Goal: Task Accomplishment & Management: Manage account settings

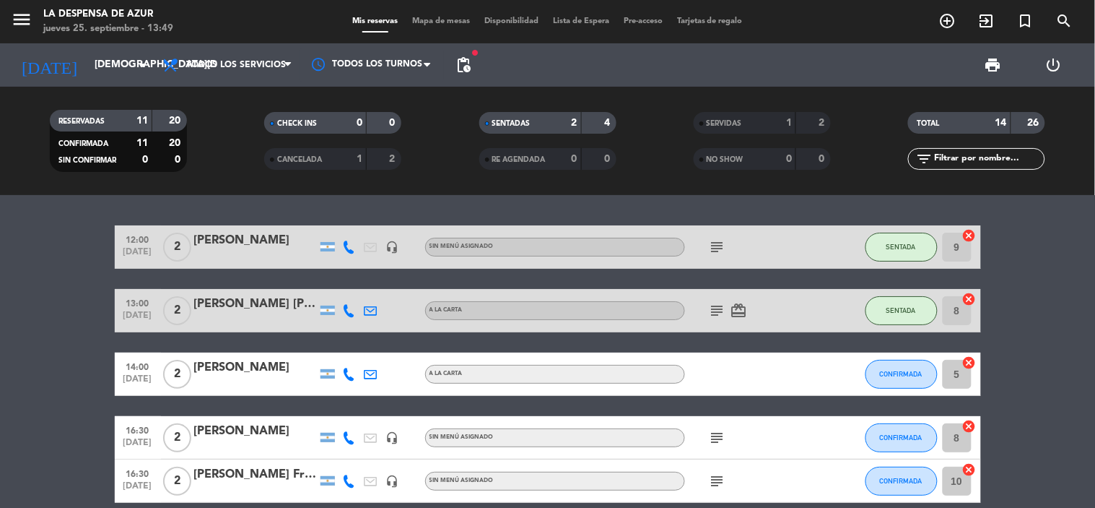
click at [4, 217] on div "12:00 [DATE] 2 [PERSON_NAME] Lía headset_mic Sin menú asignado subject SENTADA …" at bounding box center [547, 351] width 1095 height 313
click at [906, 376] on span "CONFIRMADA" at bounding box center [901, 374] width 43 height 8
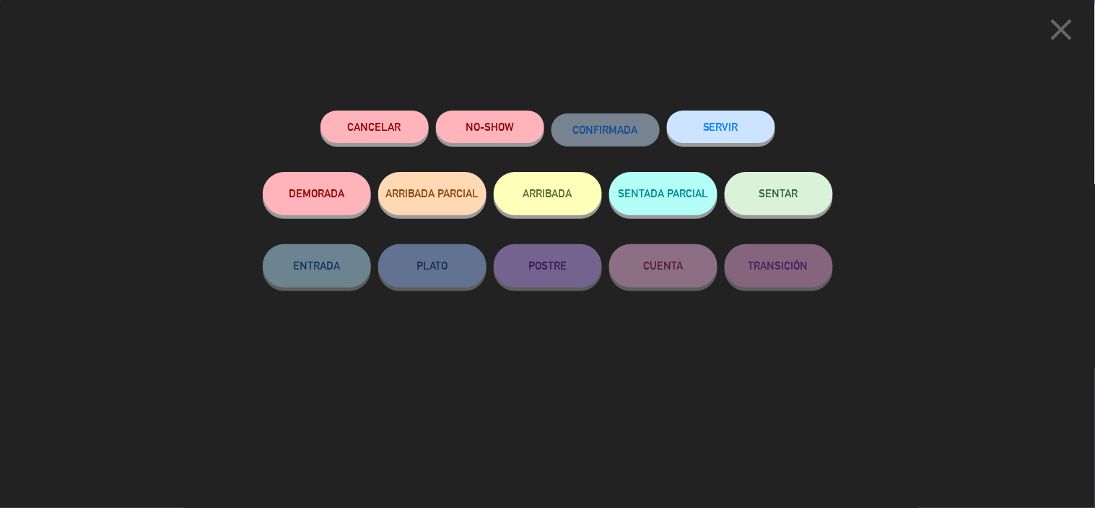
click at [794, 204] on button "SENTAR" at bounding box center [779, 193] width 108 height 43
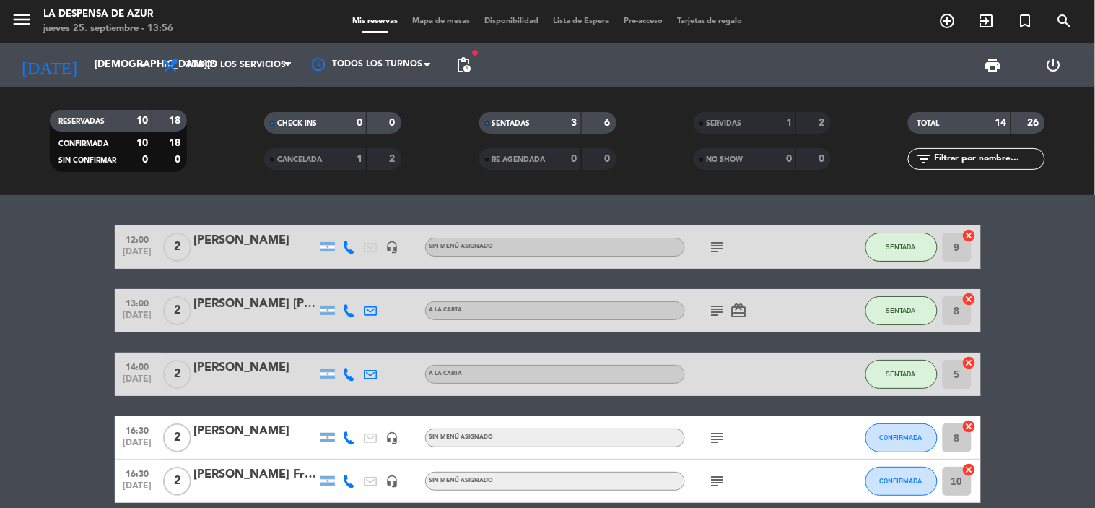
click at [724, 244] on icon "subject" at bounding box center [717, 246] width 17 height 17
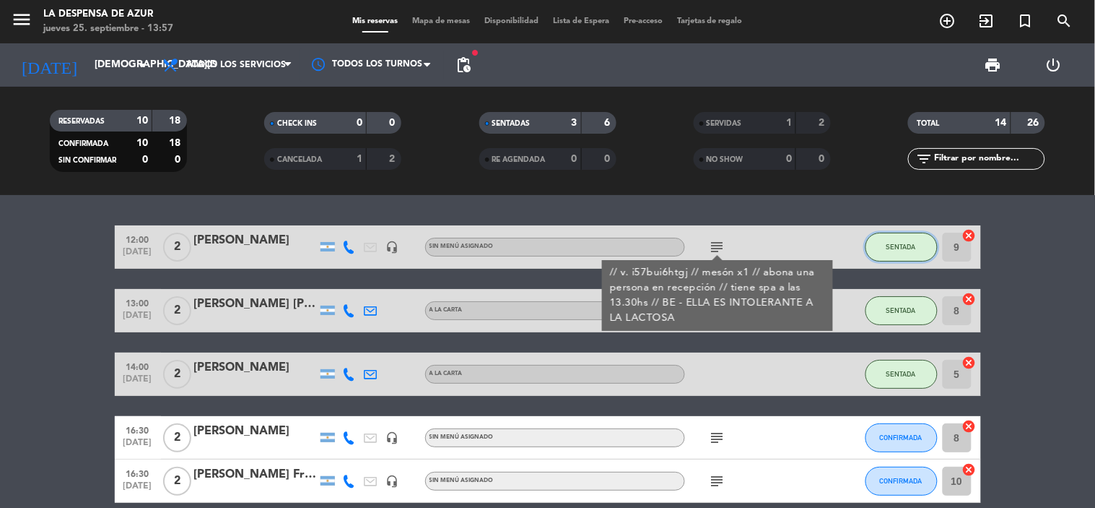
click at [919, 247] on button "SENTADA" at bounding box center [902, 247] width 72 height 29
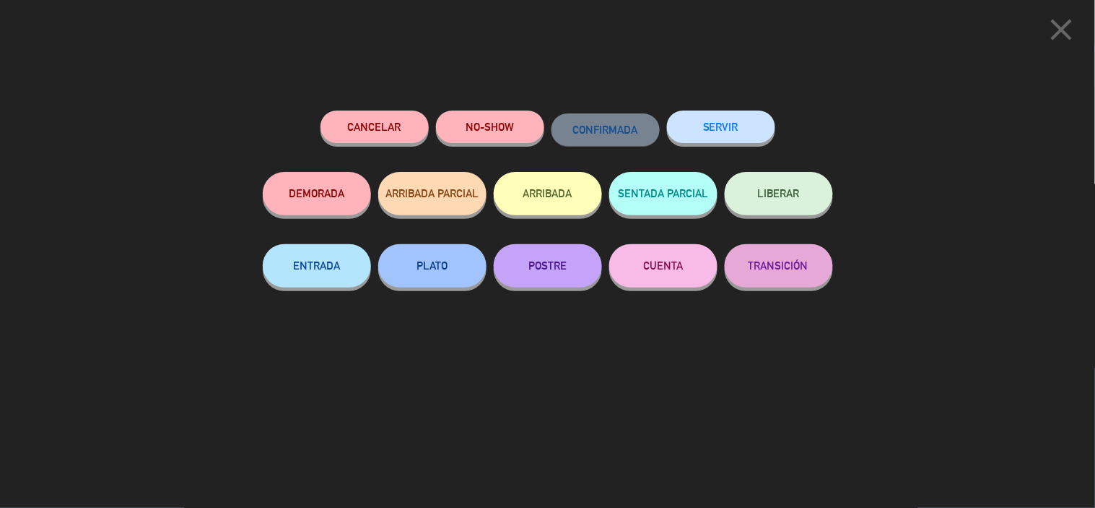
click at [747, 133] on button "SERVIR" at bounding box center [721, 126] width 108 height 32
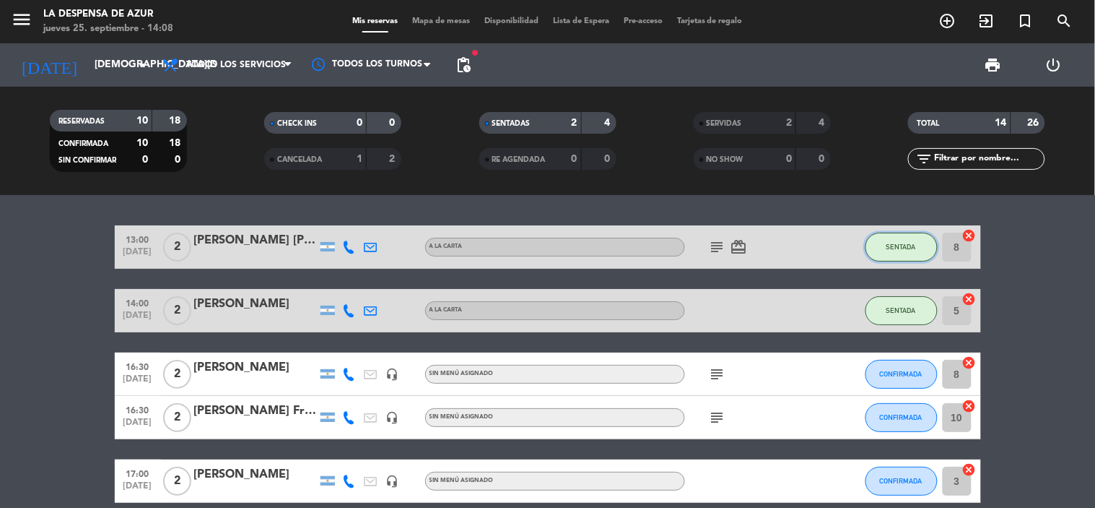
click at [898, 240] on button "SENTADA" at bounding box center [902, 247] width 72 height 29
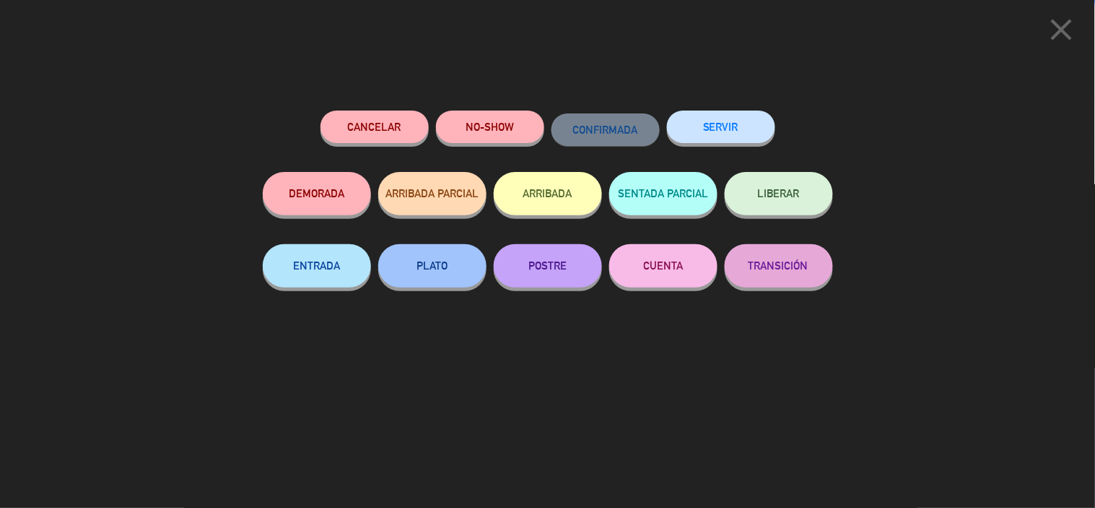
click at [723, 131] on button "SERVIR" at bounding box center [721, 126] width 108 height 32
click at [0, 0] on div at bounding box center [0, 0] width 0 height 0
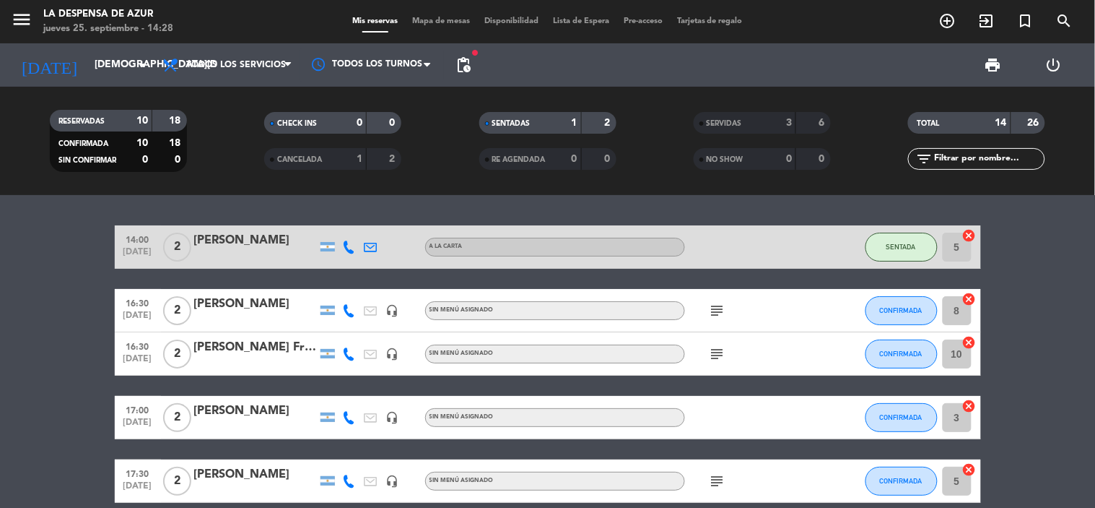
click at [897, 235] on button "SENTADA" at bounding box center [902, 247] width 72 height 29
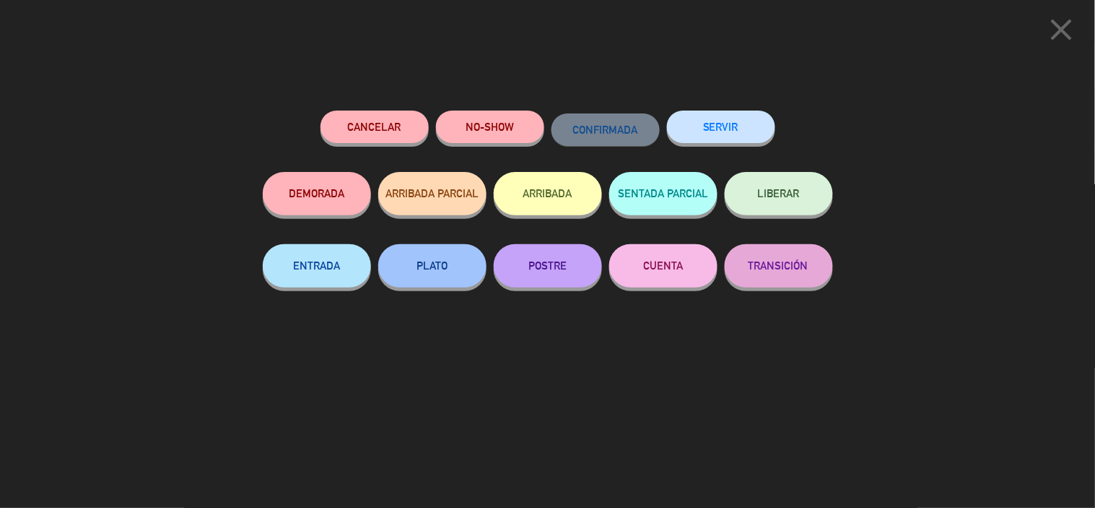
click at [735, 140] on button "SERVIR" at bounding box center [721, 126] width 108 height 32
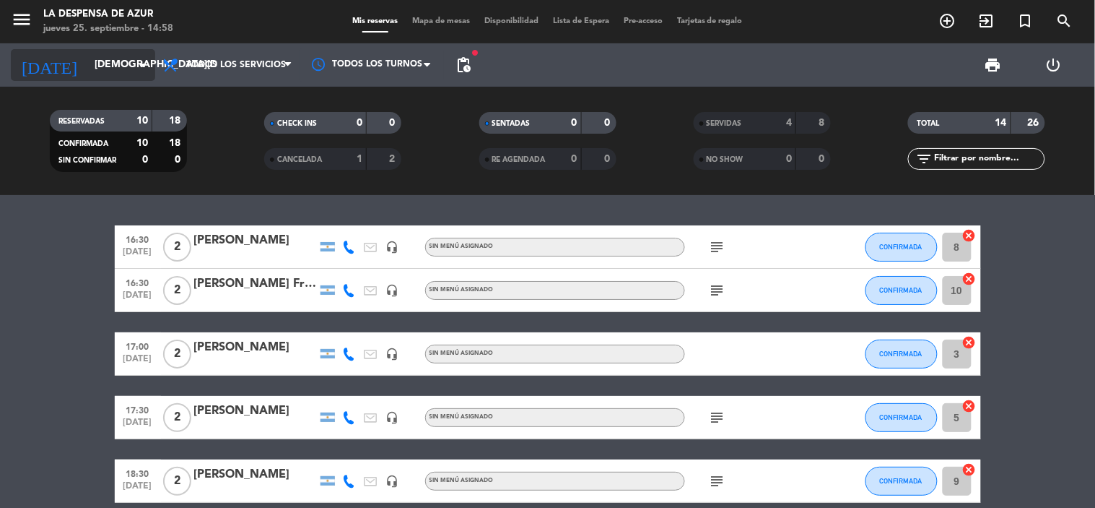
click at [145, 61] on icon "arrow_drop_down" at bounding box center [142, 64] width 17 height 17
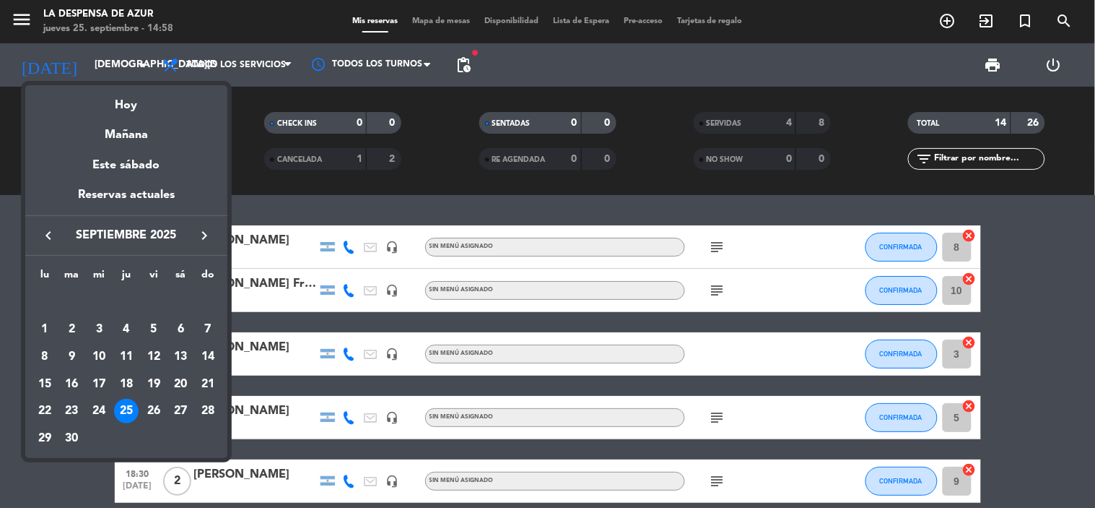
click at [942, 15] on div at bounding box center [547, 254] width 1095 height 508
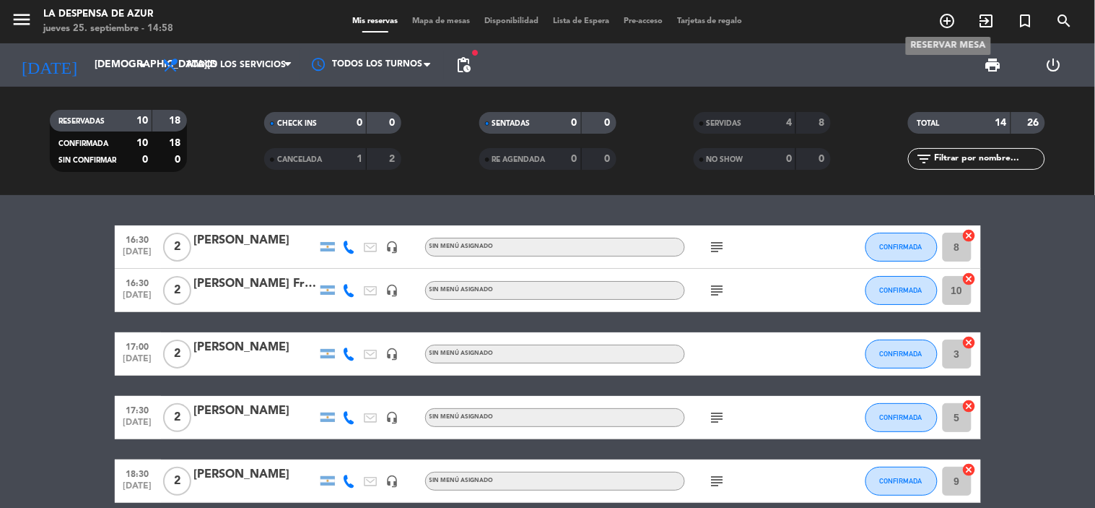
click at [942, 15] on icon "add_circle_outline" at bounding box center [948, 20] width 17 height 17
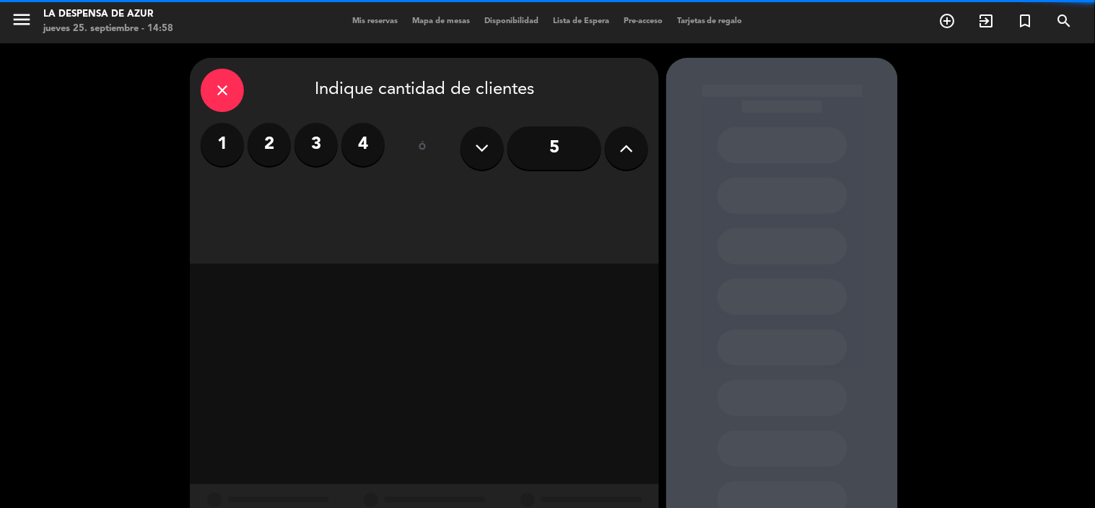
click at [311, 147] on label "3" at bounding box center [316, 144] width 43 height 43
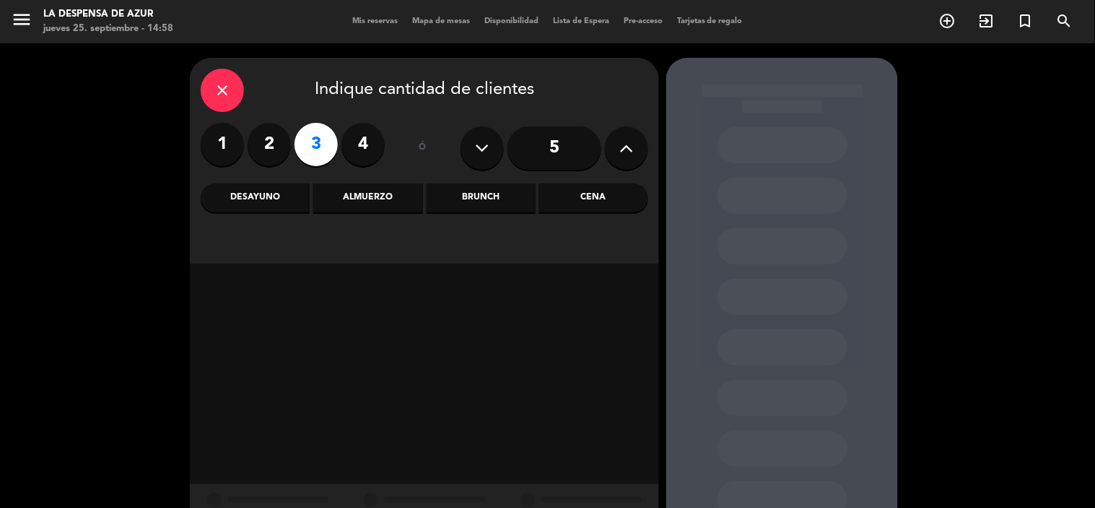
click at [363, 206] on div "Almuerzo" at bounding box center [367, 197] width 109 height 29
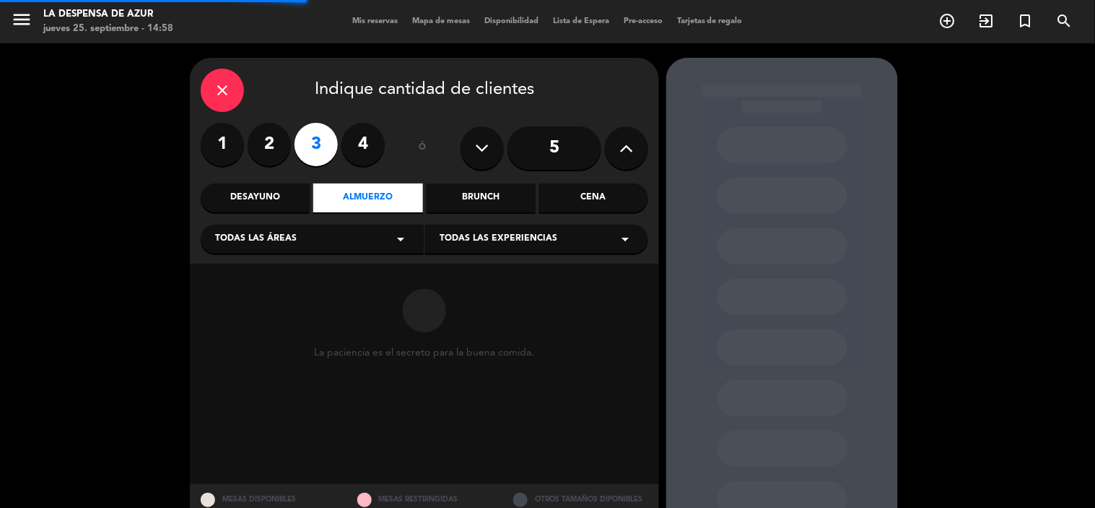
click at [325, 237] on div "Todas las áreas arrow_drop_down" at bounding box center [312, 239] width 223 height 29
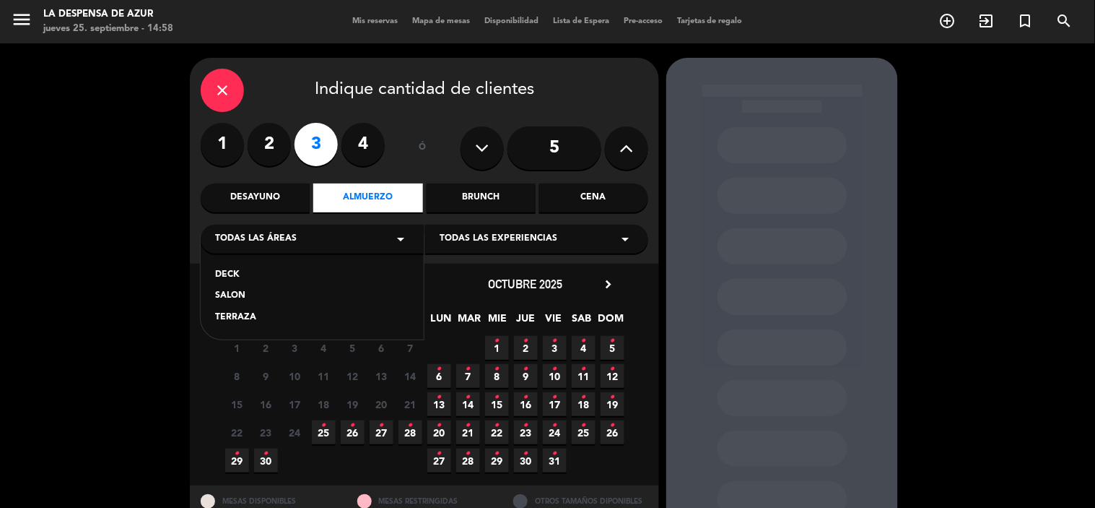
click at [282, 299] on div "SALON" at bounding box center [312, 296] width 194 height 14
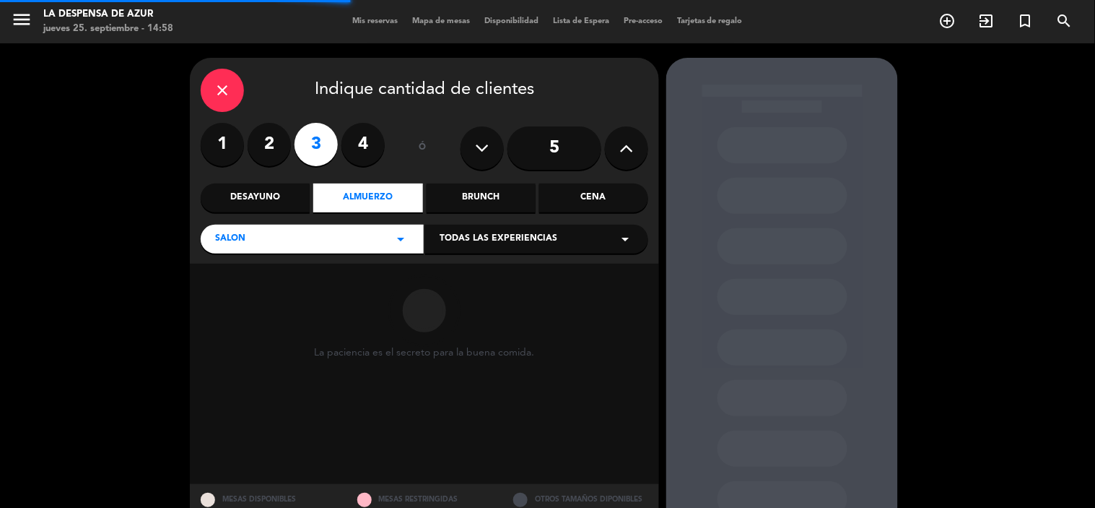
click at [495, 237] on span "Todas las experiencias" at bounding box center [499, 239] width 118 height 14
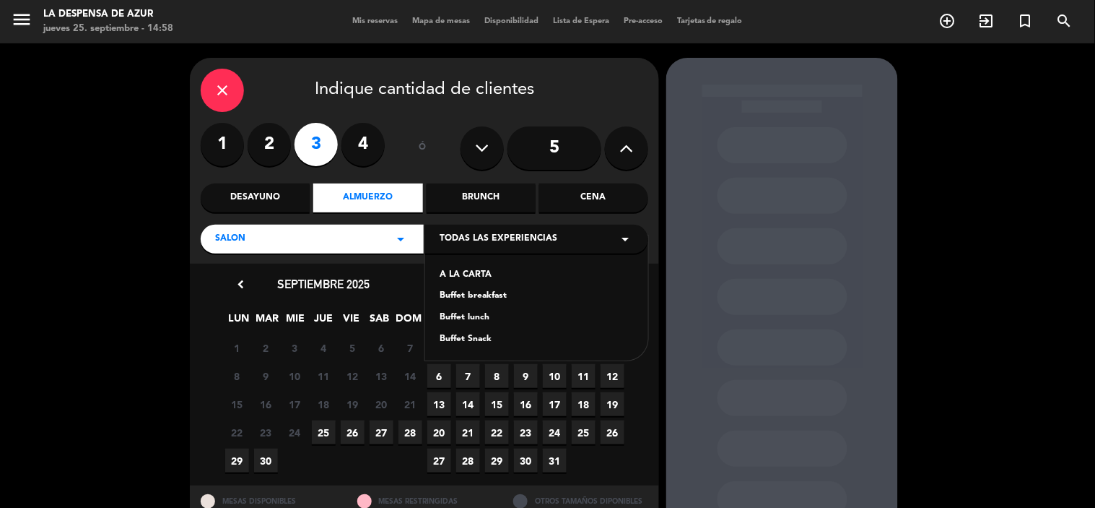
click at [482, 315] on div "Buffet lunch" at bounding box center [537, 318] width 194 height 14
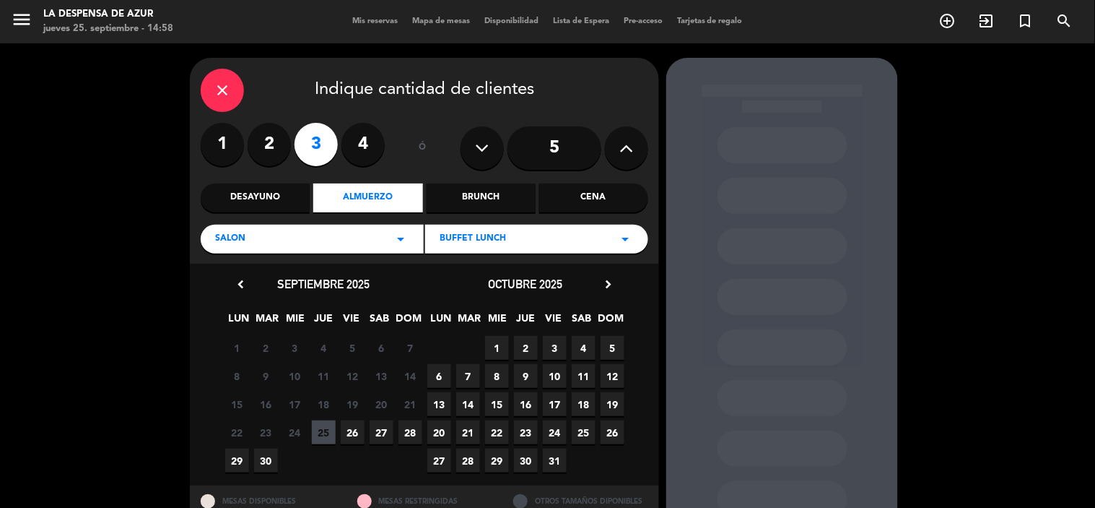
click at [371, 435] on span "27" at bounding box center [382, 432] width 24 height 24
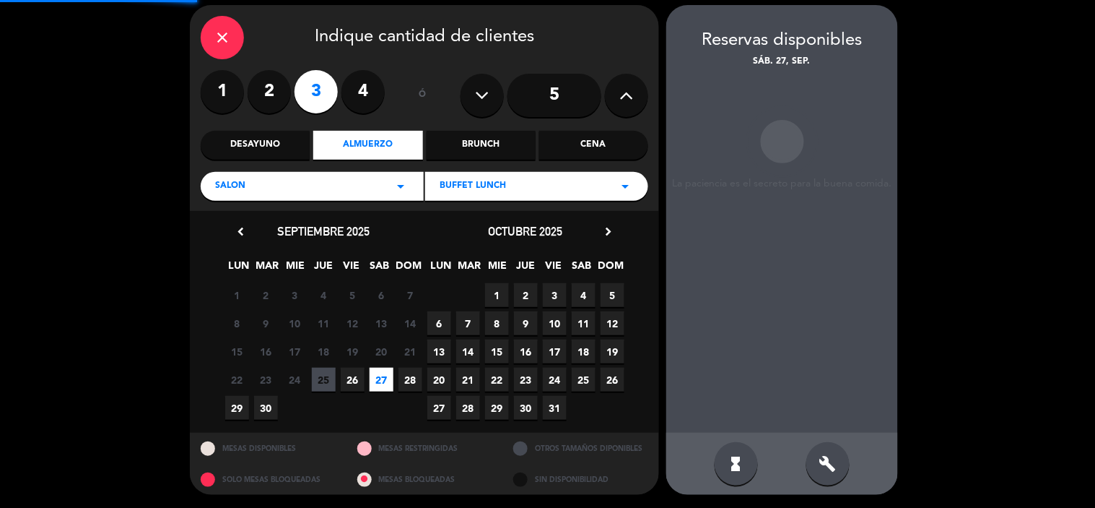
scroll to position [53, 0]
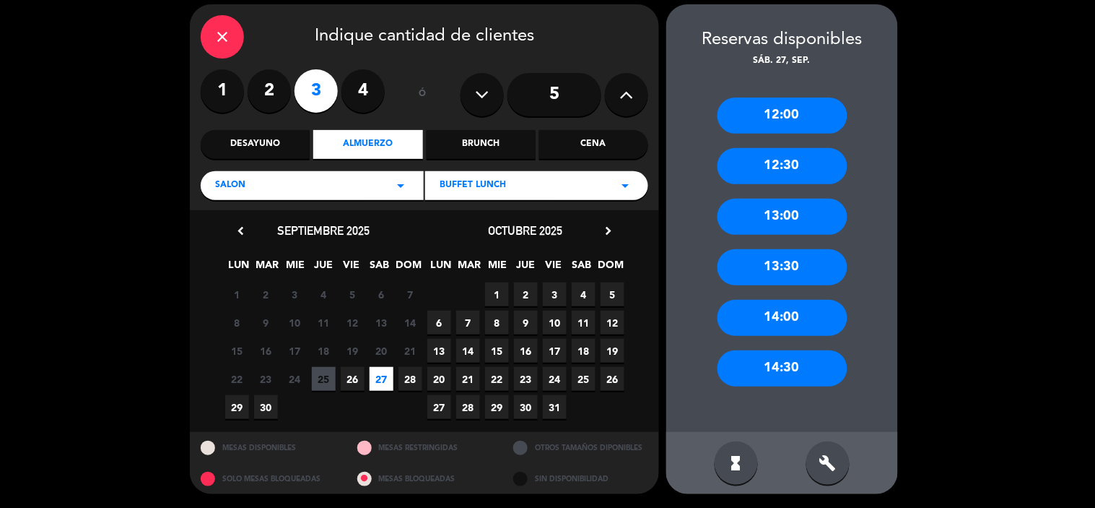
click at [823, 222] on div "13:00" at bounding box center [783, 217] width 130 height 36
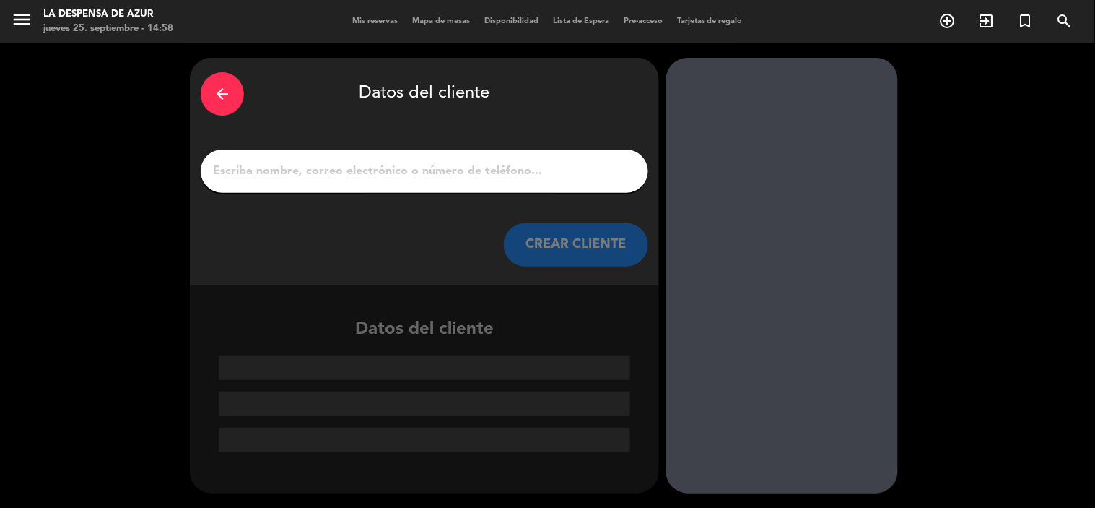
click at [347, 154] on div at bounding box center [425, 170] width 448 height 43
click at [363, 191] on div at bounding box center [425, 170] width 448 height 43
click at [364, 171] on input "1" at bounding box center [425, 171] width 426 height 20
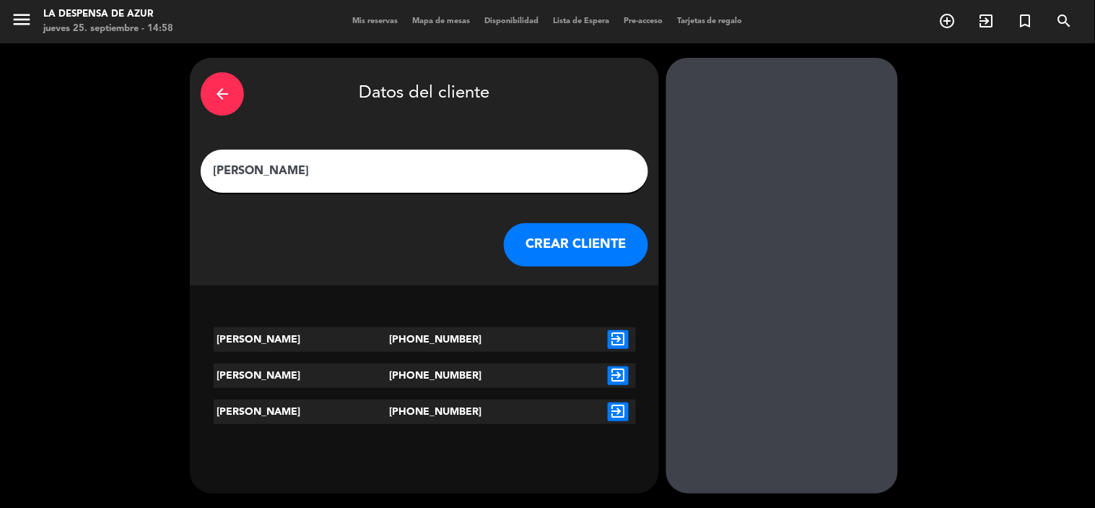
type input "[PERSON_NAME]"
click at [615, 337] on icon "exit_to_app" at bounding box center [618, 339] width 21 height 19
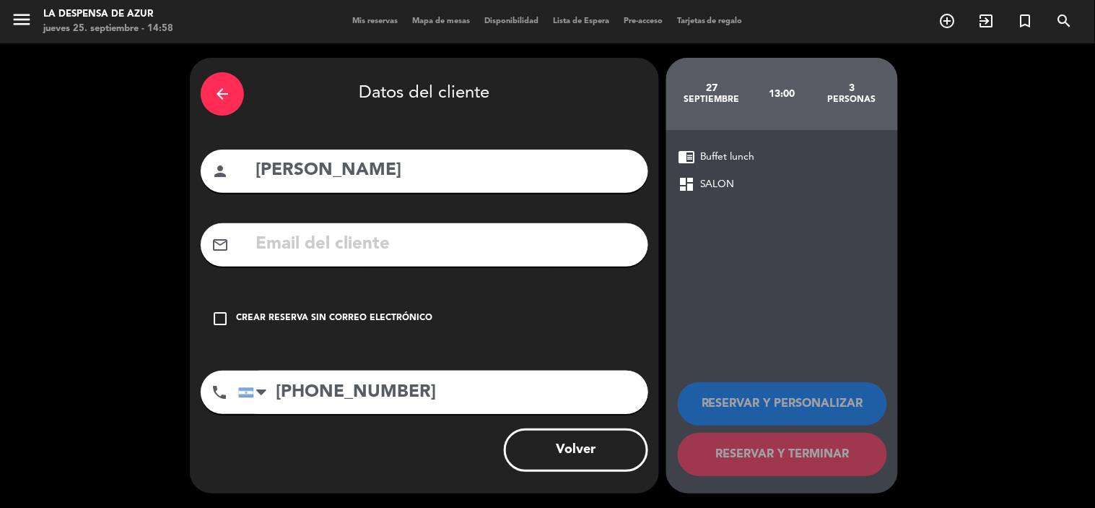
click at [425, 230] on input "text" at bounding box center [445, 245] width 383 height 30
click at [394, 247] on input "text" at bounding box center [445, 245] width 383 height 30
click at [394, 246] on input "text" at bounding box center [445, 245] width 383 height 30
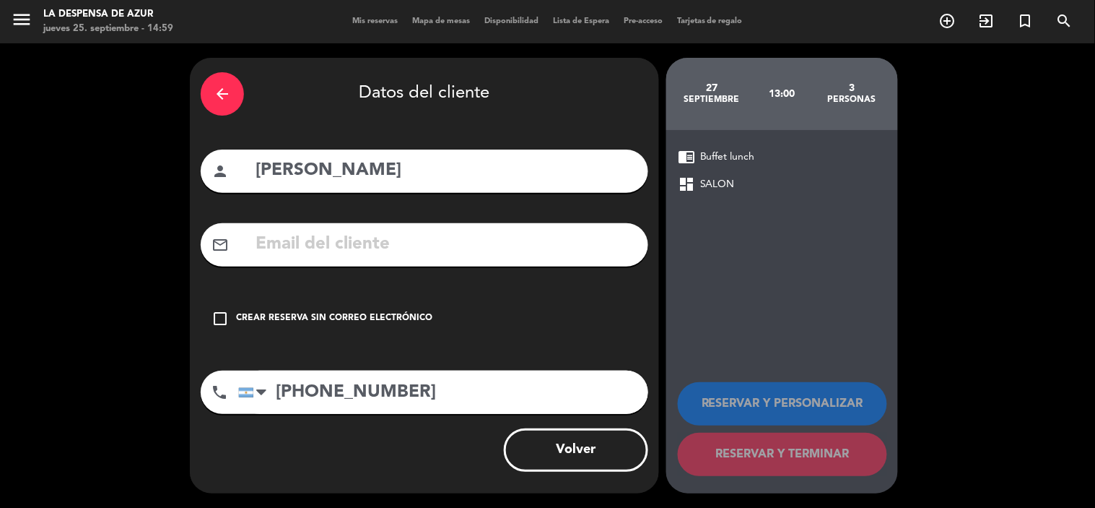
click at [378, 243] on input "text" at bounding box center [445, 245] width 383 height 30
click at [308, 239] on input "text" at bounding box center [445, 245] width 383 height 30
click at [308, 240] on input "text" at bounding box center [445, 245] width 383 height 30
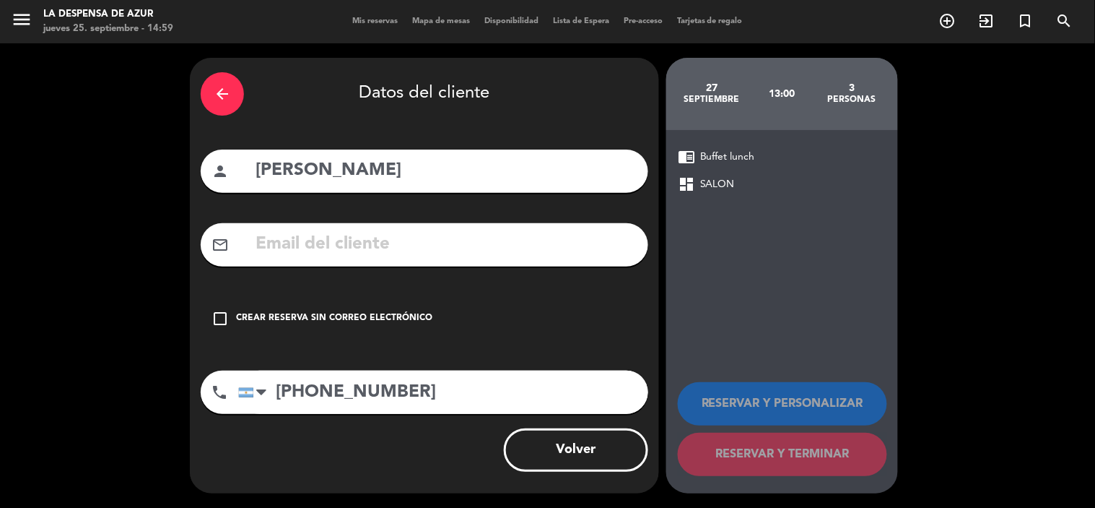
click at [350, 246] on input "text" at bounding box center [445, 245] width 383 height 30
click at [248, 316] on div "Crear reserva sin correo electrónico" at bounding box center [334, 318] width 196 height 14
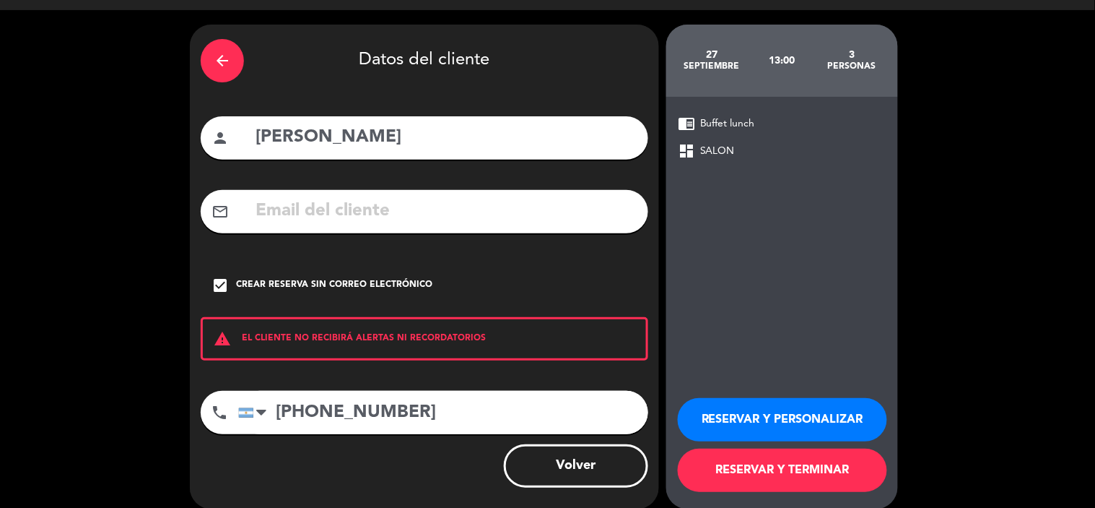
scroll to position [48, 0]
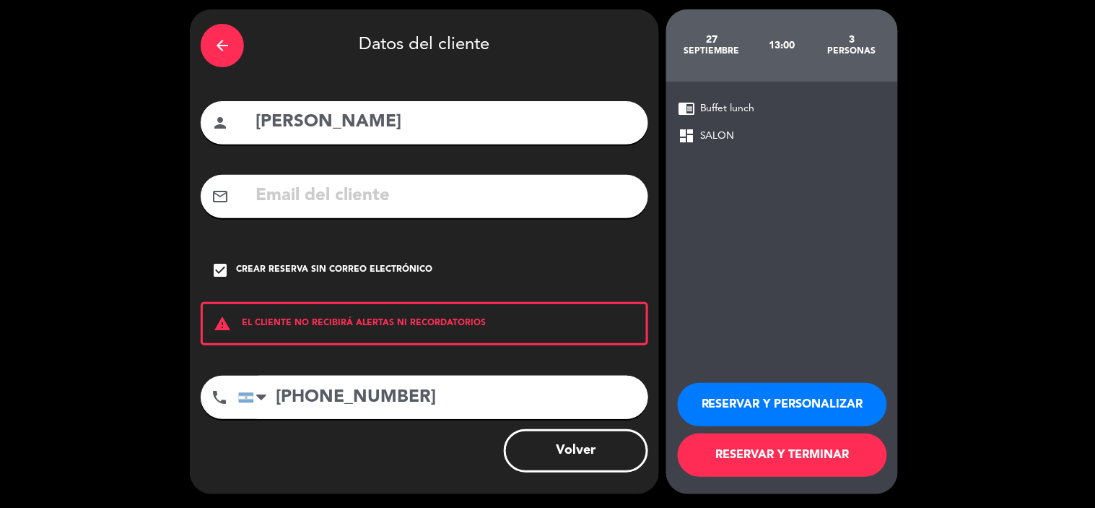
click at [414, 438] on div "Volver" at bounding box center [425, 450] width 448 height 43
click at [742, 458] on button "RESERVAR Y TERMINAR" at bounding box center [782, 454] width 209 height 43
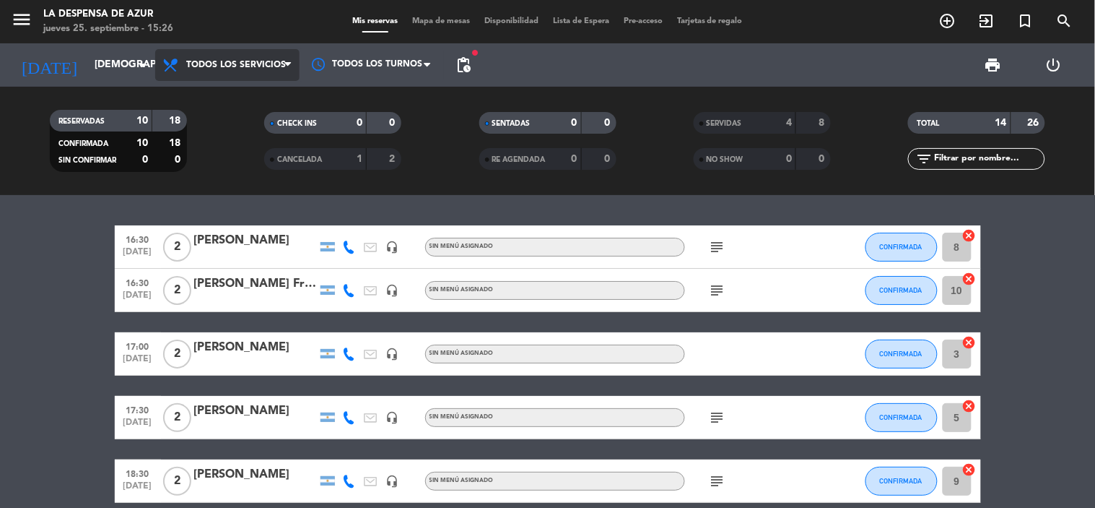
click at [254, 49] on span "Todos los servicios" at bounding box center [227, 65] width 144 height 32
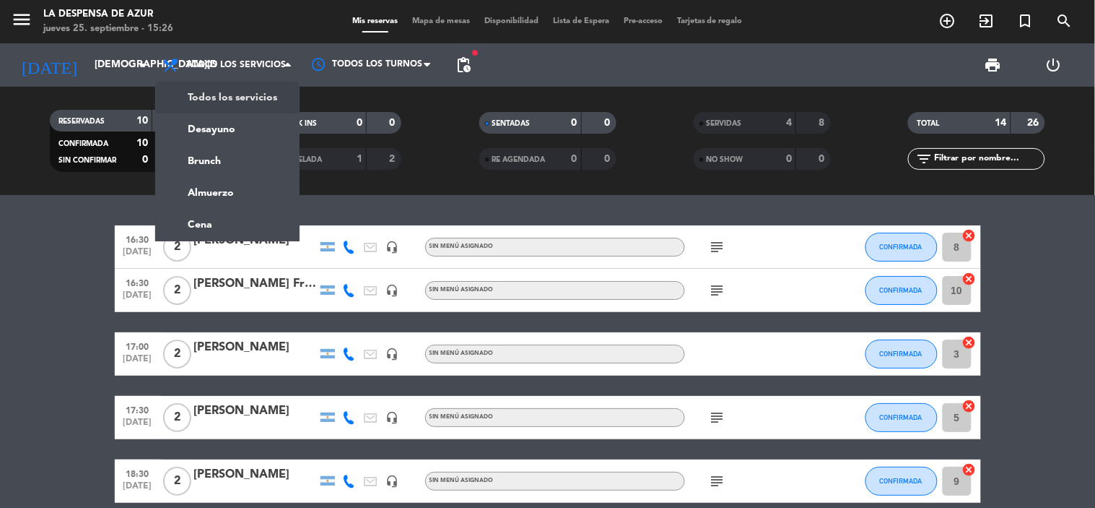
click at [752, 173] on div "SERVIDAS 4 8 NO SHOW 0 0" at bounding box center [762, 140] width 214 height 79
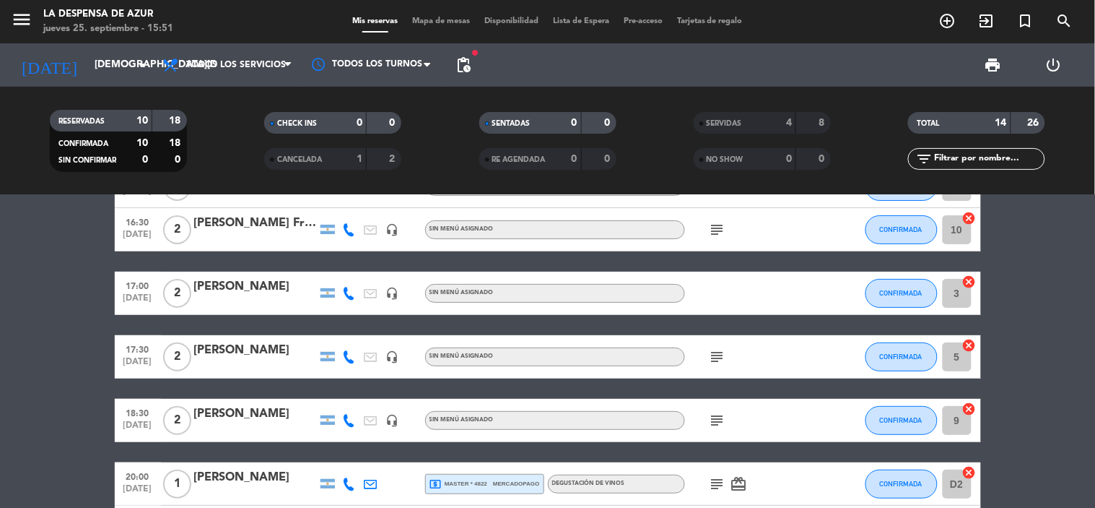
scroll to position [80, 0]
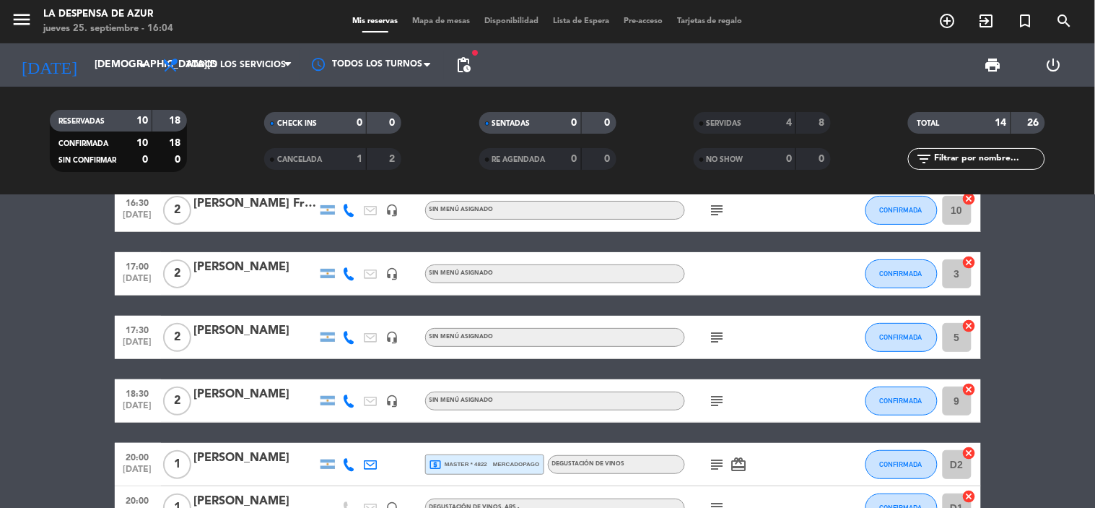
click at [27, 333] on bookings-row "16:30 [DATE] 2 [PERSON_NAME] headset_mic Sin menú asignado subject CONFIRMADA 8…" at bounding box center [547, 412] width 1095 height 534
click at [448, 23] on span "Mapa de mesas" at bounding box center [441, 21] width 72 height 8
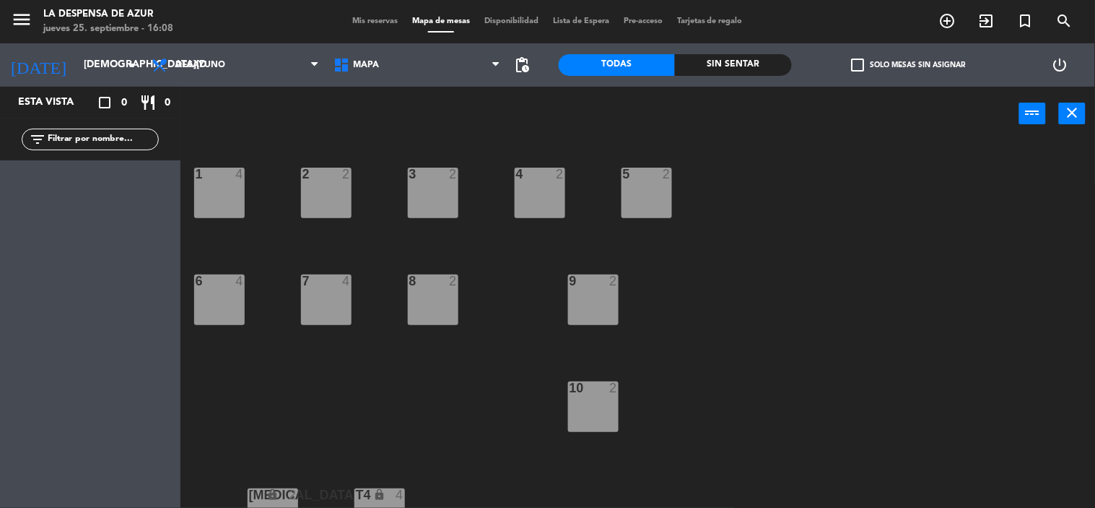
click at [644, 178] on div at bounding box center [647, 174] width 24 height 13
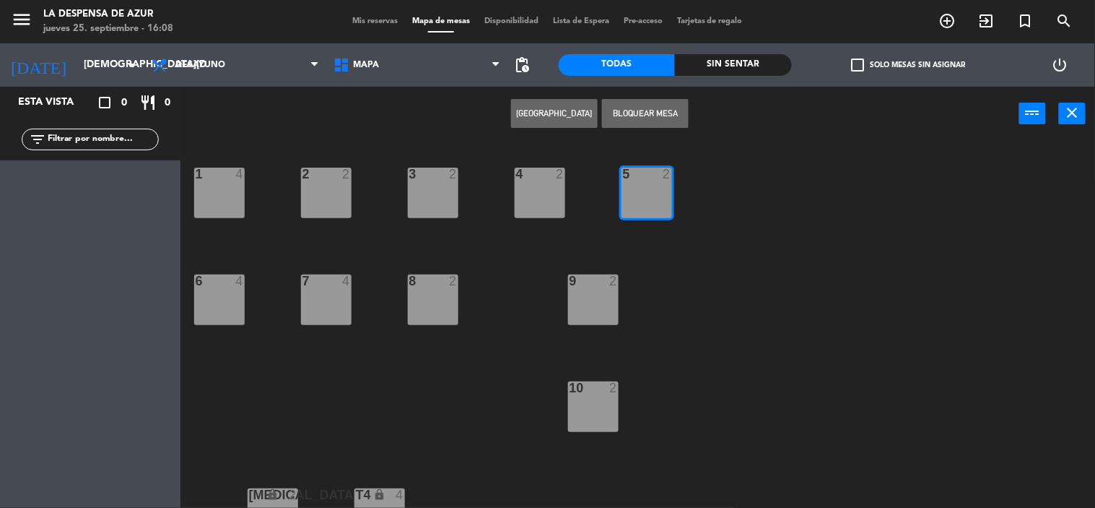
click at [691, 219] on div "1 4 2 2 3 2 4 2 5 2 6 4 7 4 8 2 9 2 10 2 [MEDICAL_DATA] lock 2 T4 lock 4 T5 loc…" at bounding box center [643, 325] width 904 height 367
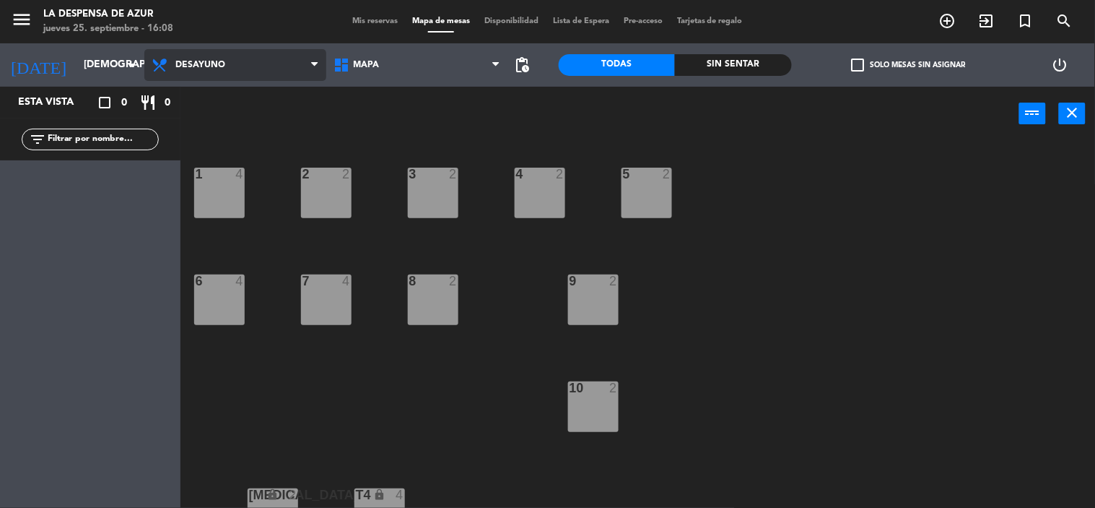
click at [222, 49] on span "Desayuno" at bounding box center [235, 65] width 182 height 32
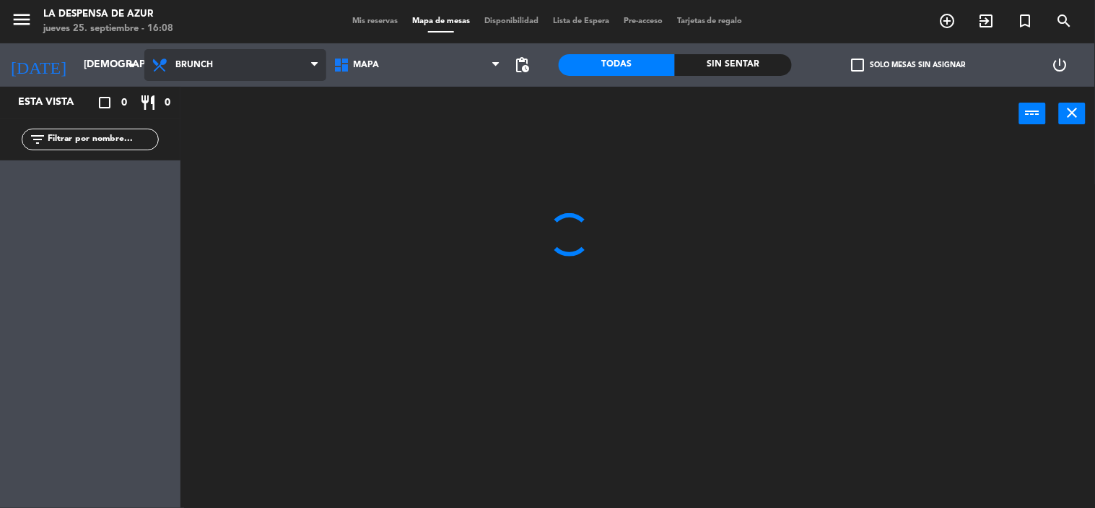
click at [221, 126] on ng-component "menu La Despensa de Azur [DATE] 25. septiembre - 16:08 Mis reservas Mapa de mes…" at bounding box center [547, 254] width 1095 height 508
click at [221, 126] on div "power_input close" at bounding box center [600, 114] width 839 height 55
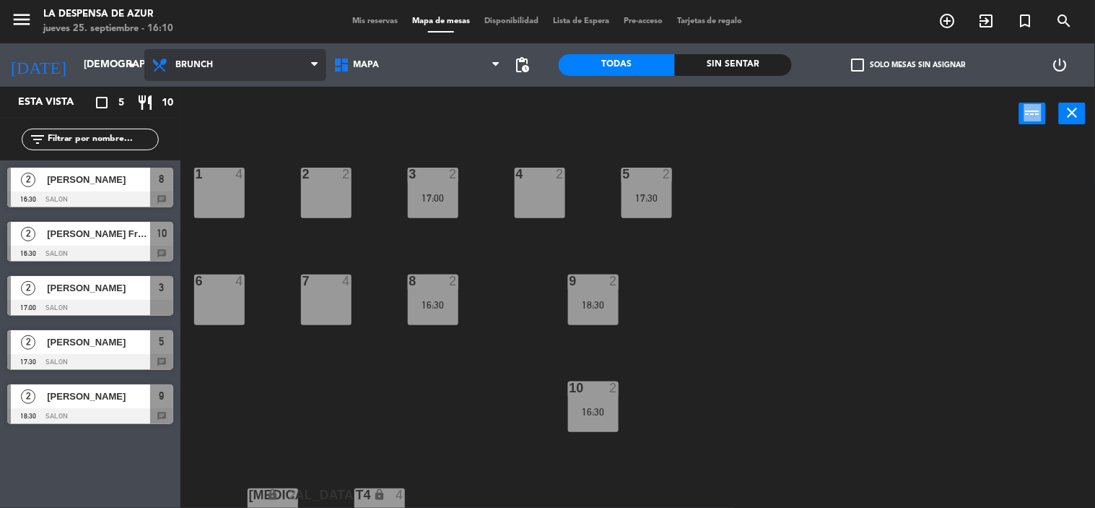
click at [170, 56] on icon at bounding box center [161, 64] width 21 height 17
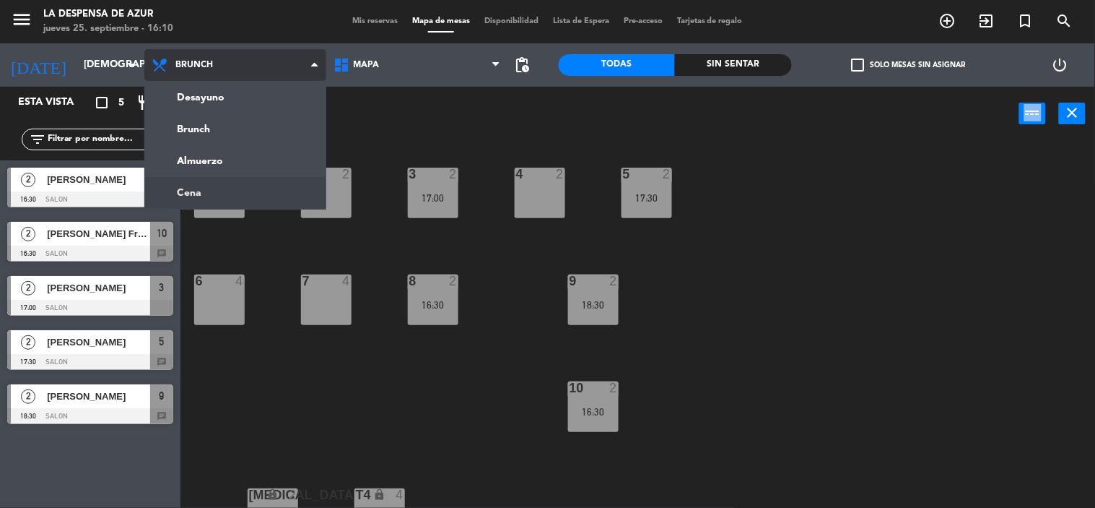
click at [220, 191] on ng-component "menu La Despensa de Azur [DATE] 25. septiembre - 16:10 Mis reservas Mapa de mes…" at bounding box center [547, 254] width 1095 height 508
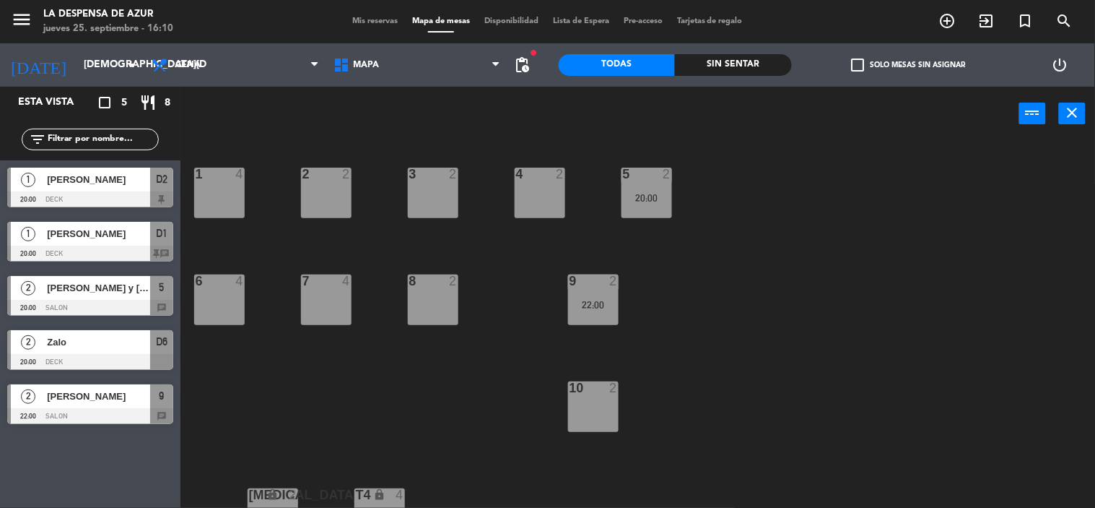
click at [214, 305] on div "6 4" at bounding box center [219, 299] width 51 height 51
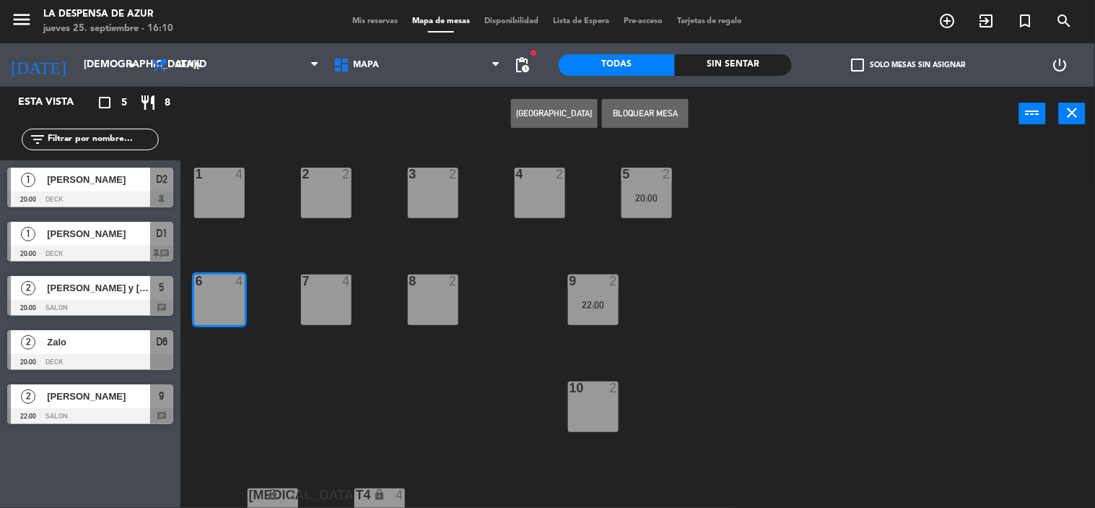
click at [557, 118] on button "[GEOGRAPHIC_DATA]" at bounding box center [554, 113] width 87 height 29
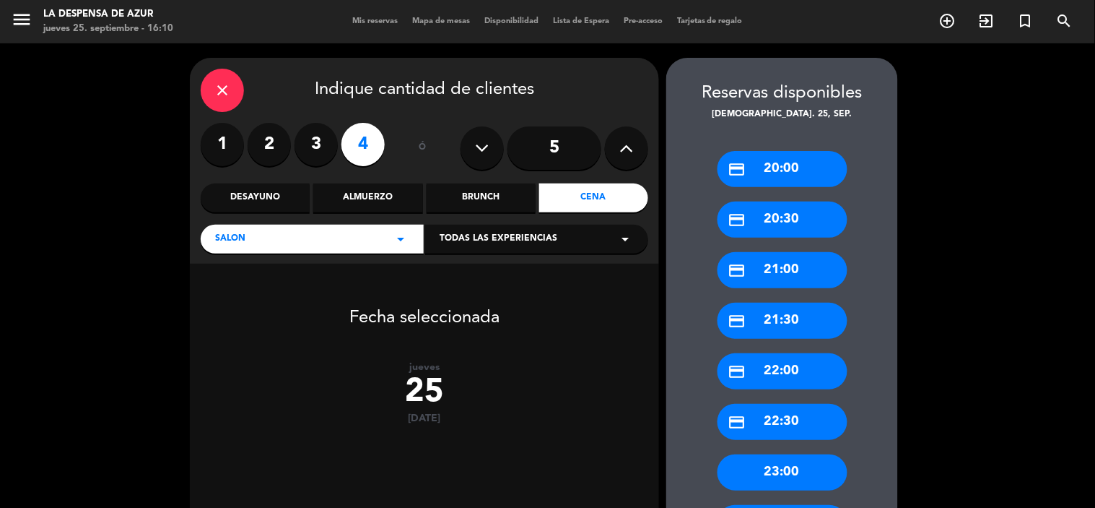
click at [757, 269] on div "credit_card 21:00" at bounding box center [783, 270] width 130 height 36
click at [0, 0] on div at bounding box center [0, 0] width 0 height 0
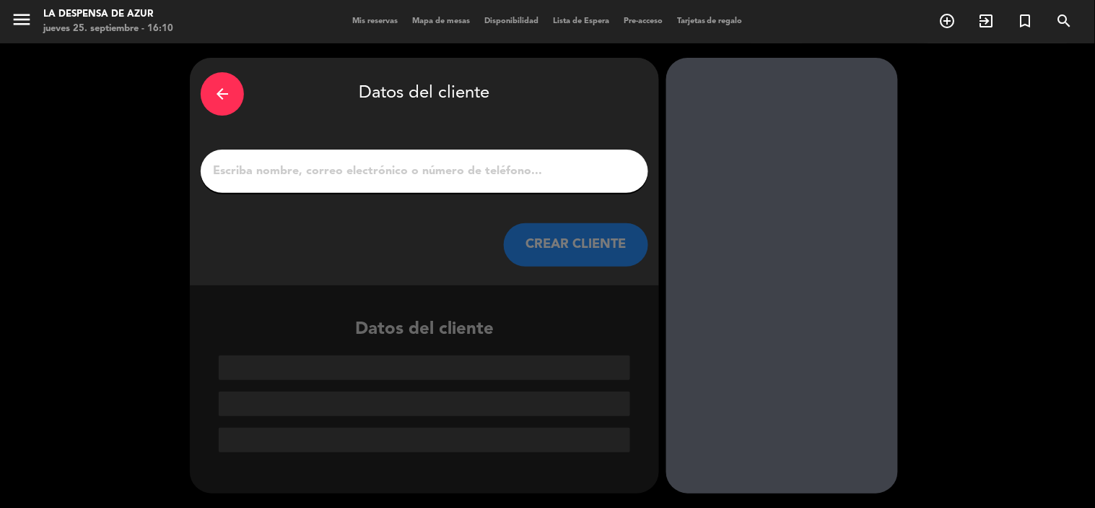
click at [321, 147] on div "arrow_back Datos del cliente CREAR CLIENTE" at bounding box center [424, 171] width 469 height 227
click at [299, 171] on input "1" at bounding box center [425, 171] width 426 height 20
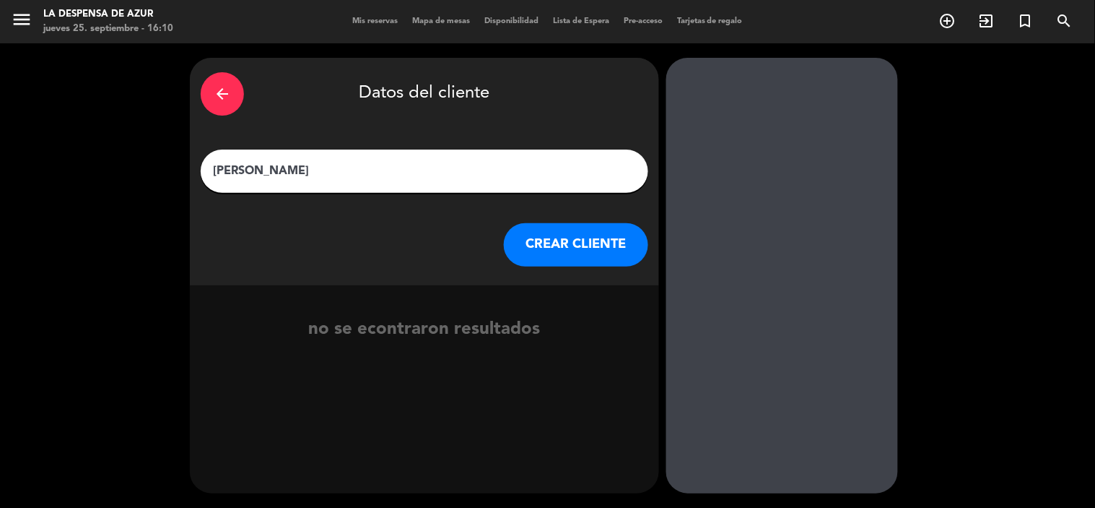
click at [260, 170] on input "[PERSON_NAME]" at bounding box center [425, 171] width 426 height 20
type input "[PERSON_NAME]"
click at [550, 236] on button "CREAR CLIENTE" at bounding box center [576, 244] width 144 height 43
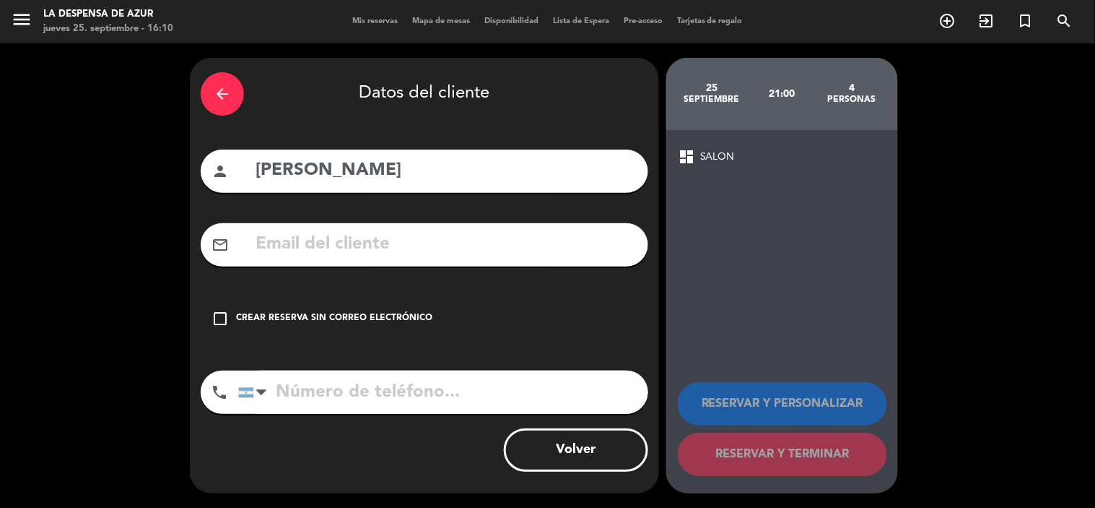
click at [220, 313] on icon "check_box_outline_blank" at bounding box center [220, 318] width 17 height 17
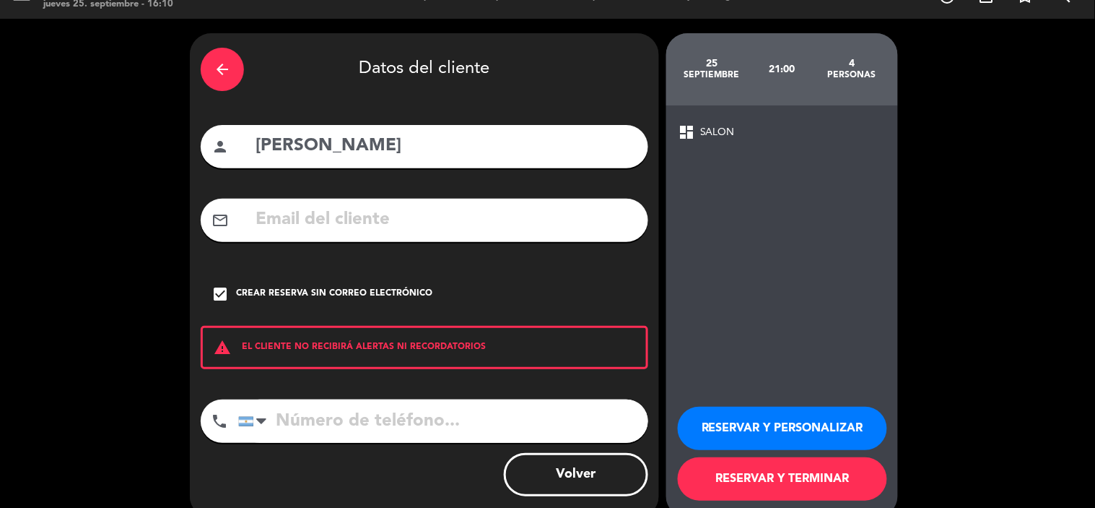
scroll to position [48, 0]
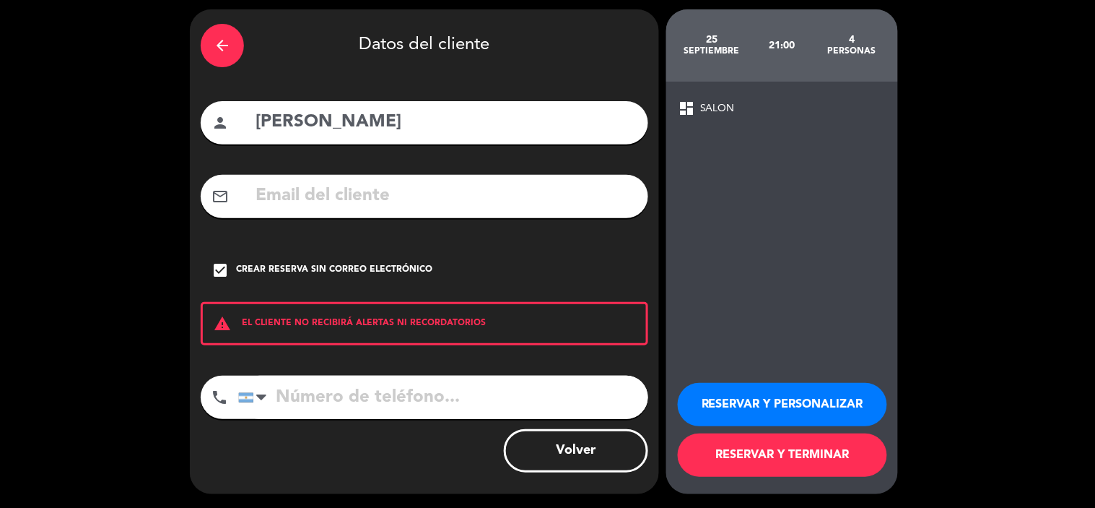
click at [753, 400] on button "RESERVAR Y PERSONALIZAR" at bounding box center [782, 404] width 209 height 43
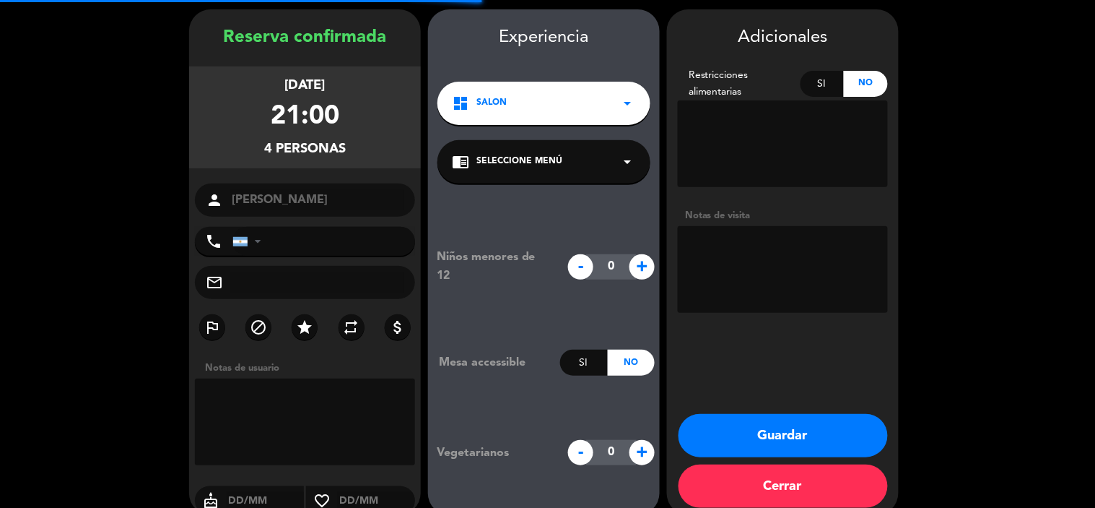
scroll to position [58, 0]
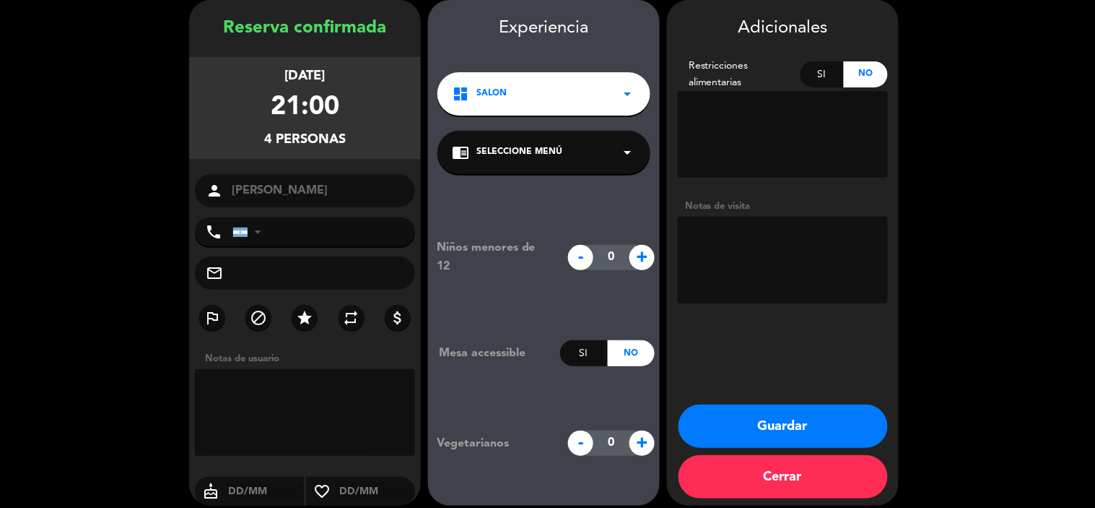
click at [756, 412] on button "Guardar" at bounding box center [783, 425] width 209 height 43
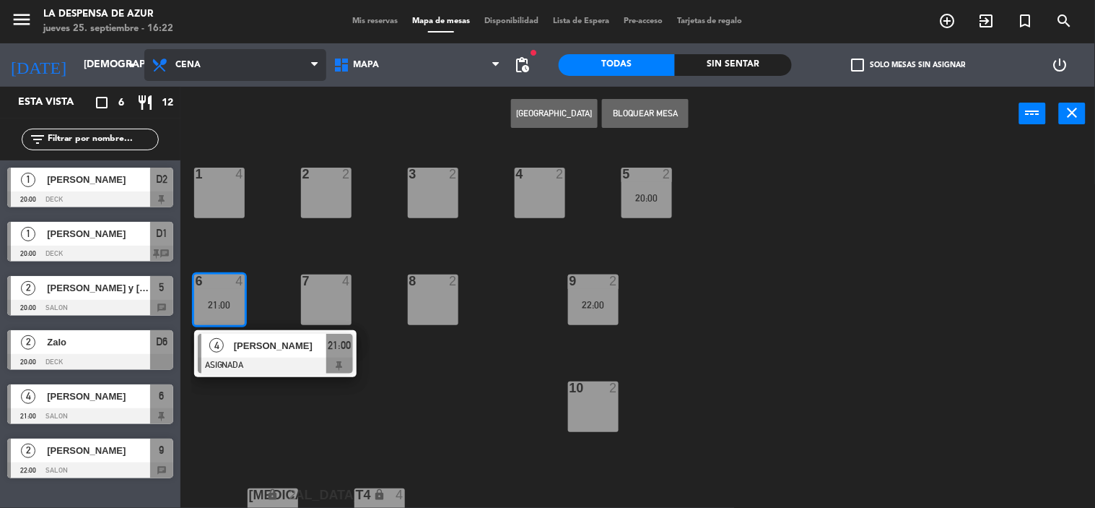
click at [260, 75] on span "Cena" at bounding box center [235, 65] width 182 height 32
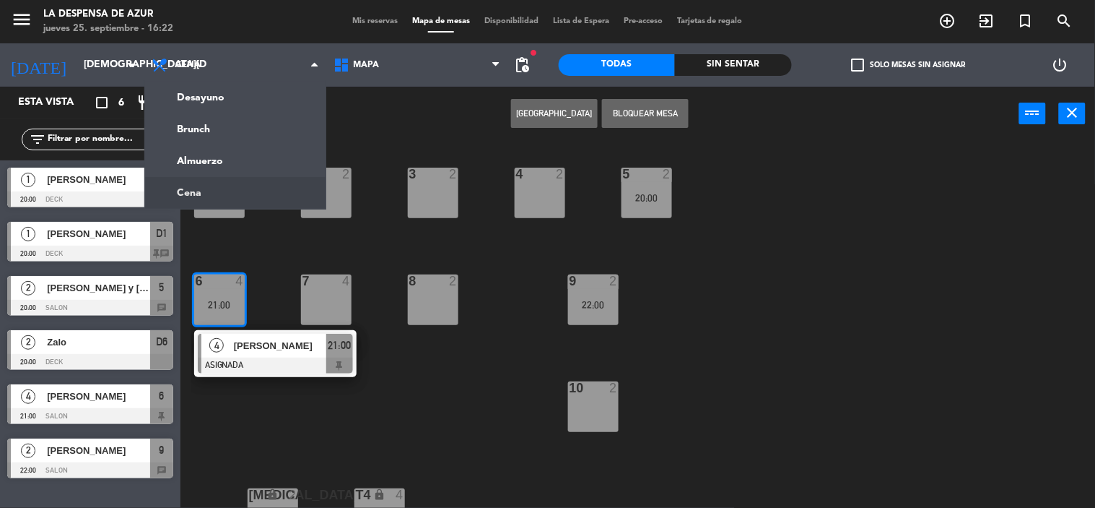
click at [492, 394] on div "1 4 2 2 3 2 4 2 5 2 20:00 6 4 21:00 4 [PERSON_NAME] ASIGNADA 21:00 7 4 8 2 9 2 …" at bounding box center [643, 325] width 904 height 367
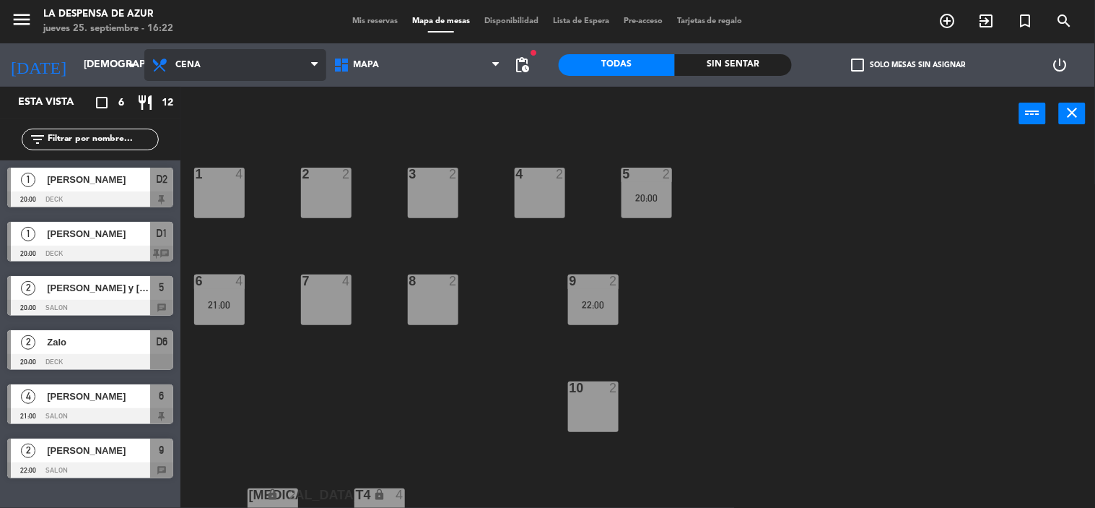
click at [184, 61] on span "Cena" at bounding box center [187, 65] width 25 height 10
click at [194, 66] on span "Cena" at bounding box center [187, 65] width 25 height 10
click at [199, 82] on div "Desayuno Brunch Almuerzo Cena Cena Desayuno Brunch Almuerzo Cena" at bounding box center [235, 64] width 182 height 43
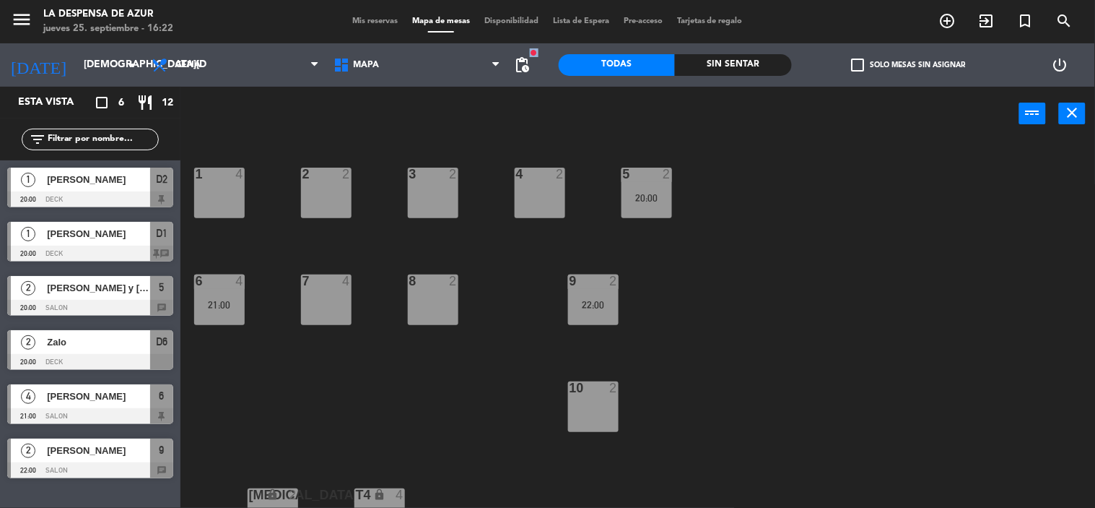
click at [199, 82] on div "Desayuno Brunch Almuerzo Cena Cena Desayuno Brunch Almuerzo Cena" at bounding box center [235, 64] width 182 height 43
click at [207, 72] on span "Cena" at bounding box center [235, 65] width 182 height 32
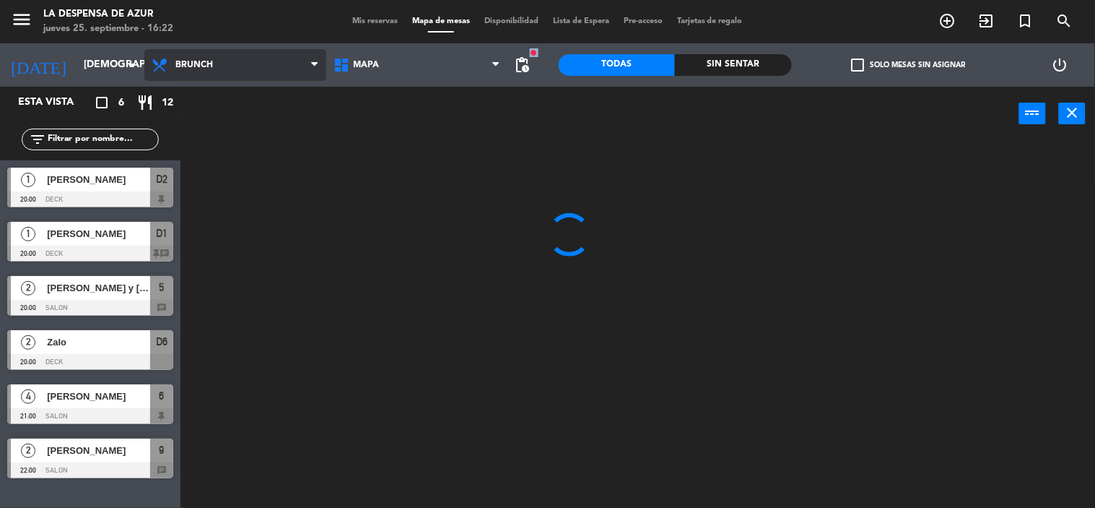
click at [207, 125] on ng-component "menu La Despensa de Azur [DATE] 25. septiembre - 16:22 Mis reservas Mapa de mes…" at bounding box center [547, 254] width 1095 height 508
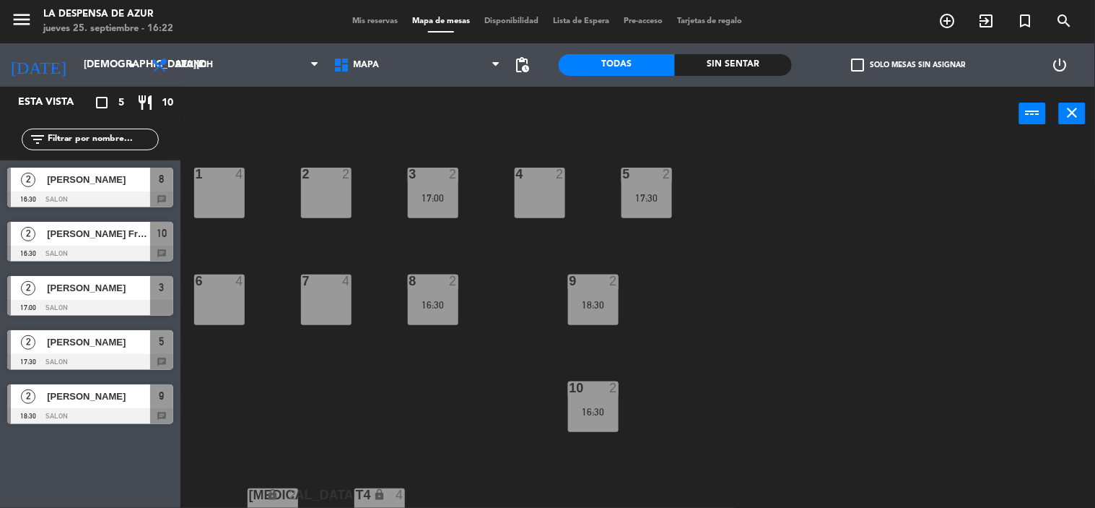
click at [128, 172] on span "[PERSON_NAME]" at bounding box center [98, 179] width 103 height 15
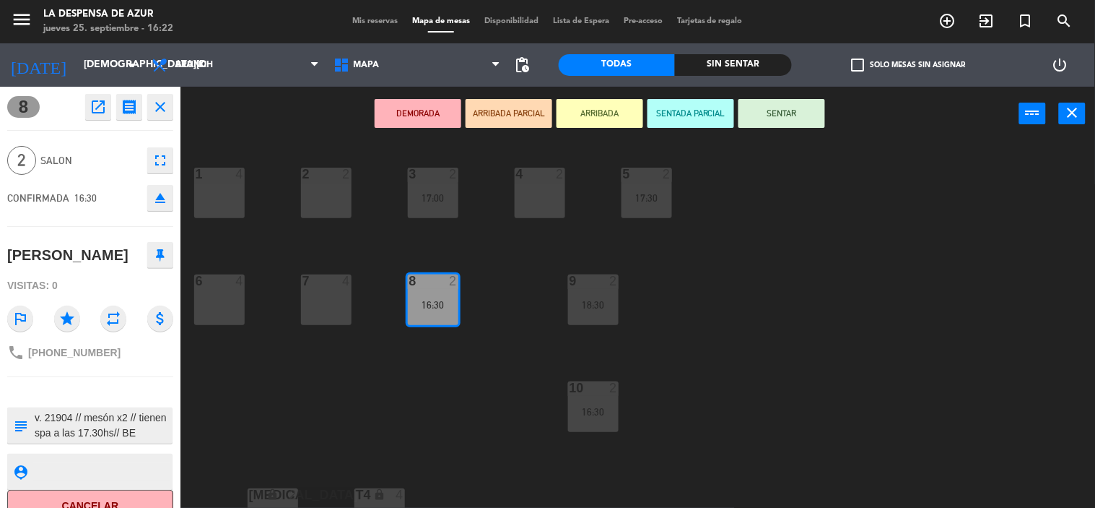
click at [781, 114] on button "SENTAR" at bounding box center [782, 113] width 87 height 29
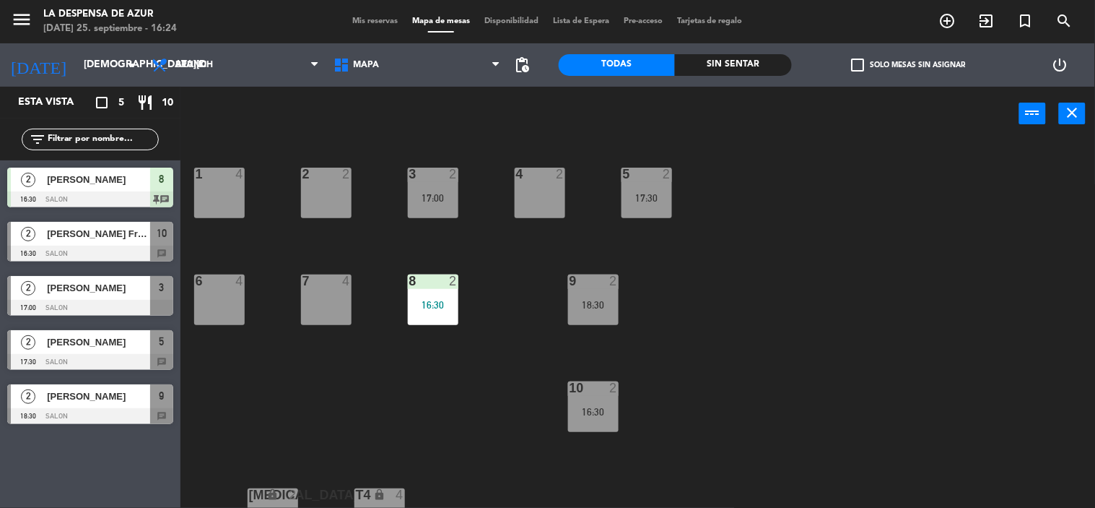
drag, startPoint x: 437, startPoint y: 374, endPoint x: 427, endPoint y: 366, distance: 12.9
click at [435, 374] on div "1 4 2 2 3 2 17:00 4 2 5 2 17:30 6 4 7 4 8 2 16:30 9 2 18:30 10 2 16:30 [MEDICAL…" at bounding box center [643, 325] width 904 height 367
click at [371, 27] on div "Mis reservas Mapa de mesas Disponibilidad Lista de Espera Pre-acceso Tarjetas d…" at bounding box center [547, 21] width 405 height 13
click at [374, 17] on span "Mis reservas" at bounding box center [375, 21] width 60 height 8
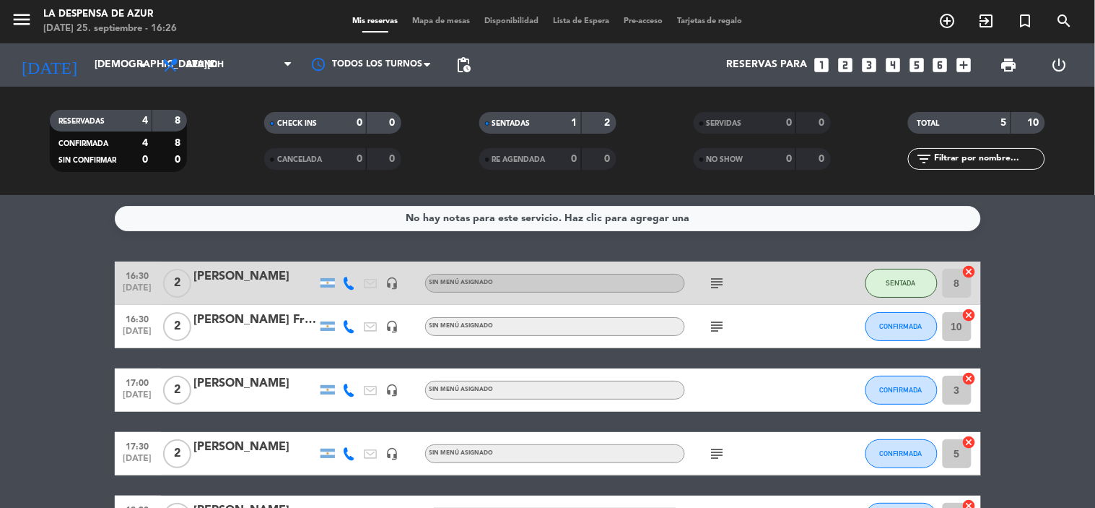
click at [718, 326] on icon "subject" at bounding box center [717, 326] width 17 height 17
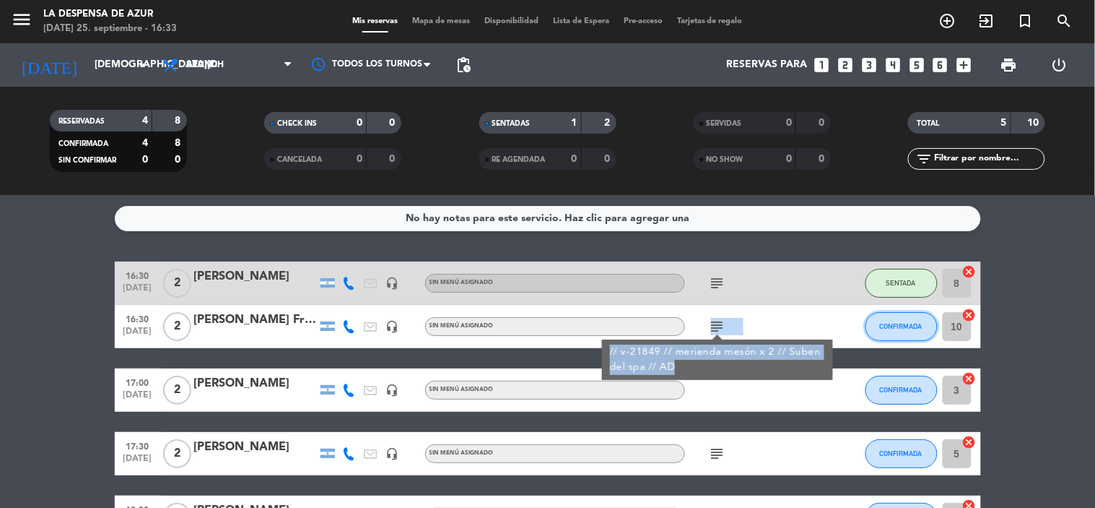
click at [895, 322] on span "CONFIRMADA" at bounding box center [901, 326] width 43 height 8
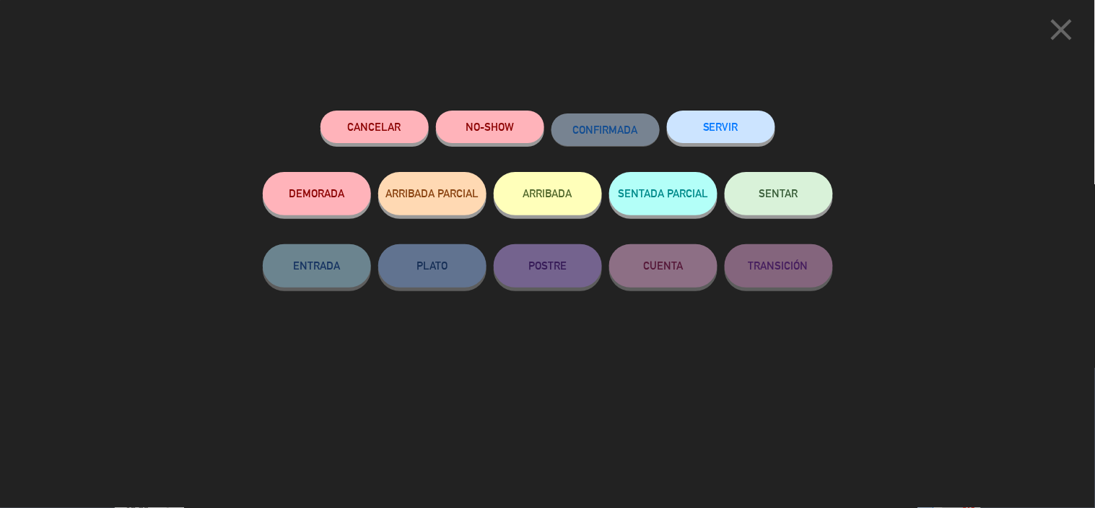
click at [773, 194] on span "SENTAR" at bounding box center [779, 193] width 39 height 12
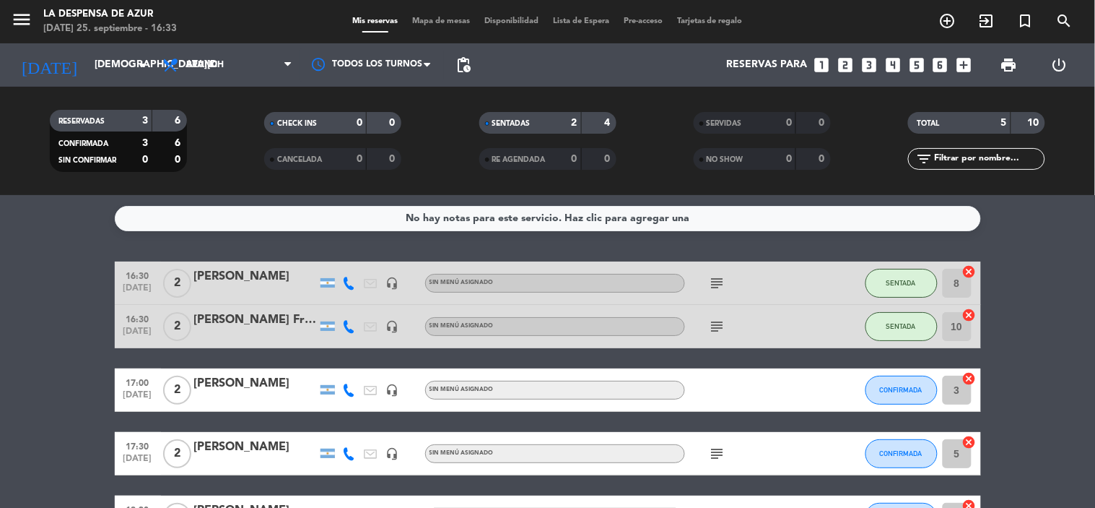
click at [710, 279] on icon "subject" at bounding box center [717, 282] width 17 height 17
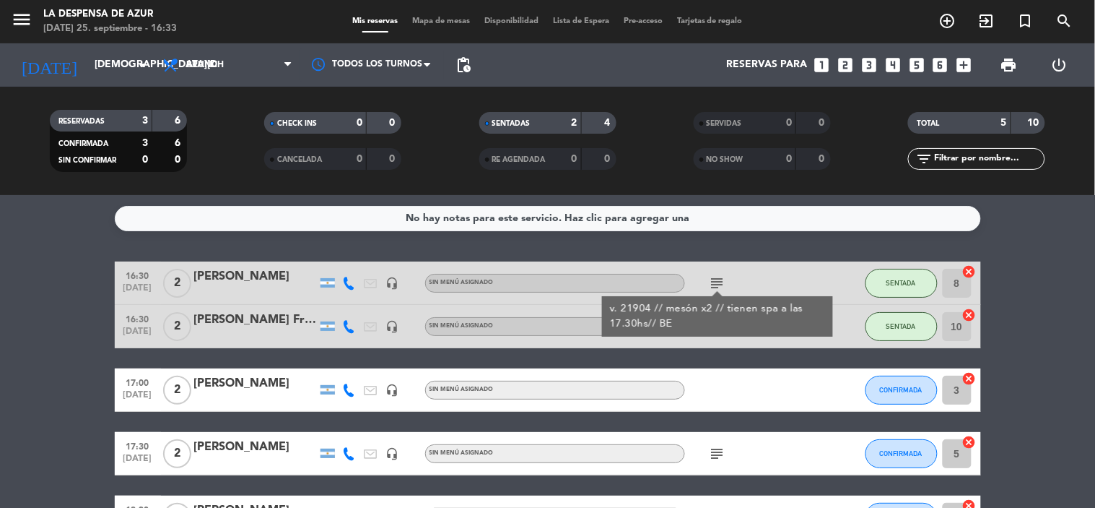
click at [52, 357] on bookings-row "16:30 [DATE] 2 [PERSON_NAME] headset_mic Sin menú asignado subject v. 21904 // …" at bounding box center [547, 399] width 1095 height 277
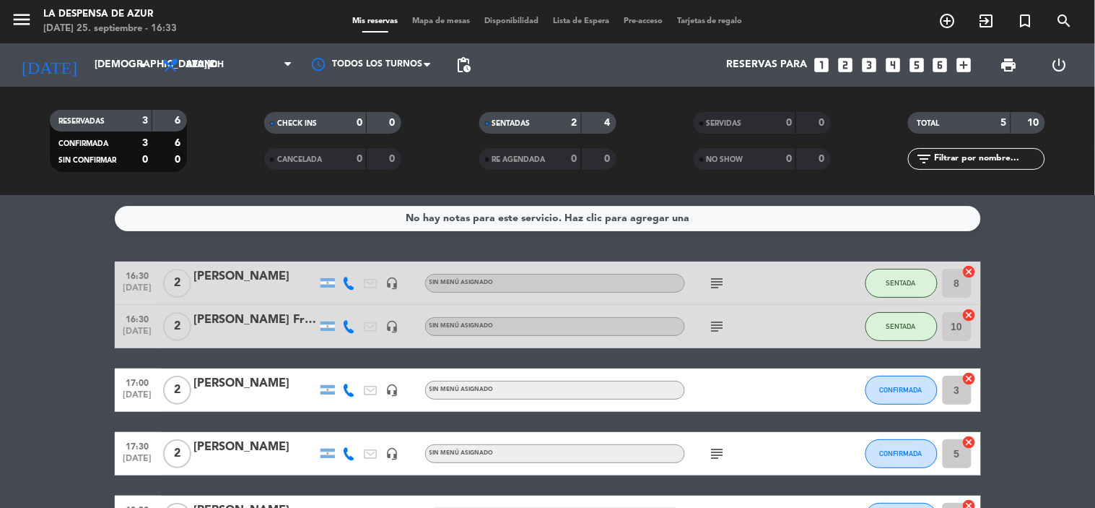
click at [420, 20] on span "Mapa de mesas" at bounding box center [441, 21] width 72 height 8
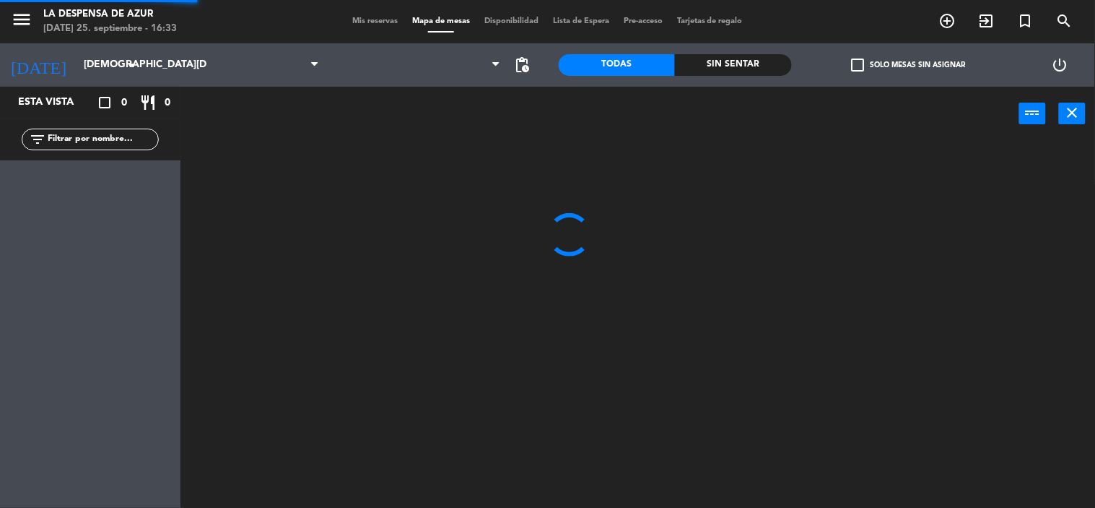
click at [420, 20] on span "Mapa de mesas" at bounding box center [441, 21] width 72 height 8
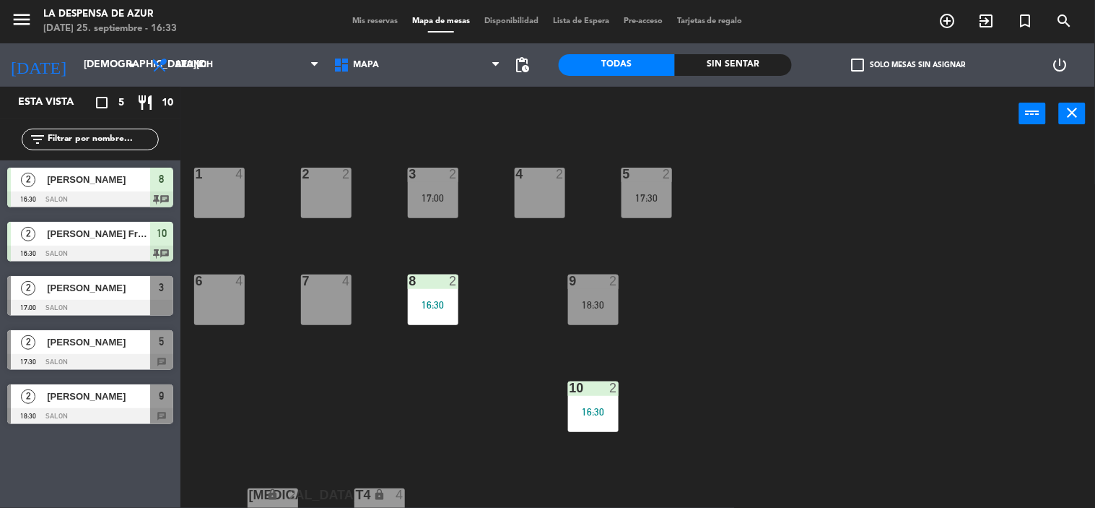
click at [365, 22] on span "Mis reservas" at bounding box center [375, 21] width 60 height 8
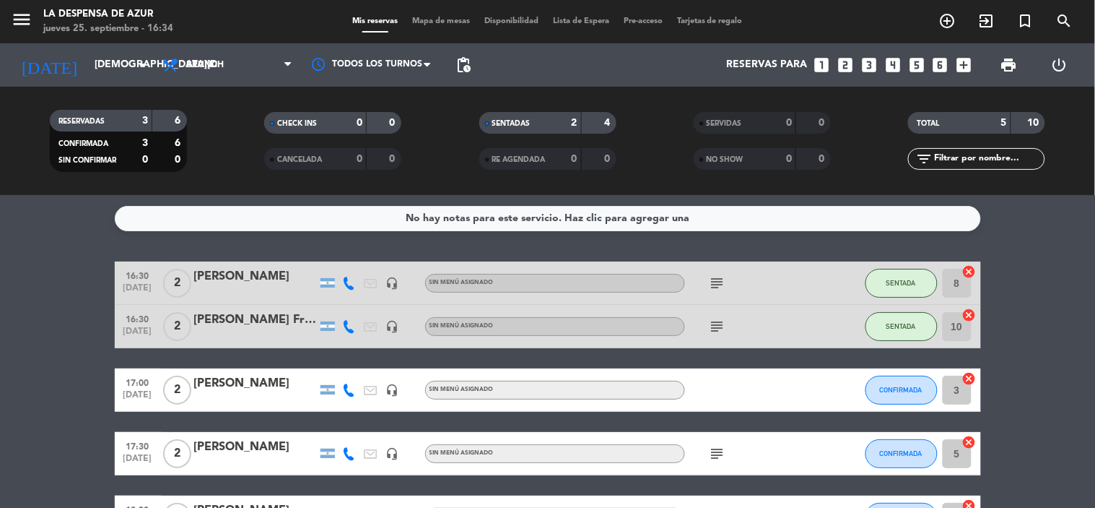
click at [434, 30] on div "menu La Despensa de Azur [DATE] 25. septiembre - 16:34 Mis reservas Mapa de mes…" at bounding box center [547, 21] width 1095 height 43
click at [441, 25] on span "Mapa de mesas" at bounding box center [441, 21] width 72 height 8
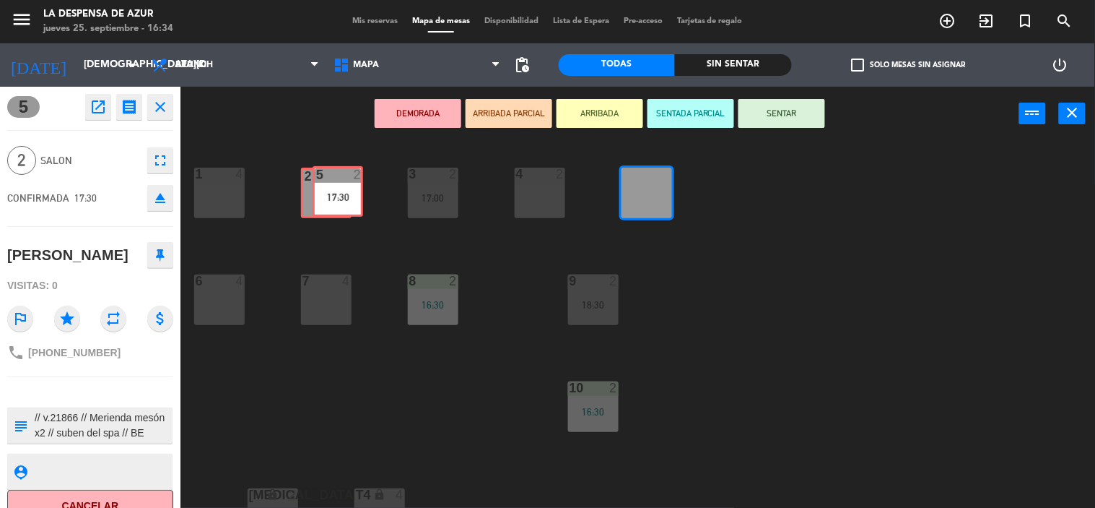
drag, startPoint x: 646, startPoint y: 191, endPoint x: 336, endPoint y: 189, distance: 309.8
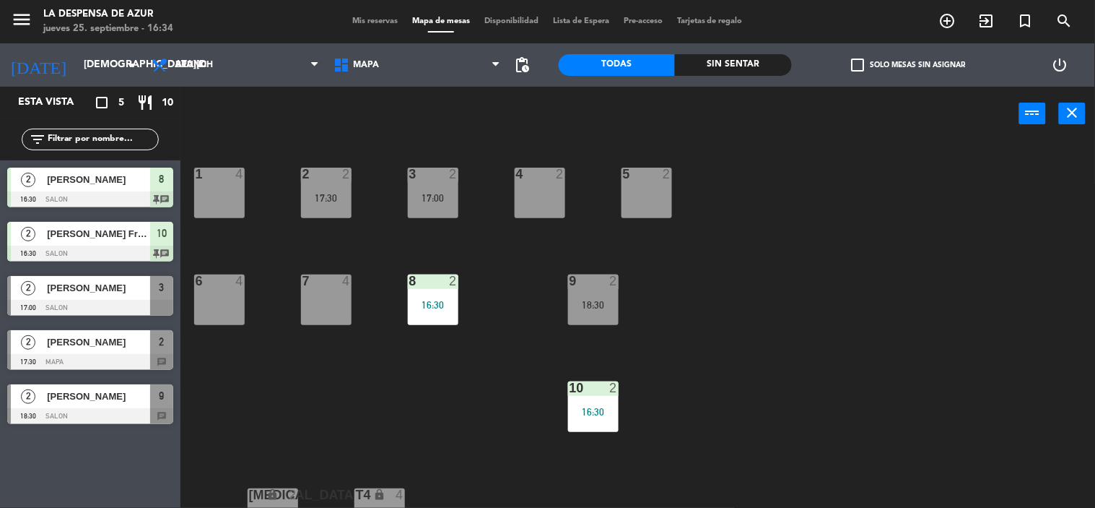
click at [662, 196] on div "5 2" at bounding box center [647, 193] width 51 height 51
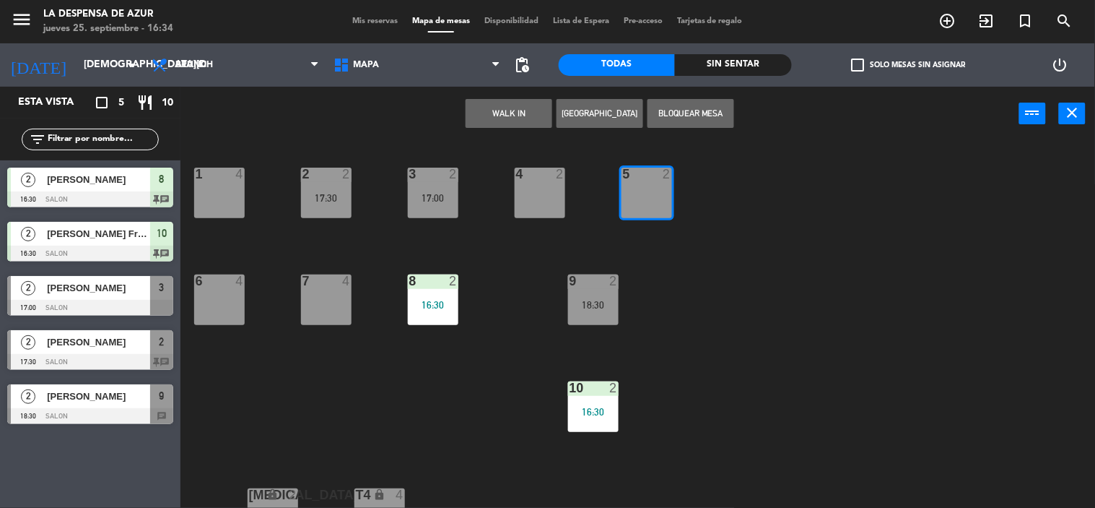
click at [511, 114] on button "WALK IN" at bounding box center [509, 113] width 87 height 29
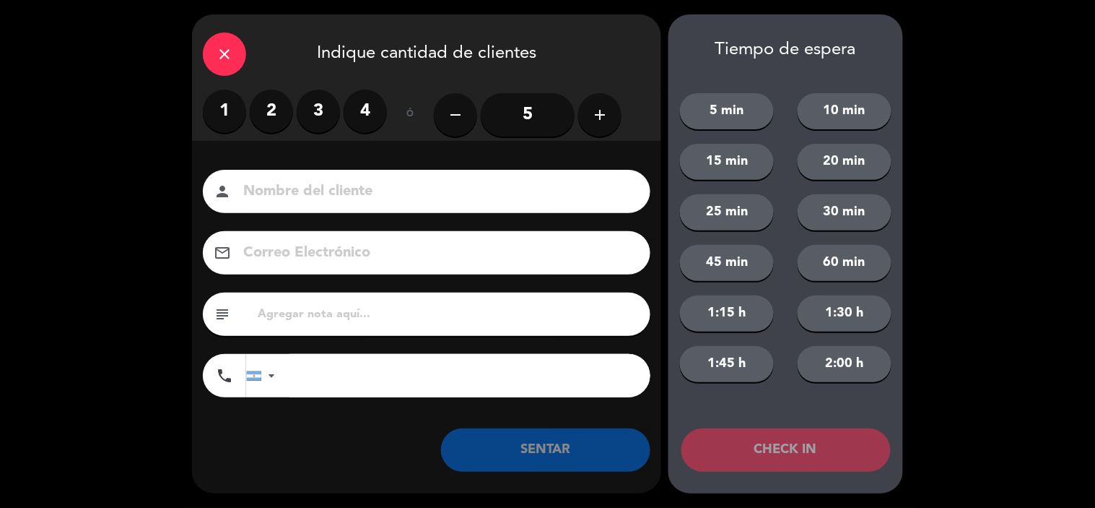
click at [271, 113] on label "2" at bounding box center [271, 111] width 43 height 43
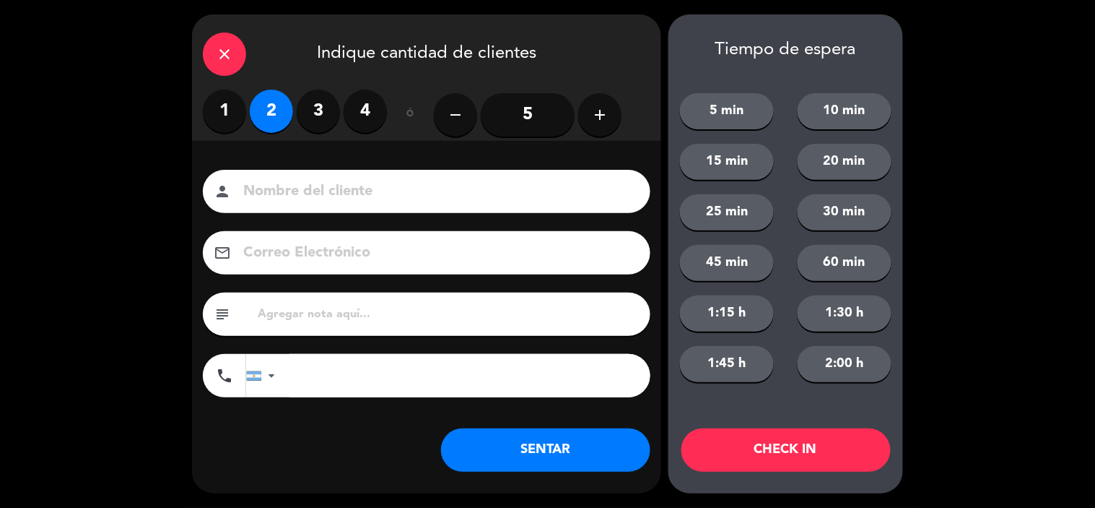
click at [399, 197] on input at bounding box center [437, 191] width 390 height 25
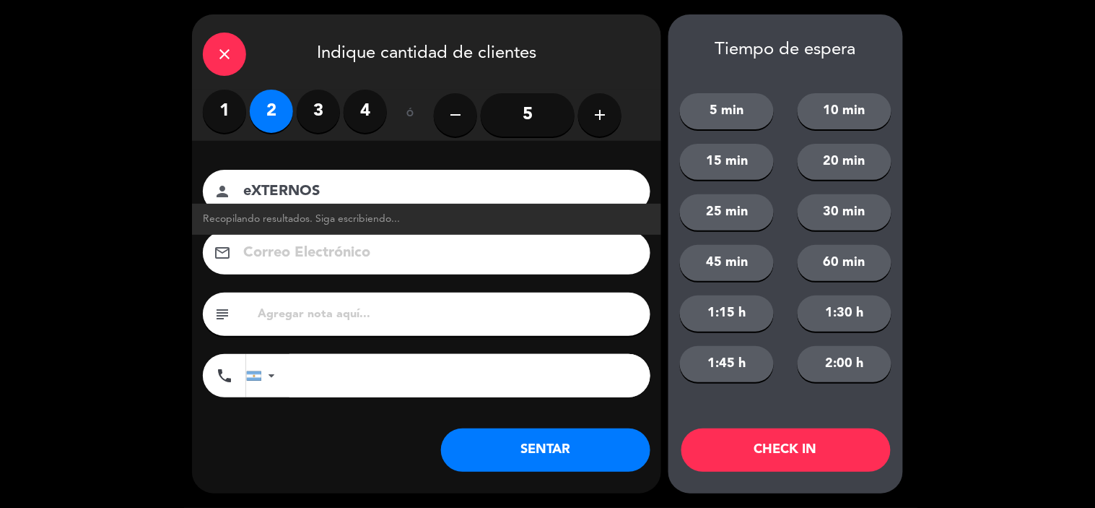
click at [255, 197] on input "eXTERNOS" at bounding box center [437, 191] width 390 height 25
type input "EXTERNOS"
click at [515, 456] on button "SENTAR" at bounding box center [545, 449] width 209 height 43
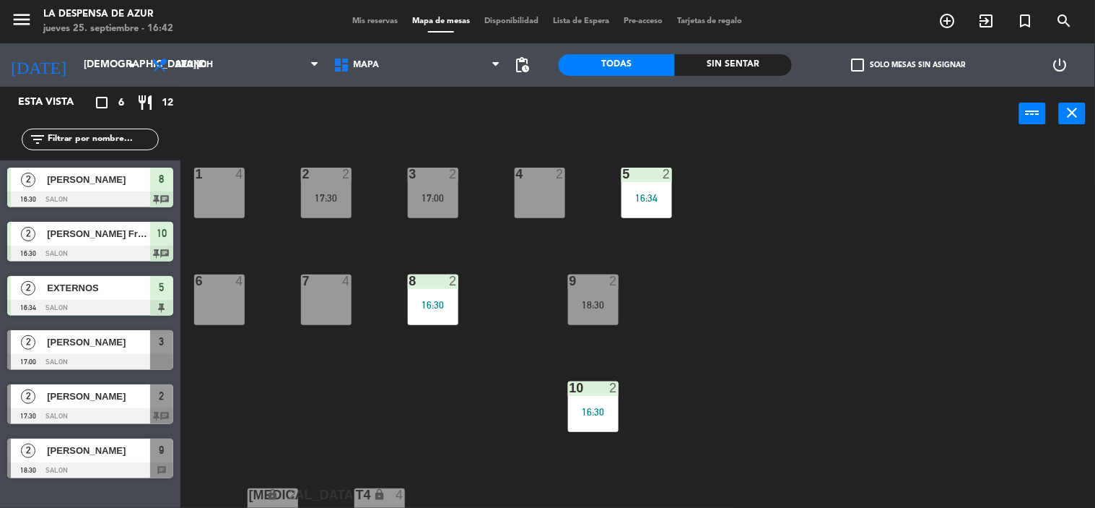
click at [77, 296] on div "EXTERNOS" at bounding box center [97, 288] width 105 height 24
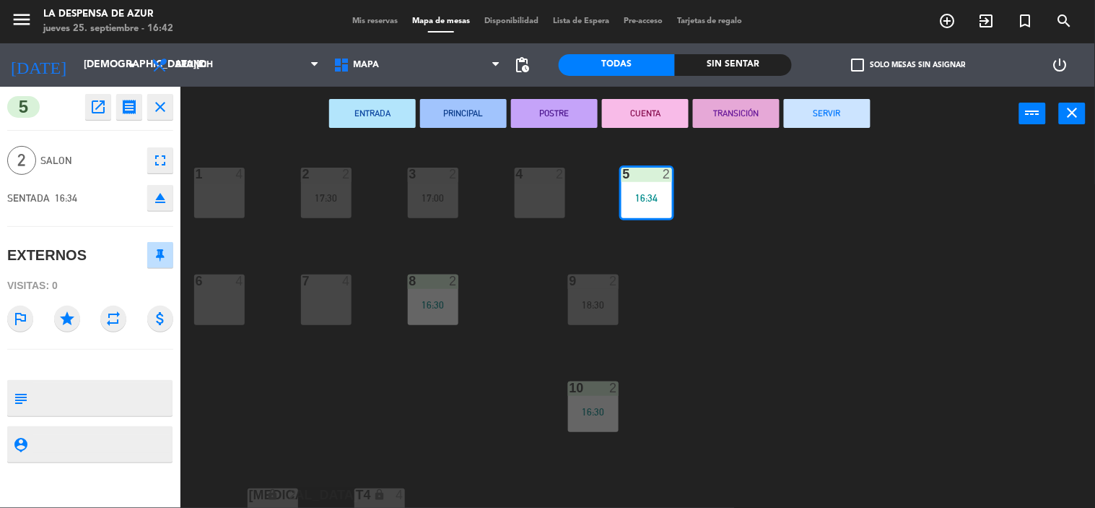
click at [73, 246] on div "EXTERNOS" at bounding box center [46, 255] width 79 height 24
click at [407, 465] on div "1 4 2 2 17:30 3 2 17:00 4 2 5 2 16:34 6 4 7 4 8 2 16:30 9 2 18:30 10 2 16:30 [M…" at bounding box center [643, 325] width 904 height 367
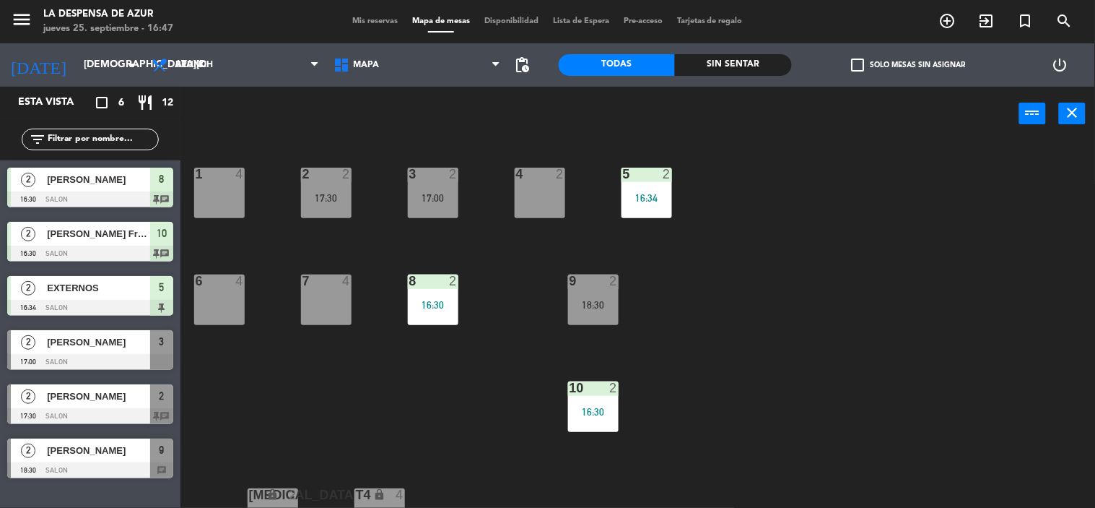
click at [364, 16] on div "Mis reservas Mapa de mesas Disponibilidad Lista de Espera Pre-acceso Tarjetas d…" at bounding box center [547, 21] width 405 height 13
click at [363, 23] on span "Mis reservas" at bounding box center [375, 21] width 60 height 8
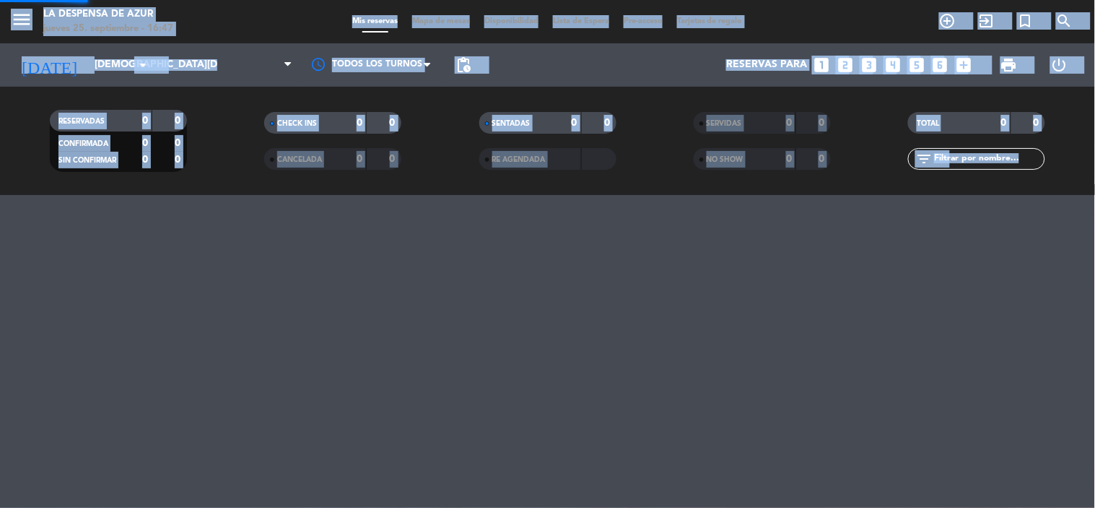
click at [363, 23] on span "Mis reservas" at bounding box center [375, 21] width 60 height 8
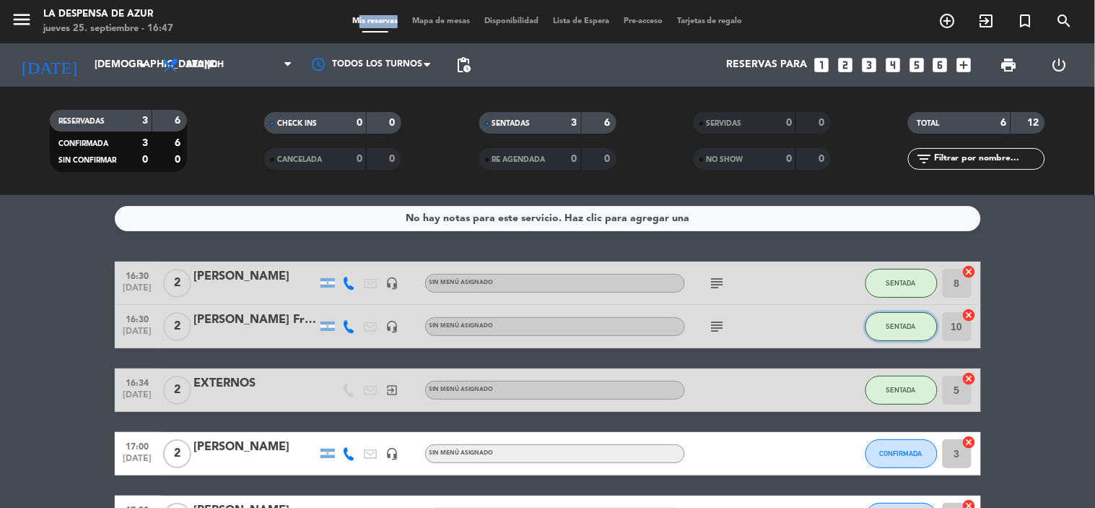
click at [898, 334] on button "SENTADA" at bounding box center [902, 326] width 72 height 29
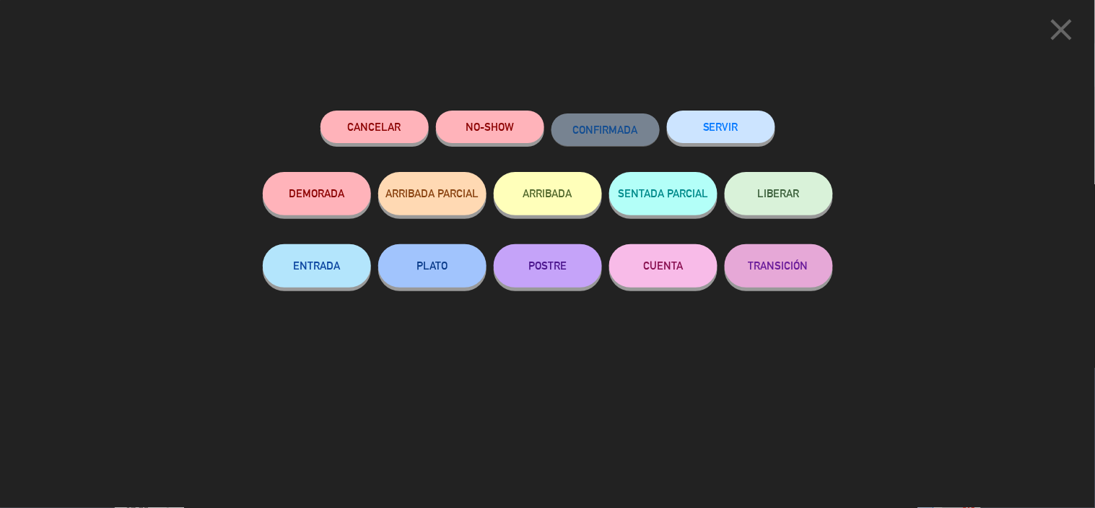
click at [748, 126] on button "SERVIR" at bounding box center [721, 126] width 108 height 32
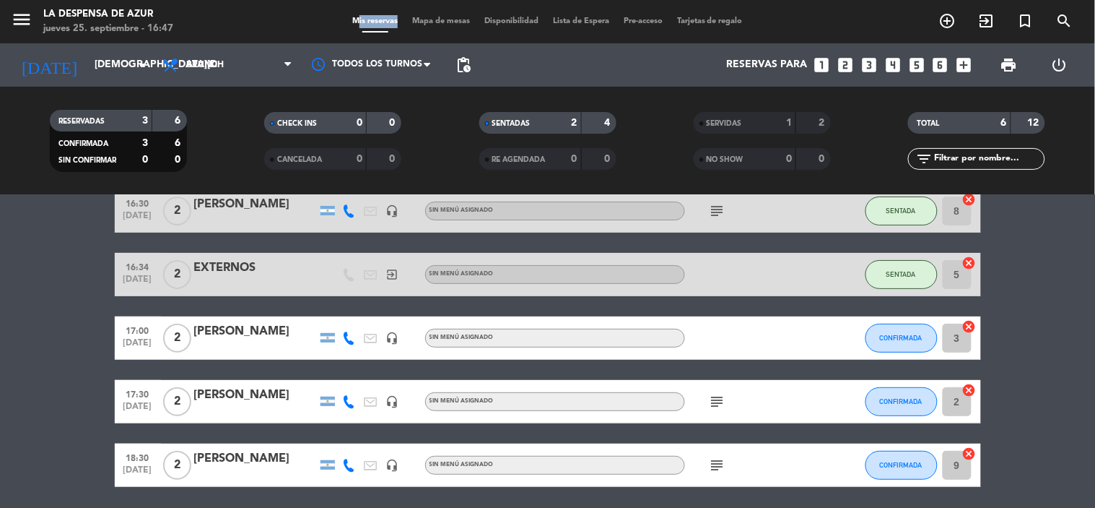
scroll to position [43, 0]
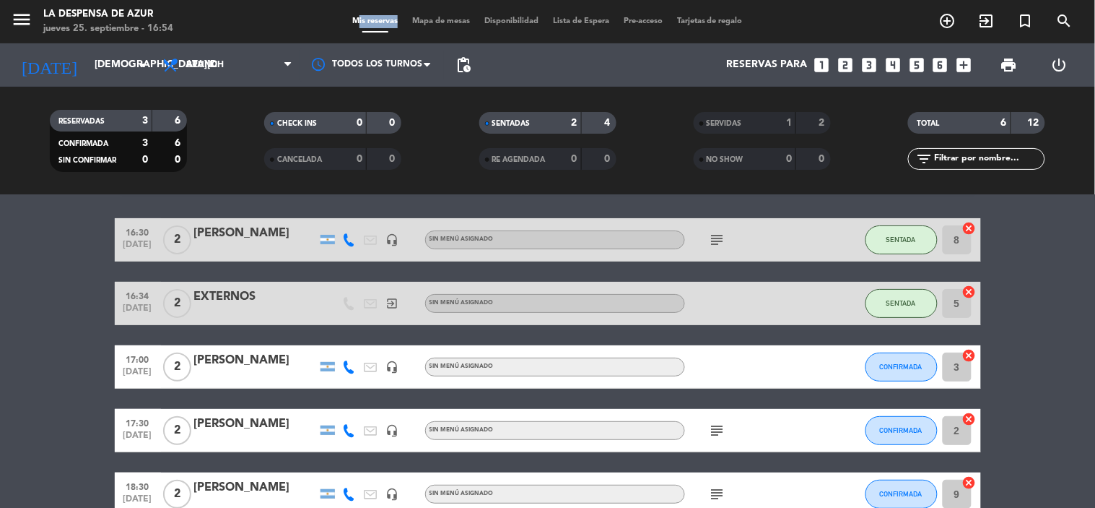
click at [262, 393] on div "16:30 [DATE] 2 [PERSON_NAME] headset_mic Sin menú asignado subject SENTADA 8 ca…" at bounding box center [548, 367] width 867 height 298
click at [406, 507] on html "close × La Despensa de Azur × chrome_reader_mode Listado de Reservas account_bo…" at bounding box center [547, 254] width 1095 height 508
click at [1, 273] on bookings-row "16:30 [DATE] 2 [PERSON_NAME] headset_mic Sin menú asignado subject SENTADA 8 ca…" at bounding box center [547, 367] width 1095 height 298
click at [718, 435] on icon "subject" at bounding box center [717, 430] width 17 height 17
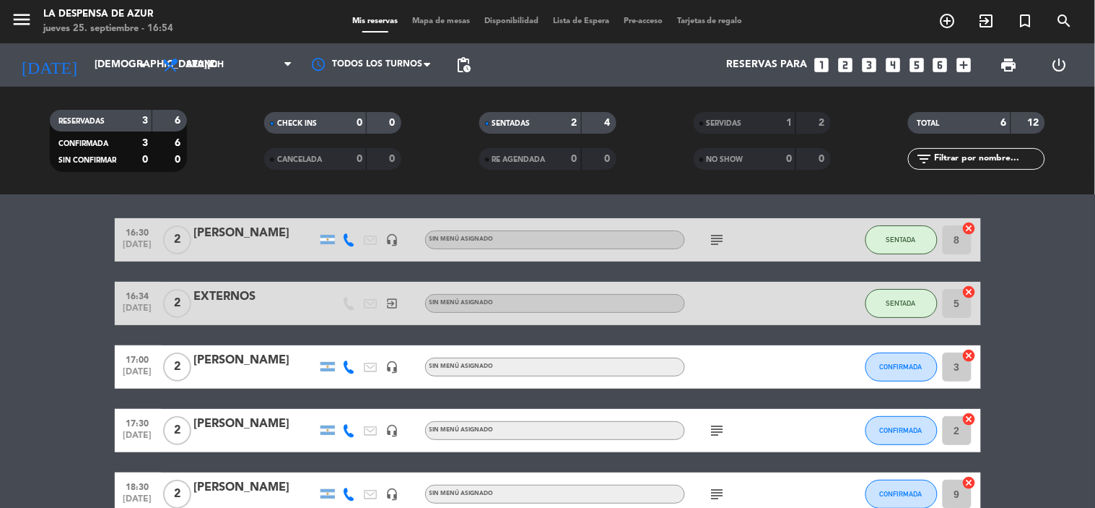
click at [716, 436] on icon "subject" at bounding box center [717, 430] width 17 height 17
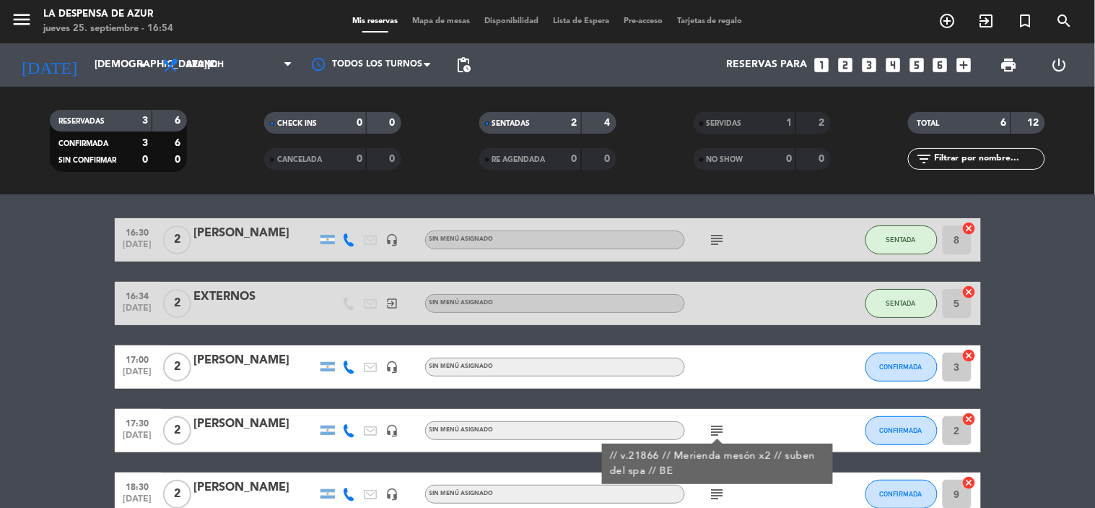
click at [717, 434] on icon "subject" at bounding box center [717, 430] width 17 height 17
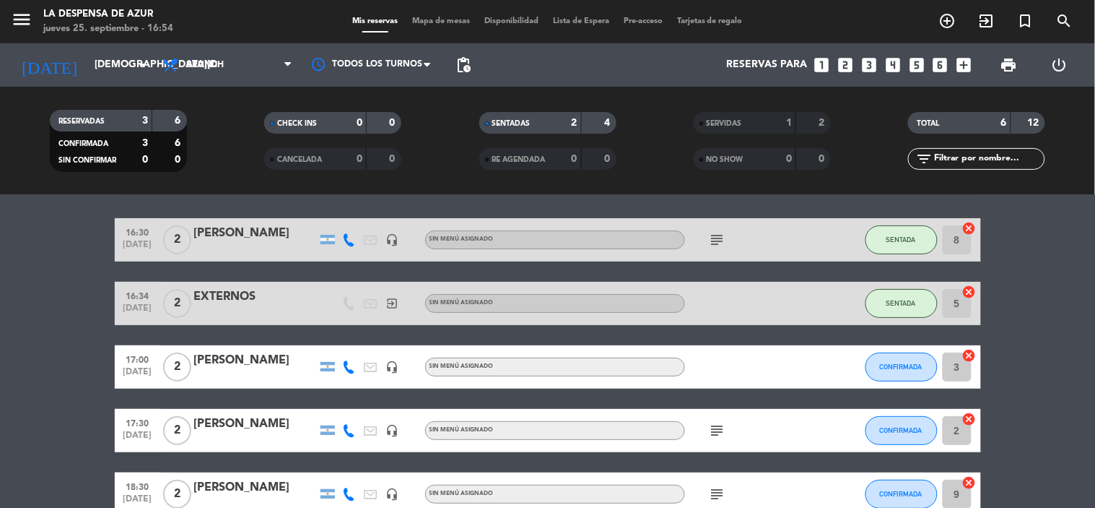
click at [32, 379] on bookings-row "16:30 [DATE] 2 [PERSON_NAME] headset_mic Sin menú asignado subject SENTADA 8 ca…" at bounding box center [547, 367] width 1095 height 298
click at [244, 60] on span "Brunch" at bounding box center [227, 65] width 144 height 32
click at [238, 215] on ng-component "menu La Despensa de Azur [DATE] 25. septiembre - 16:54 Mis reservas Mapa de mes…" at bounding box center [547, 254] width 1095 height 508
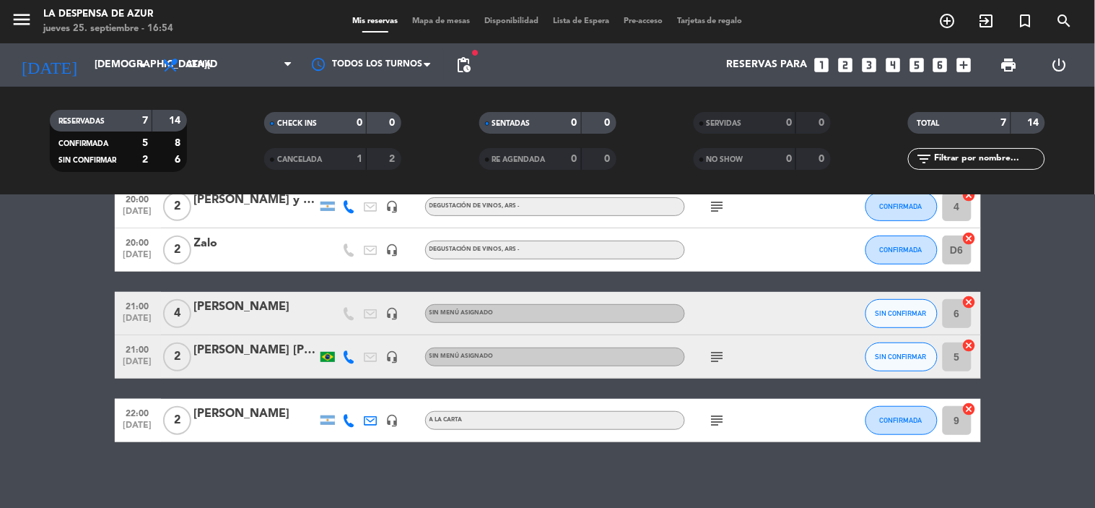
scroll to position [169, 0]
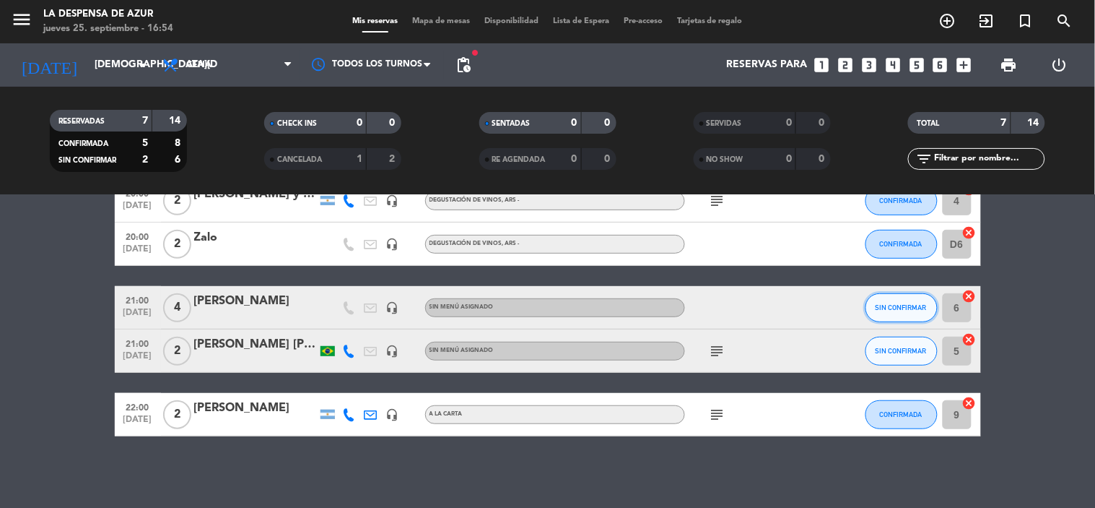
click at [901, 315] on button "SIN CONFIRMAR" at bounding box center [902, 307] width 72 height 29
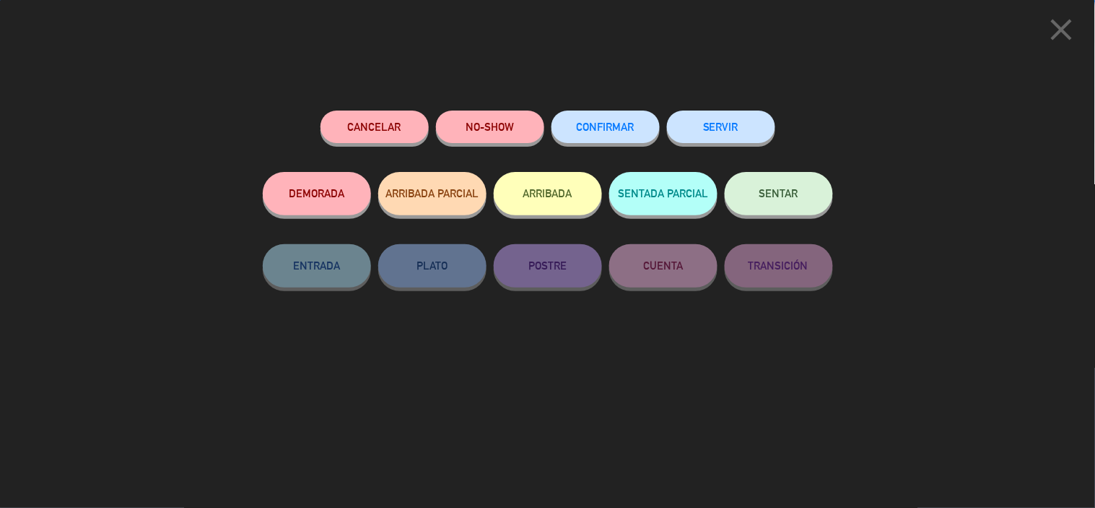
click at [610, 127] on span "CONFIRMAR" at bounding box center [606, 127] width 58 height 12
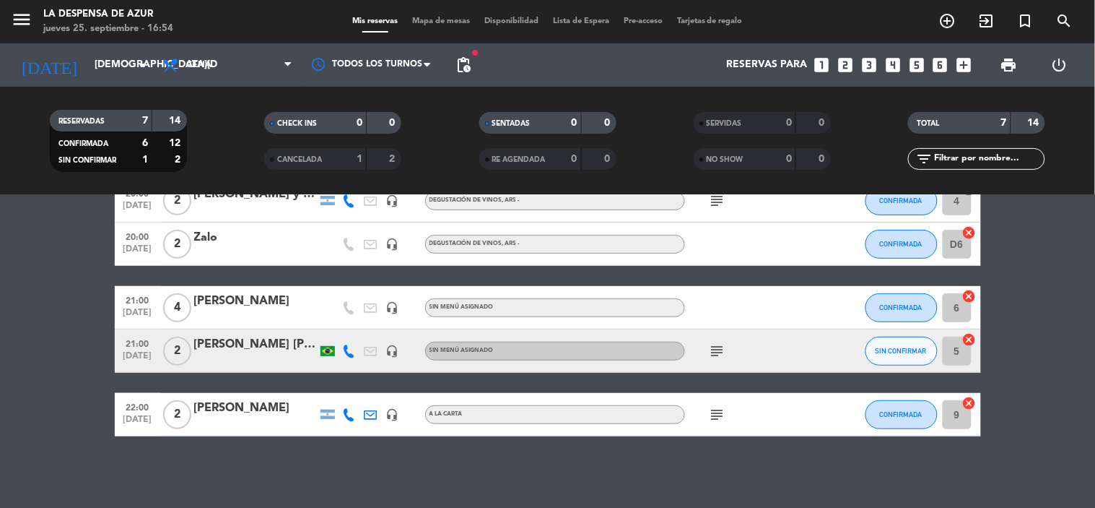
click at [721, 352] on icon "subject" at bounding box center [717, 350] width 17 height 17
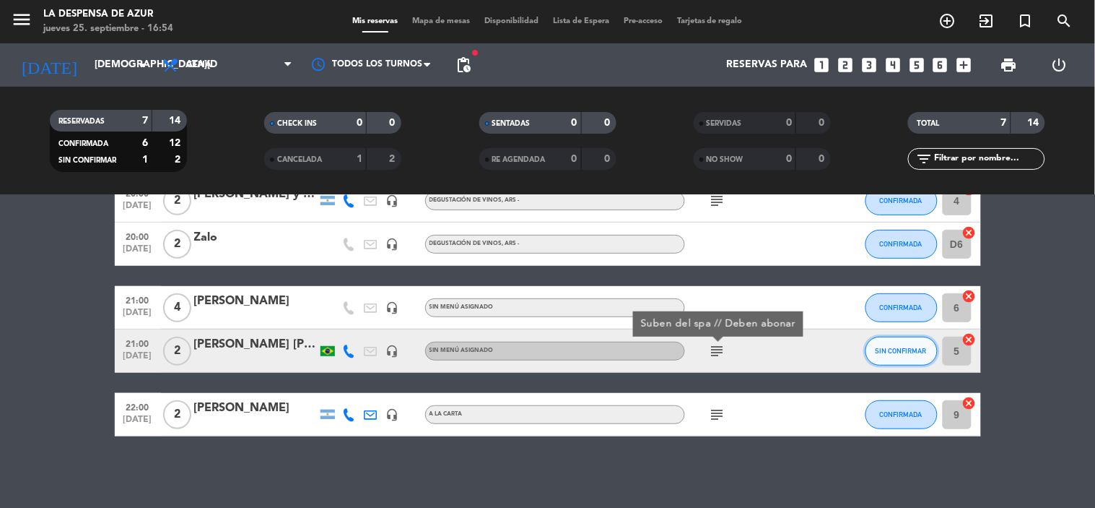
click at [903, 355] on button "SIN CONFIRMAR" at bounding box center [902, 351] width 72 height 29
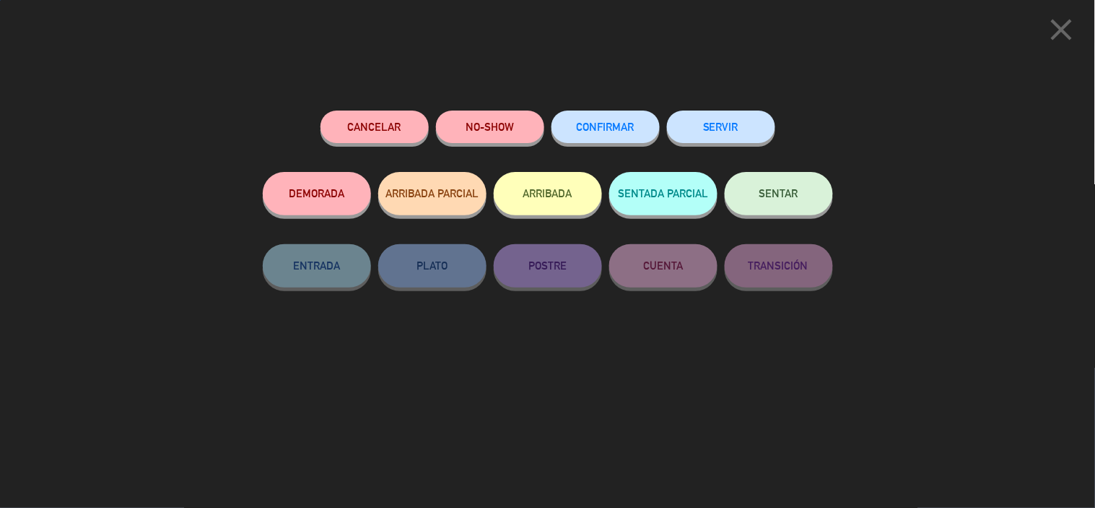
click at [903, 355] on div "close Cancelar NO-SHOW CONFIRMAR SERVIR DEMORADA ARRIBADA PARCIAL ARRIBADA SENT…" at bounding box center [547, 254] width 1095 height 508
click at [594, 126] on span "CONFIRMAR" at bounding box center [606, 127] width 58 height 12
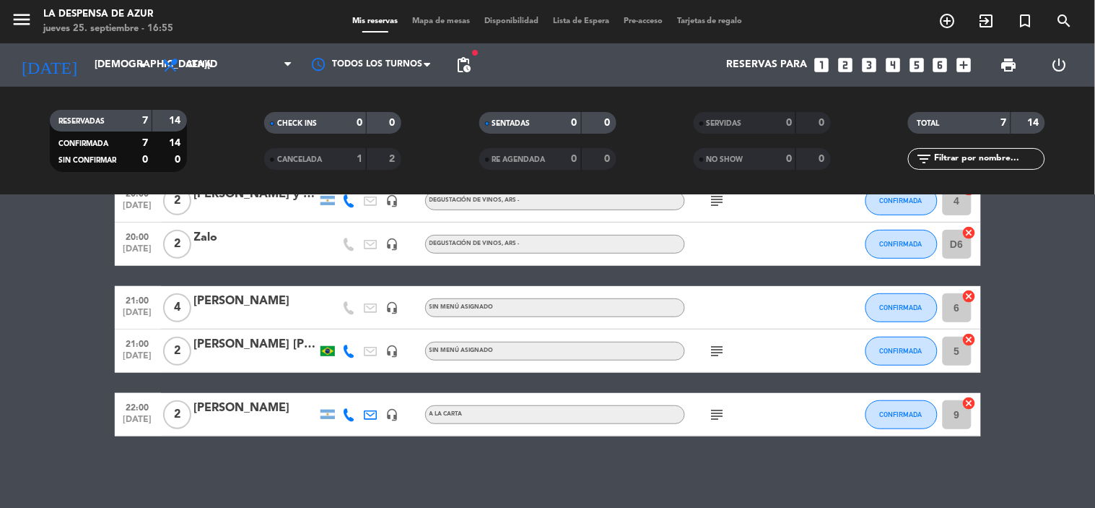
click at [719, 416] on icon "subject" at bounding box center [717, 414] width 17 height 17
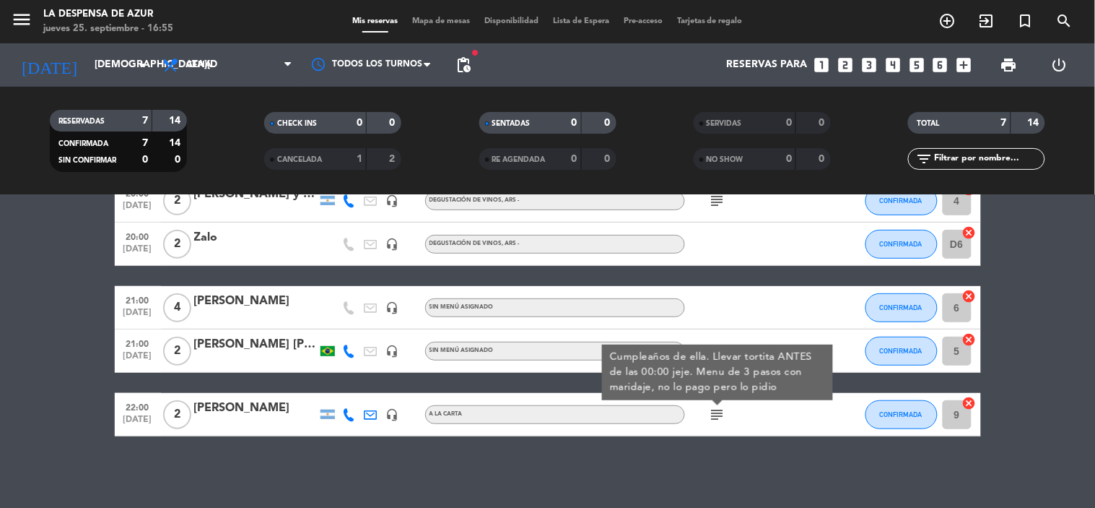
click at [71, 360] on bookings-row "20:00 [DATE] 1 [PERSON_NAME] local_atm master * 4822 mercadopago DEGUSTACIÓN DE…" at bounding box center [547, 264] width 1095 height 344
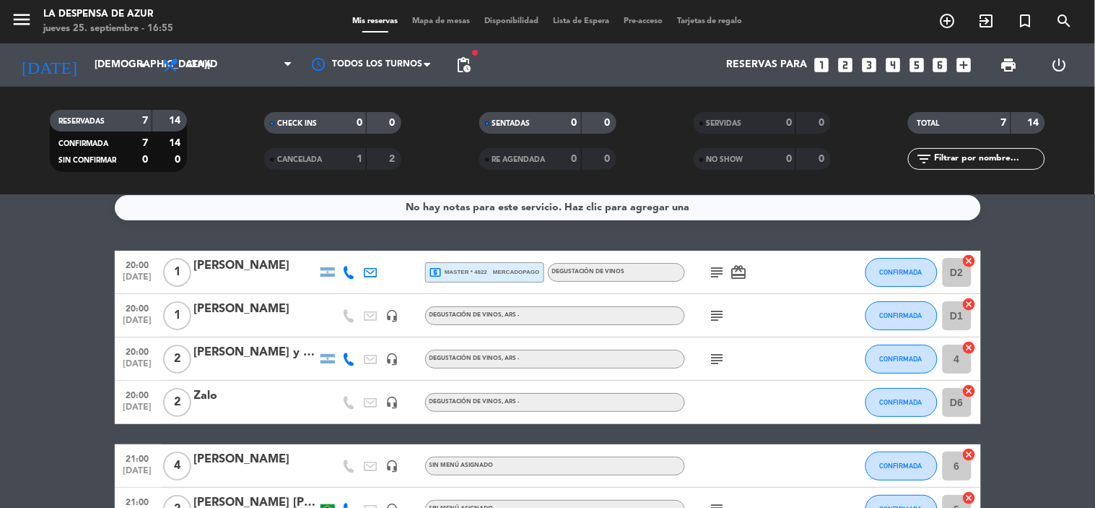
scroll to position [0, 0]
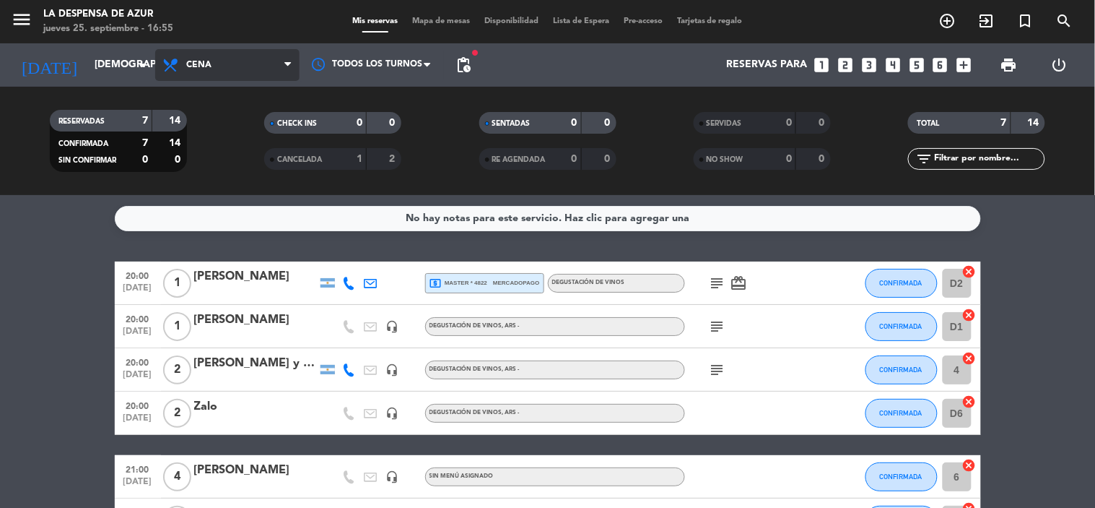
click at [279, 71] on span "Cena" at bounding box center [227, 65] width 144 height 32
click at [256, 69] on span "Cena" at bounding box center [227, 65] width 144 height 32
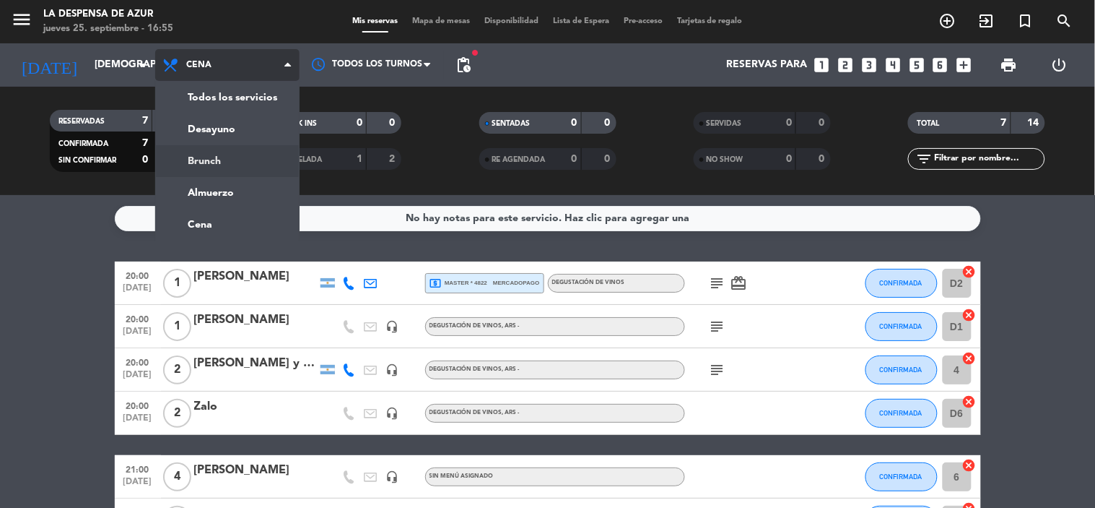
click at [234, 165] on div "menu La Despensa de Azur [DATE] 25. septiembre - 16:55 Mis reservas Mapa de mes…" at bounding box center [547, 97] width 1095 height 195
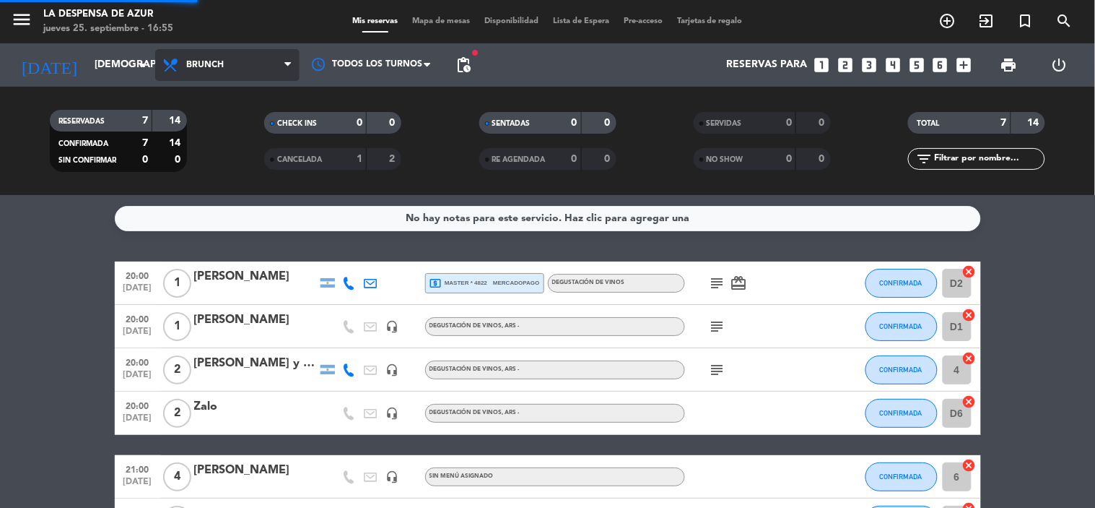
click at [234, 165] on filter-checkbox "CANCELADA 1 2" at bounding box center [332, 159] width 214 height 22
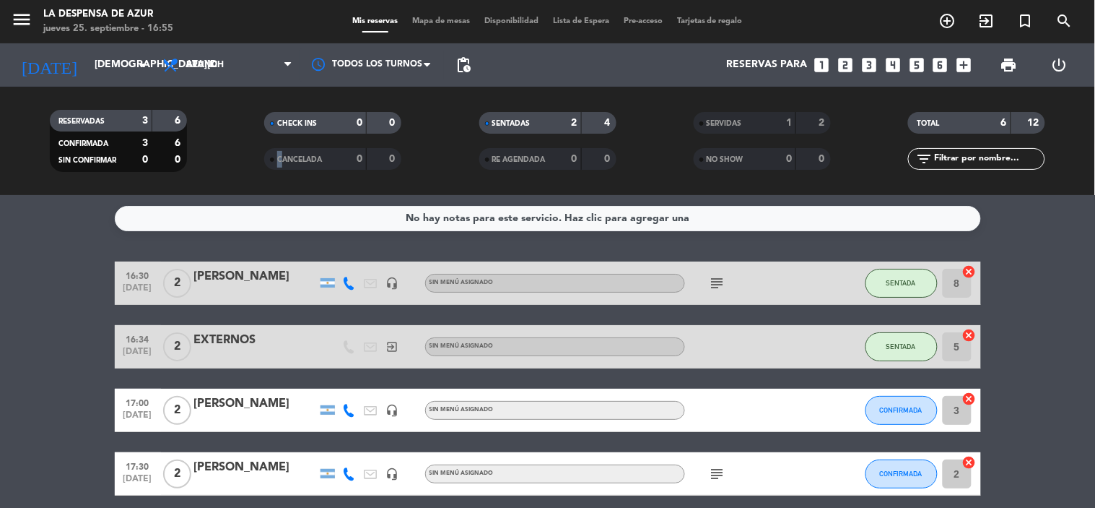
click at [262, 61] on span "Brunch" at bounding box center [227, 65] width 144 height 32
click at [247, 184] on div "menu La Despensa de Azur [DATE] 25. septiembre - 16:55 Mis reservas Mapa de mes…" at bounding box center [547, 97] width 1095 height 195
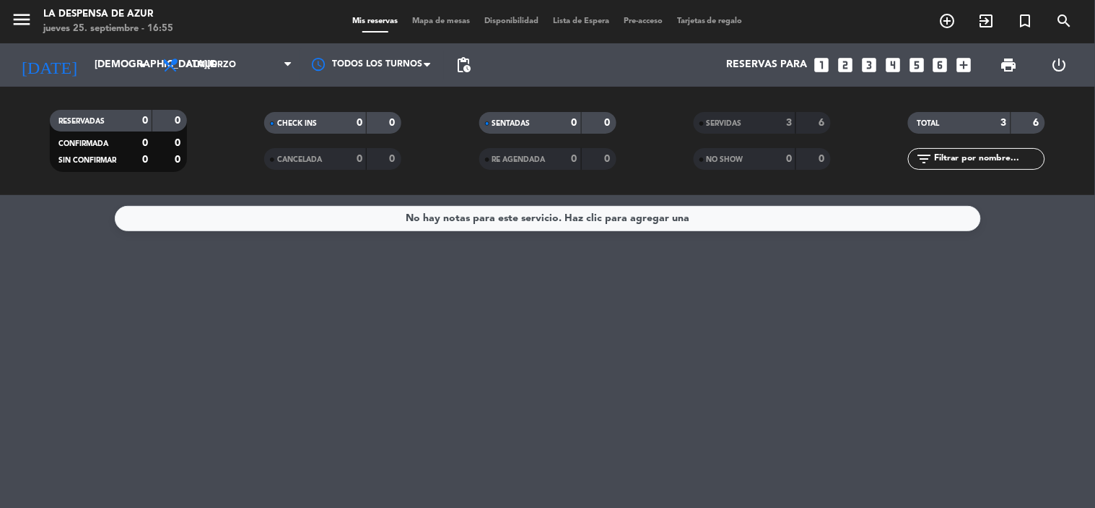
click at [748, 123] on div "SERVIDAS" at bounding box center [731, 123] width 66 height 17
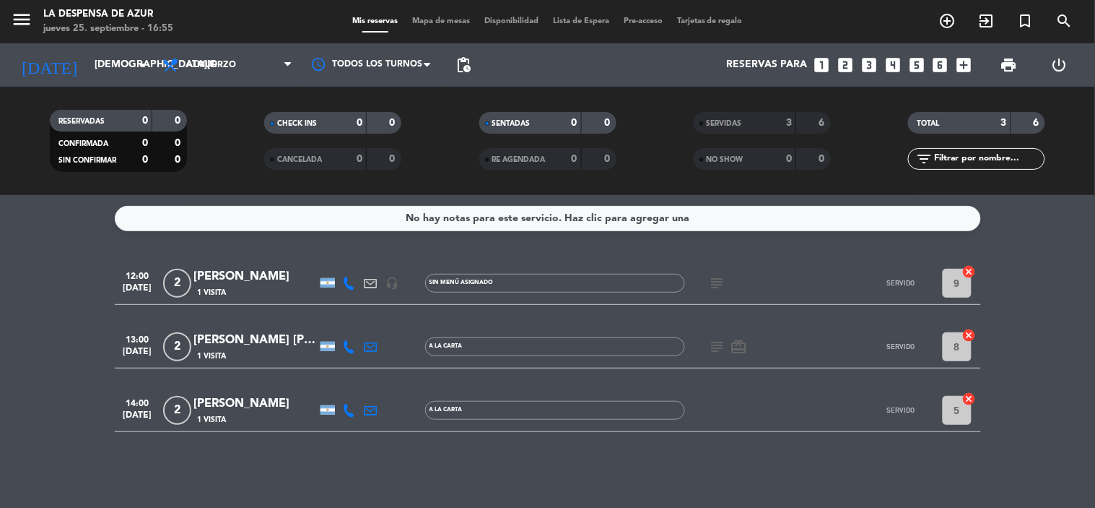
click at [737, 128] on div "SERVIDAS" at bounding box center [731, 123] width 66 height 17
click at [241, 75] on span "Almuerzo" at bounding box center [227, 65] width 144 height 32
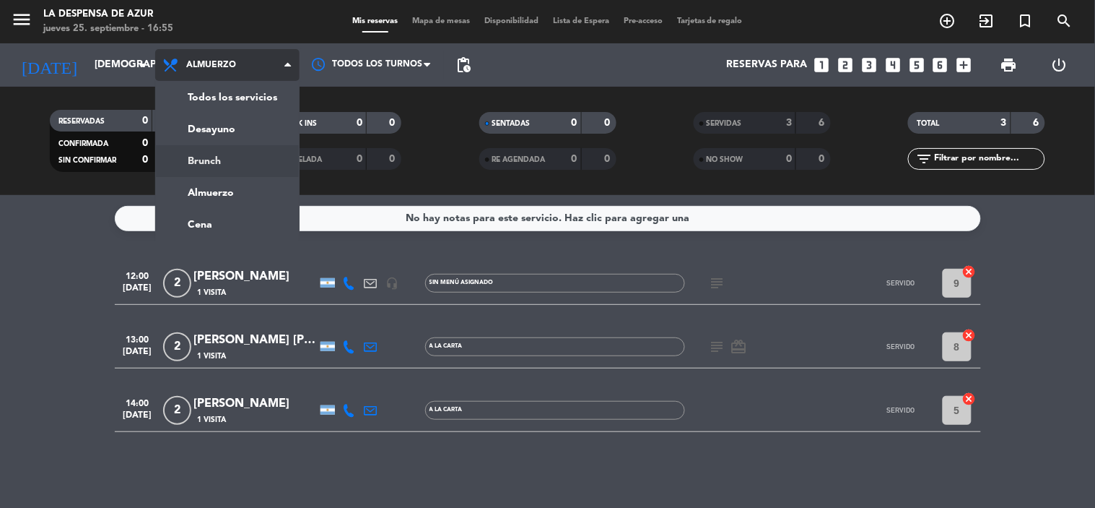
click at [251, 161] on div "menu La Despensa de Azur [DATE] 25. septiembre - 16:55 Mis reservas Mapa de mes…" at bounding box center [547, 97] width 1095 height 195
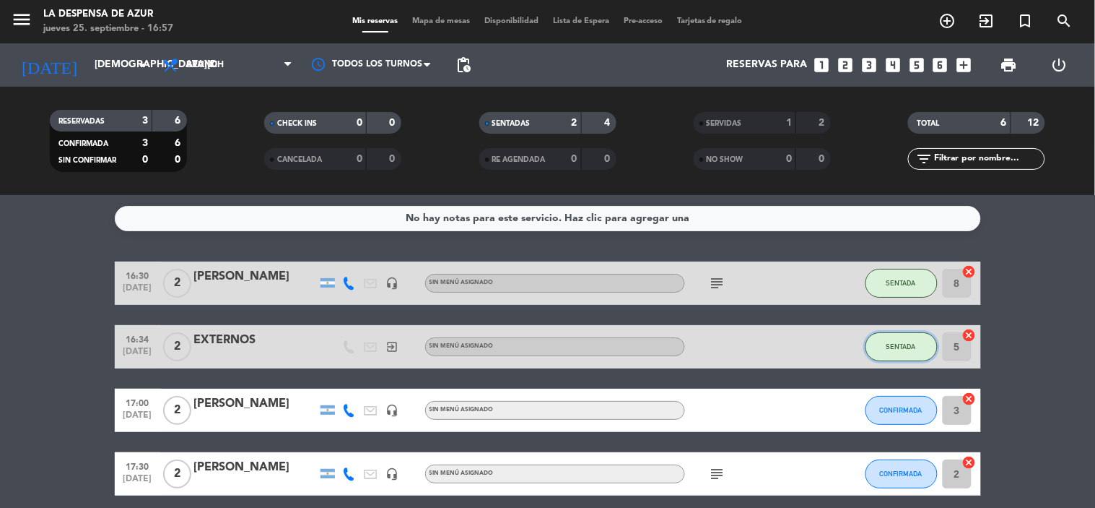
click at [885, 338] on button "SENTADA" at bounding box center [902, 346] width 72 height 29
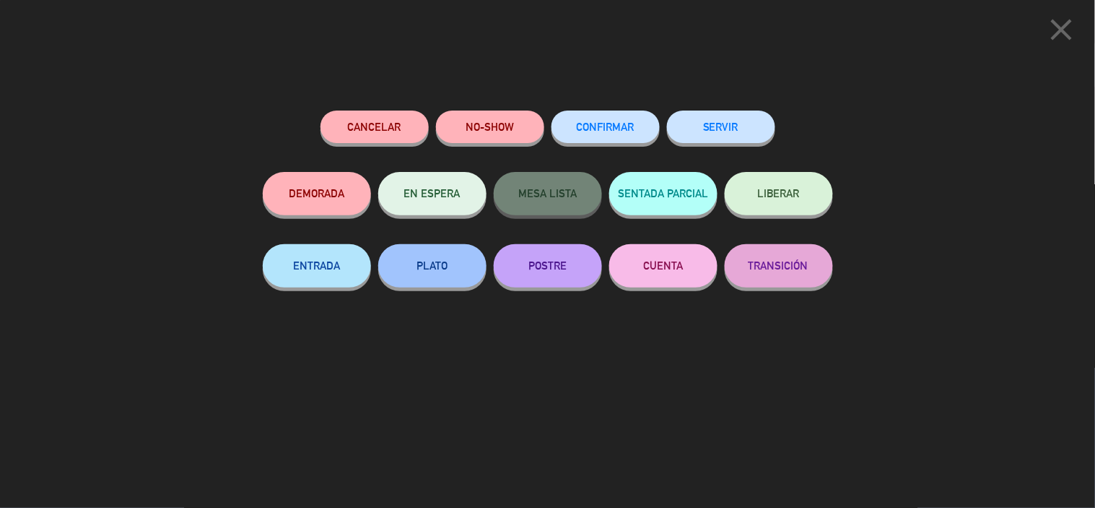
click at [680, 127] on button "SERVIR" at bounding box center [721, 126] width 108 height 32
click at [0, 0] on div at bounding box center [0, 0] width 0 height 0
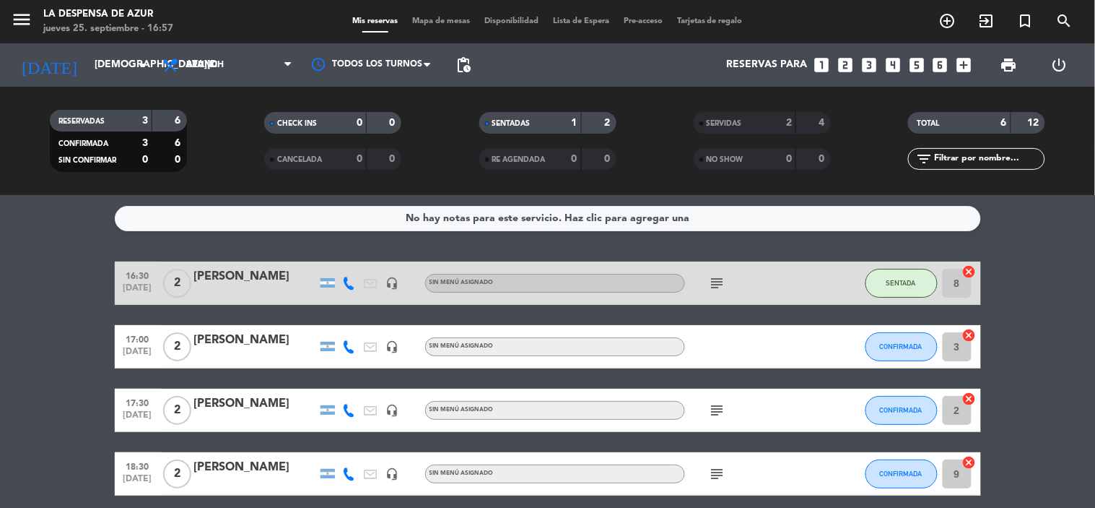
click at [730, 117] on div "SERVIDAS" at bounding box center [731, 123] width 66 height 17
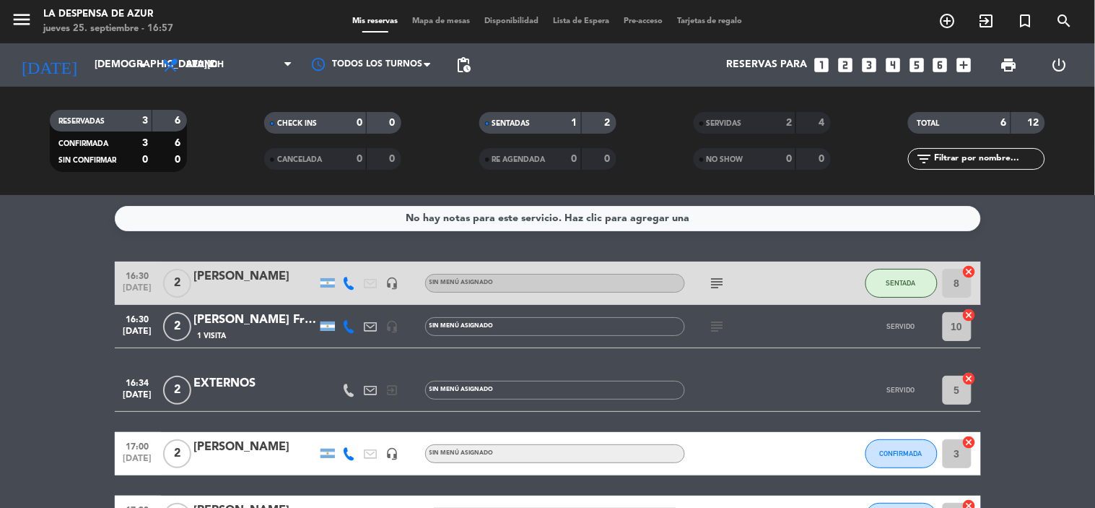
click at [717, 324] on icon "subject" at bounding box center [717, 326] width 17 height 17
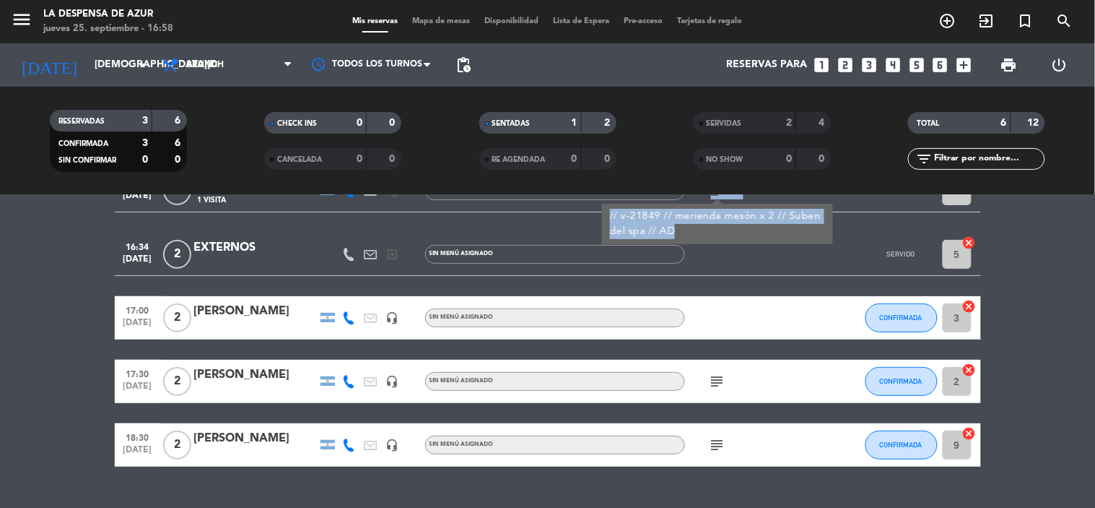
scroll to position [160, 0]
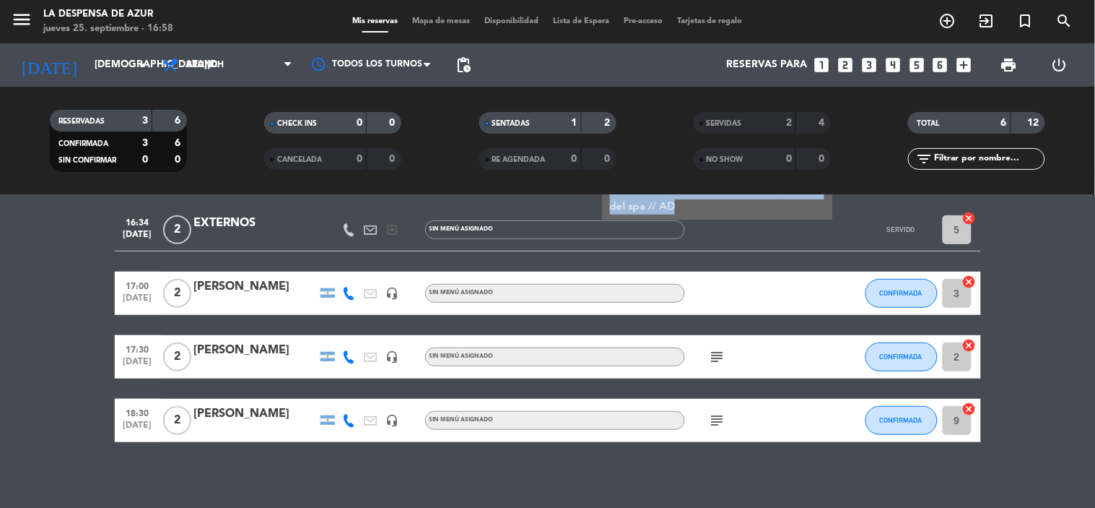
click at [1046, 320] on bookings-row "16:30 [DATE] 2 [PERSON_NAME] headset_mic Sin menú asignado subject SENTADA 8 ca…" at bounding box center [547, 271] width 1095 height 341
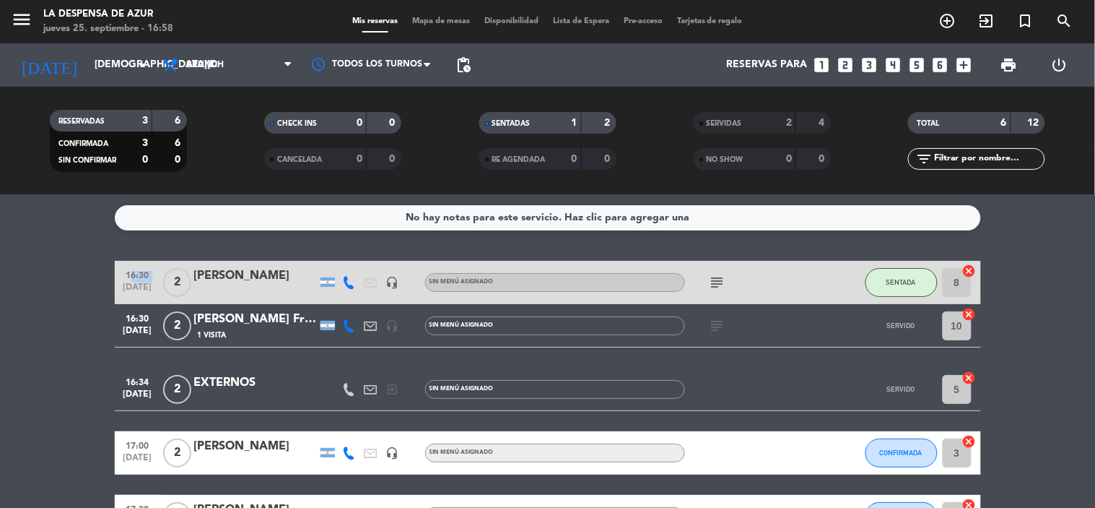
scroll to position [0, 0]
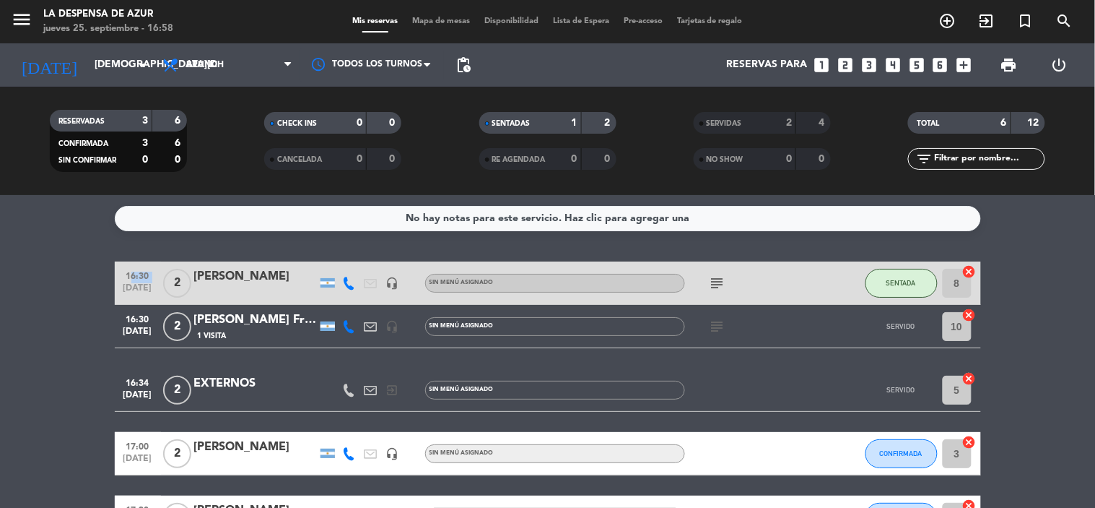
click at [713, 324] on icon "subject" at bounding box center [717, 326] width 17 height 17
click at [725, 318] on icon "subject" at bounding box center [717, 326] width 17 height 17
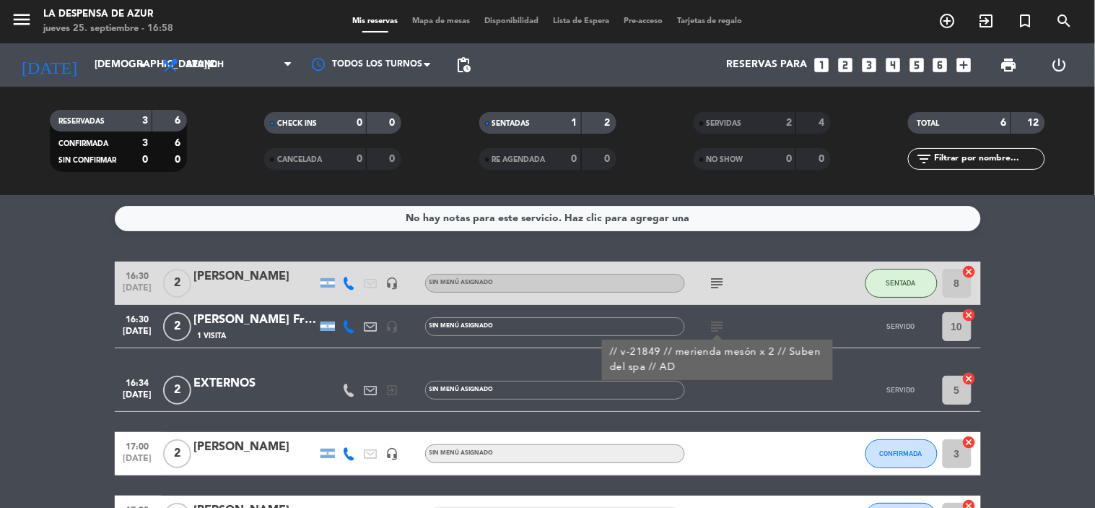
drag, startPoint x: 747, startPoint y: 116, endPoint x: 747, endPoint y: 104, distance: 11.6
click at [746, 116] on div "SERVIDAS" at bounding box center [731, 123] width 66 height 17
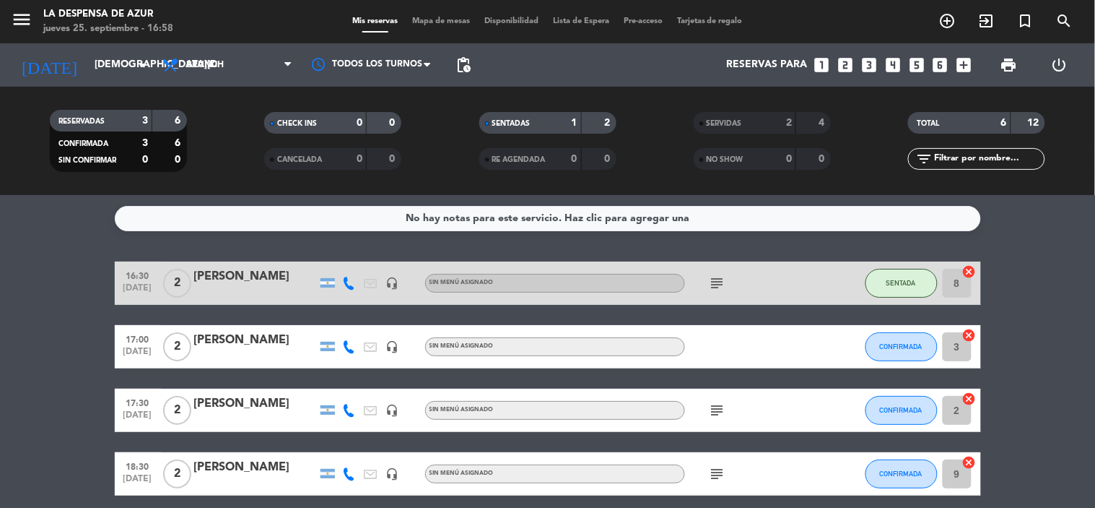
click at [0, 330] on bookings-row "16:30 [DATE] 2 [PERSON_NAME] headset_mic Sin menú asignado subject SENTADA 8 ca…" at bounding box center [547, 378] width 1095 height 234
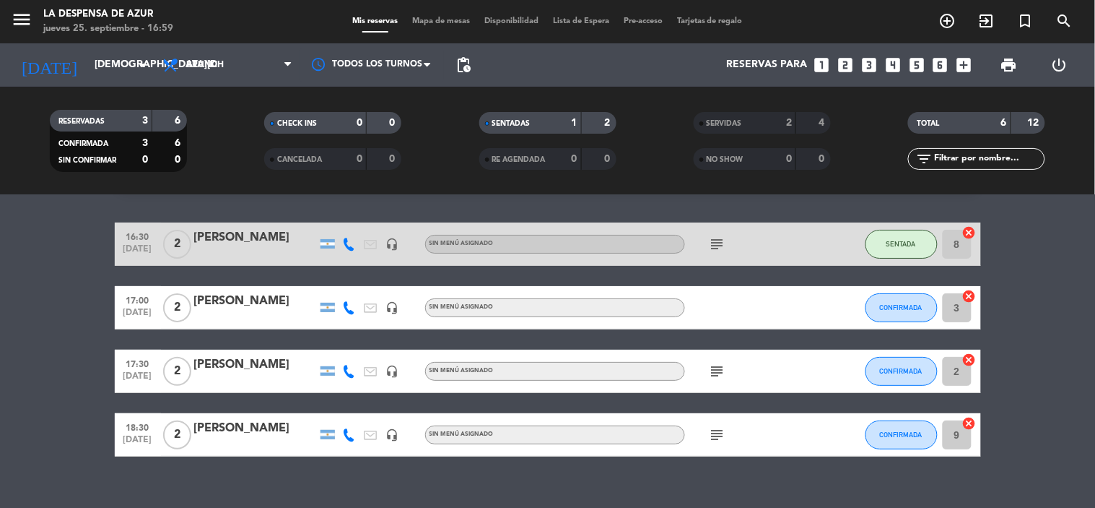
scroll to position [59, 0]
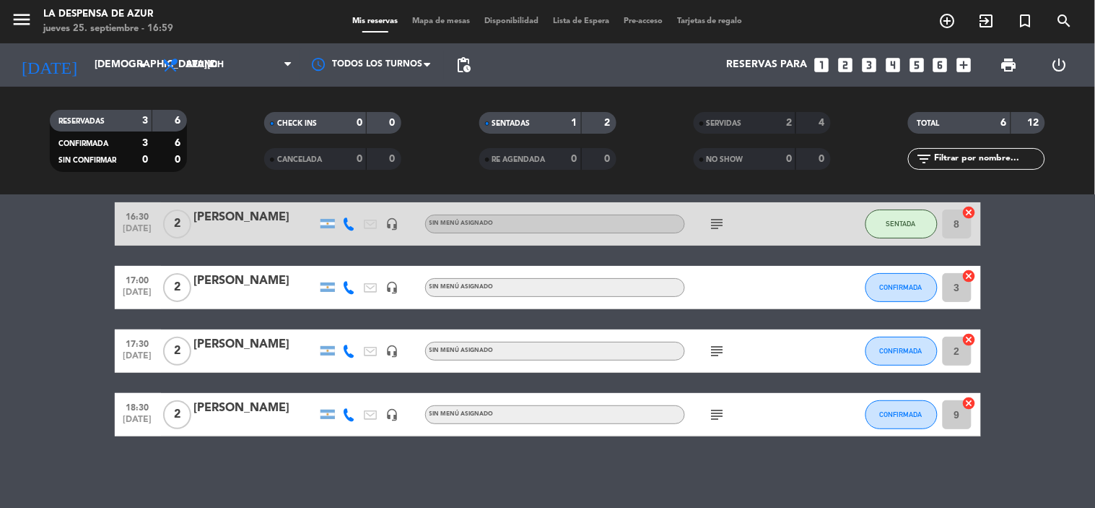
click at [720, 222] on icon "subject" at bounding box center [717, 223] width 17 height 17
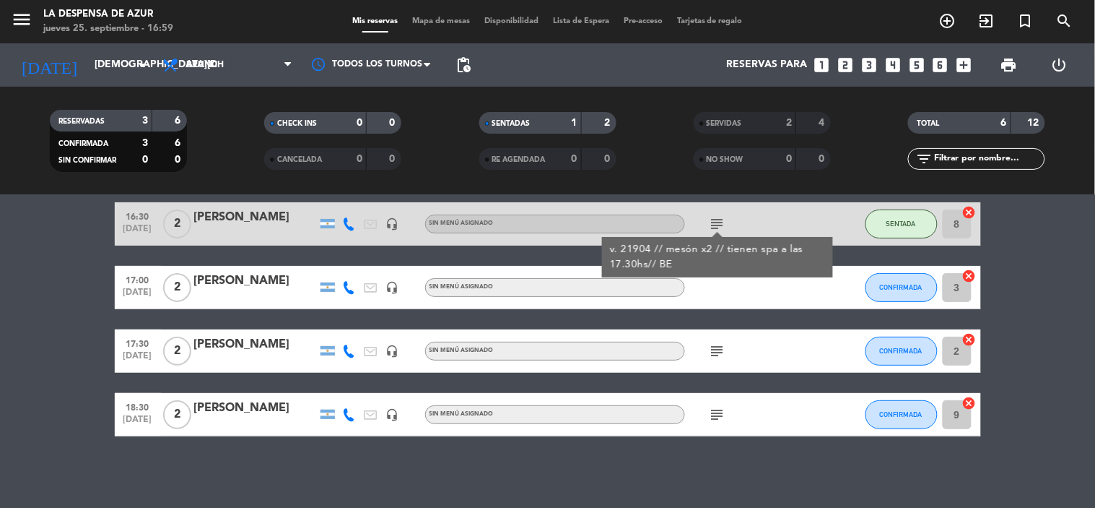
click at [51, 257] on bookings-row "16:30 [DATE] 2 [PERSON_NAME] headset_mic Sin menú asignado subject v. 21904 // …" at bounding box center [547, 319] width 1095 height 234
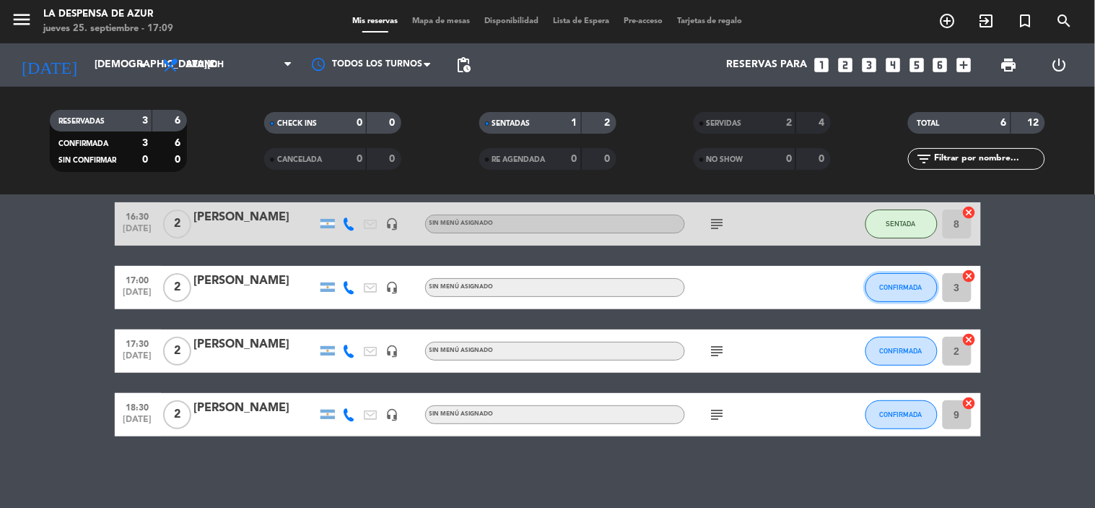
click at [898, 289] on span "CONFIRMADA" at bounding box center [901, 287] width 43 height 8
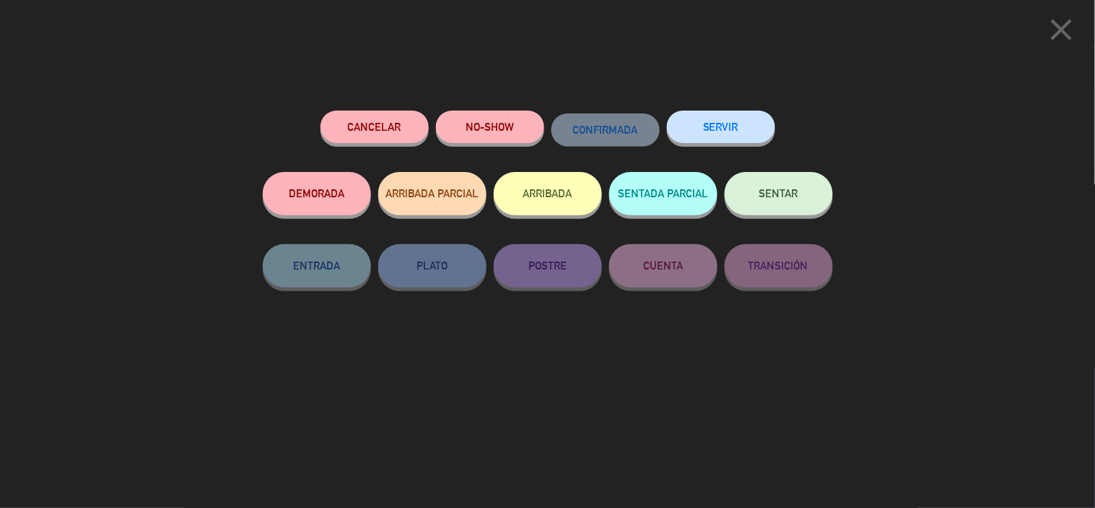
click at [770, 203] on button "SENTAR" at bounding box center [779, 193] width 108 height 43
click at [0, 0] on div at bounding box center [0, 0] width 0 height 0
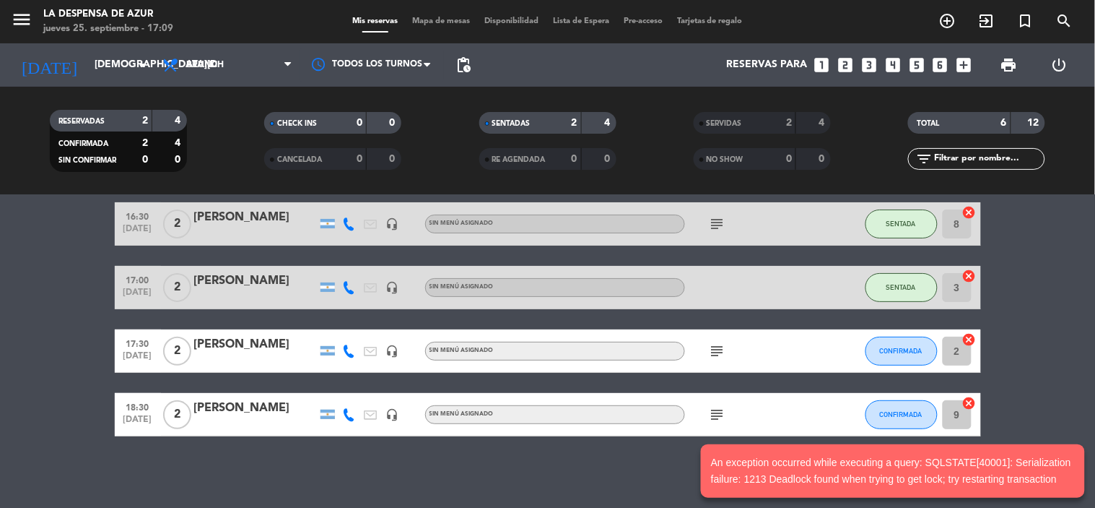
click at [1049, 311] on bookings-row "16:30 [DATE] 2 [PERSON_NAME] headset_mic Sin menú asignado subject SENTADA 8 ca…" at bounding box center [547, 319] width 1095 height 234
click at [448, 19] on span "Mapa de mesas" at bounding box center [441, 21] width 72 height 8
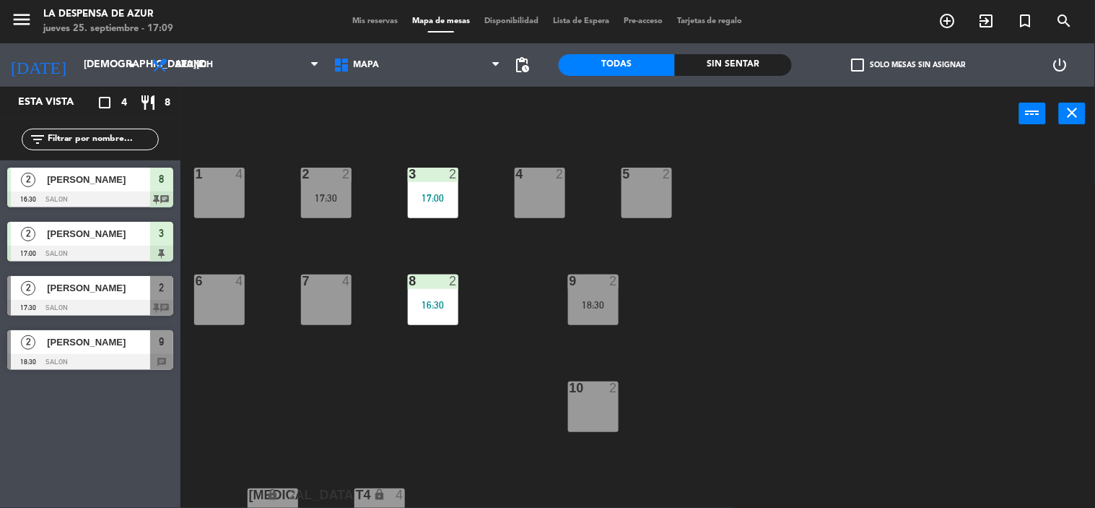
click at [367, 19] on span "Mis reservas" at bounding box center [375, 21] width 60 height 8
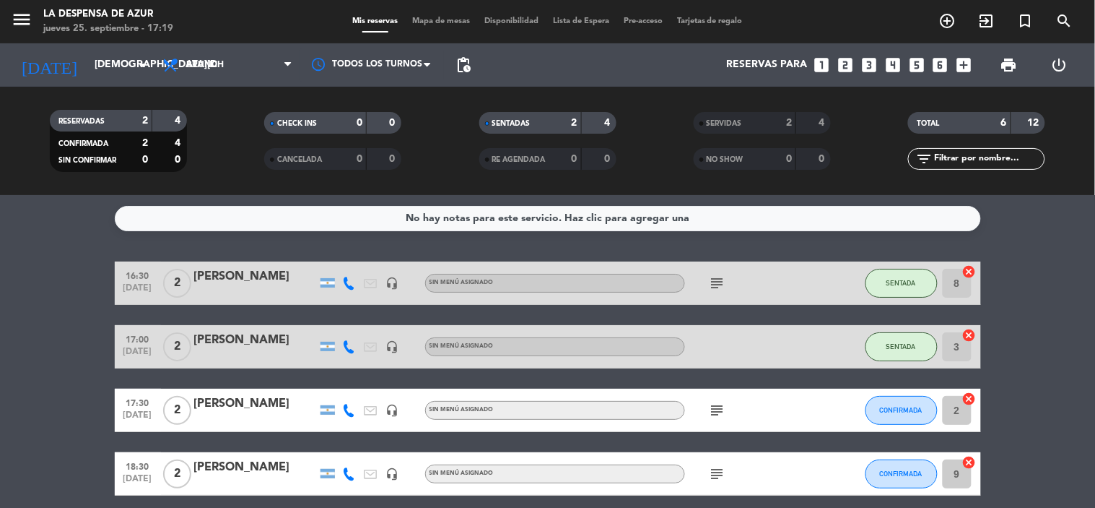
click at [725, 283] on icon "subject" at bounding box center [717, 282] width 17 height 17
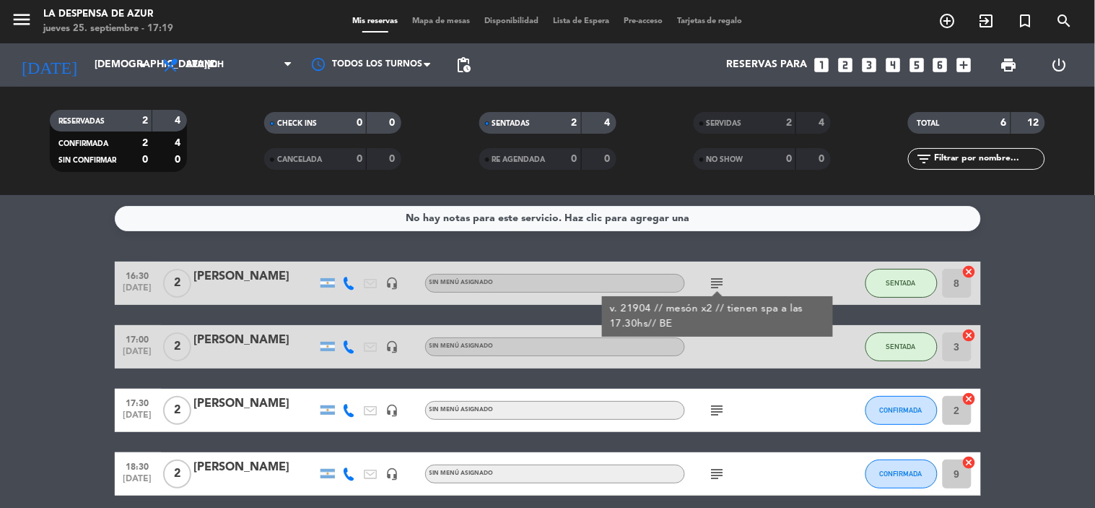
click at [725, 283] on icon "subject" at bounding box center [717, 282] width 17 height 17
click at [810, 289] on div "subject v. 21904 // mesón x2 // tienen spa a las 17.30hs// BE" at bounding box center [750, 282] width 130 height 43
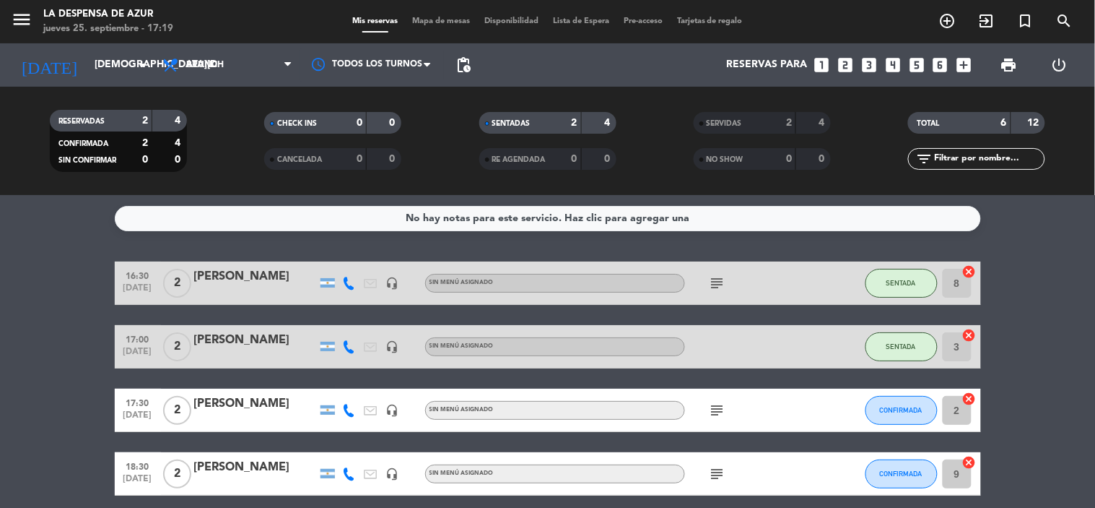
click at [51, 357] on bookings-row "16:30 [DATE] 2 [PERSON_NAME] headset_mic Sin menú asignado subject SENTADA 8 ca…" at bounding box center [547, 378] width 1095 height 234
click at [718, 276] on icon "subject" at bounding box center [717, 282] width 17 height 17
click at [716, 282] on icon "subject" at bounding box center [717, 282] width 17 height 17
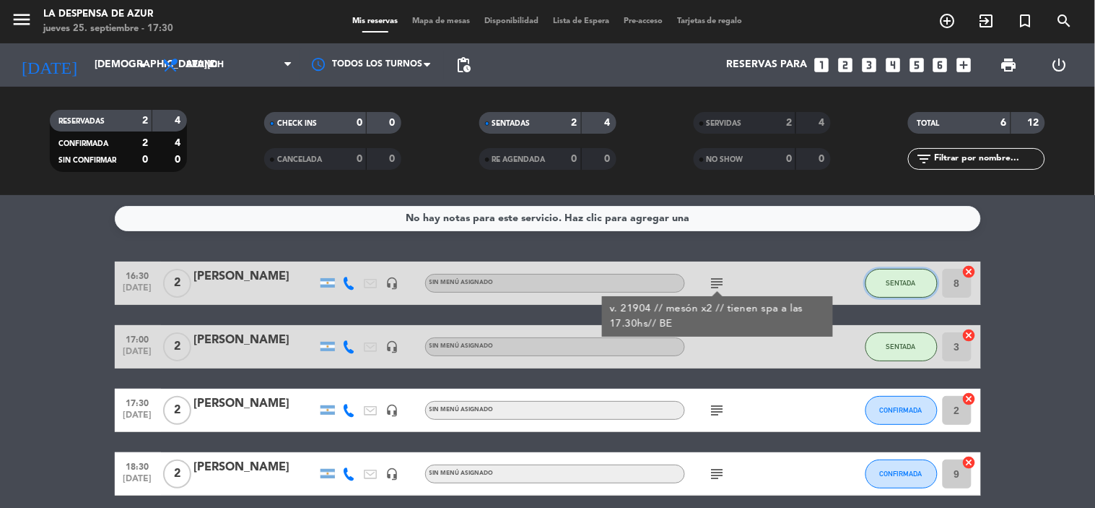
click at [882, 282] on button "SENTADA" at bounding box center [902, 283] width 72 height 29
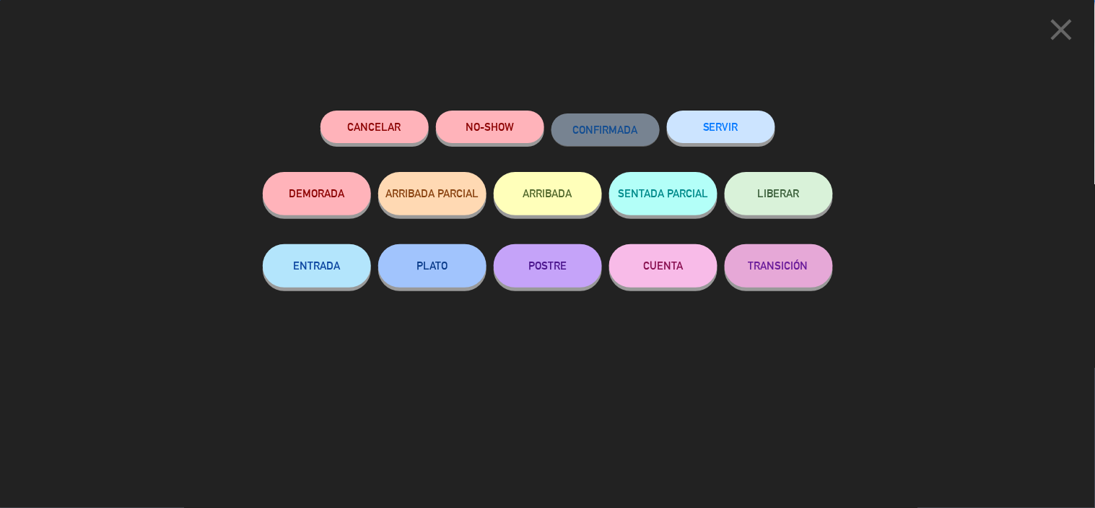
click at [699, 127] on button "SERVIR" at bounding box center [721, 126] width 108 height 32
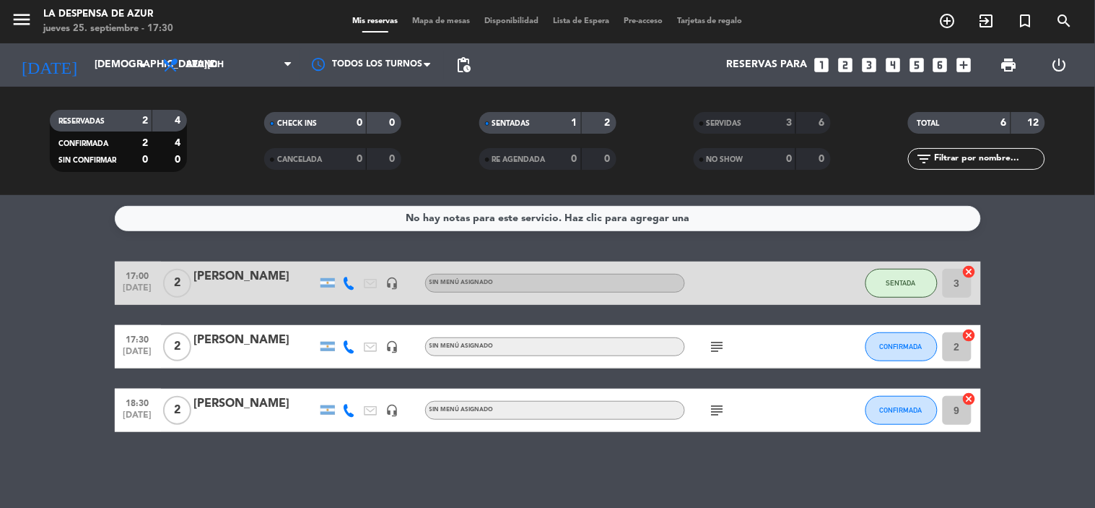
click at [724, 350] on icon "subject" at bounding box center [717, 346] width 17 height 17
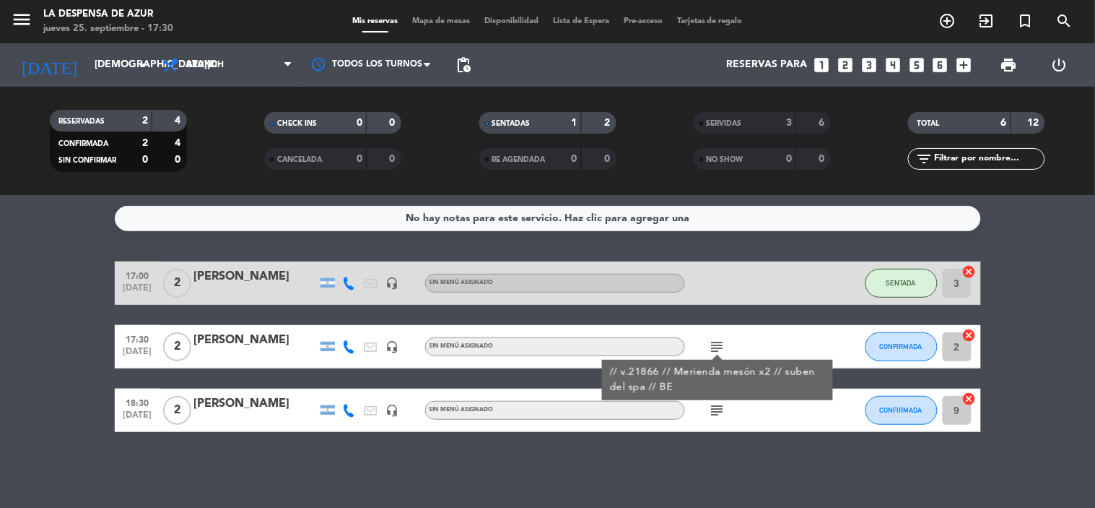
click at [54, 402] on bookings-row "17:00 [DATE] 2 [PERSON_NAME] headset_mic Sin menú asignado SENTADA 3 cancel 17:…" at bounding box center [547, 346] width 1095 height 170
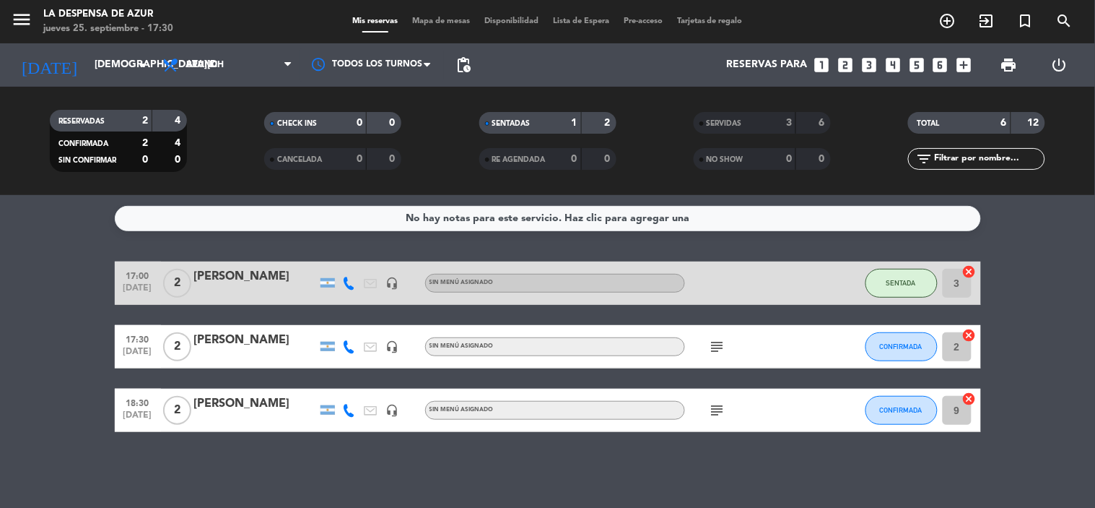
click at [716, 410] on icon "subject" at bounding box center [717, 410] width 17 height 17
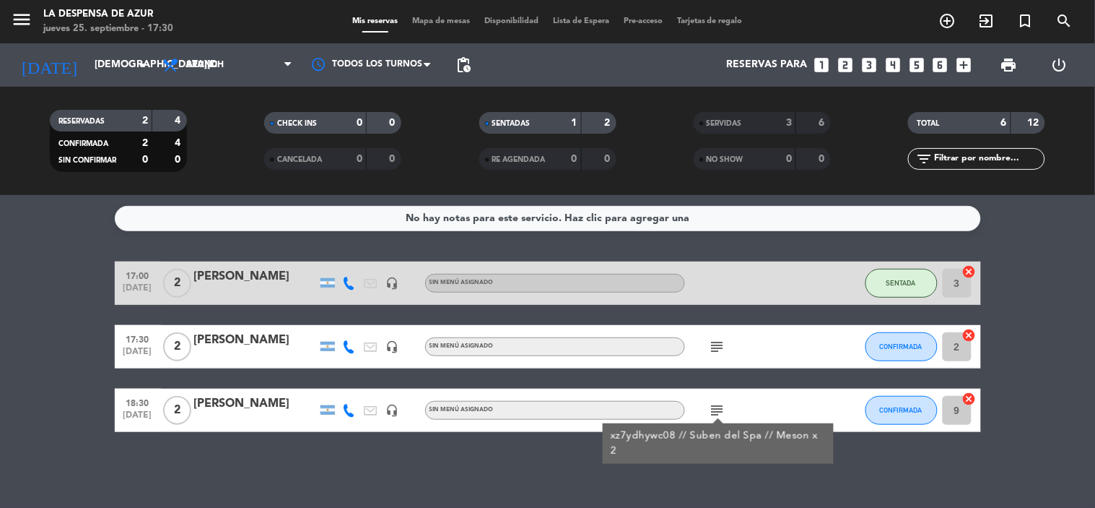
click at [742, 473] on div "No hay notas para este servicio. Haz clic para agregar una 17:00 [DATE] 2 [PERS…" at bounding box center [547, 351] width 1095 height 313
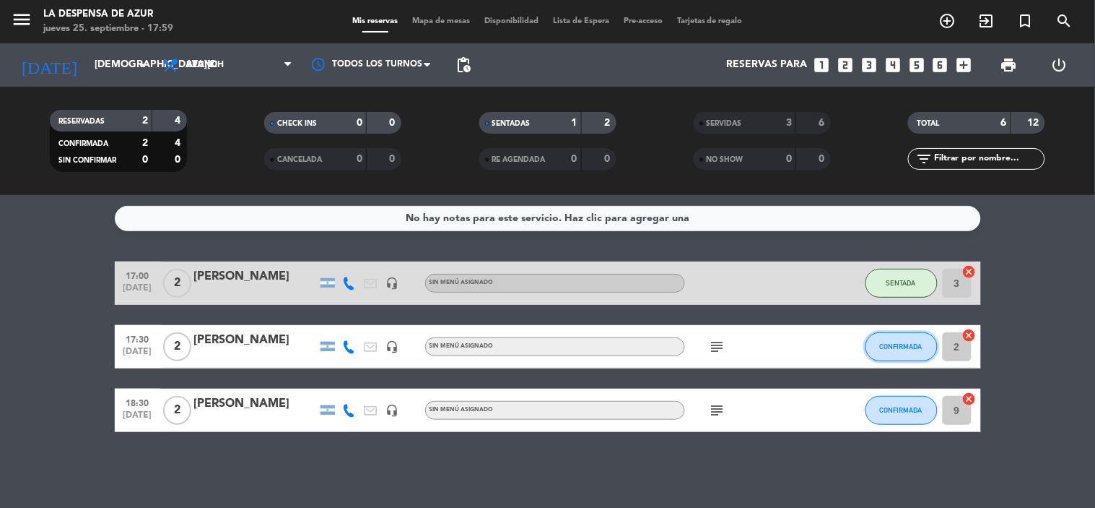
click at [887, 342] on span "CONFIRMADA" at bounding box center [901, 346] width 43 height 8
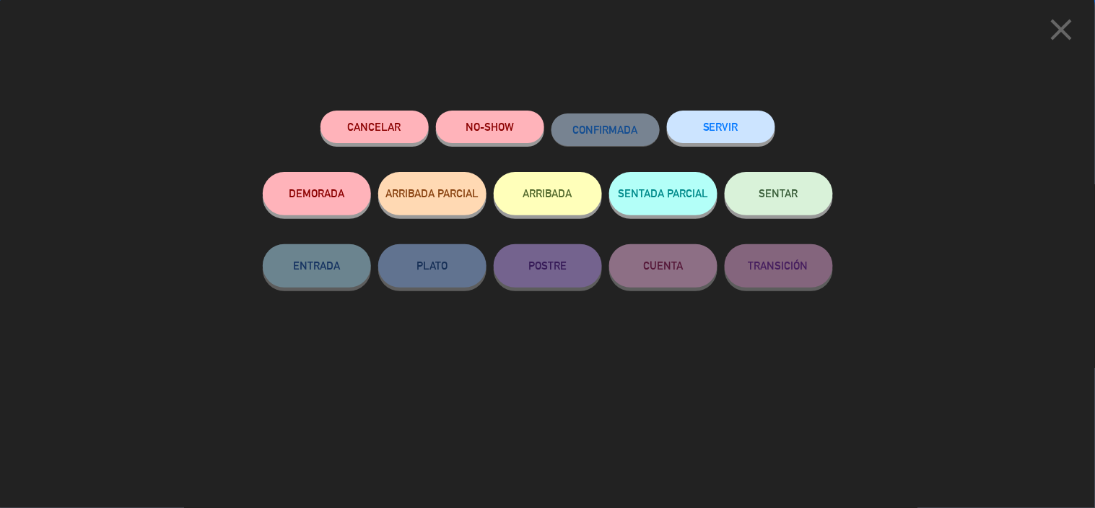
click at [765, 181] on button "SENTAR" at bounding box center [779, 193] width 108 height 43
click at [0, 0] on div at bounding box center [0, 0] width 0 height 0
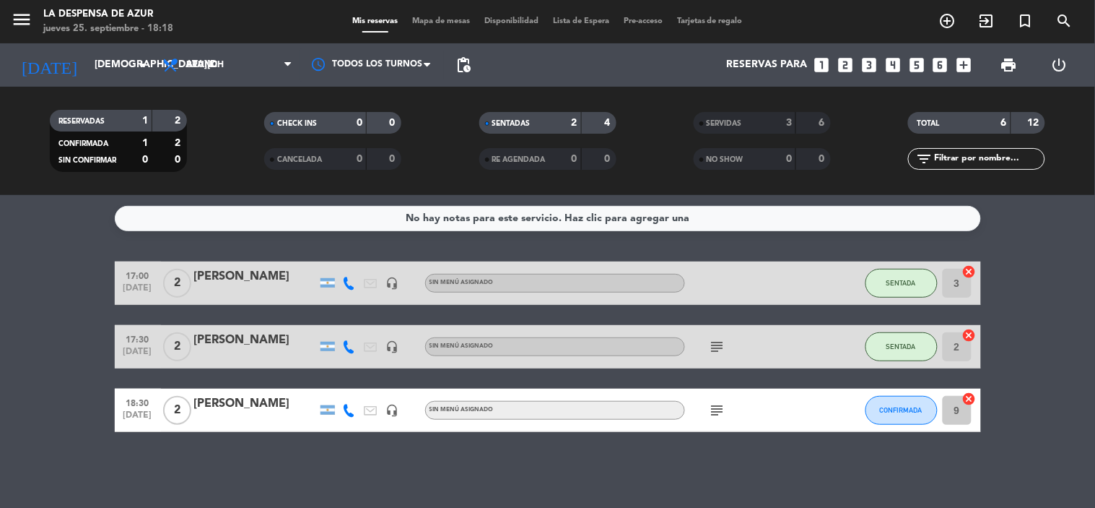
click at [712, 412] on icon "subject" at bounding box center [717, 410] width 17 height 17
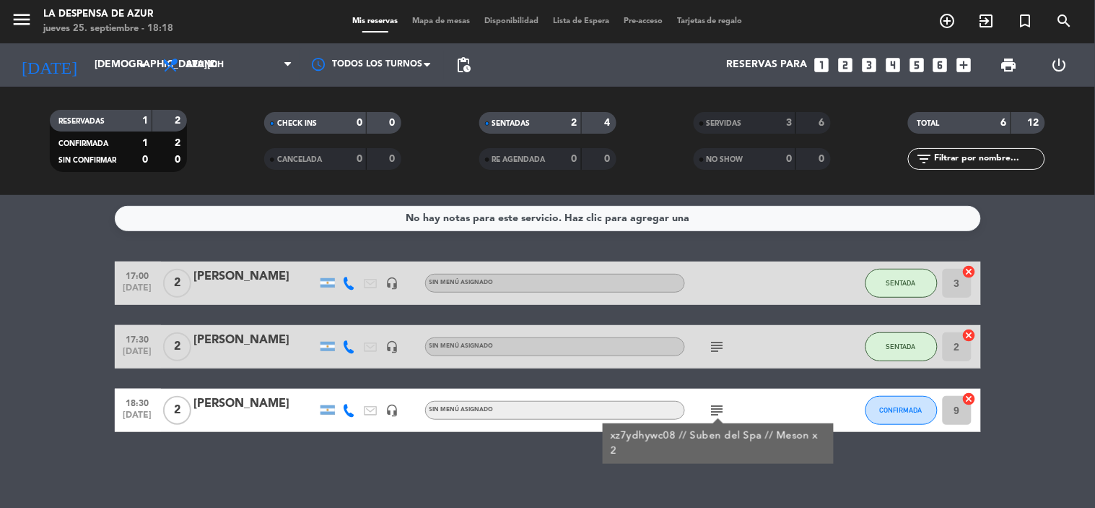
click at [712, 412] on icon "subject" at bounding box center [717, 410] width 17 height 17
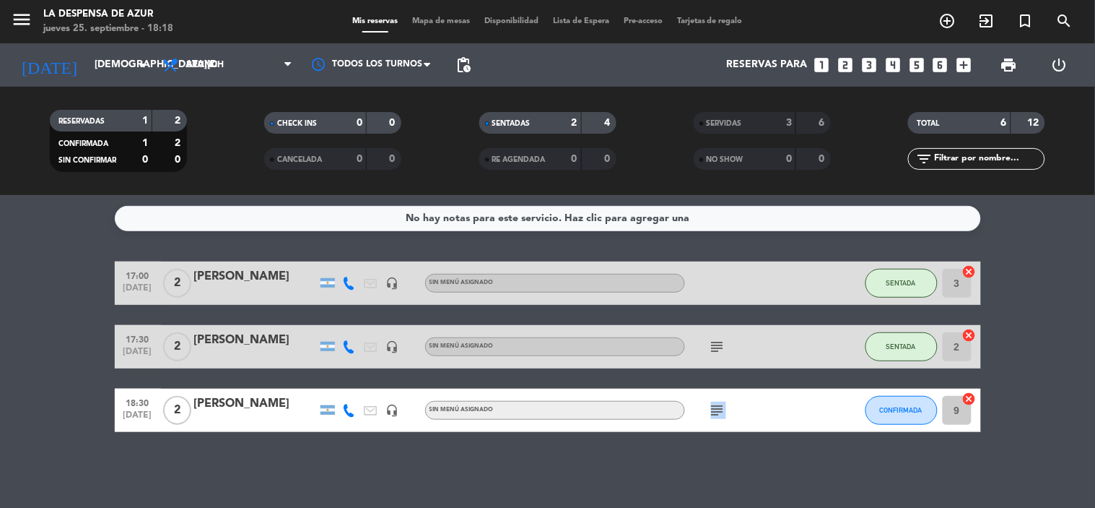
click at [712, 412] on icon "subject" at bounding box center [717, 410] width 17 height 17
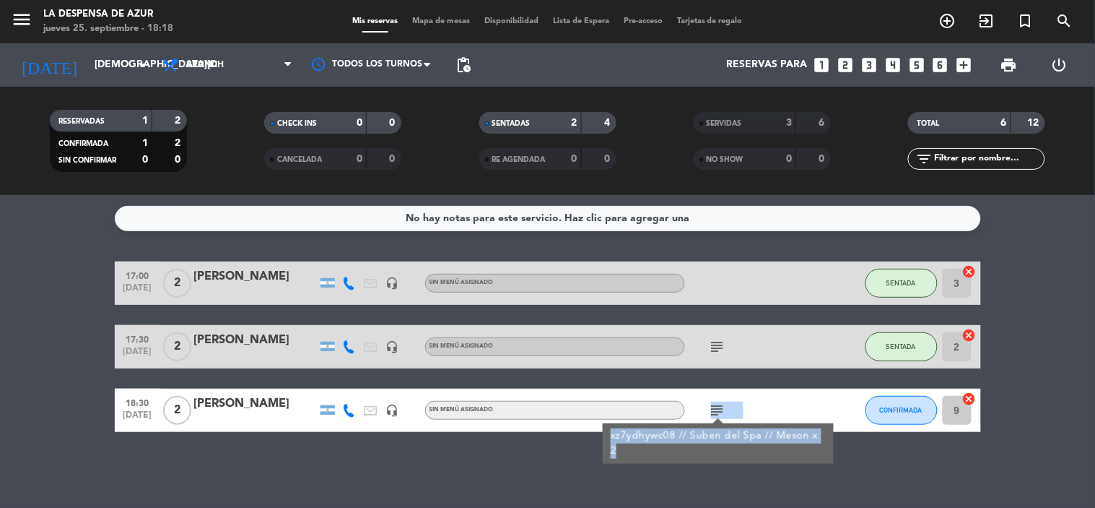
click at [774, 420] on div "subject xz7ydhywc08 // Suben del Spa // Meson x 2" at bounding box center [750, 410] width 130 height 43
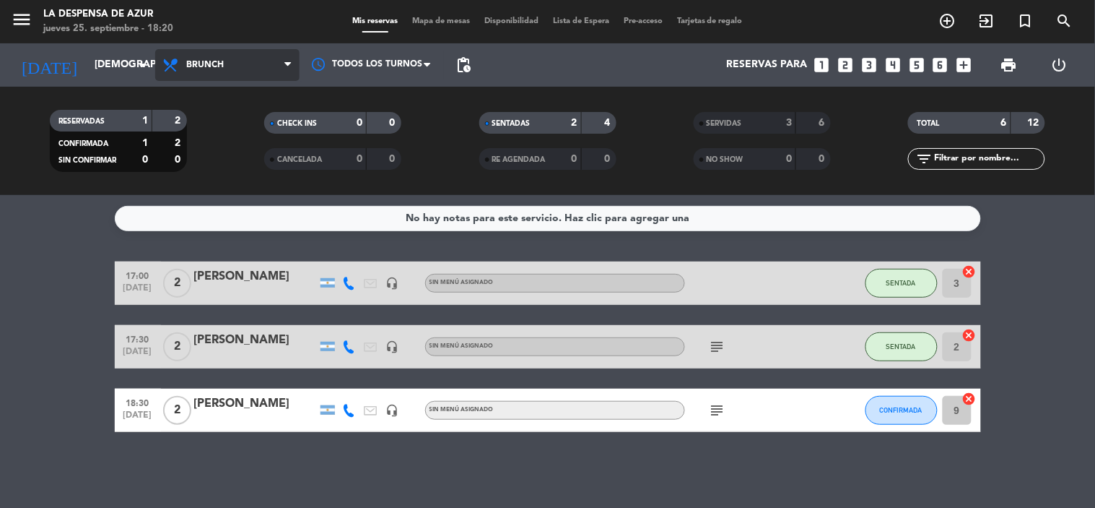
click at [185, 64] on span "Brunch" at bounding box center [227, 65] width 144 height 32
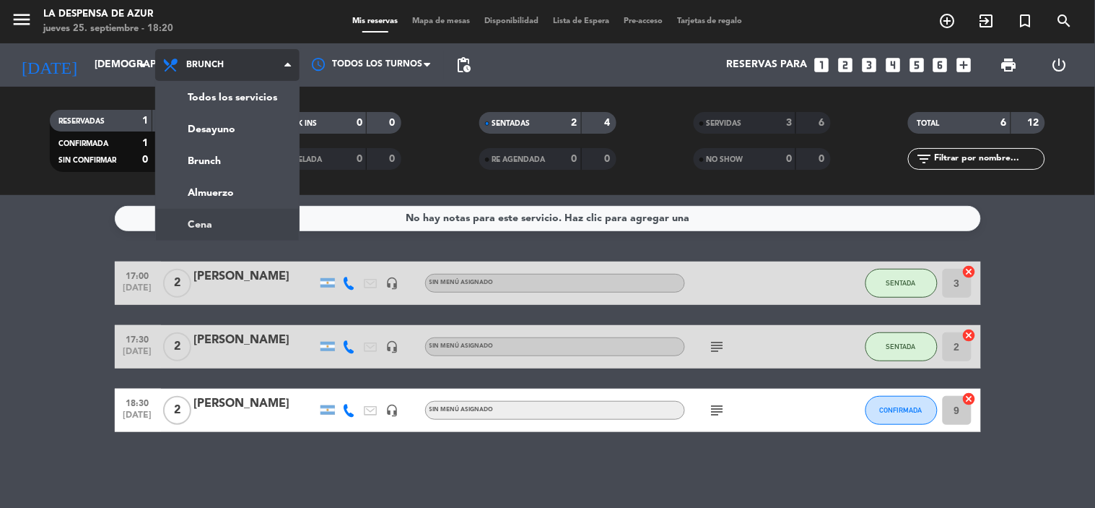
click at [211, 222] on ng-component "menu La Despensa de Azur [DATE] 25. septiembre - 18:20 Mis reservas Mapa de mes…" at bounding box center [547, 254] width 1095 height 508
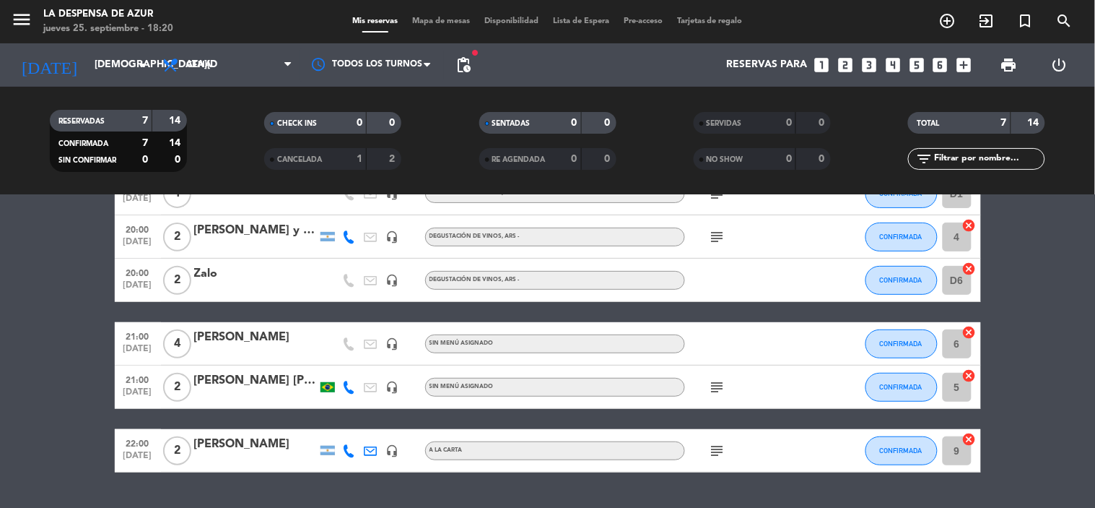
scroll to position [160, 0]
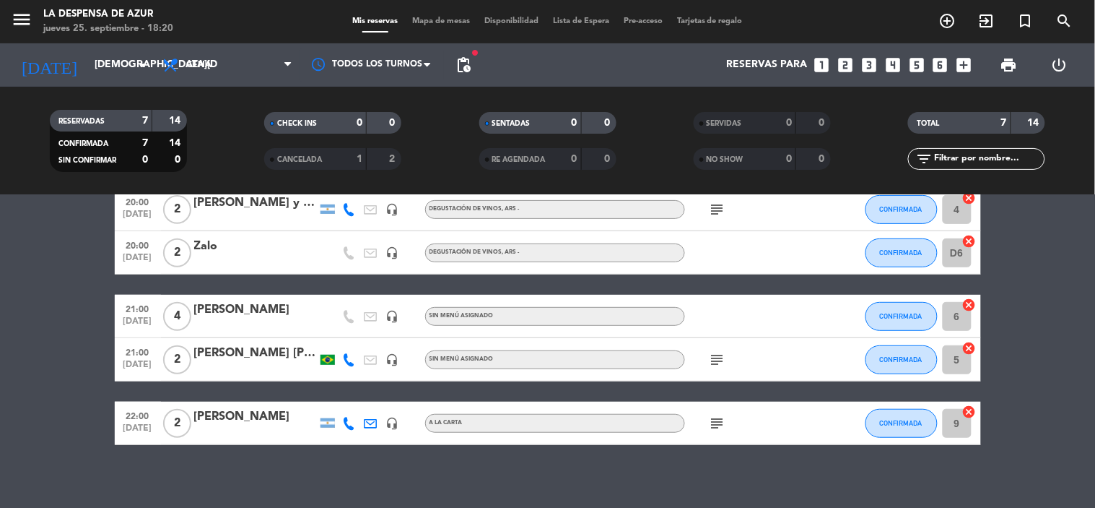
click at [218, 308] on div "[PERSON_NAME]" at bounding box center [255, 309] width 123 height 19
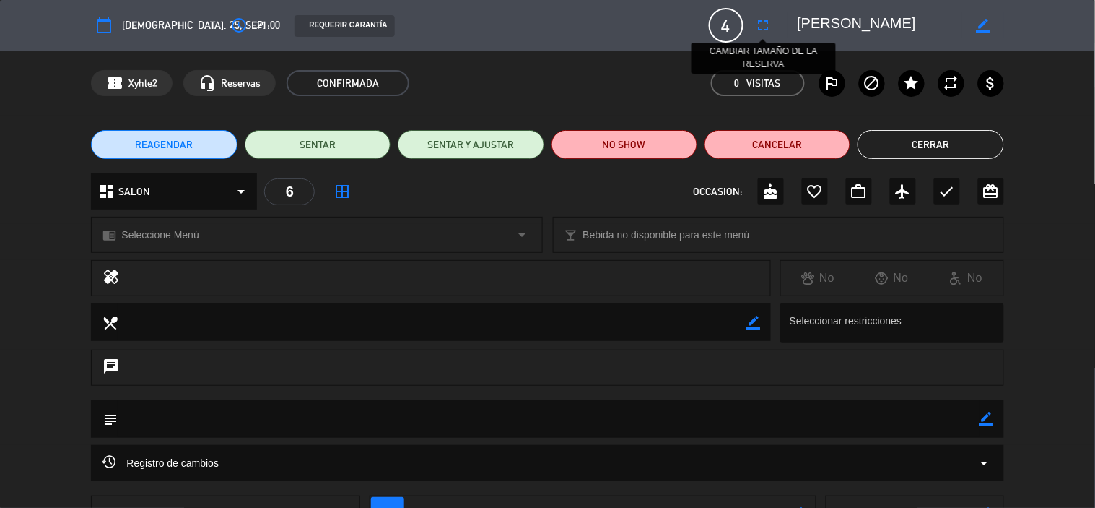
click at [762, 26] on icon "fullscreen" at bounding box center [763, 25] width 17 height 17
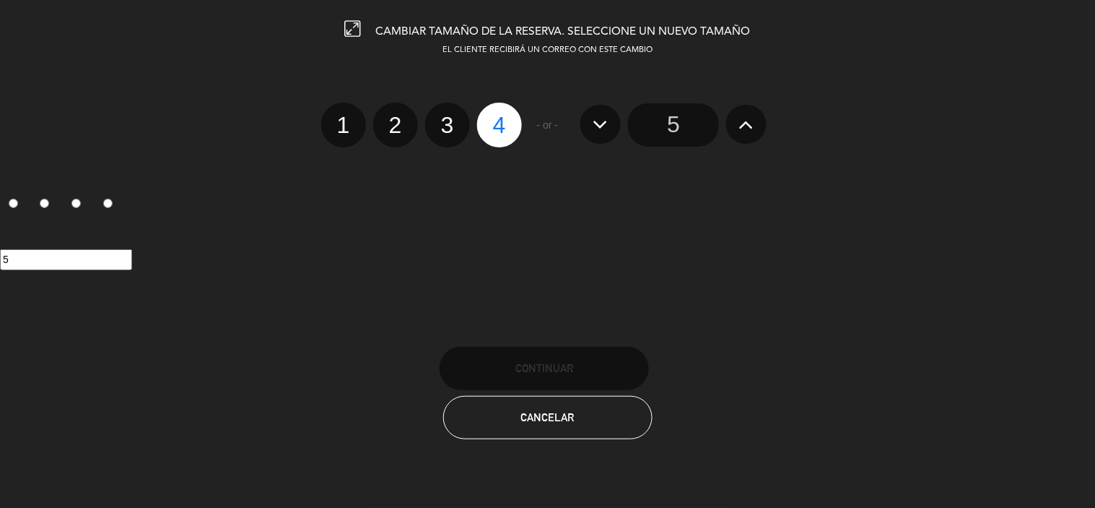
click at [387, 123] on label "2" at bounding box center [395, 125] width 45 height 45
click at [389, 117] on input "2" at bounding box center [393, 112] width 9 height 9
radio input "true"
radio input "false"
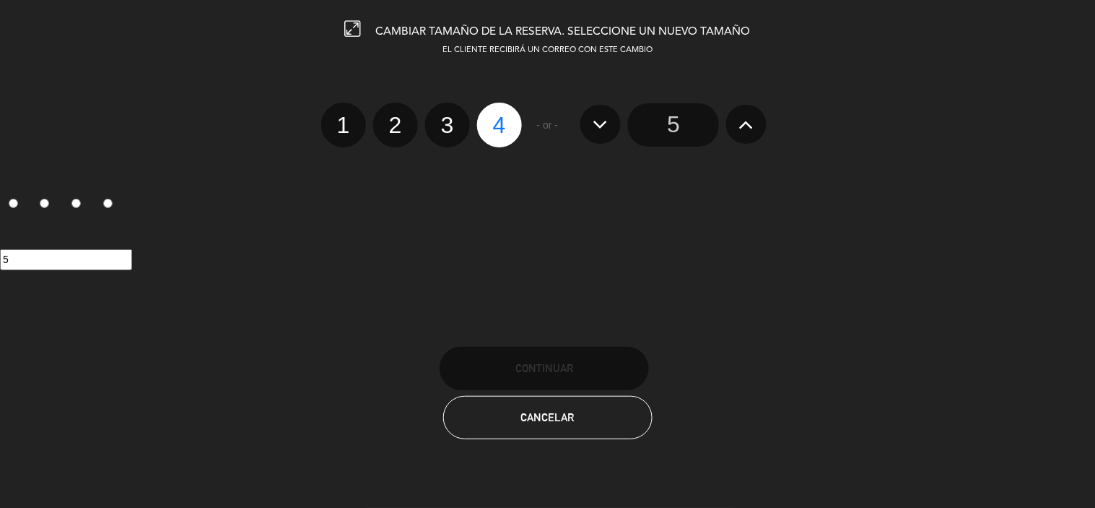
radio input "false"
radio input "true"
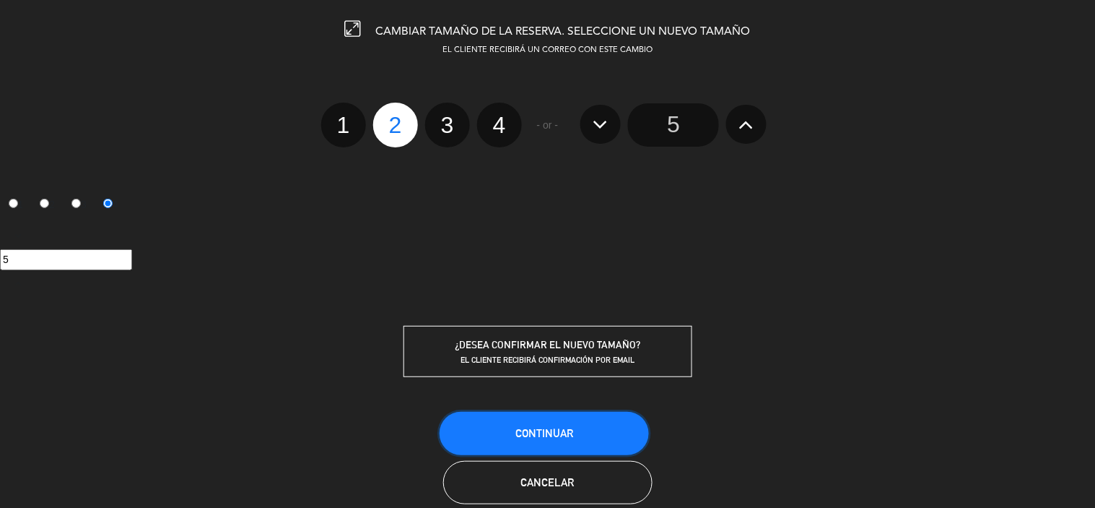
click at [560, 422] on button "Continuar" at bounding box center [544, 433] width 209 height 43
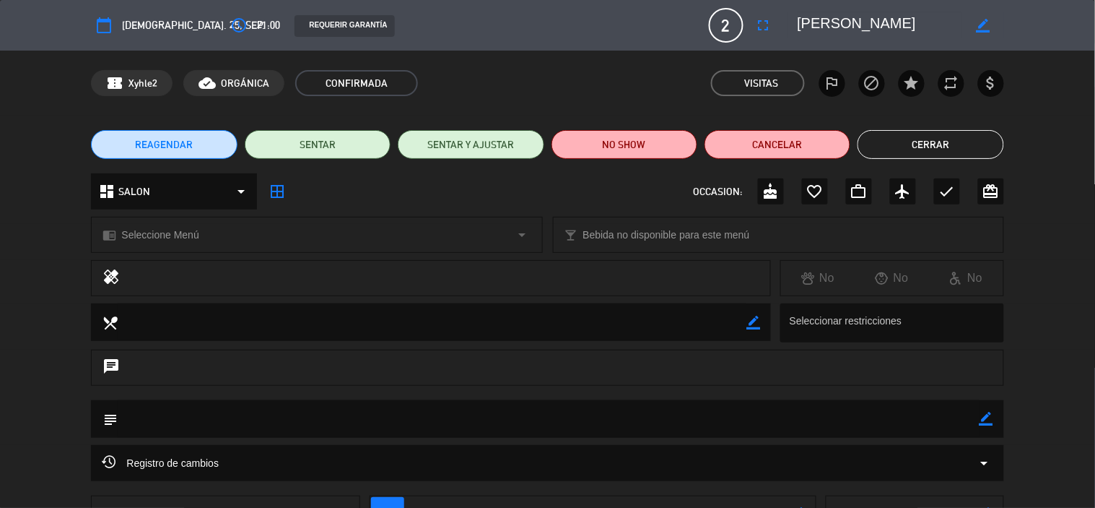
click at [976, 127] on div "REAGENDAR SENTAR SENTAR Y AJUSTAR NO SHOW Cancelar Cerrar" at bounding box center [547, 145] width 1095 height 58
click at [979, 139] on button "Cerrar" at bounding box center [931, 144] width 146 height 29
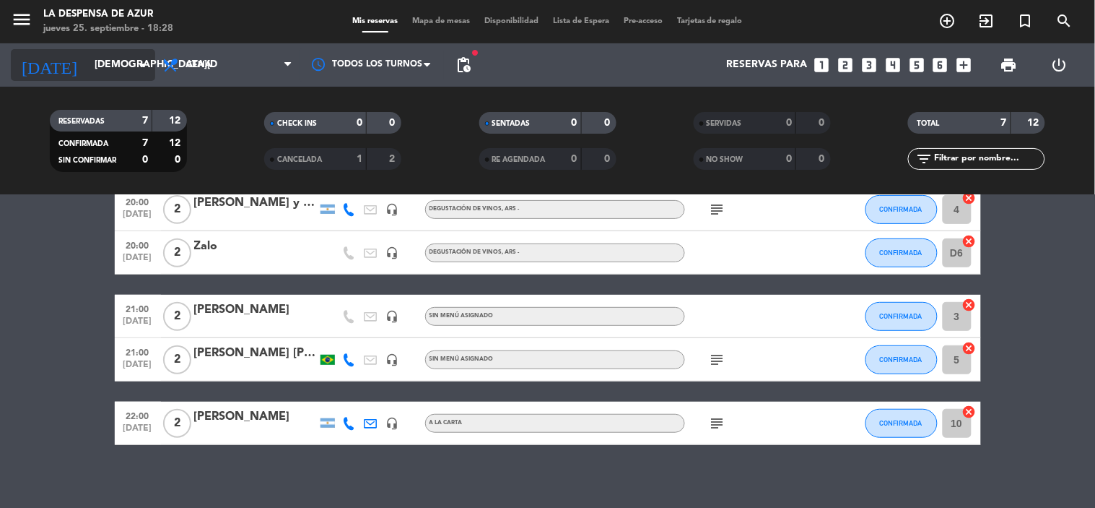
click at [87, 53] on input "[DEMOGRAPHIC_DATA][DATE]" at bounding box center [155, 65] width 137 height 26
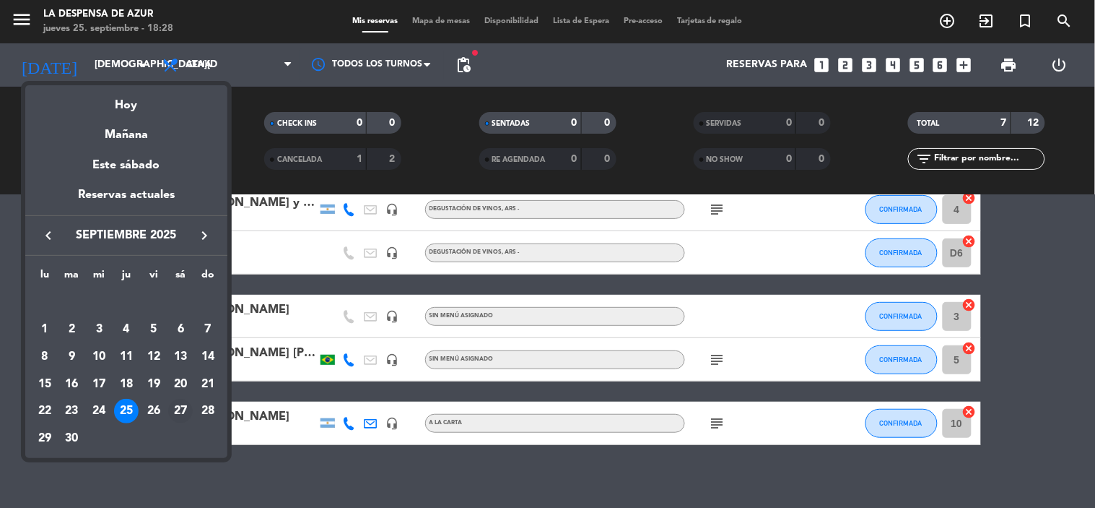
click at [178, 412] on div "27" at bounding box center [180, 411] width 25 height 25
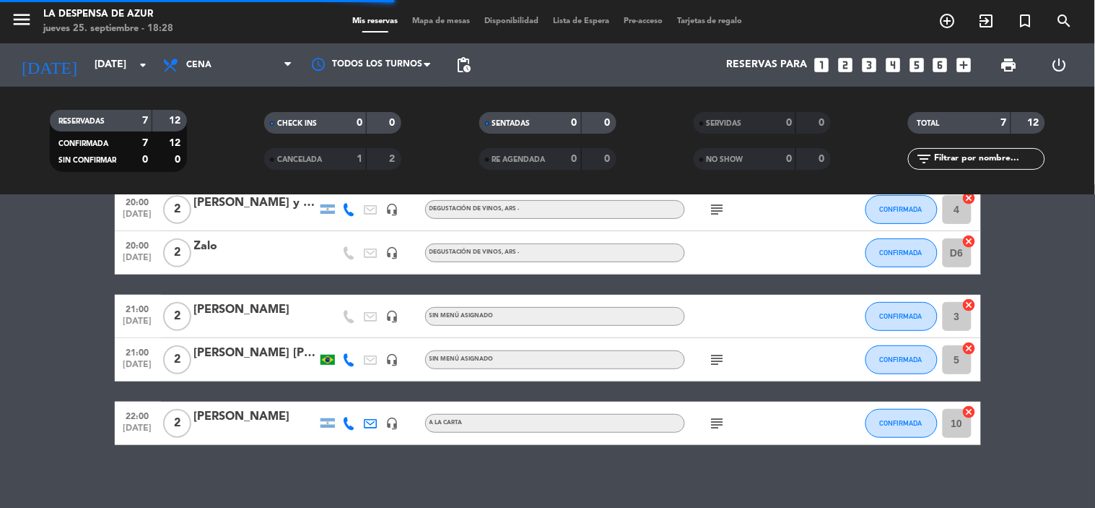
scroll to position [0, 0]
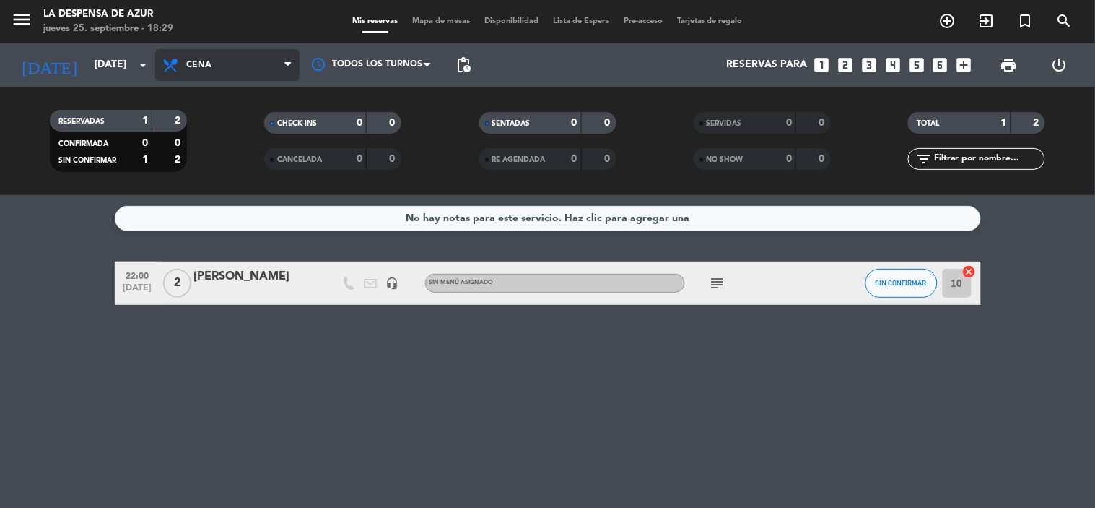
click at [275, 70] on span "Cena" at bounding box center [227, 65] width 144 height 32
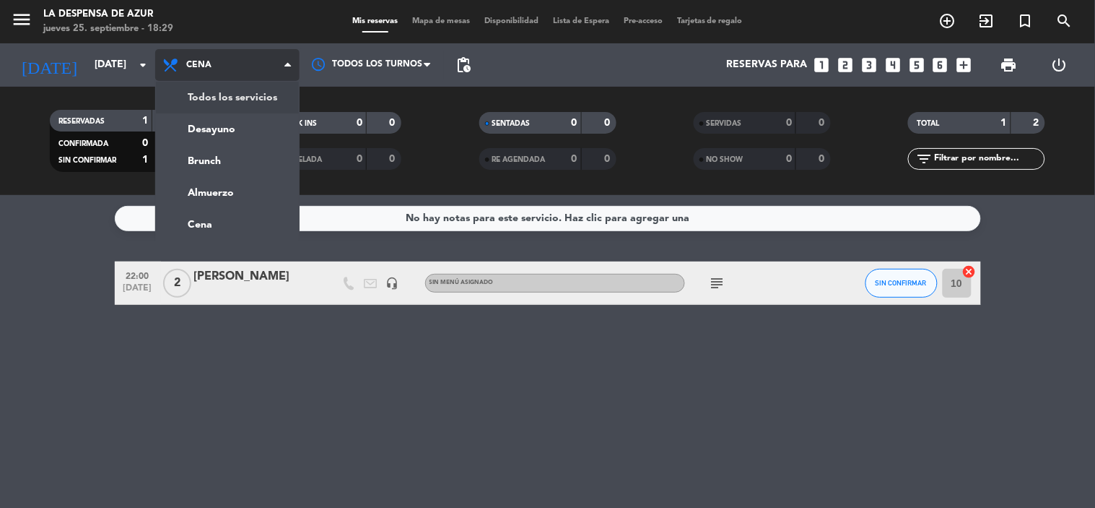
click at [233, 95] on div "menu La Despensa de Azur [DATE] 25. septiembre - 18:29 Mis reservas Mapa de mes…" at bounding box center [547, 97] width 1095 height 195
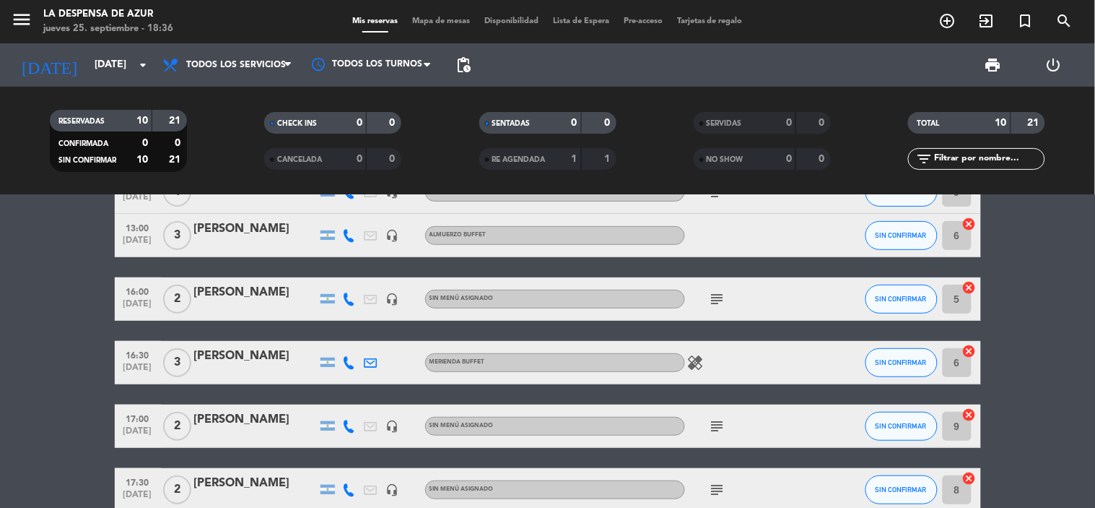
scroll to position [123, 0]
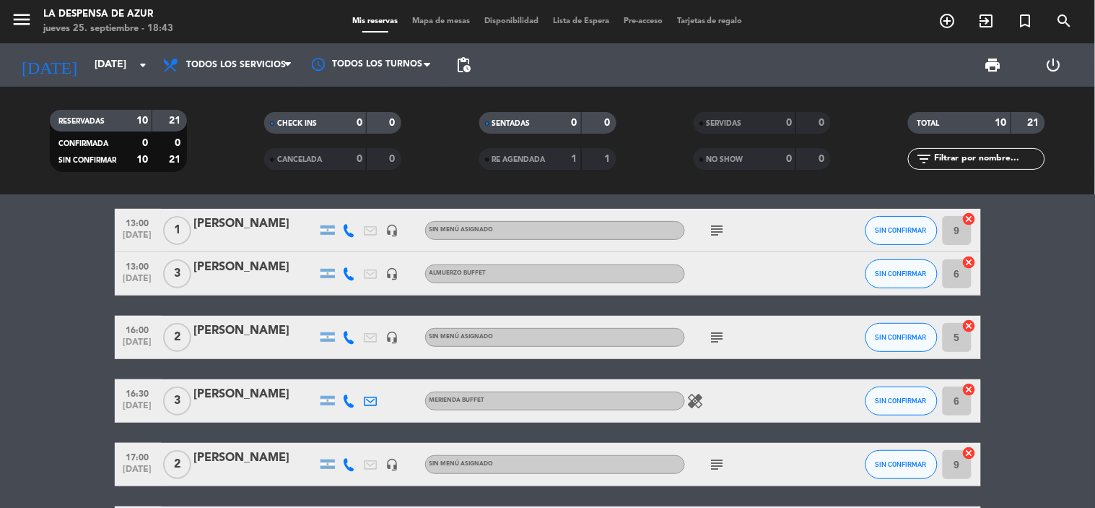
drag, startPoint x: 290, startPoint y: 356, endPoint x: 506, endPoint y: 417, distance: 224.5
click at [290, 354] on div "16:00 [DATE] 2 [PERSON_NAME] headset_mic Sin menú asignado subject SIN CONFIRMA…" at bounding box center [548, 337] width 867 height 43
click at [139, 58] on icon "arrow_drop_down" at bounding box center [142, 64] width 17 height 17
click at [138, 61] on icon "arrow_drop_down" at bounding box center [142, 64] width 17 height 17
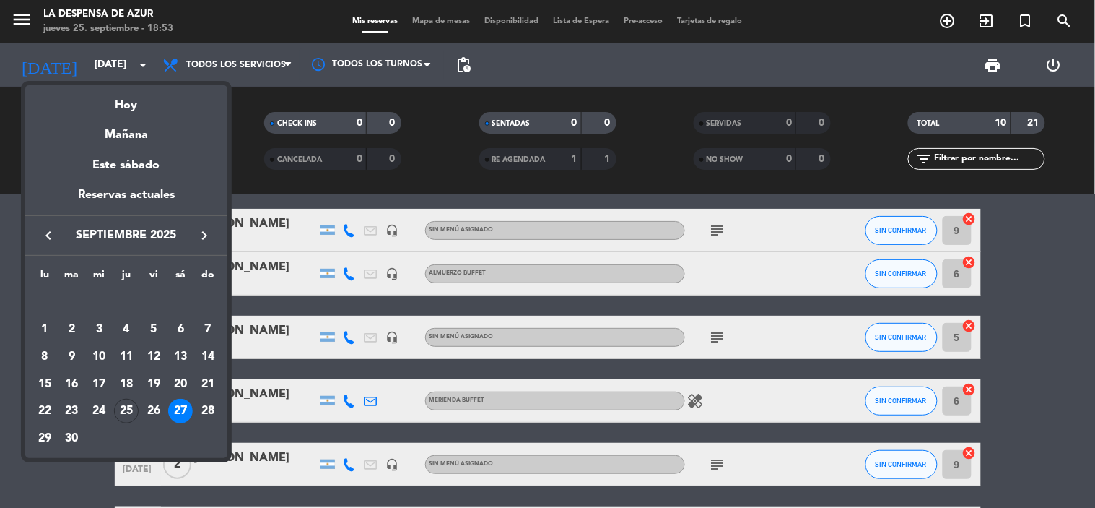
click at [155, 413] on div "26" at bounding box center [154, 411] width 25 height 25
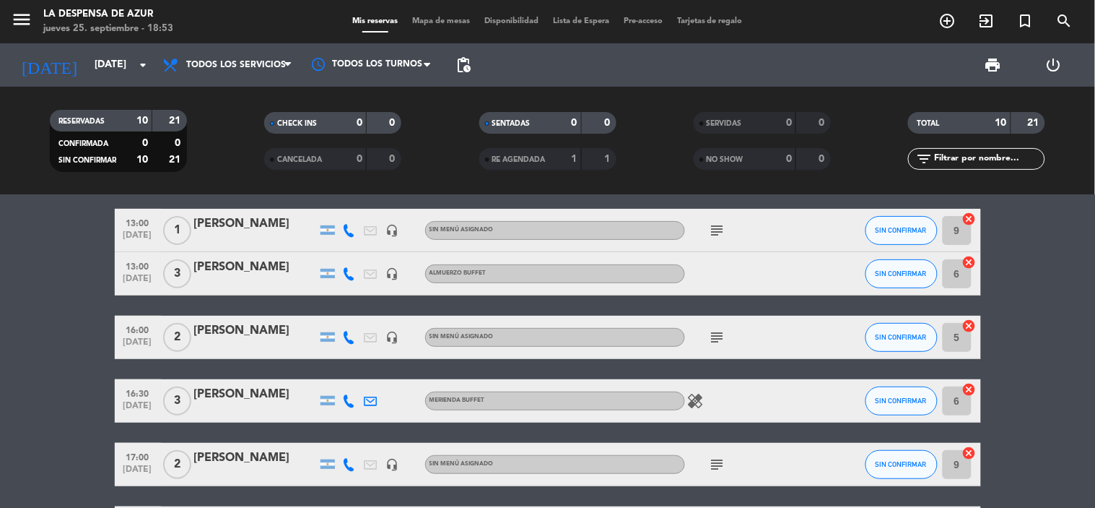
type input "[DATE]"
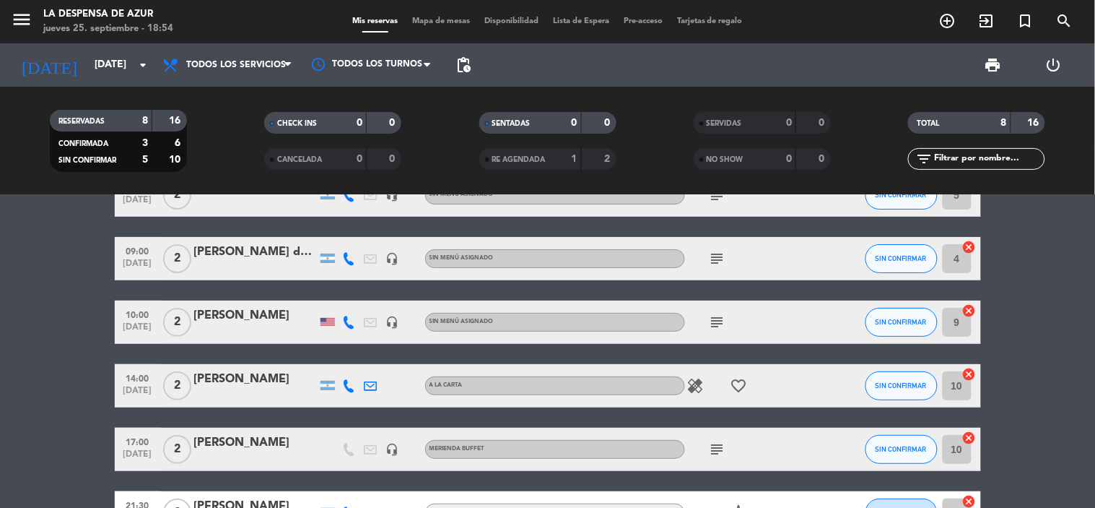
scroll to position [80, 0]
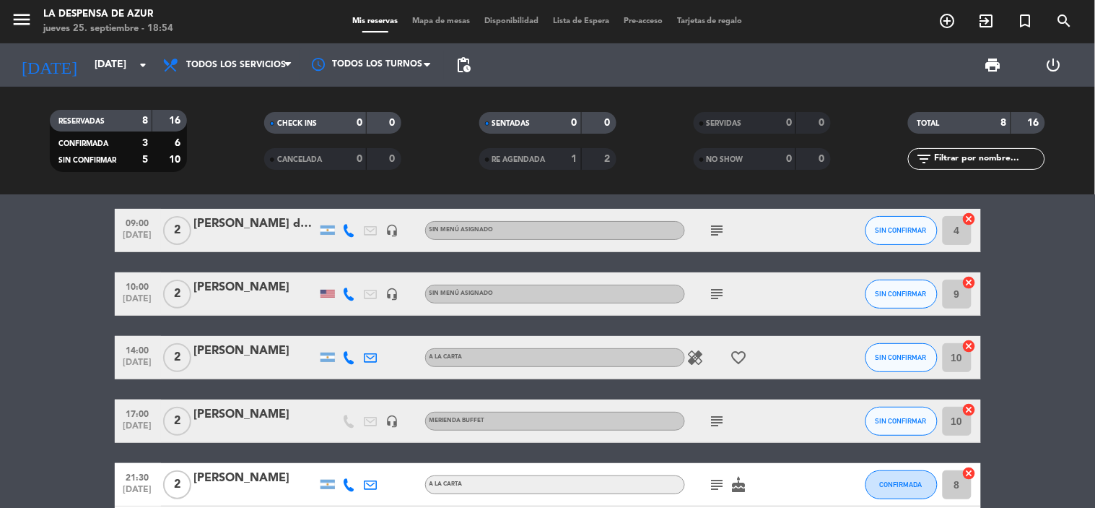
click at [718, 233] on icon "subject" at bounding box center [717, 230] width 17 height 17
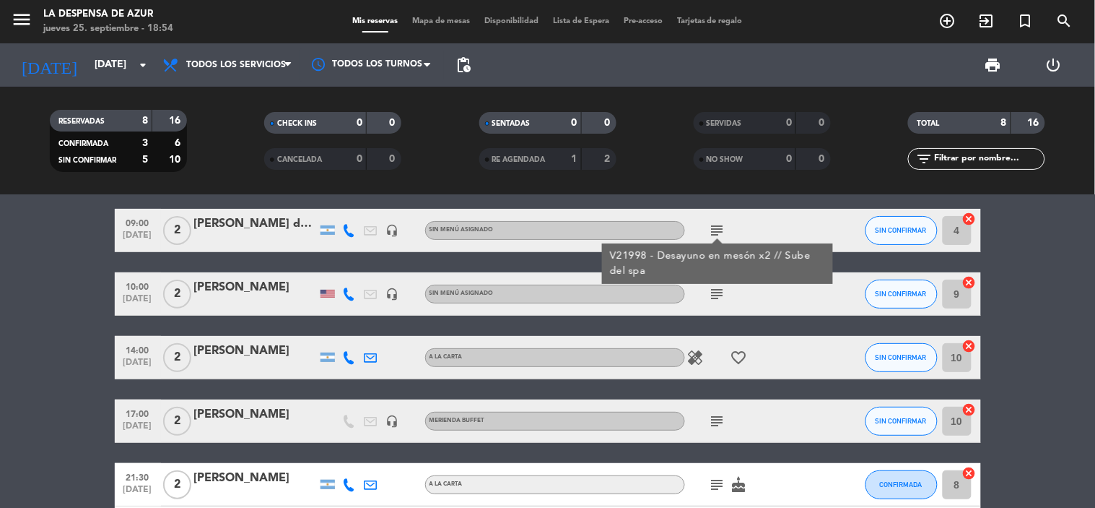
click at [717, 292] on icon "subject" at bounding box center [717, 293] width 17 height 17
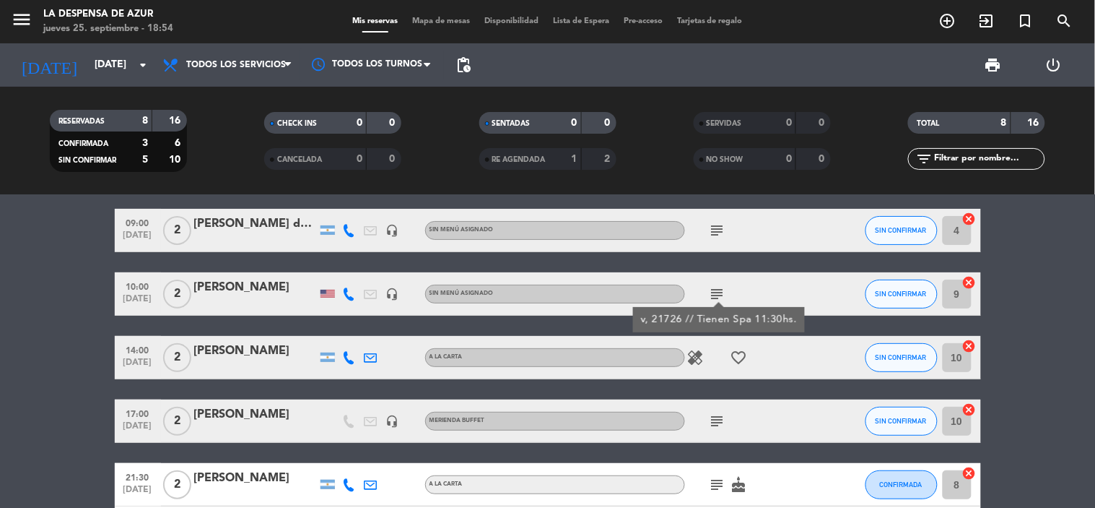
click at [717, 292] on icon "subject" at bounding box center [717, 293] width 17 height 17
click at [911, 234] on button "SIN CONFIRMAR" at bounding box center [902, 230] width 72 height 29
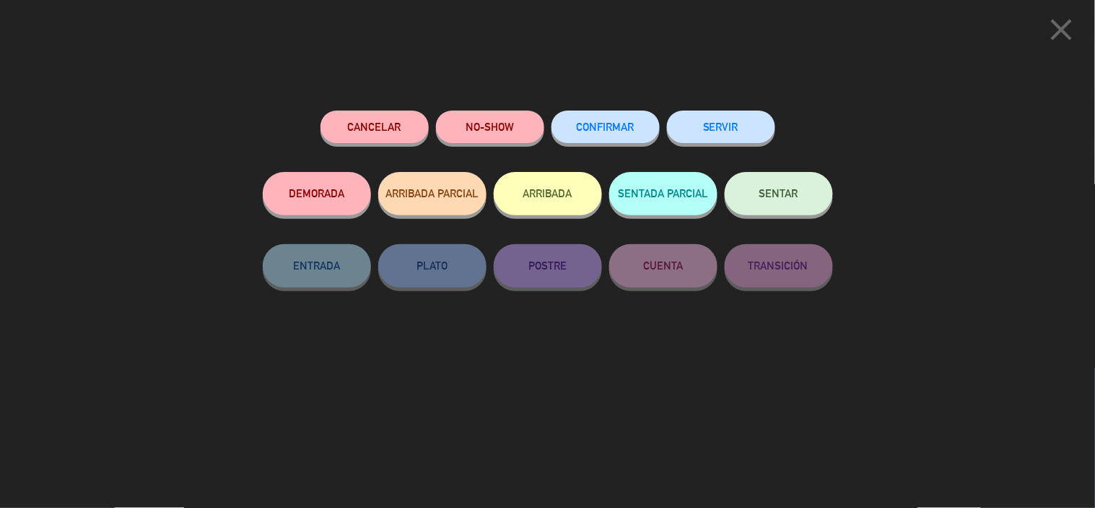
click at [594, 124] on span "CONFIRMAR" at bounding box center [606, 127] width 58 height 12
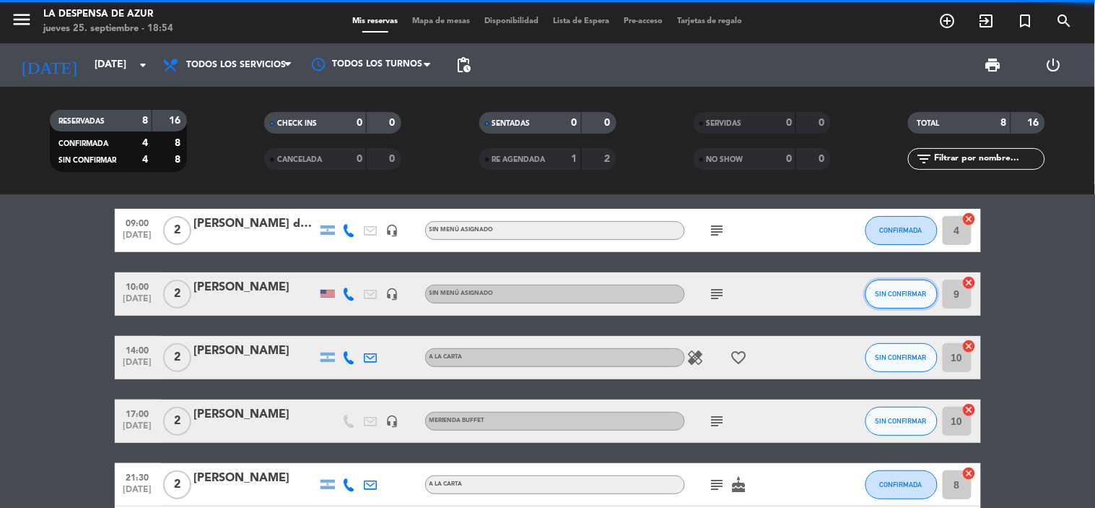
click at [897, 290] on span "SIN CONFIRMAR" at bounding box center [901, 294] width 51 height 8
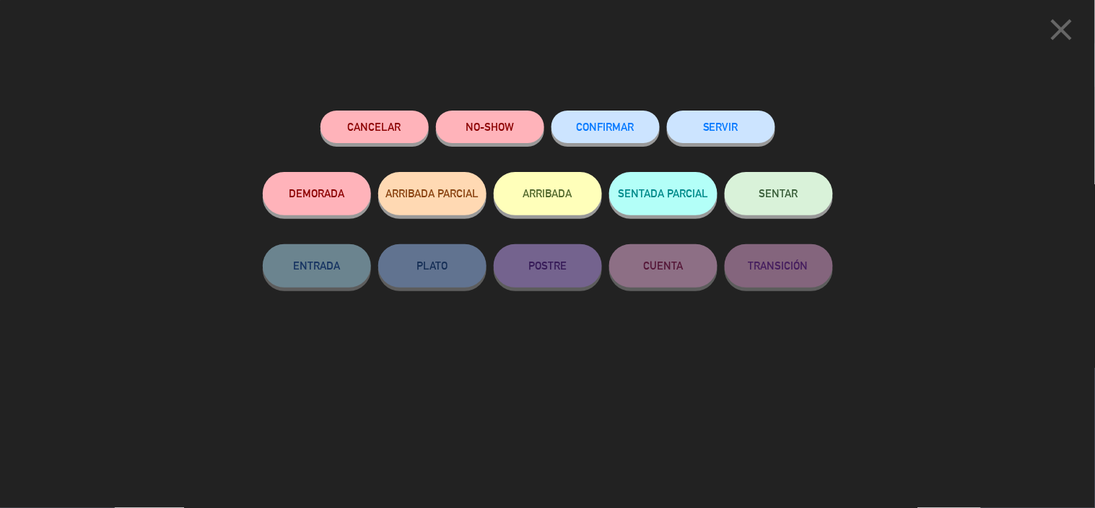
click at [601, 126] on span "CONFIRMAR" at bounding box center [606, 127] width 58 height 12
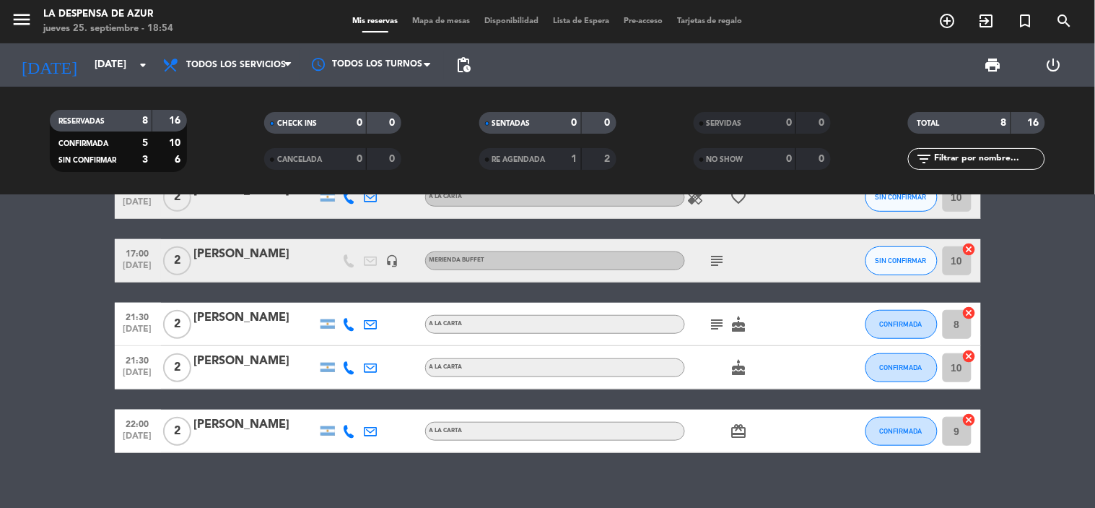
scroll to position [0, 0]
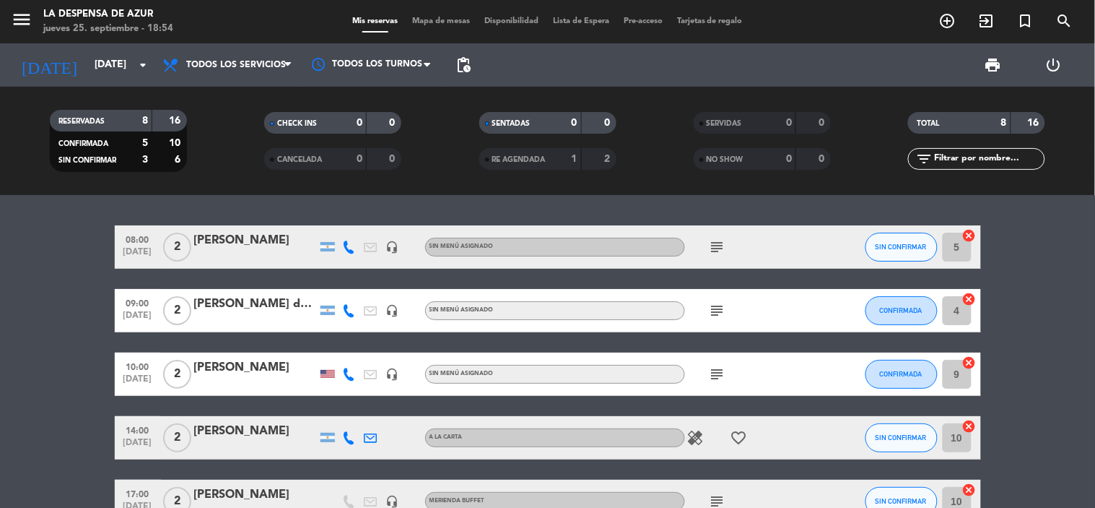
click at [357, 25] on div "Mis reservas Mapa de mesas Disponibilidad Lista de Espera Pre-acceso Tarjetas d…" at bounding box center [547, 21] width 405 height 13
click at [950, 19] on icon "add_circle_outline" at bounding box center [948, 20] width 17 height 17
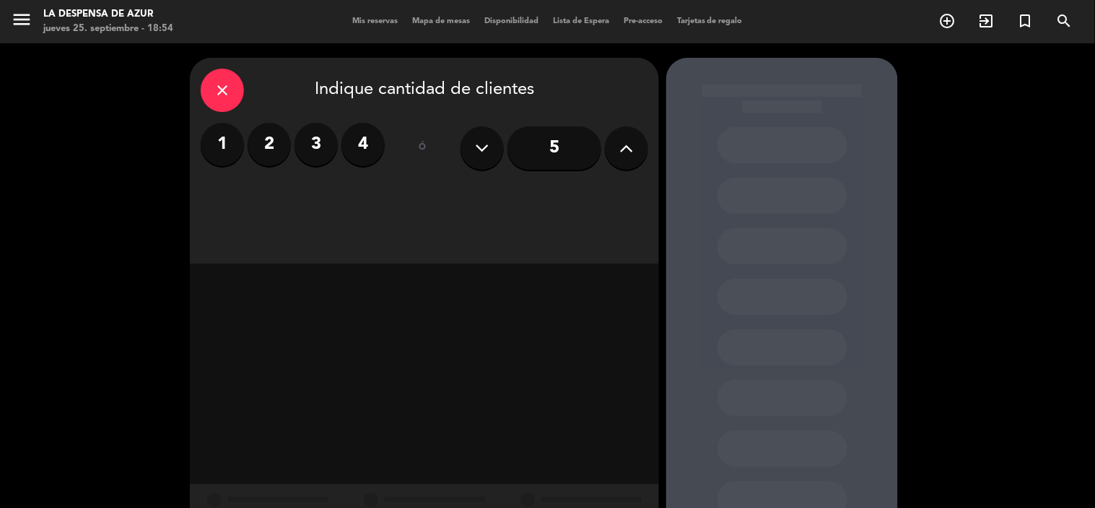
click at [265, 142] on label "2" at bounding box center [269, 144] width 43 height 43
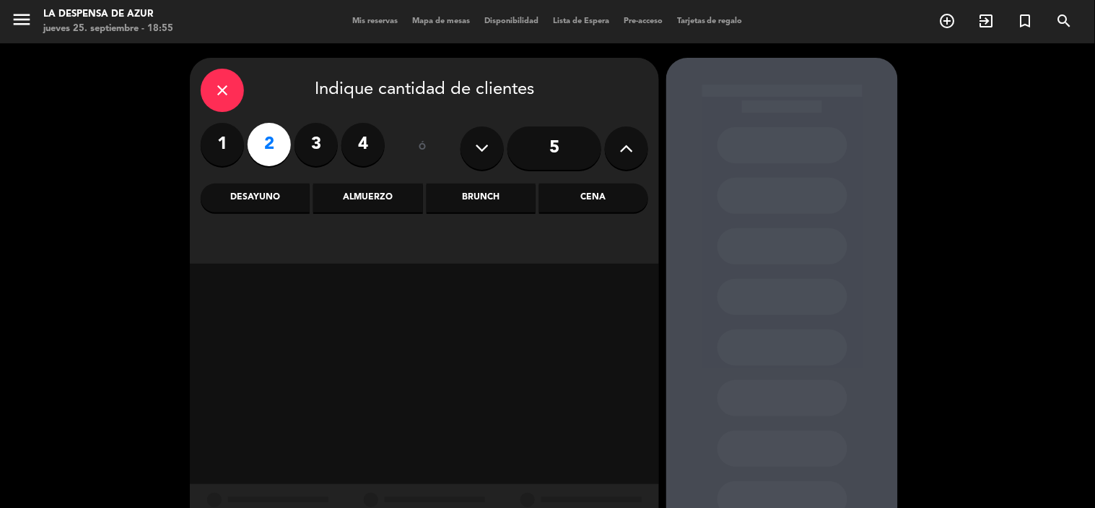
click at [594, 203] on div "Cena" at bounding box center [593, 197] width 109 height 29
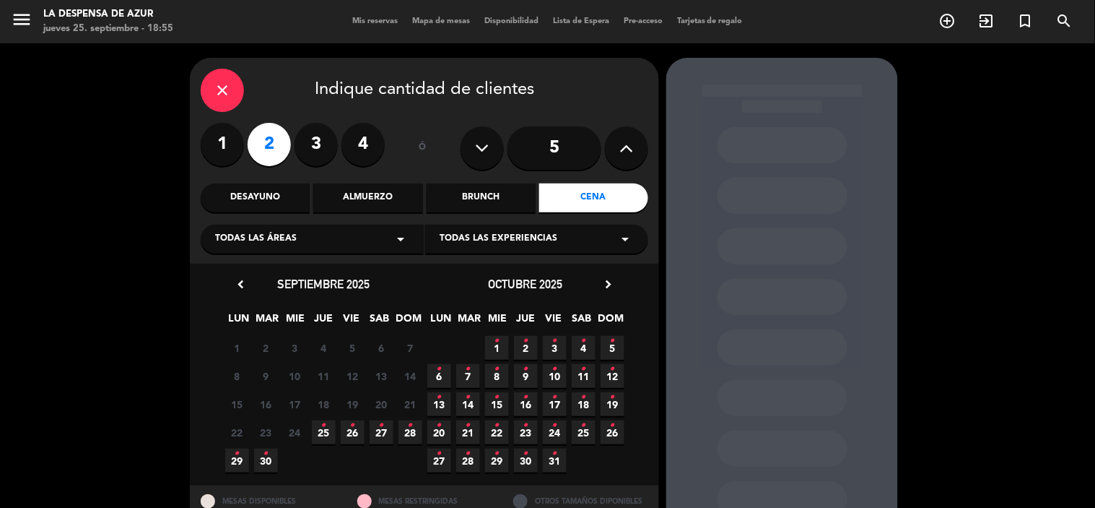
click at [350, 430] on icon "•" at bounding box center [352, 425] width 5 height 23
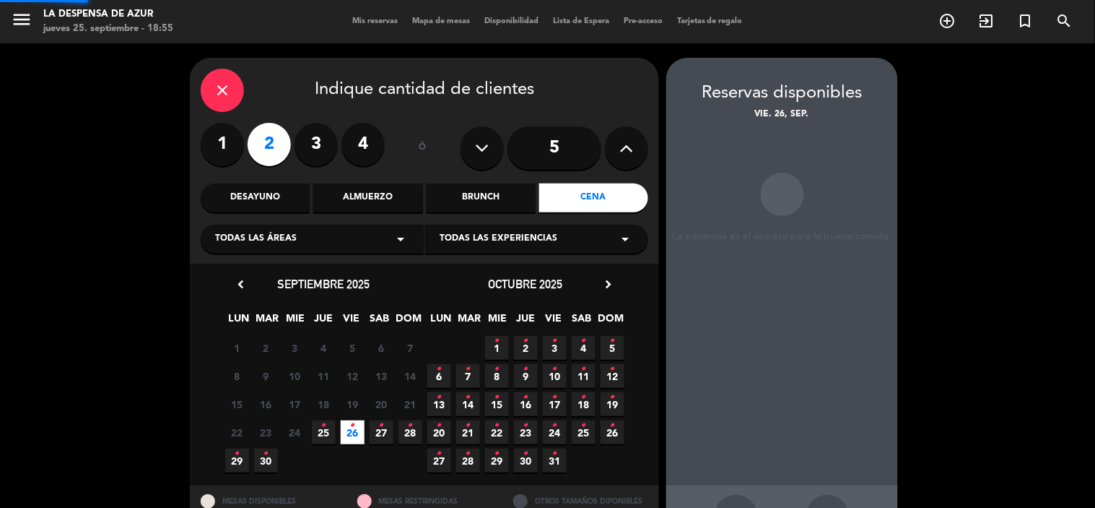
scroll to position [53, 0]
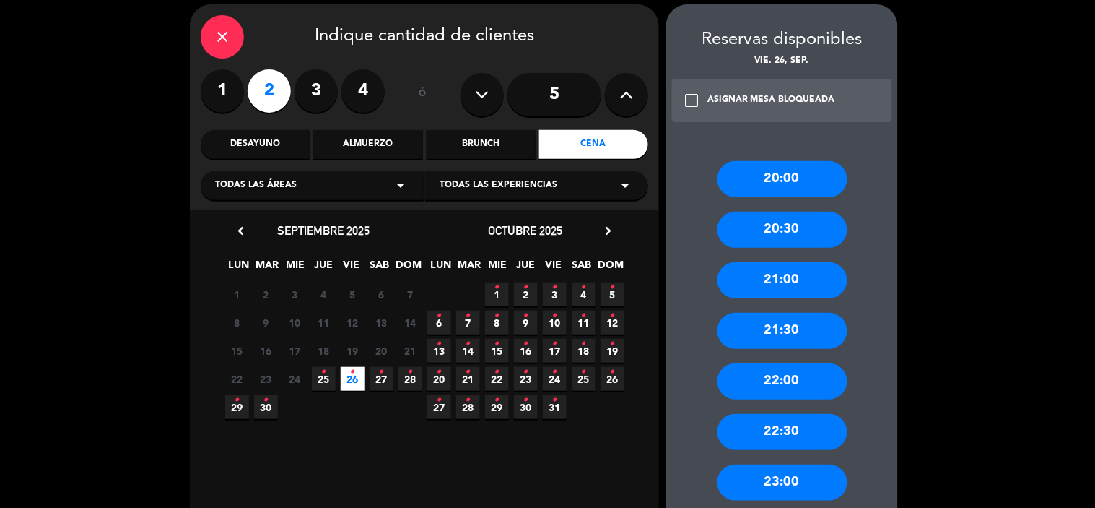
click at [798, 328] on div "21:30" at bounding box center [783, 331] width 130 height 36
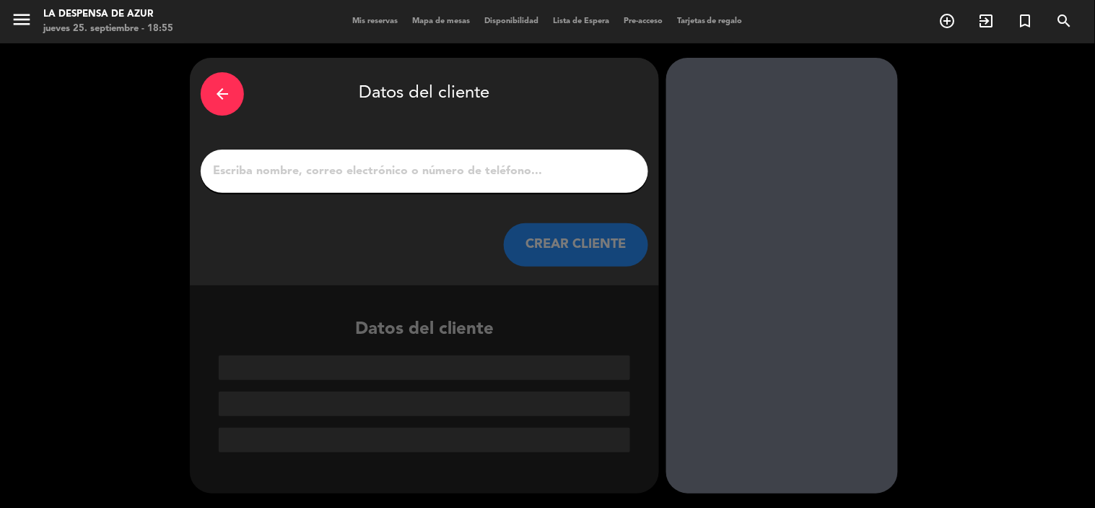
scroll to position [0, 0]
click at [295, 169] on input "1" at bounding box center [425, 171] width 426 height 20
paste input "[PERSON_NAME]"
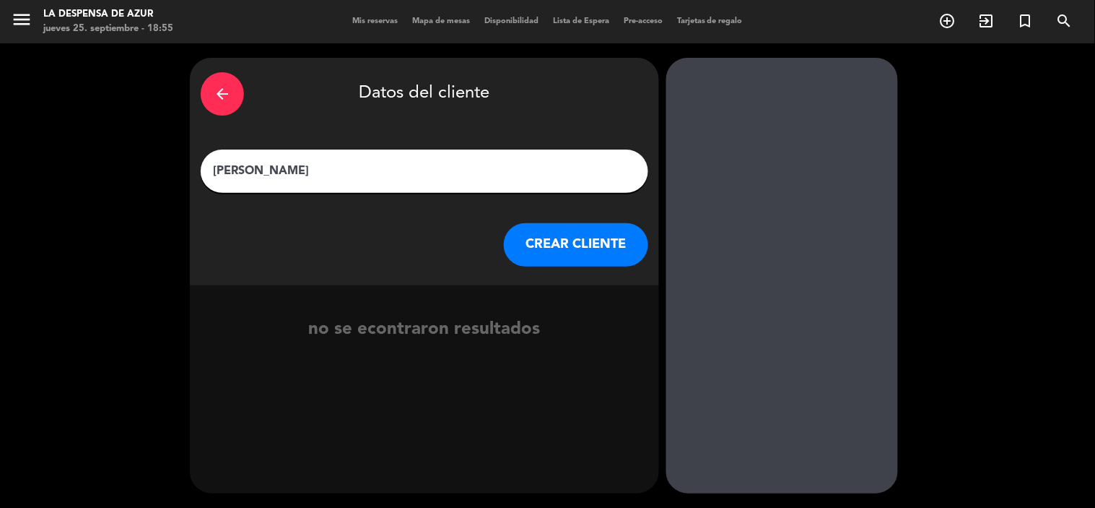
type input "[PERSON_NAME]"
click at [553, 244] on button "CREAR CLIENTE" at bounding box center [576, 244] width 144 height 43
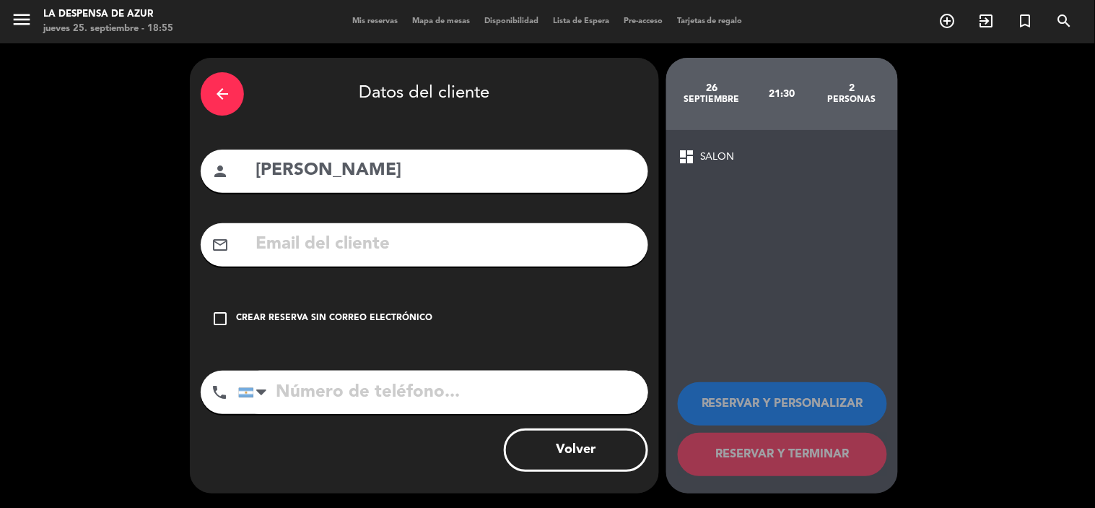
click at [228, 318] on icon "check_box_outline_blank" at bounding box center [220, 318] width 17 height 17
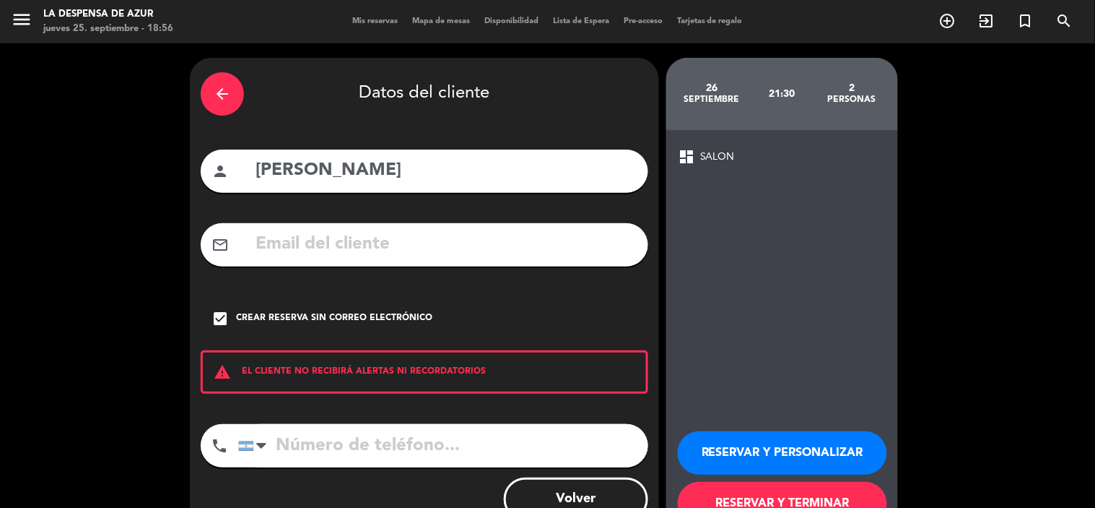
click at [716, 453] on button "RESERVAR Y PERSONALIZAR" at bounding box center [782, 452] width 209 height 43
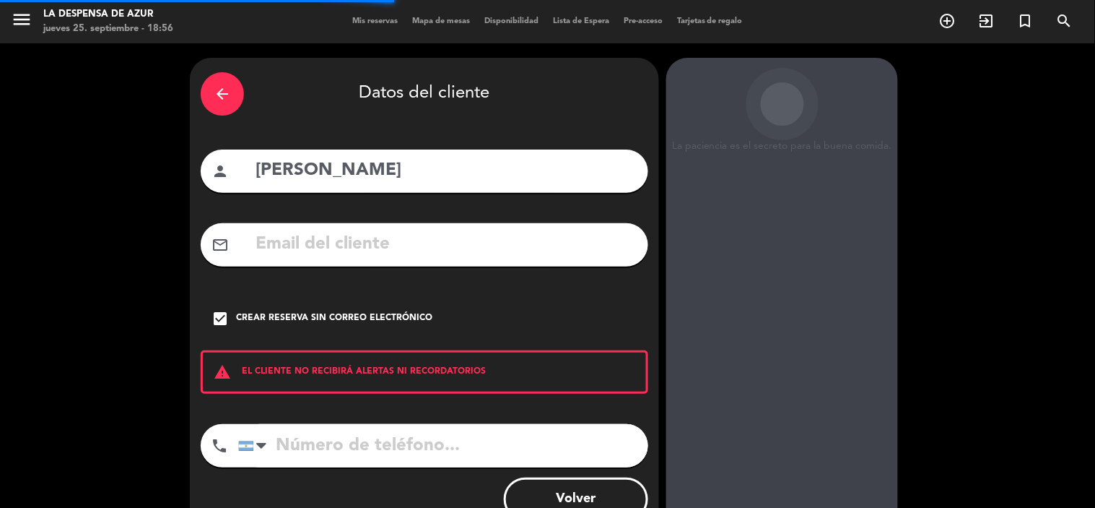
scroll to position [58, 0]
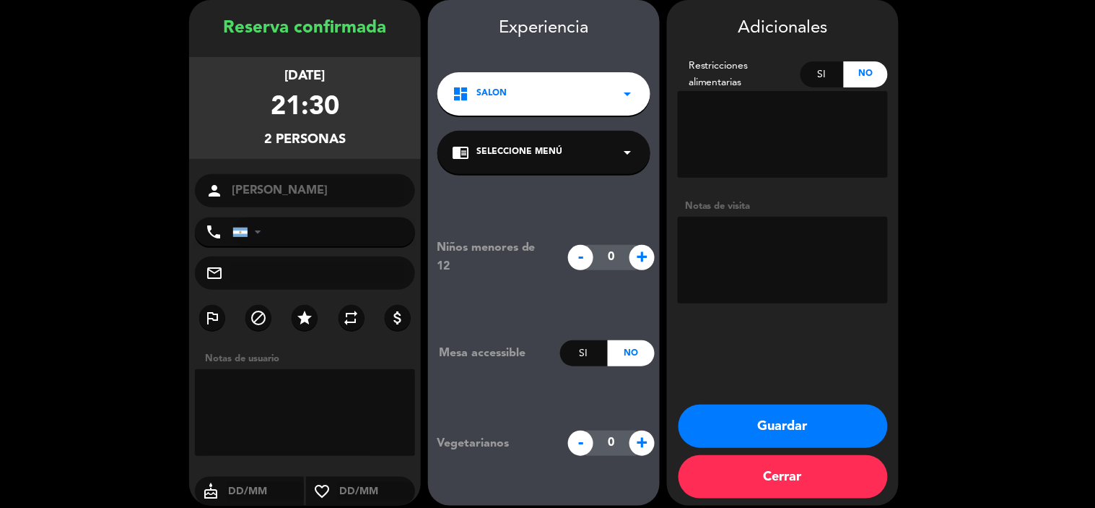
click at [729, 263] on textarea at bounding box center [783, 260] width 210 height 87
type textarea "ld1455 ( no lo puede extender / cena x 2 con maridaje -9"
click at [767, 430] on button "Guardar" at bounding box center [783, 425] width 209 height 43
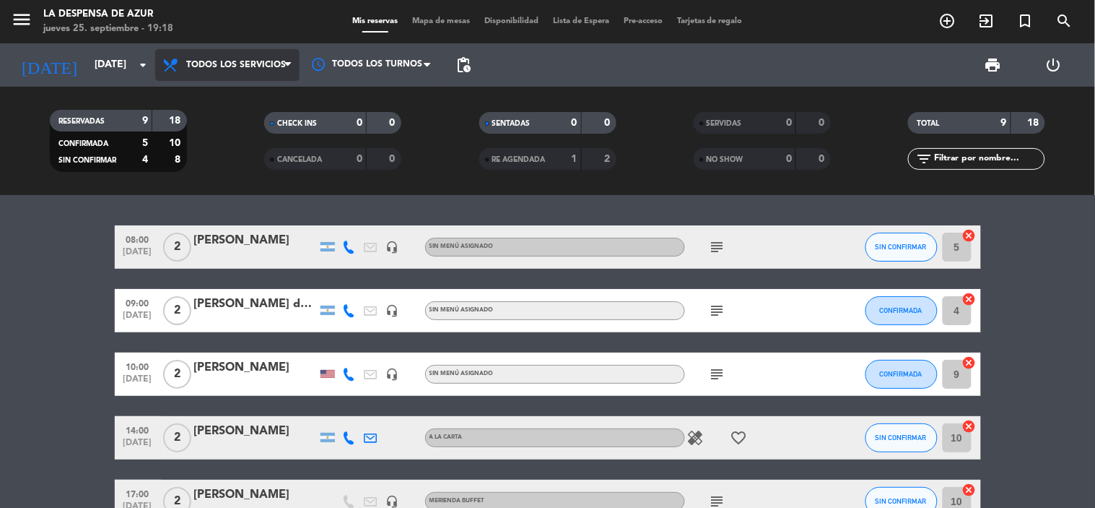
click at [256, 55] on span "Todos los servicios" at bounding box center [227, 65] width 144 height 32
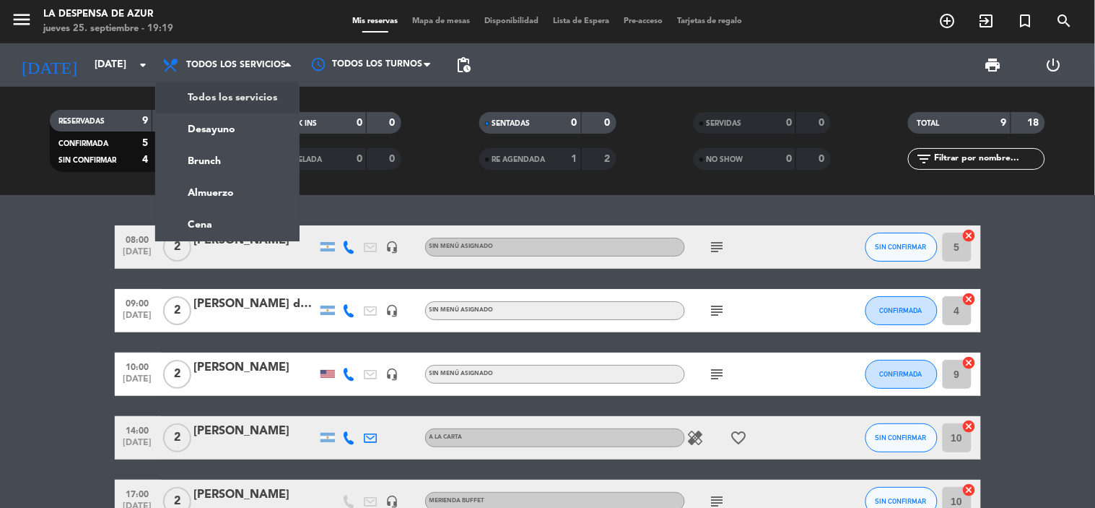
click at [732, 16] on div "Mis reservas Mapa de mesas Disponibilidad Lista de Espera Pre-acceso Tarjetas d…" at bounding box center [547, 21] width 405 height 13
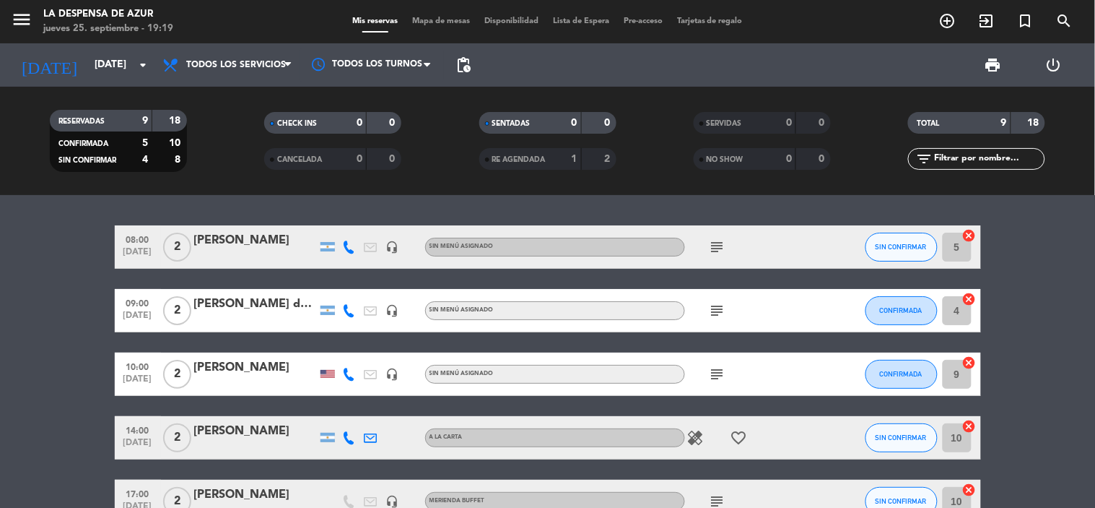
click at [723, 26] on div "Mis reservas Mapa de mesas Disponibilidad Lista de Espera Pre-acceso Tarjetas d…" at bounding box center [547, 21] width 405 height 13
click at [719, 25] on span "Tarjetas de regalo" at bounding box center [710, 21] width 80 height 8
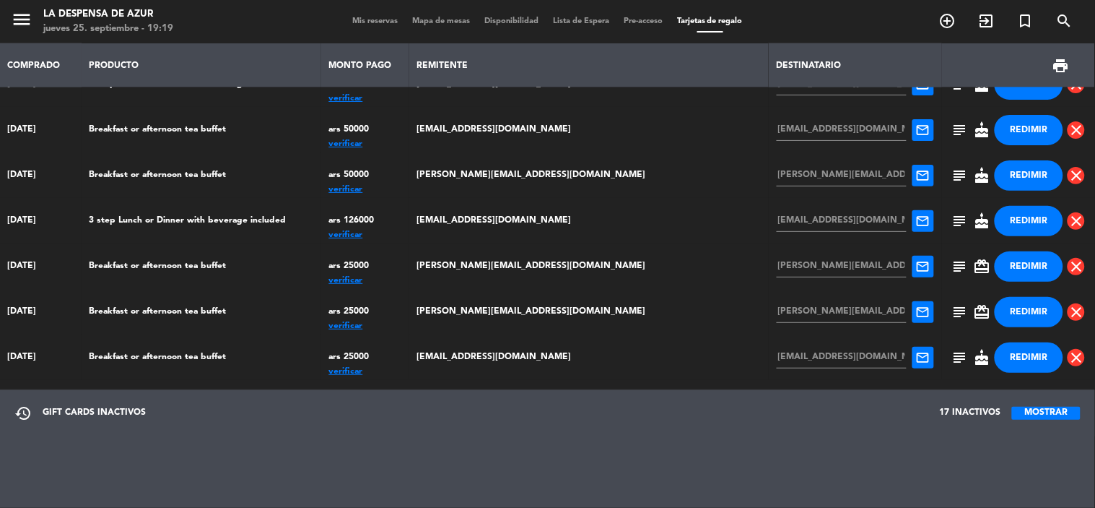
scroll to position [573, 0]
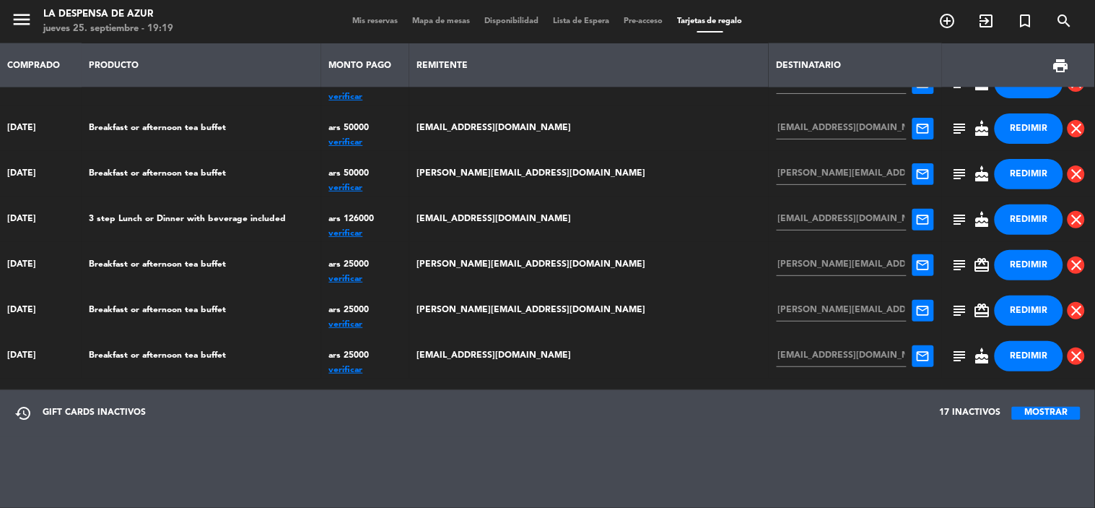
click at [1017, 265] on button "REDIMIR" at bounding box center [1029, 265] width 69 height 30
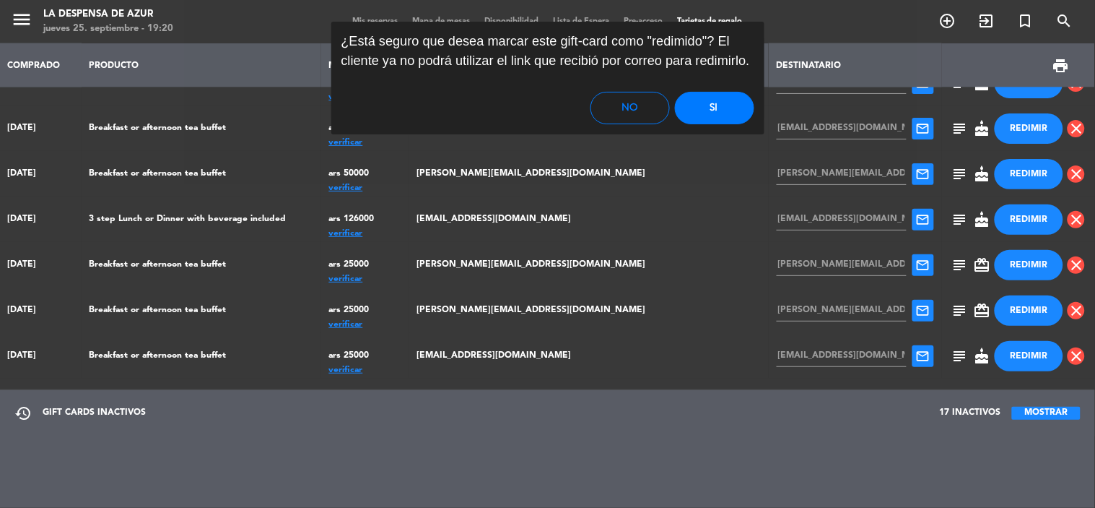
click at [721, 112] on button "Si" at bounding box center [714, 108] width 79 height 32
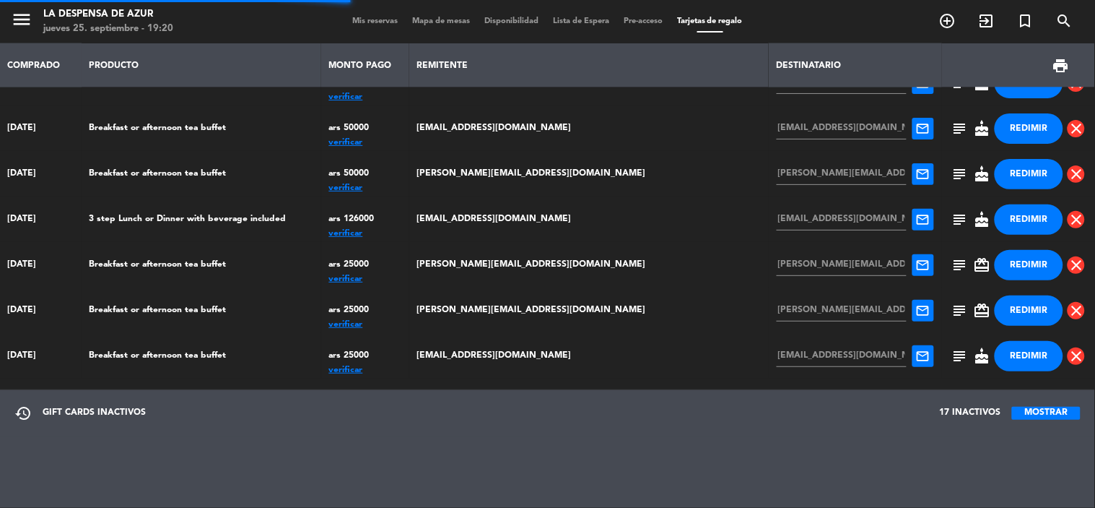
scroll to position [528, 0]
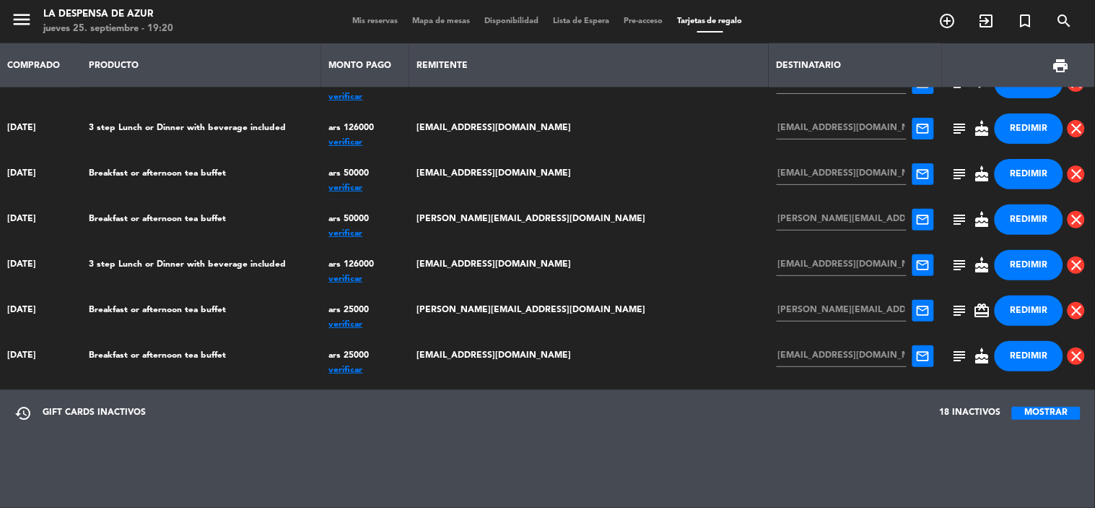
click at [1028, 308] on button "REDIMIR" at bounding box center [1029, 310] width 69 height 30
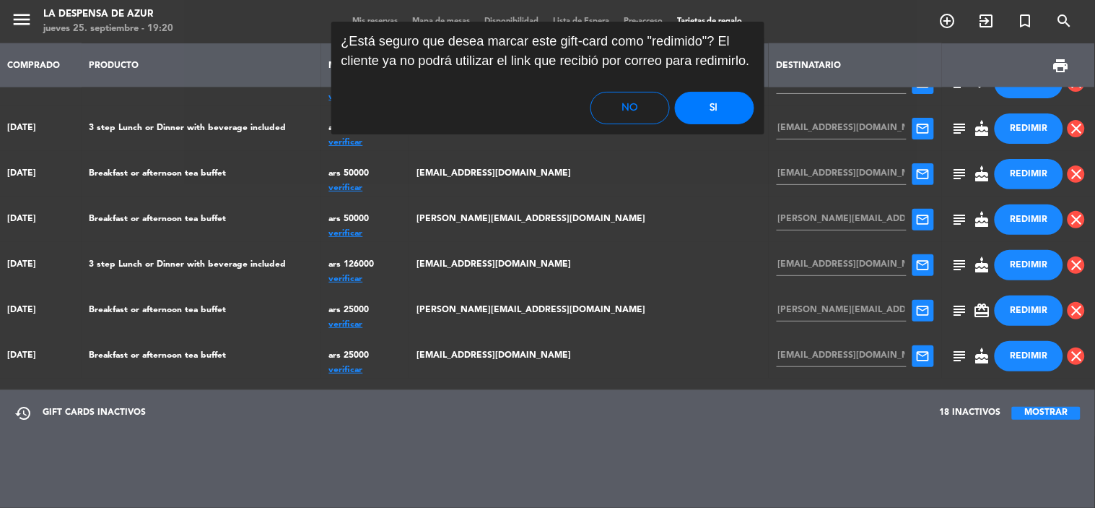
click at [713, 112] on button "Si" at bounding box center [714, 108] width 79 height 32
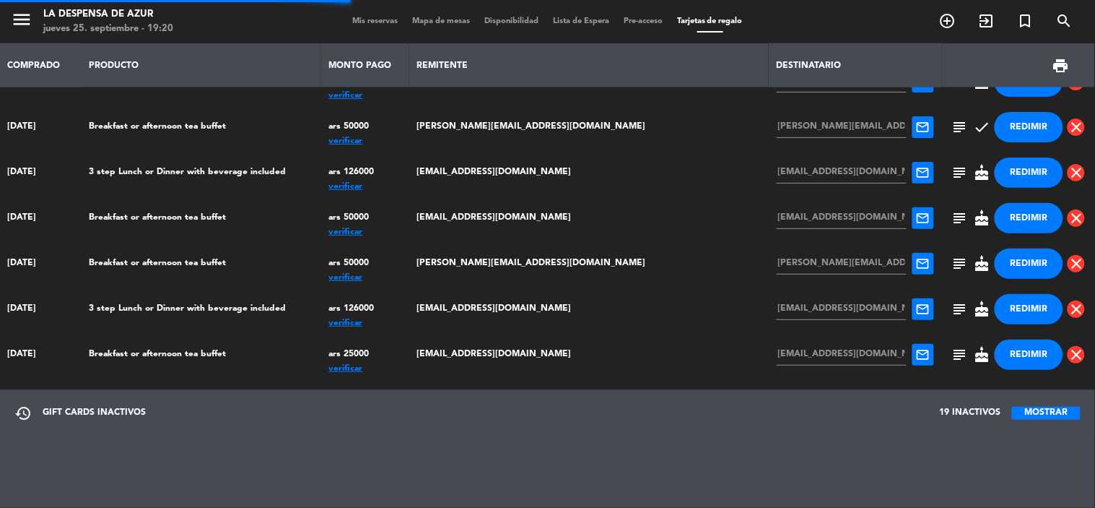
scroll to position [482, 0]
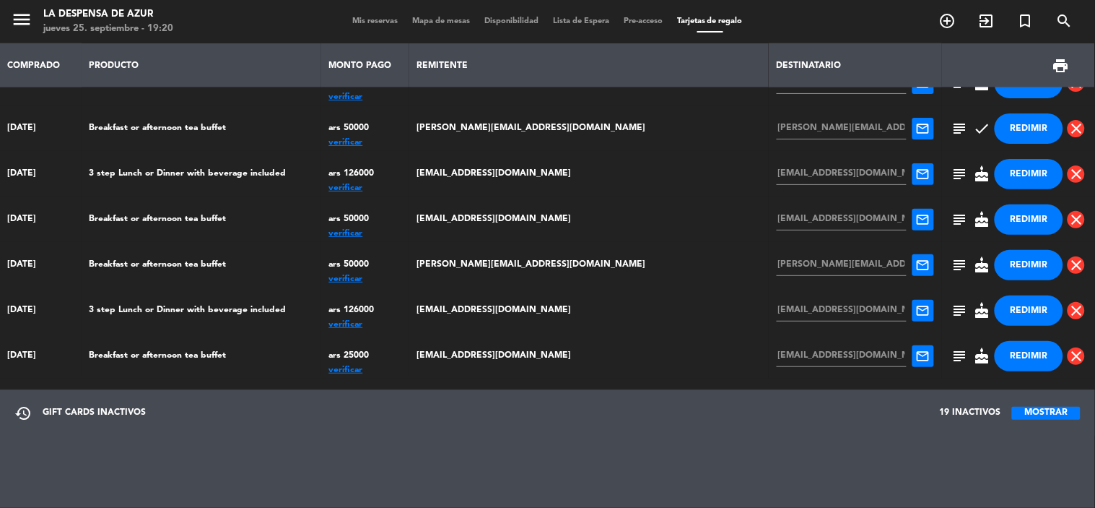
click at [352, 20] on span "Mis reservas" at bounding box center [375, 21] width 60 height 8
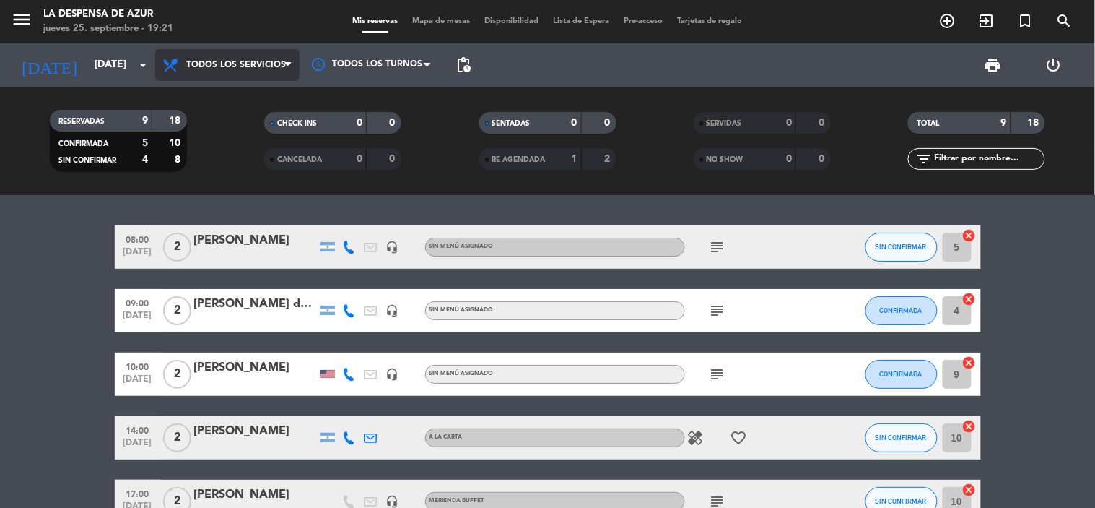
click at [224, 76] on span "Todos los servicios" at bounding box center [227, 65] width 144 height 32
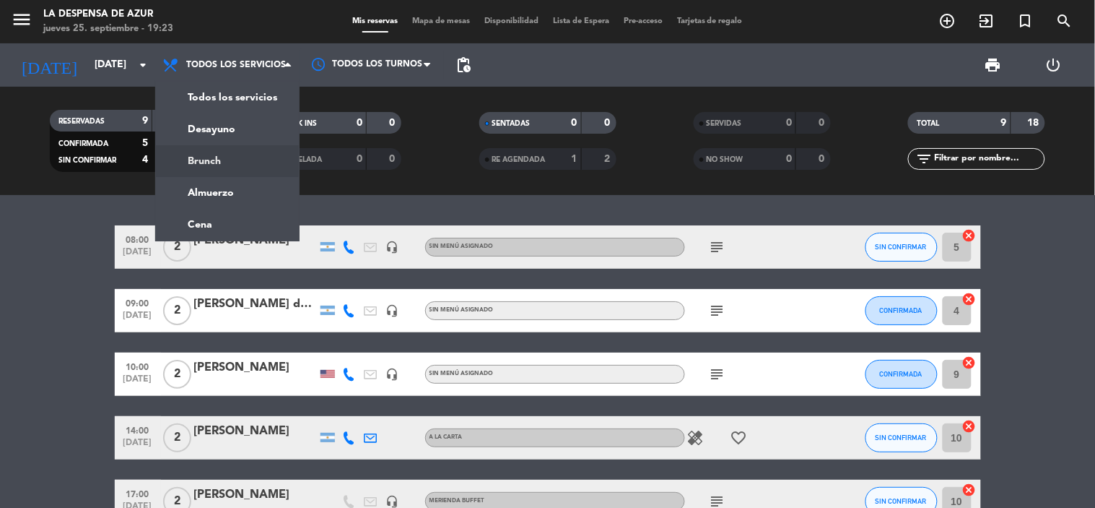
click at [73, 294] on bookings-row "08:00 [DATE] 2 [PERSON_NAME] headset_mic Sin menú asignado subject SIN CONFIRMA…" at bounding box center [547, 480] width 1095 height 511
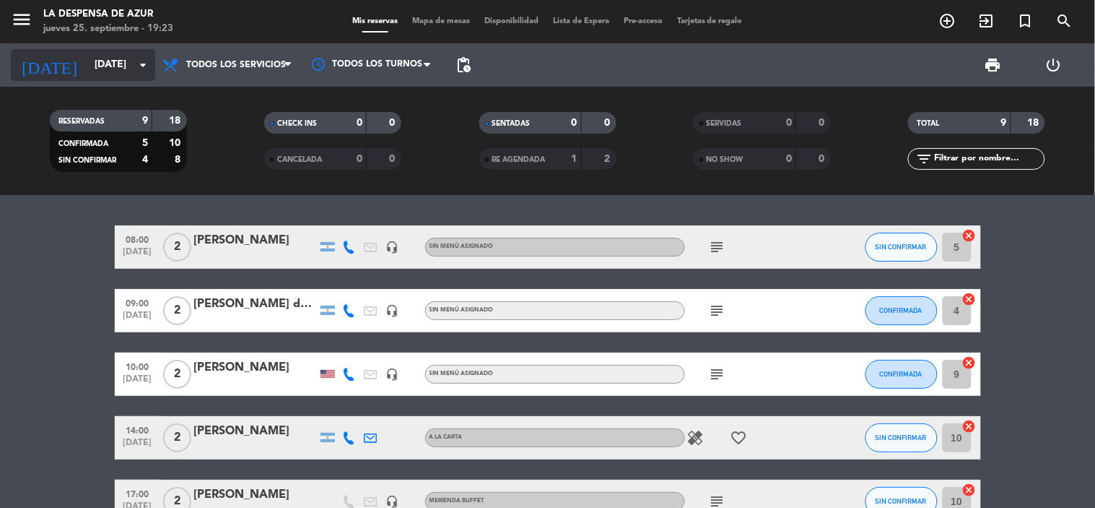
click at [118, 66] on input "[DATE]" at bounding box center [155, 65] width 137 height 26
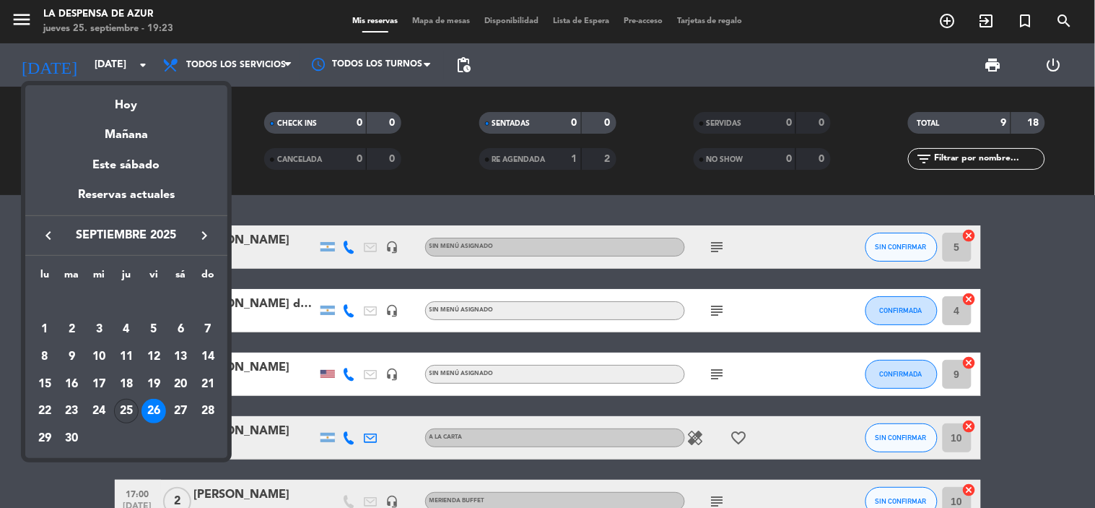
click at [131, 406] on div "25" at bounding box center [126, 411] width 25 height 25
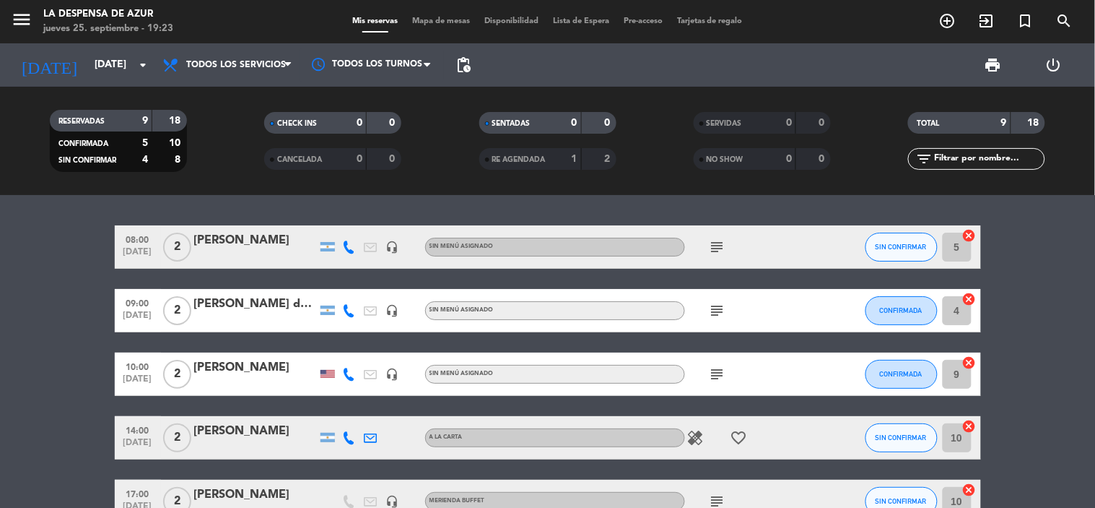
type input "[DEMOGRAPHIC_DATA][DATE]"
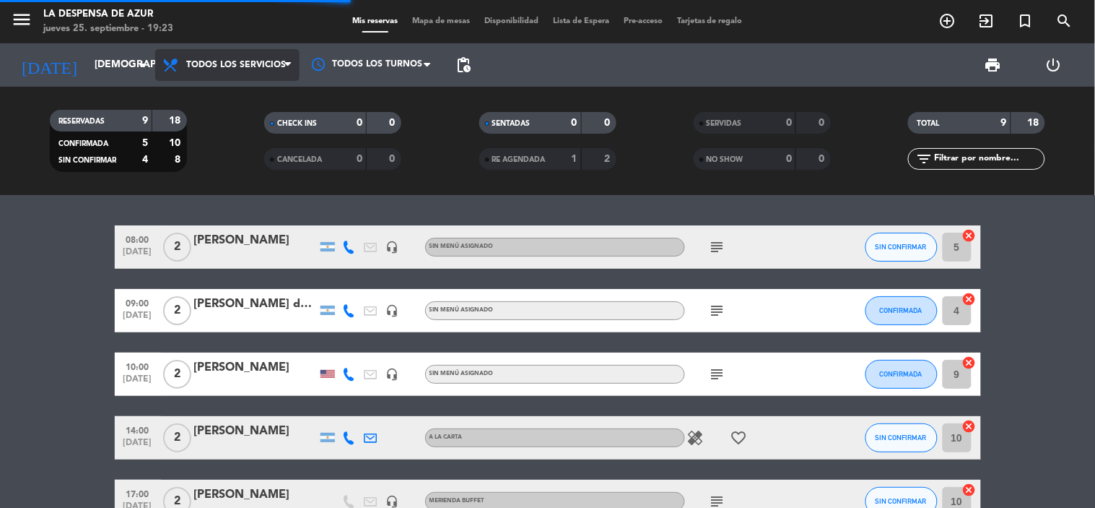
click at [243, 66] on span "Todos los servicios" at bounding box center [236, 65] width 100 height 10
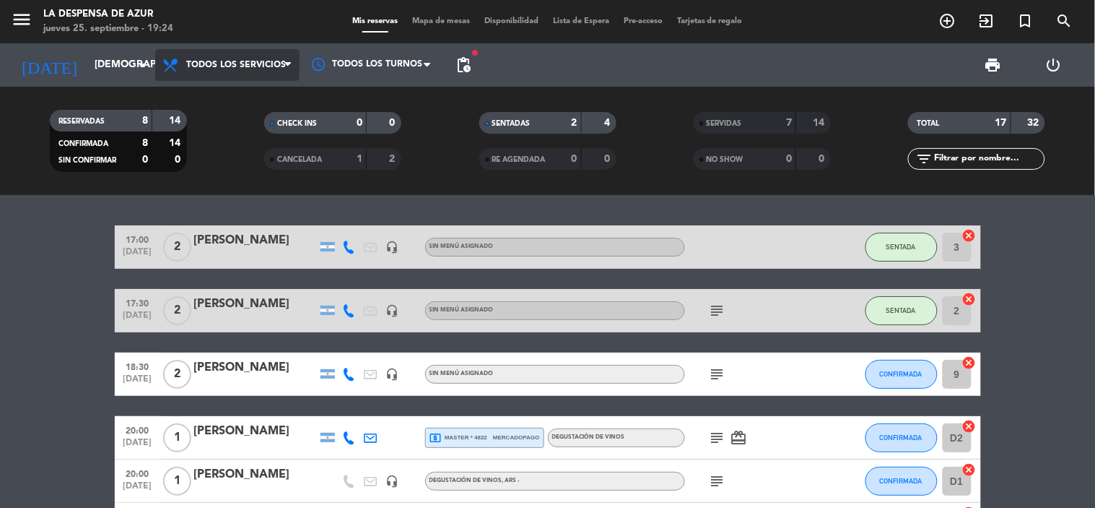
drag, startPoint x: 284, startPoint y: 69, endPoint x: 292, endPoint y: 65, distance: 9.0
click at [285, 69] on icon at bounding box center [288, 65] width 6 height 12
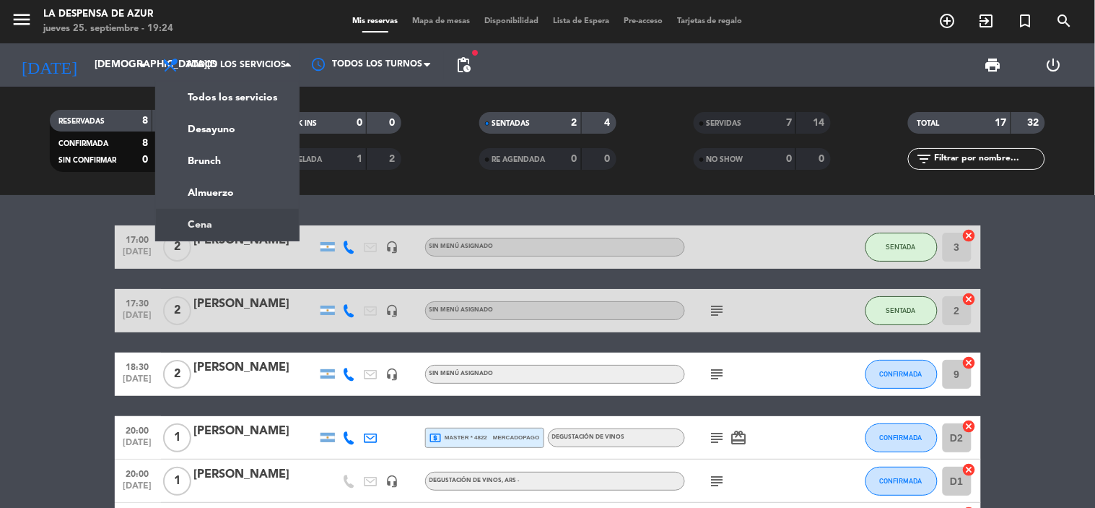
click at [46, 316] on bookings-row "17:00 [DATE] 2 [PERSON_NAME] headset_mic Sin menú asignado SENTADA 3 cancel 17:…" at bounding box center [547, 492] width 1095 height 534
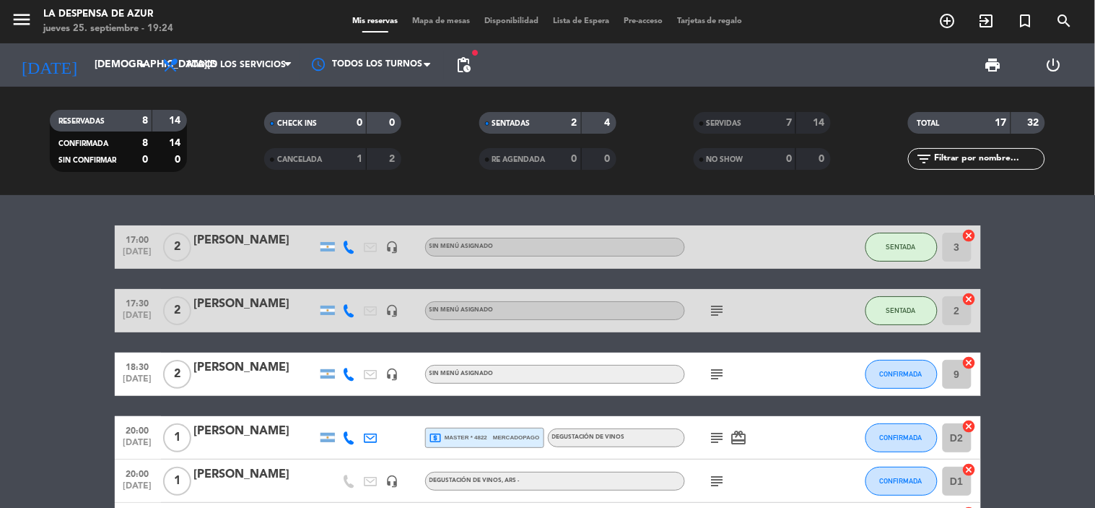
click at [722, 308] on icon "subject" at bounding box center [717, 310] width 17 height 17
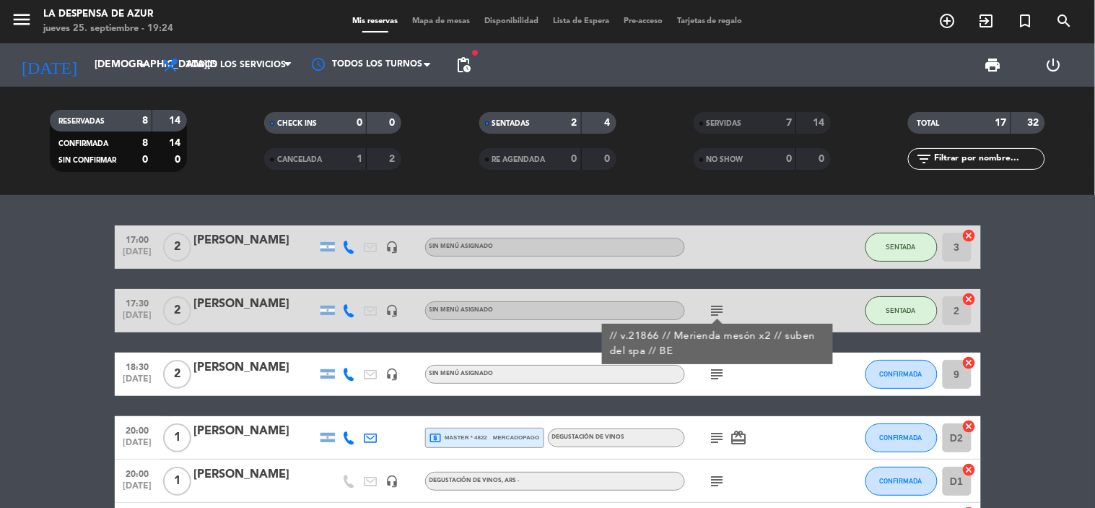
click at [763, 306] on div "subject // v.21866 // Merienda mesón x2 // suben del spa // BE" at bounding box center [750, 310] width 130 height 43
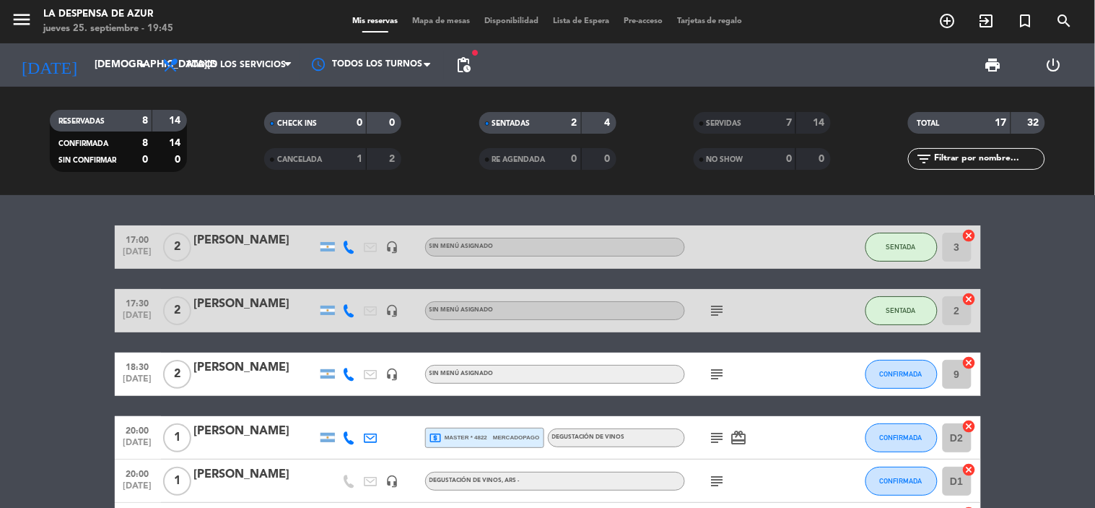
click at [37, 355] on bookings-row "17:00 [DATE] 2 [PERSON_NAME] headset_mic Sin menú asignado SENTADA 3 cancel 17:…" at bounding box center [547, 492] width 1095 height 534
click at [214, 64] on span "Todos los servicios" at bounding box center [236, 65] width 100 height 10
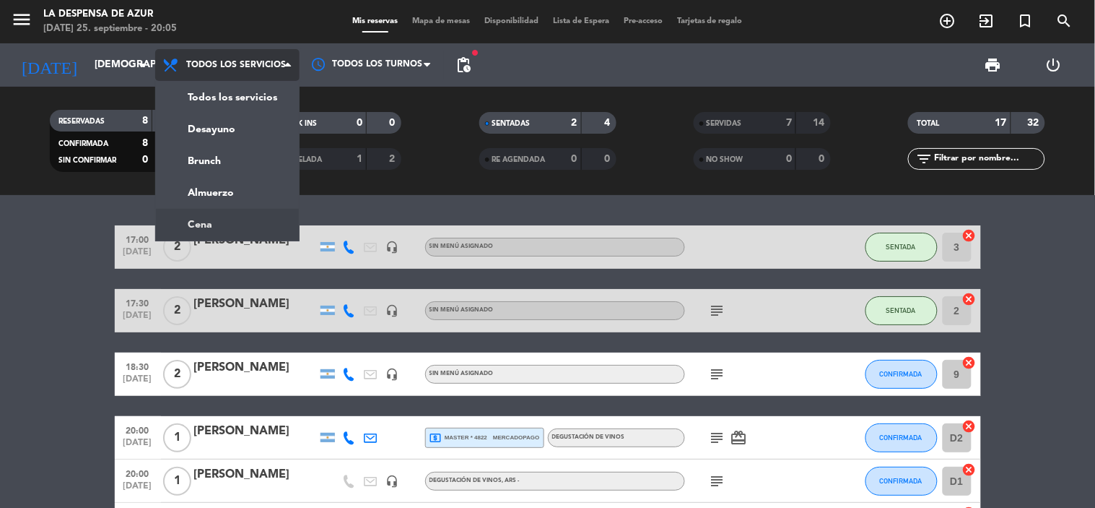
click at [242, 225] on ng-component "menu La Despensa de Azur [DATE] 25. septiembre - 20:05 Mis reservas Mapa de mes…" at bounding box center [547, 254] width 1095 height 508
click at [242, 225] on div "17:00 [DATE] 2 [PERSON_NAME] headset_mic Sin menú asignado SENTADA 3 cancel 17:…" at bounding box center [547, 351] width 1095 height 313
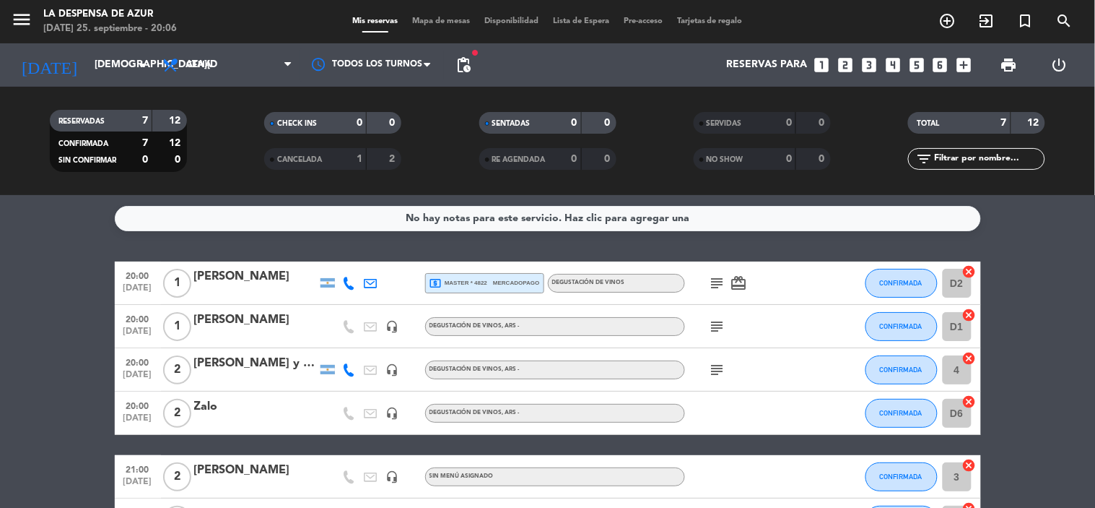
click at [33, 376] on bookings-row "20:00 [DATE] 1 [PERSON_NAME] local_atm master * 4822 mercadopago DEGUSTACIÓN DE…" at bounding box center [547, 433] width 1095 height 344
click at [34, 376] on bookings-row "20:00 [DATE] 1 [PERSON_NAME] local_atm master * 4822 mercadopago DEGUSTACIÓN DE…" at bounding box center [547, 433] width 1095 height 344
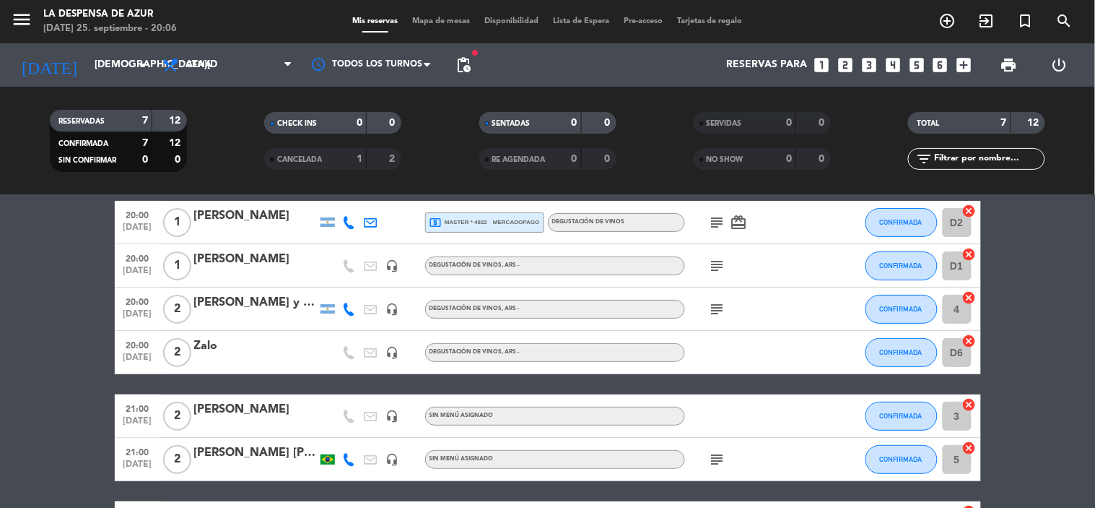
scroll to position [160, 0]
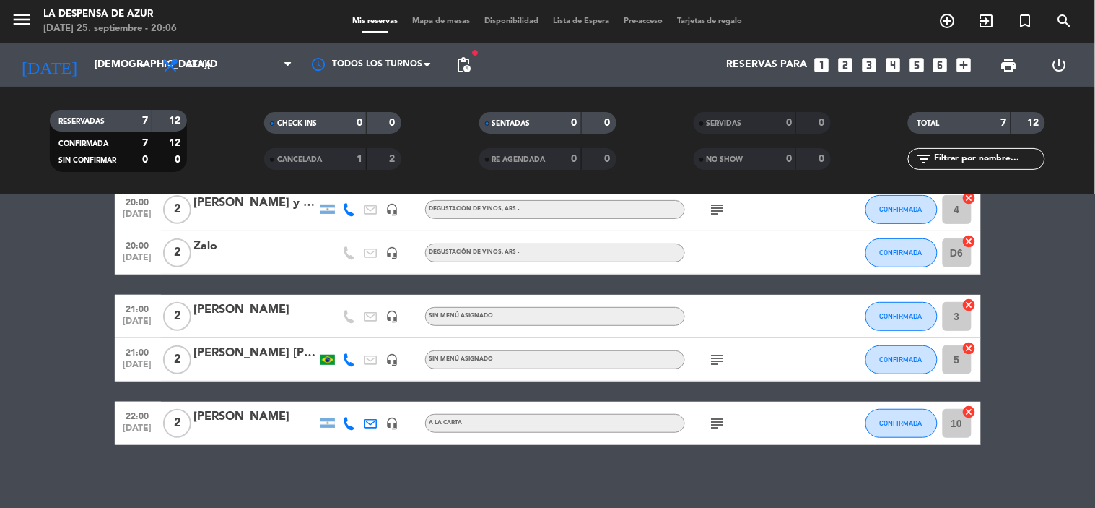
click at [32, 230] on bookings-row "20:00 [DATE] 1 [PERSON_NAME] local_atm master * 4822 mercadopago DEGUSTACIÓN DE…" at bounding box center [547, 273] width 1095 height 344
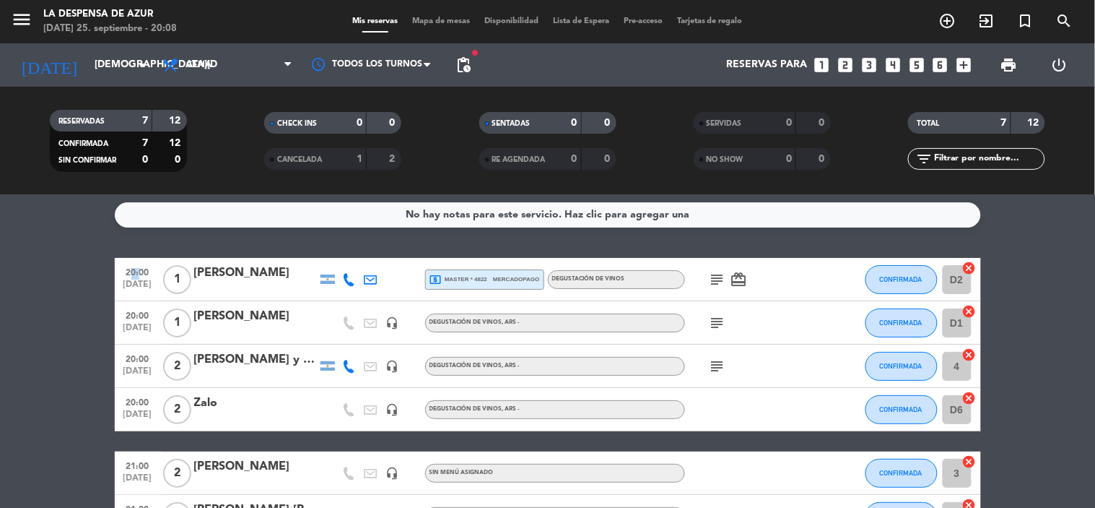
scroll to position [0, 0]
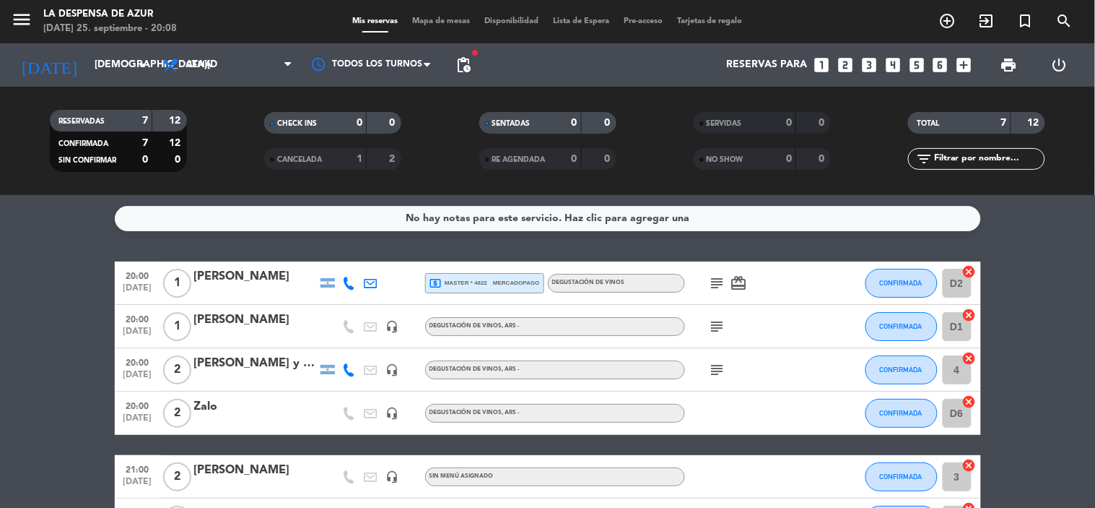
click at [38, 316] on bookings-row "20:00 [DATE] 1 [PERSON_NAME] local_atm master * 4822 mercadopago DEGUSTACIÓN DE…" at bounding box center [547, 433] width 1095 height 344
click at [718, 279] on icon "subject" at bounding box center [717, 282] width 17 height 17
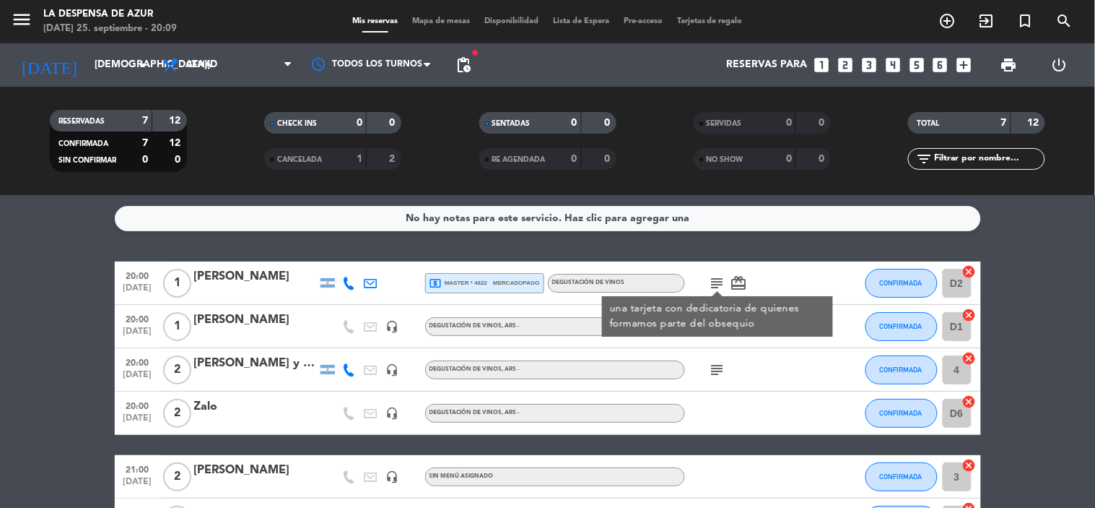
click at [270, 365] on div "[PERSON_NAME] y [PERSON_NAME]" at bounding box center [255, 363] width 123 height 19
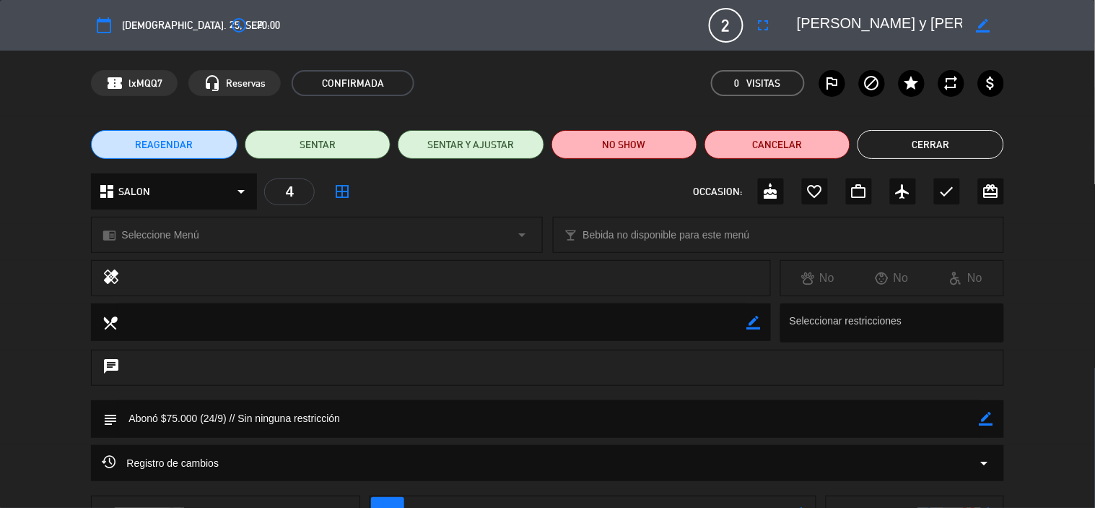
click at [984, 23] on icon "border_color" at bounding box center [983, 26] width 14 height 14
click at [580, 38] on div "calendar_today [DEMOGRAPHIC_DATA]. 25, sep. access_time 20:00 2 [PERSON_NAME] y…" at bounding box center [547, 25] width 913 height 35
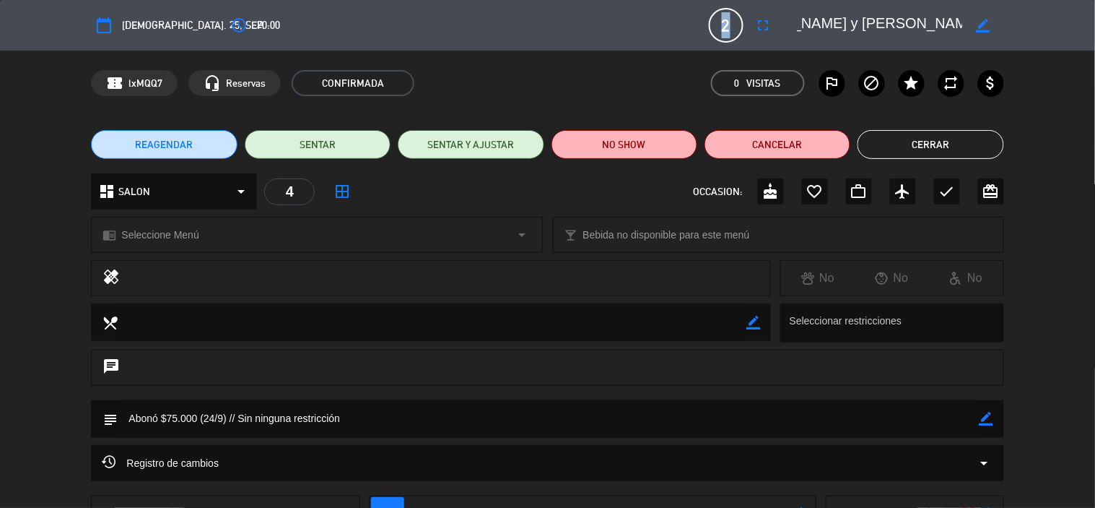
click at [937, 142] on button "Cerrar" at bounding box center [931, 144] width 146 height 29
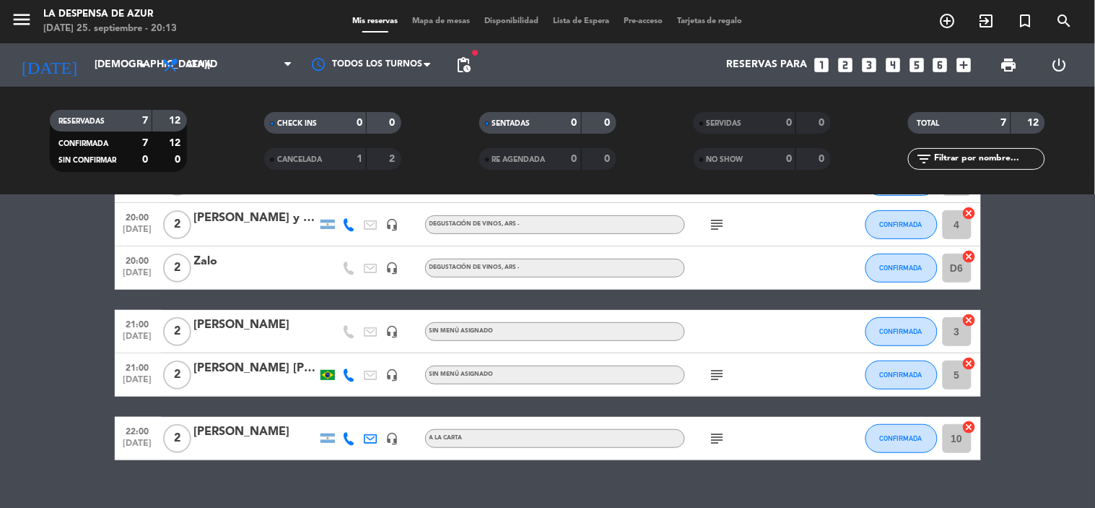
scroll to position [160, 0]
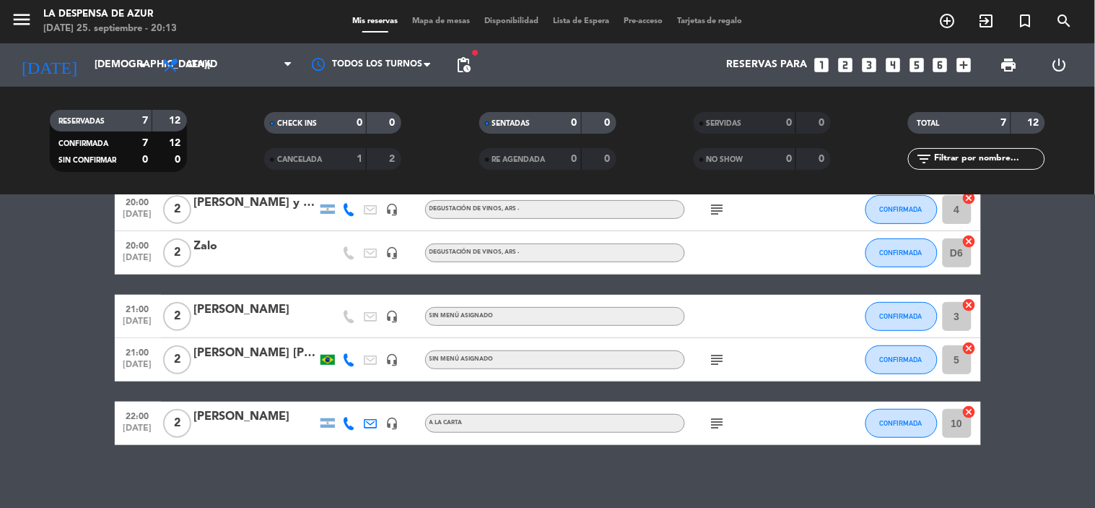
click at [454, 20] on span "Mapa de mesas" at bounding box center [441, 21] width 72 height 8
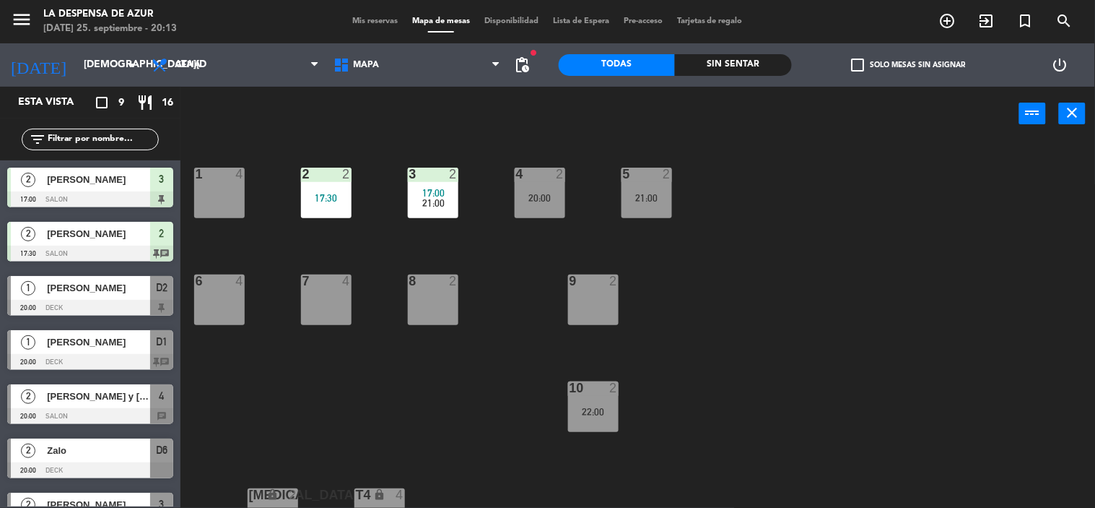
click at [214, 199] on div "1 4" at bounding box center [219, 193] width 51 height 51
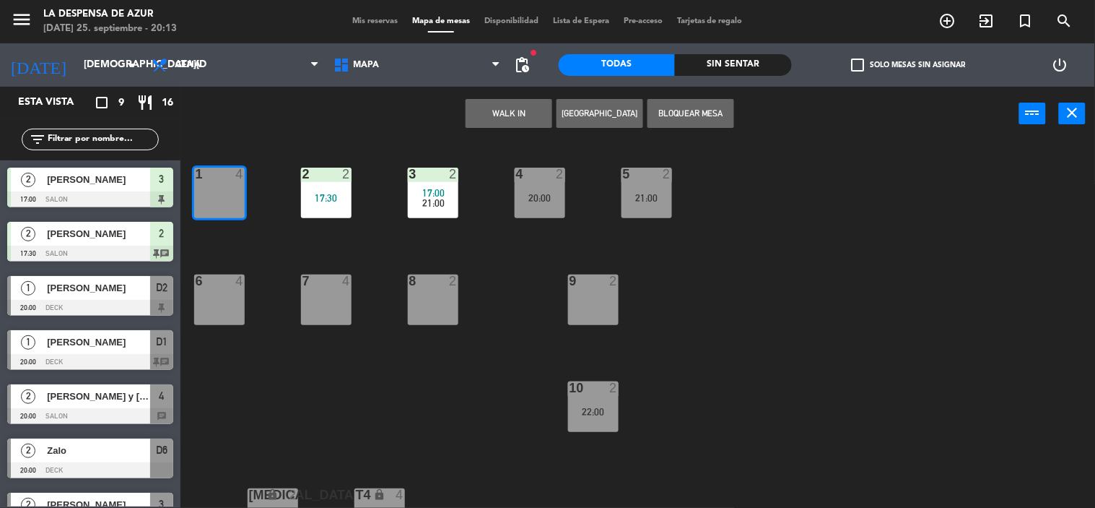
click at [526, 126] on button "WALK IN" at bounding box center [509, 113] width 87 height 29
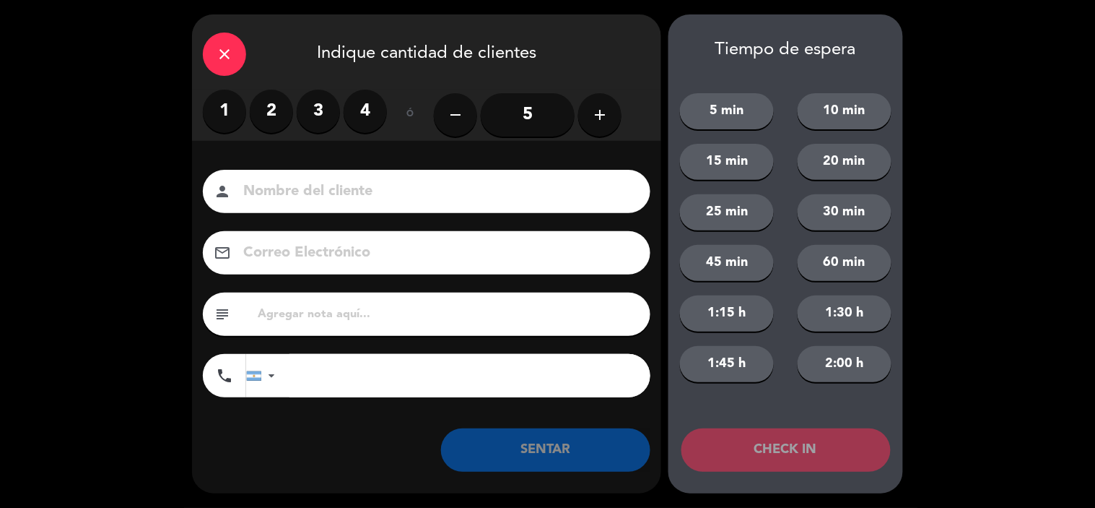
click at [396, 191] on input at bounding box center [437, 191] width 390 height 25
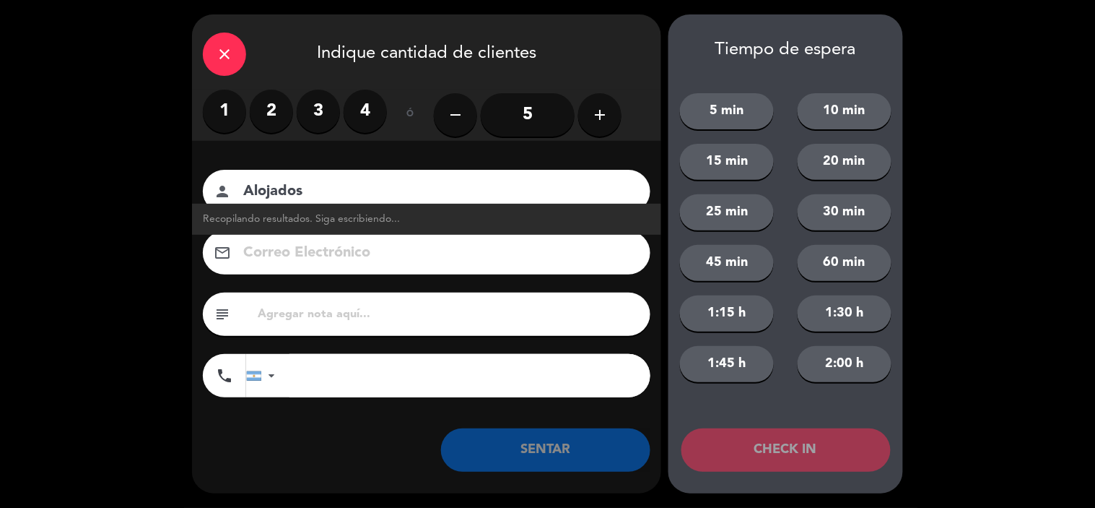
type input "Alojados"
click at [290, 117] on label "2" at bounding box center [271, 111] width 43 height 43
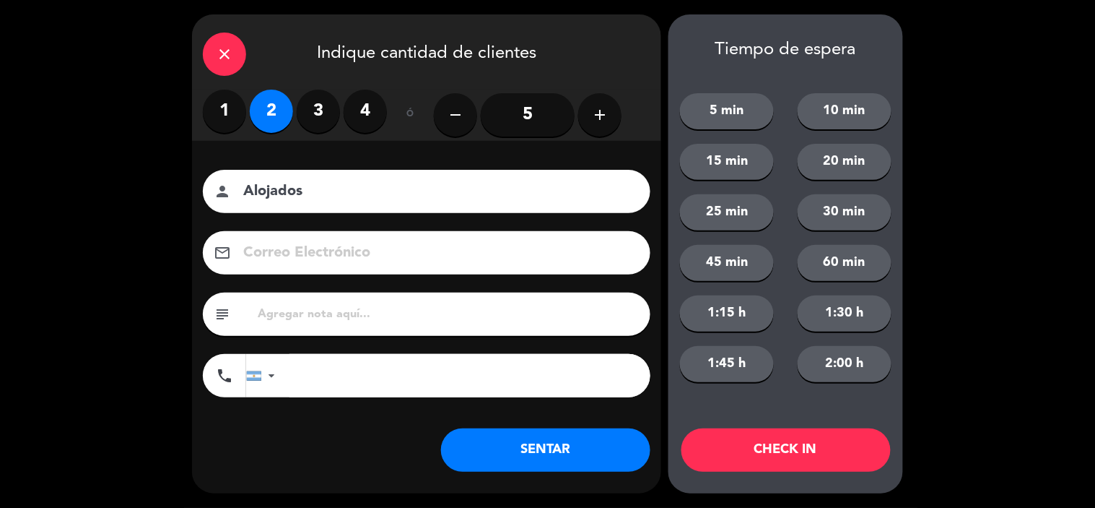
click at [549, 448] on button "SENTAR" at bounding box center [545, 449] width 209 height 43
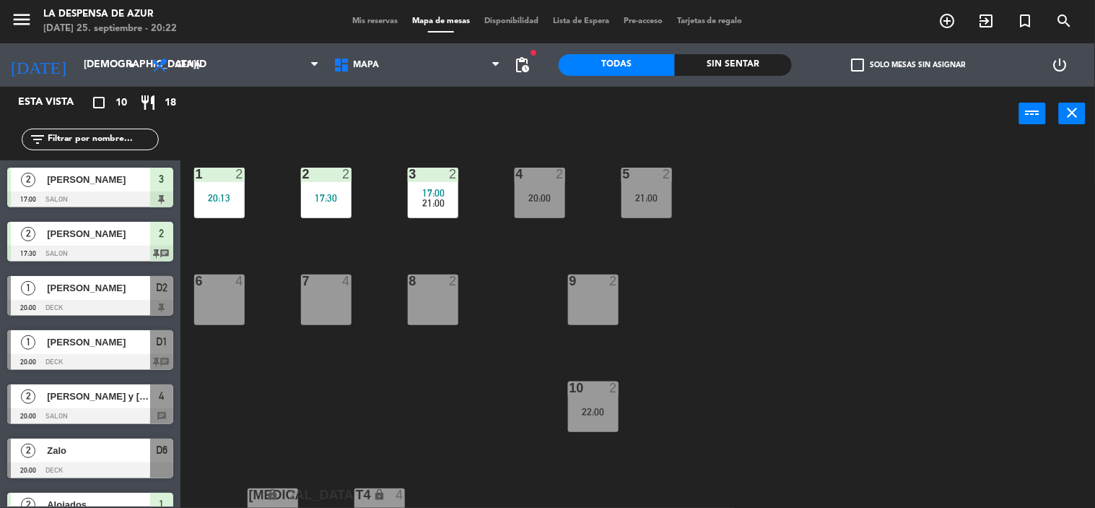
click at [363, 23] on span "Mis reservas" at bounding box center [375, 21] width 60 height 8
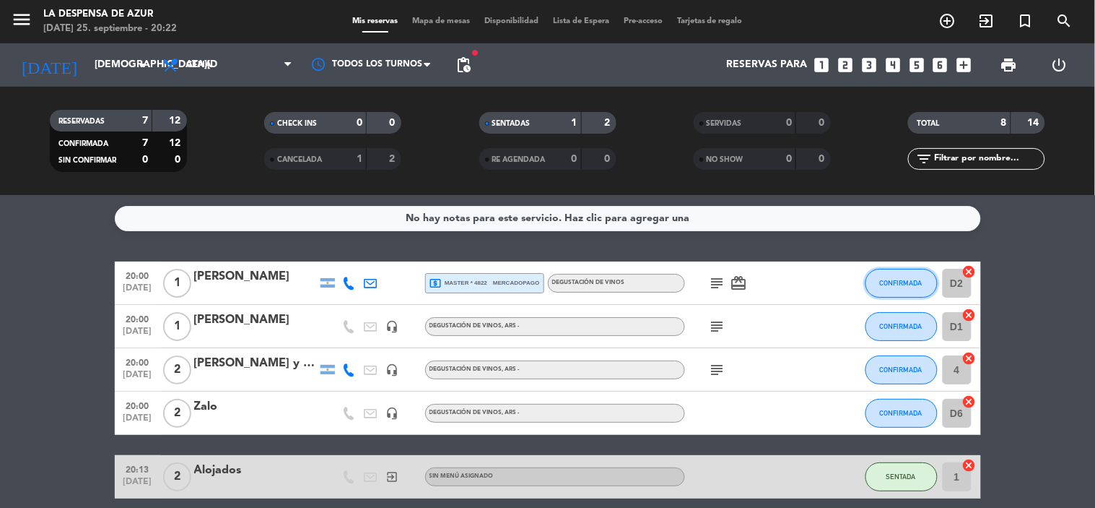
click at [898, 285] on span "CONFIRMADA" at bounding box center [901, 283] width 43 height 8
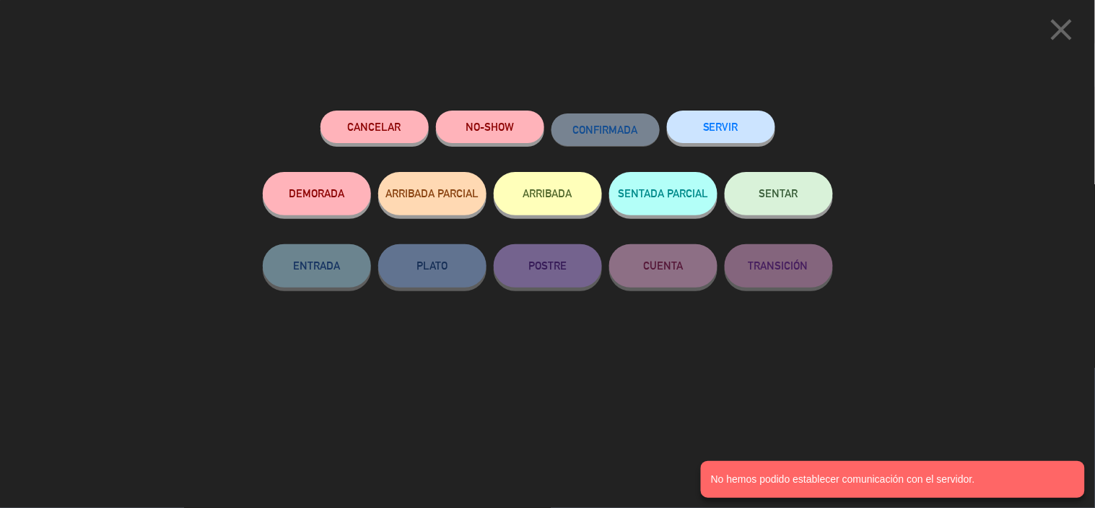
click at [1073, 40] on icon "close" at bounding box center [1062, 30] width 36 height 36
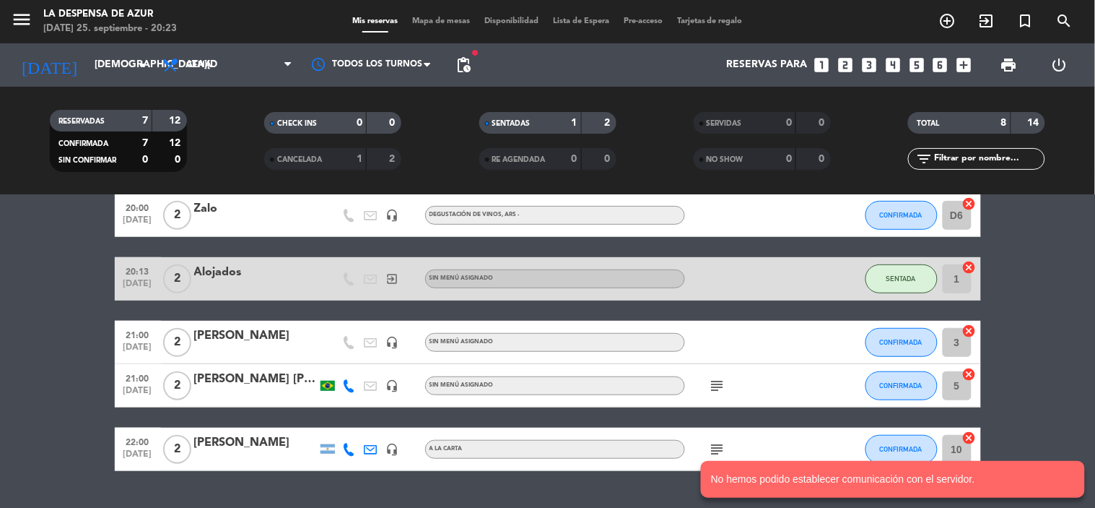
scroll to position [233, 0]
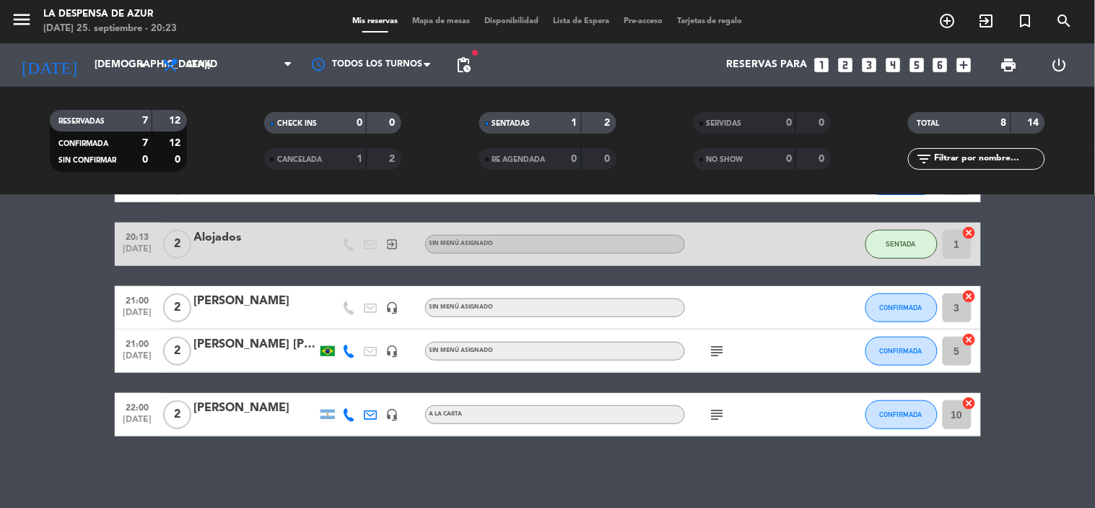
click at [719, 350] on icon "subject" at bounding box center [717, 350] width 17 height 17
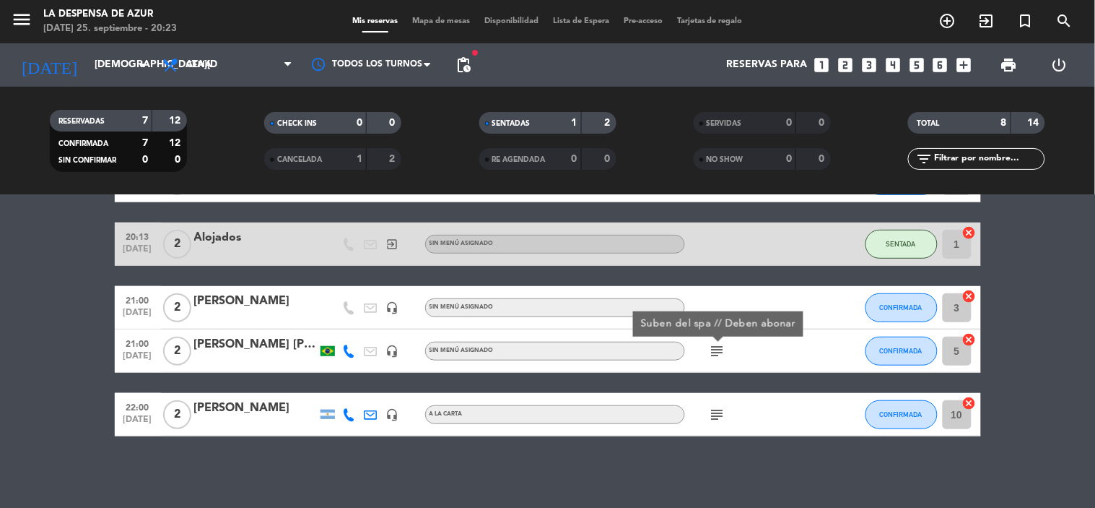
click at [710, 416] on icon "subject" at bounding box center [717, 414] width 17 height 17
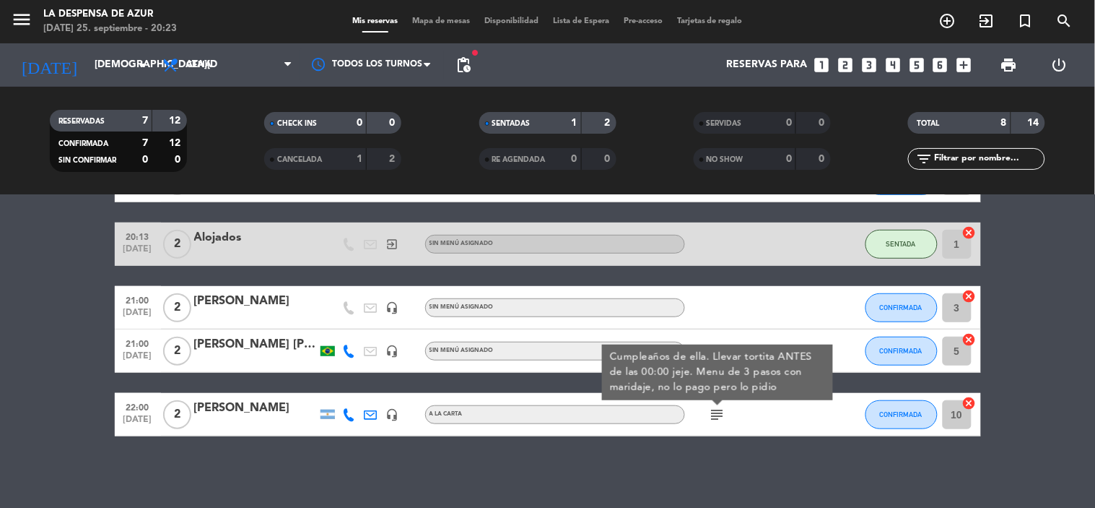
click at [61, 451] on div "No hay notas para este servicio. Haz clic para agregar una 20:00 [DATE] 1 [PERS…" at bounding box center [547, 351] width 1095 height 313
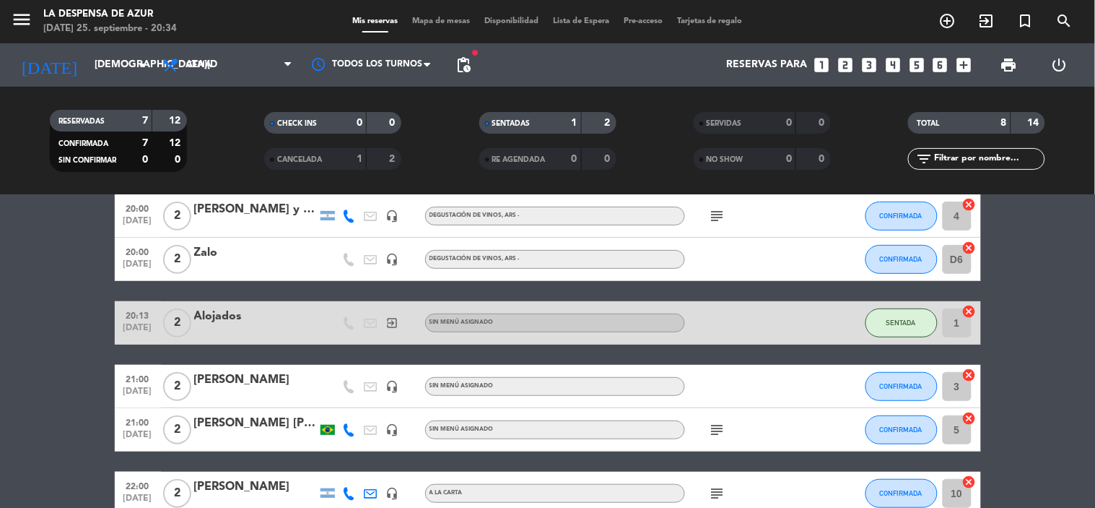
scroll to position [160, 0]
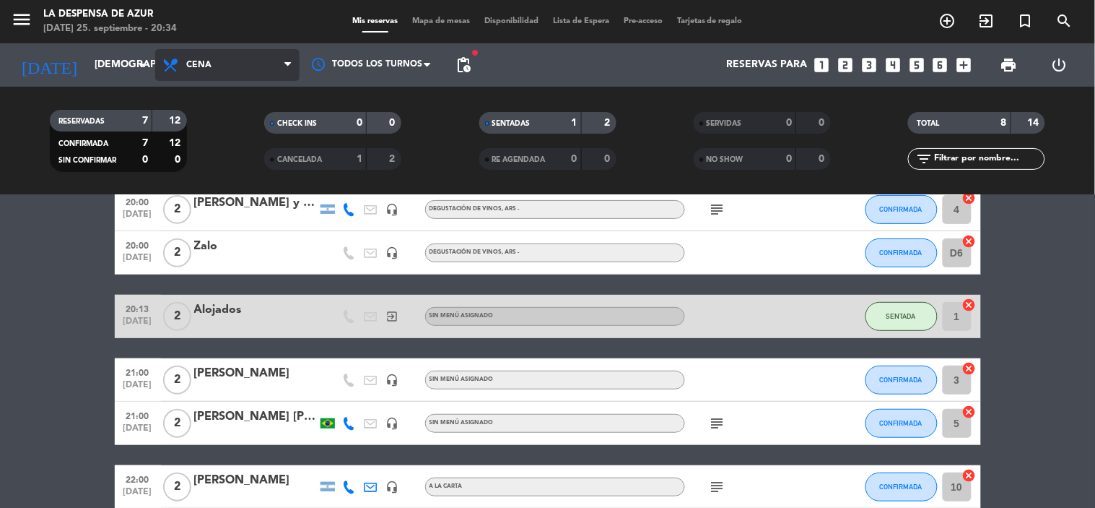
click at [207, 60] on span "Cena" at bounding box center [198, 65] width 25 height 10
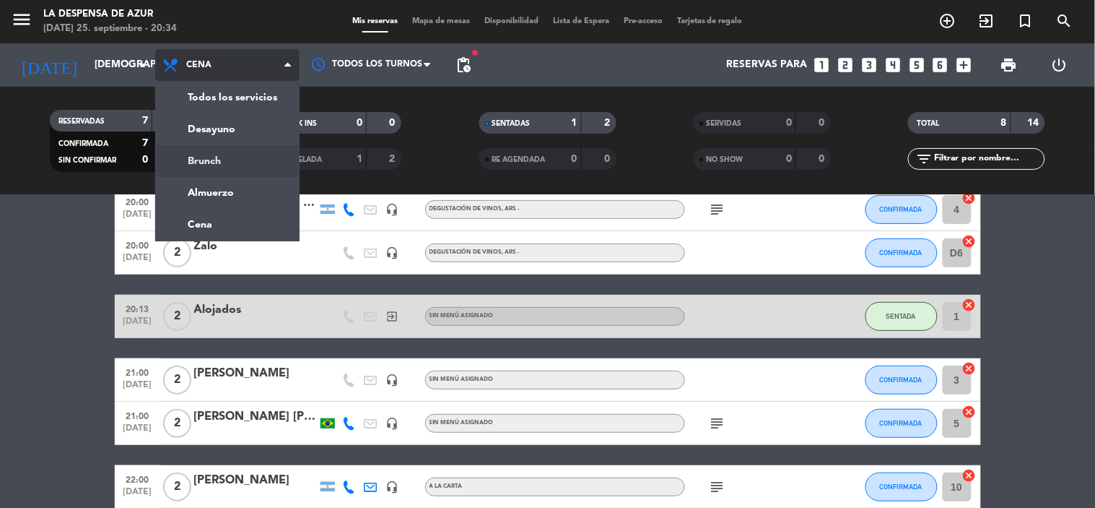
click at [237, 160] on div "menu La Despensa de Azur [DATE] 25. septiembre - 20:34 Mis reservas Mapa de mes…" at bounding box center [547, 97] width 1095 height 195
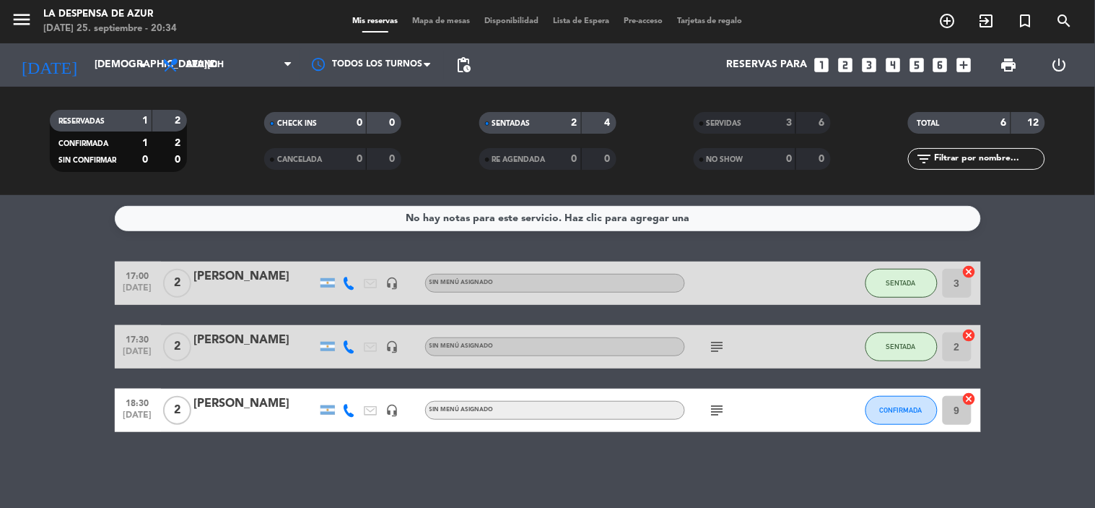
scroll to position [0, 0]
click at [711, 349] on icon "subject" at bounding box center [717, 346] width 17 height 17
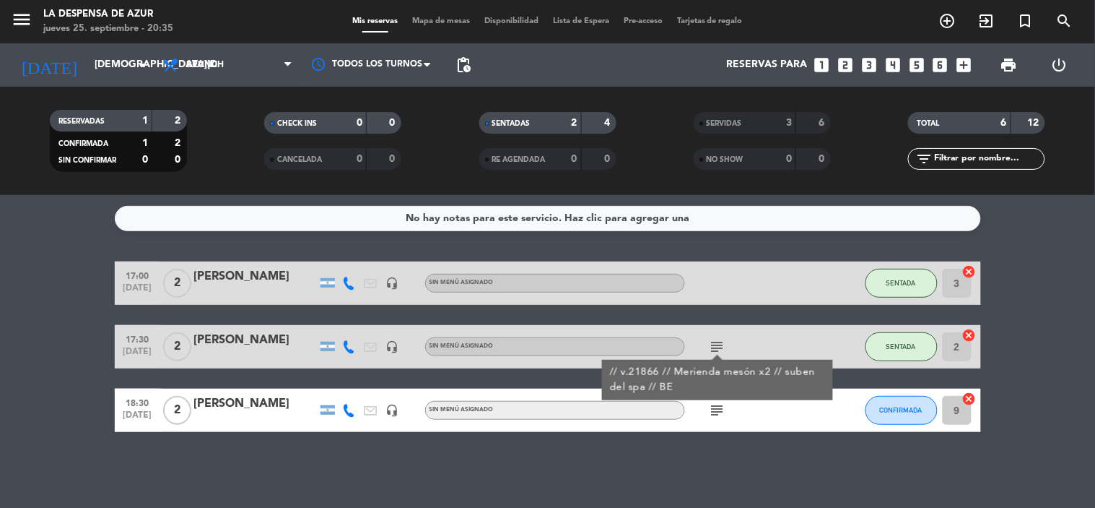
click at [723, 17] on span "Tarjetas de regalo" at bounding box center [710, 21] width 80 height 8
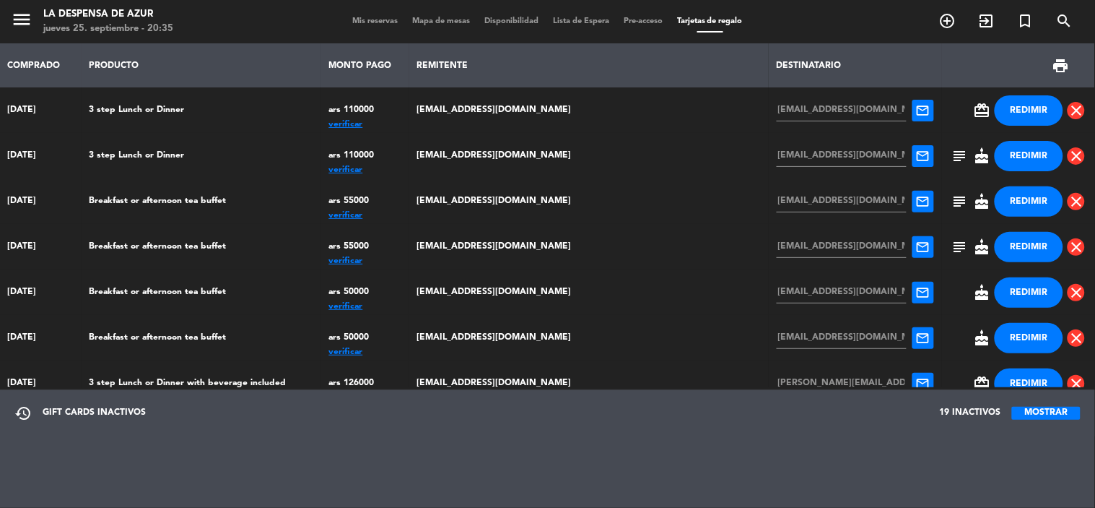
click at [1038, 413] on button "MOSTRAR" at bounding box center [1046, 413] width 69 height 13
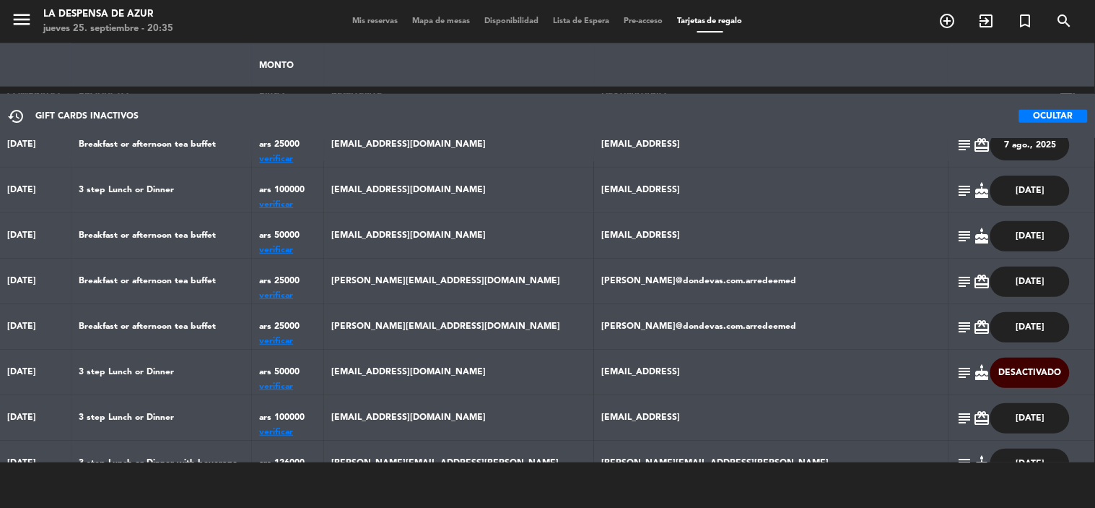
scroll to position [321, 0]
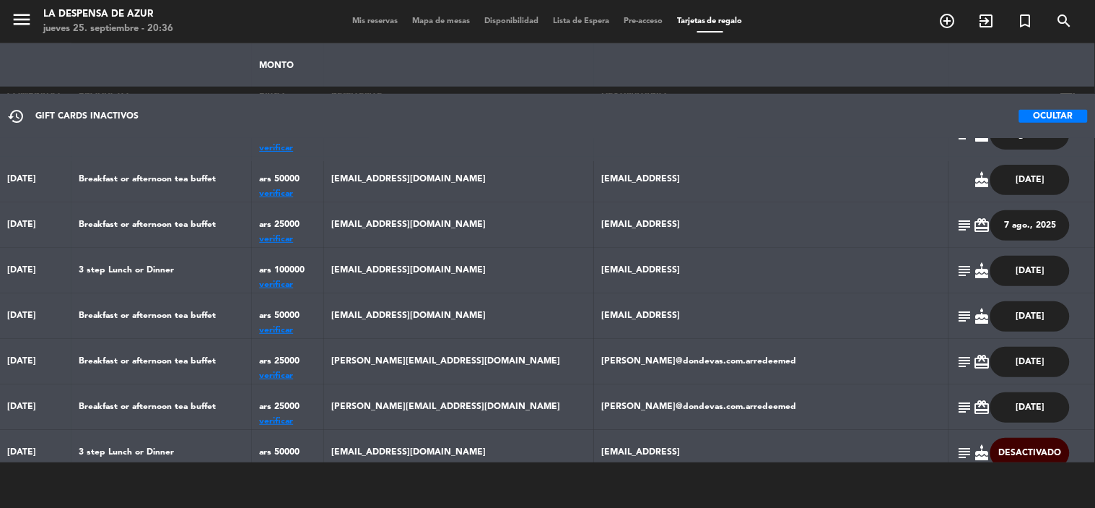
click at [378, 17] on span "Mis reservas" at bounding box center [375, 21] width 60 height 8
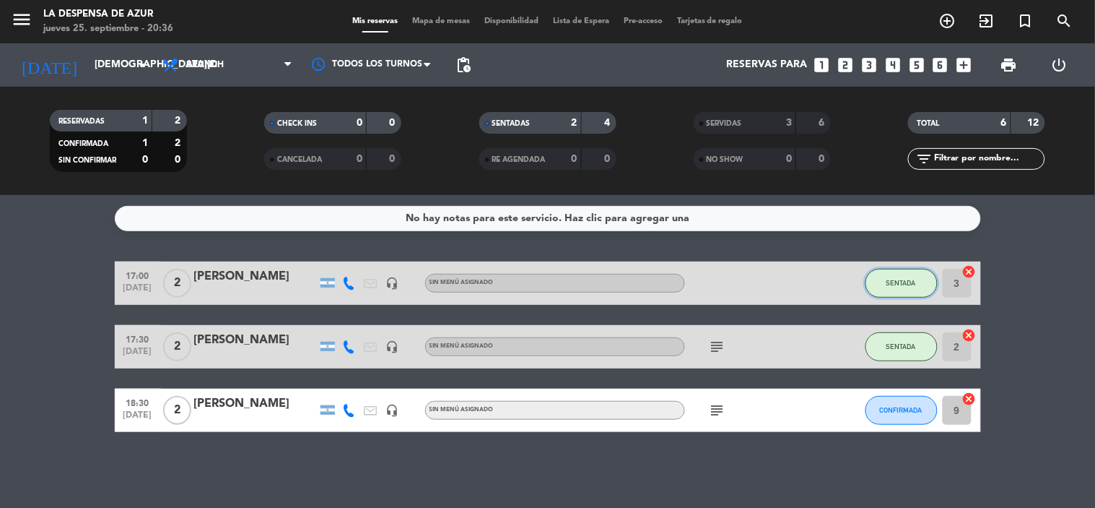
click at [888, 289] on button "SENTADA" at bounding box center [902, 283] width 72 height 29
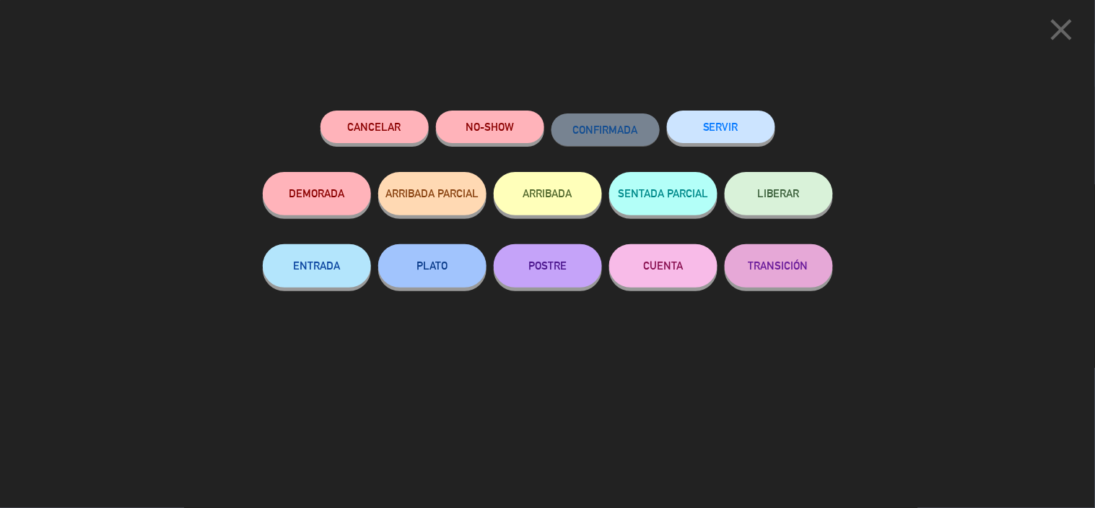
click at [741, 136] on button "SERVIR" at bounding box center [721, 126] width 108 height 32
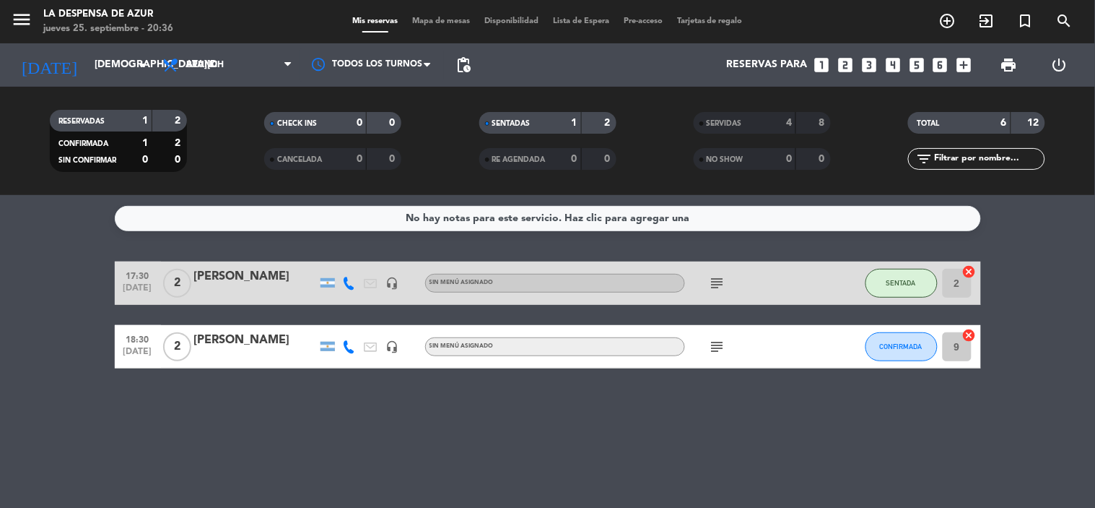
click at [719, 348] on icon "subject" at bounding box center [717, 346] width 17 height 17
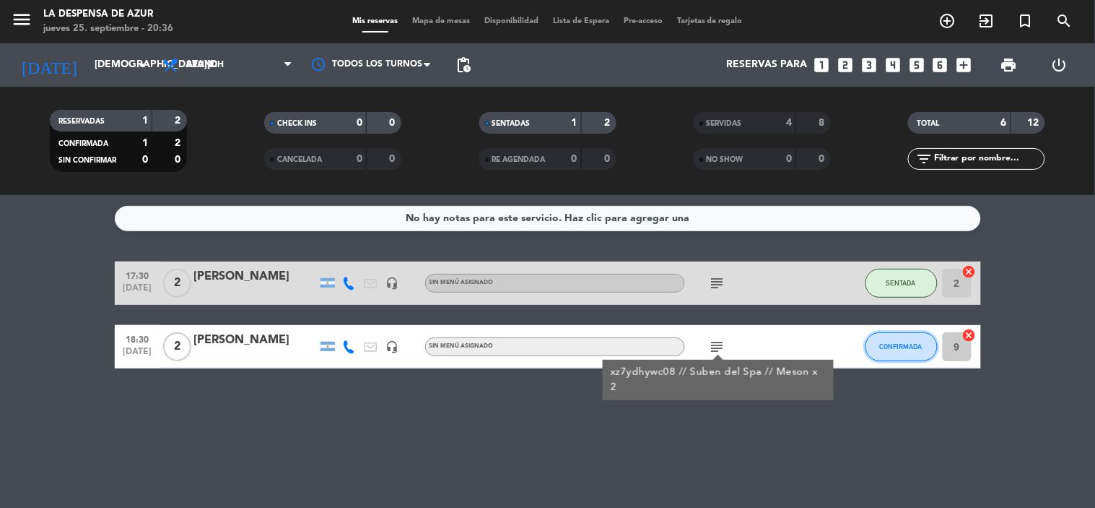
click at [885, 352] on button "CONFIRMADA" at bounding box center [902, 346] width 72 height 29
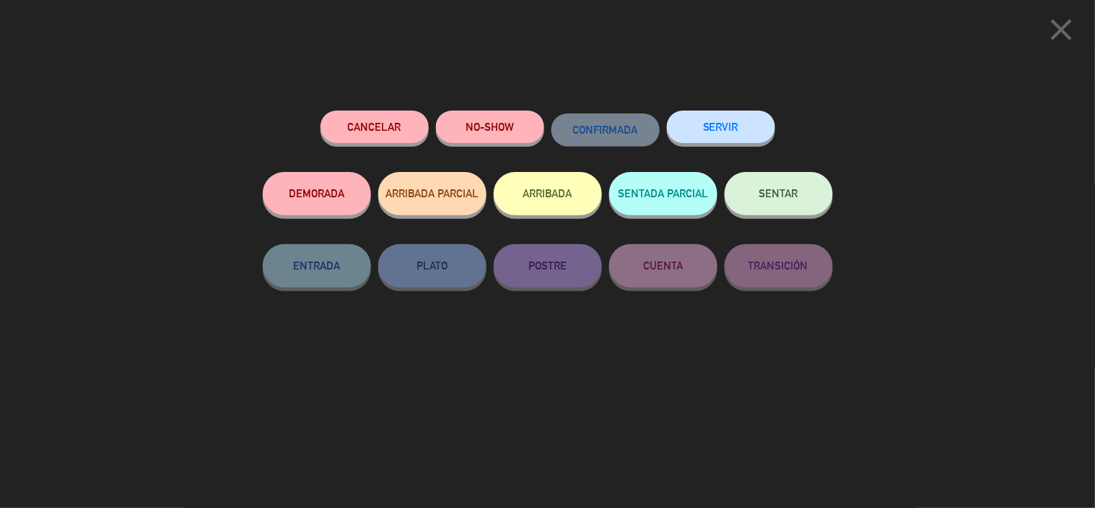
click at [789, 199] on span "SENTAR" at bounding box center [779, 193] width 39 height 12
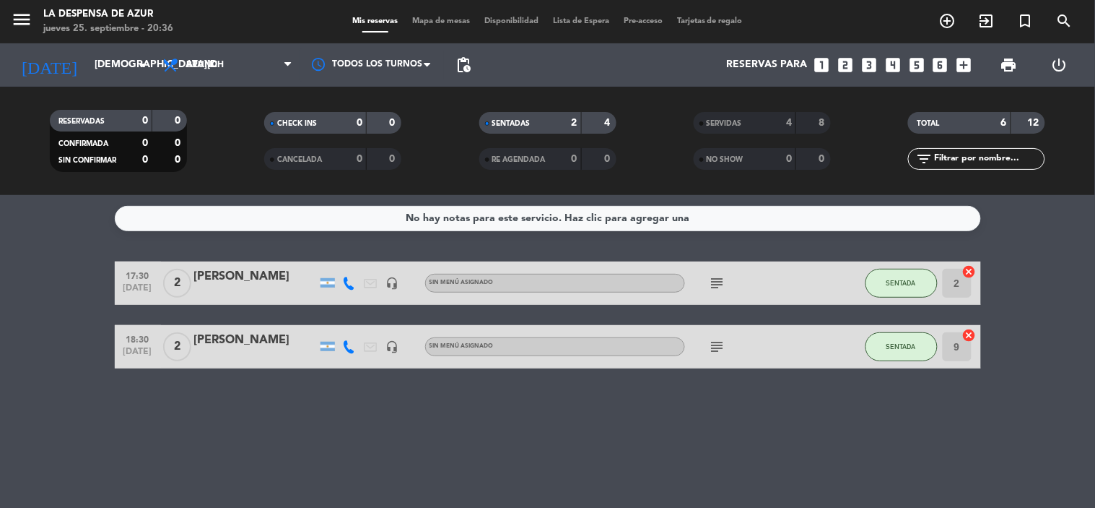
click at [722, 282] on icon "subject" at bounding box center [717, 282] width 17 height 17
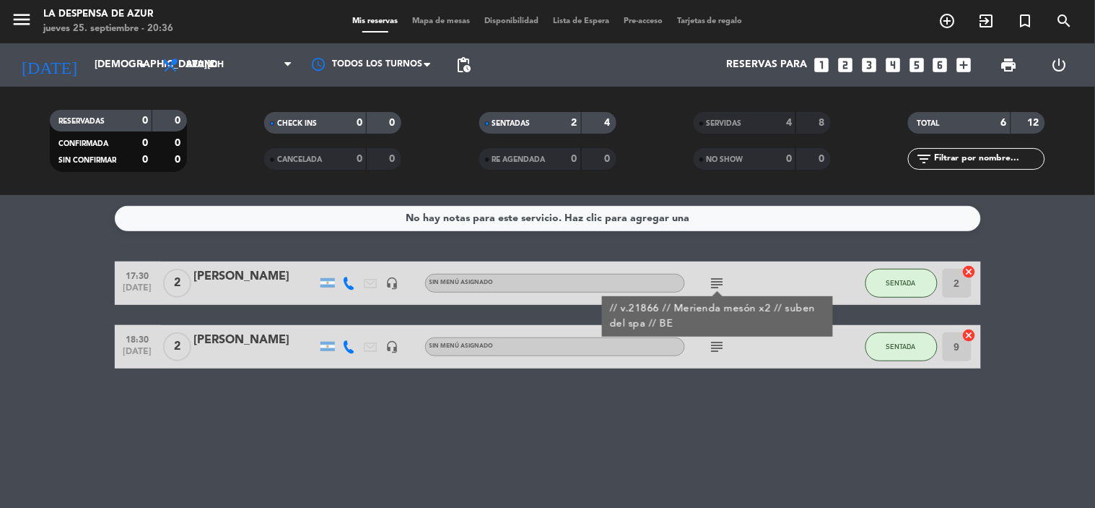
click at [709, 345] on icon "subject" at bounding box center [717, 346] width 17 height 17
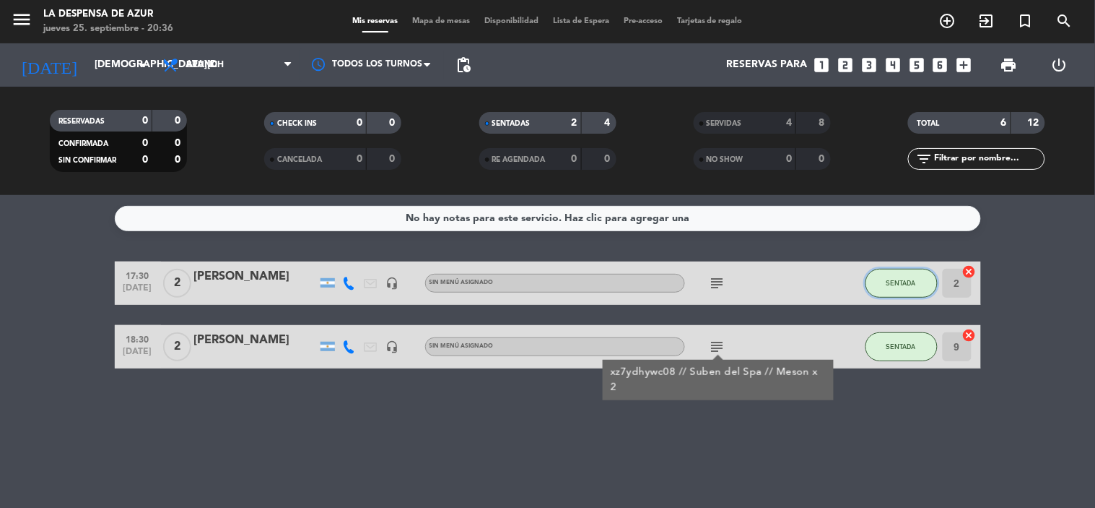
click at [908, 294] on button "SENTADA" at bounding box center [902, 283] width 72 height 29
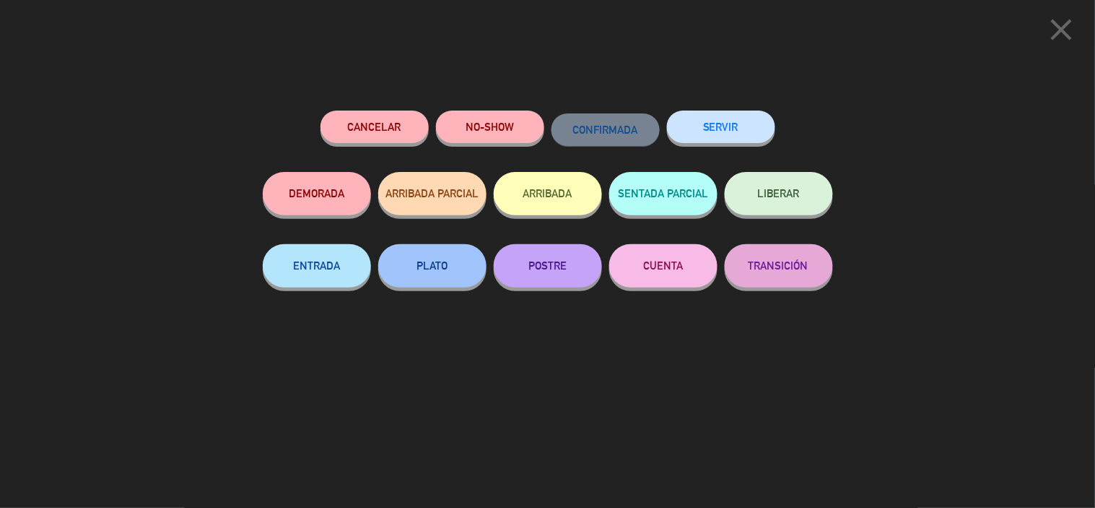
click at [720, 121] on button "SERVIR" at bounding box center [721, 126] width 108 height 32
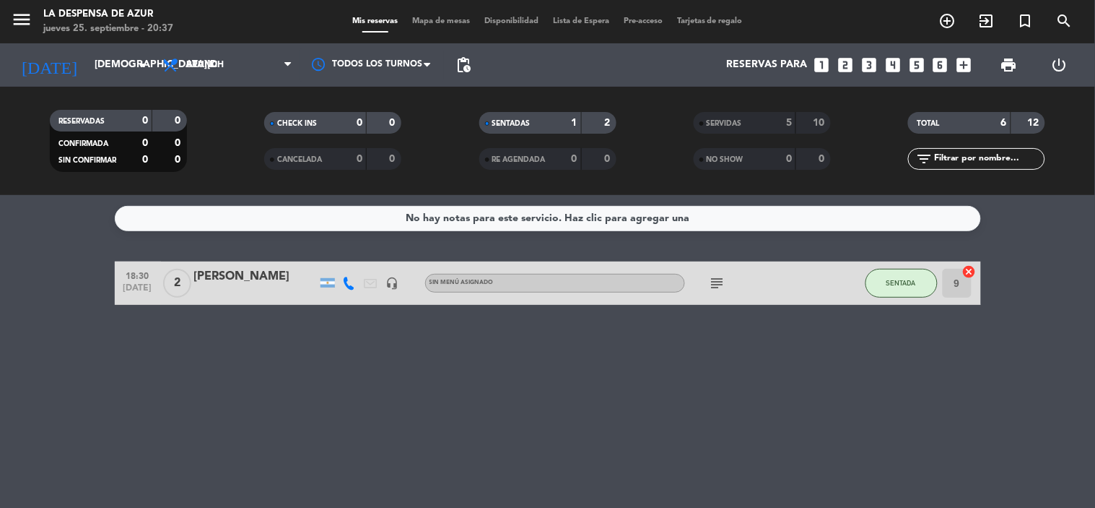
click at [715, 290] on icon "subject" at bounding box center [717, 282] width 17 height 17
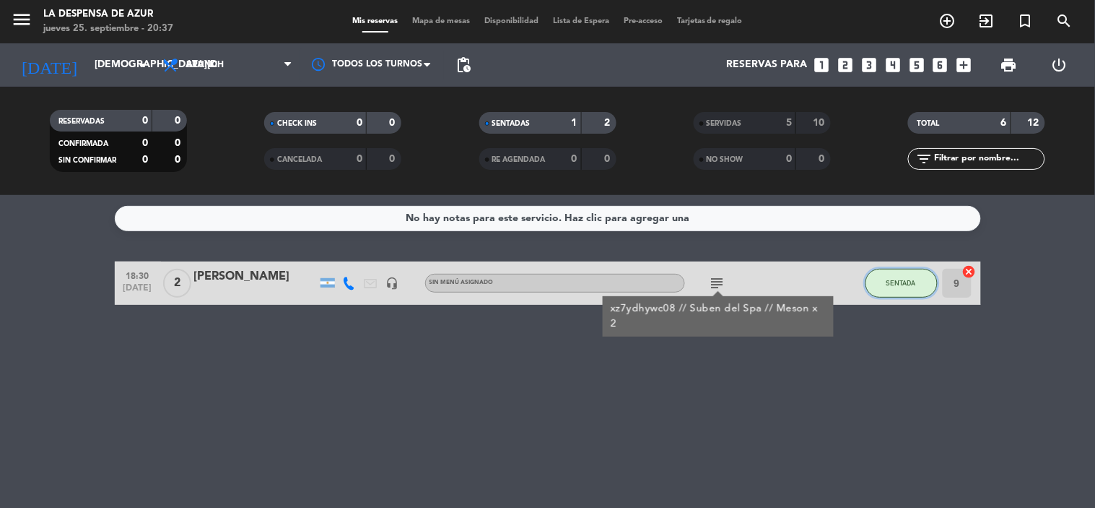
click at [912, 279] on span "SENTADA" at bounding box center [902, 283] width 30 height 8
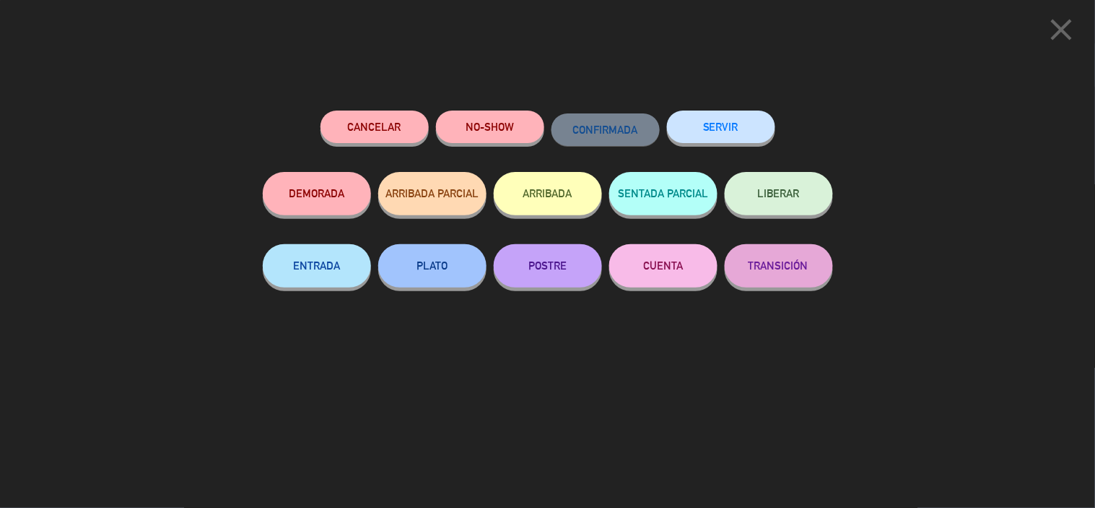
click at [716, 132] on button "SERVIR" at bounding box center [721, 126] width 108 height 32
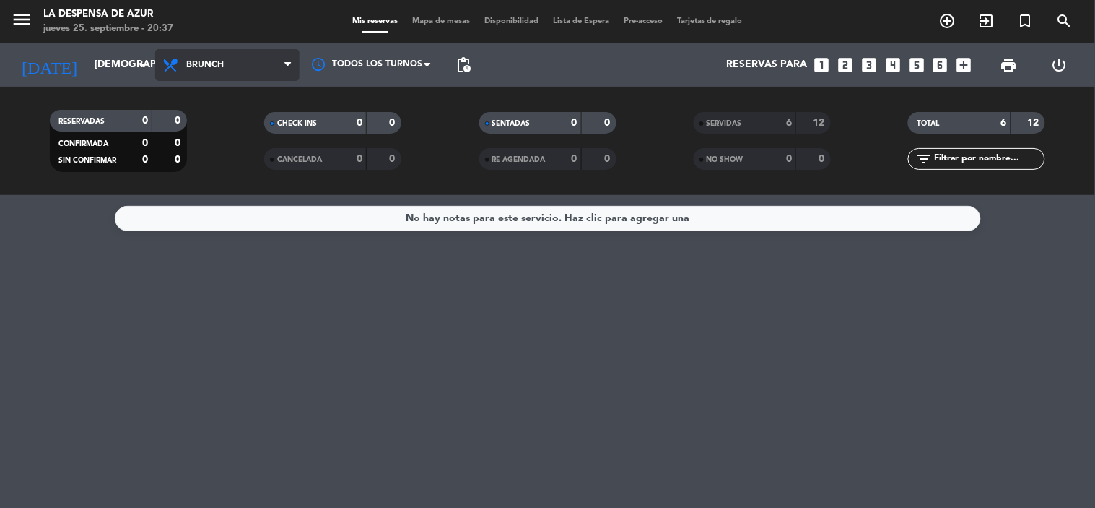
click at [229, 62] on span "Brunch" at bounding box center [227, 65] width 144 height 32
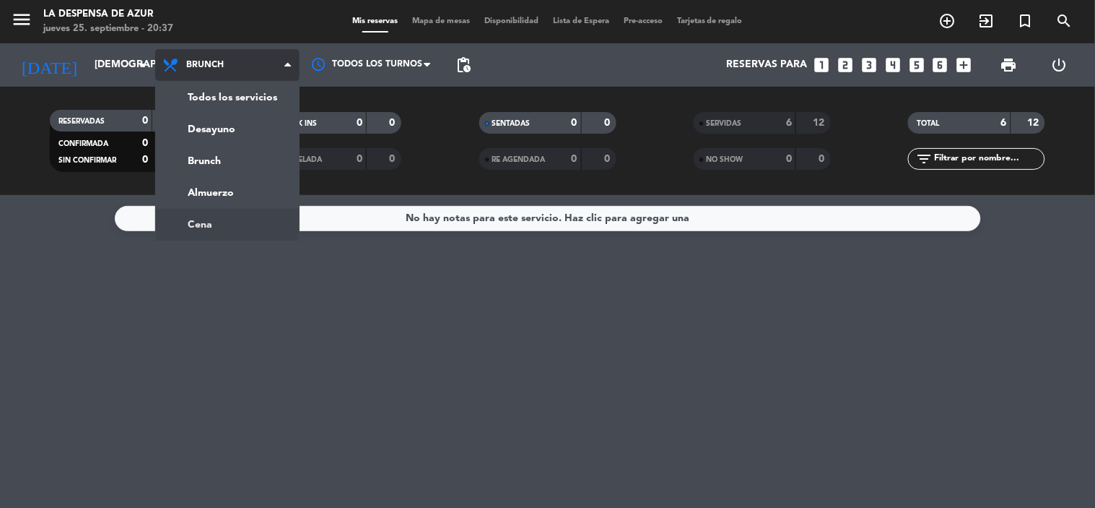
click at [221, 220] on ng-component "menu La Despensa de Azur [DATE] 25. septiembre - 20:37 Mis reservas Mapa de mes…" at bounding box center [547, 254] width 1095 height 508
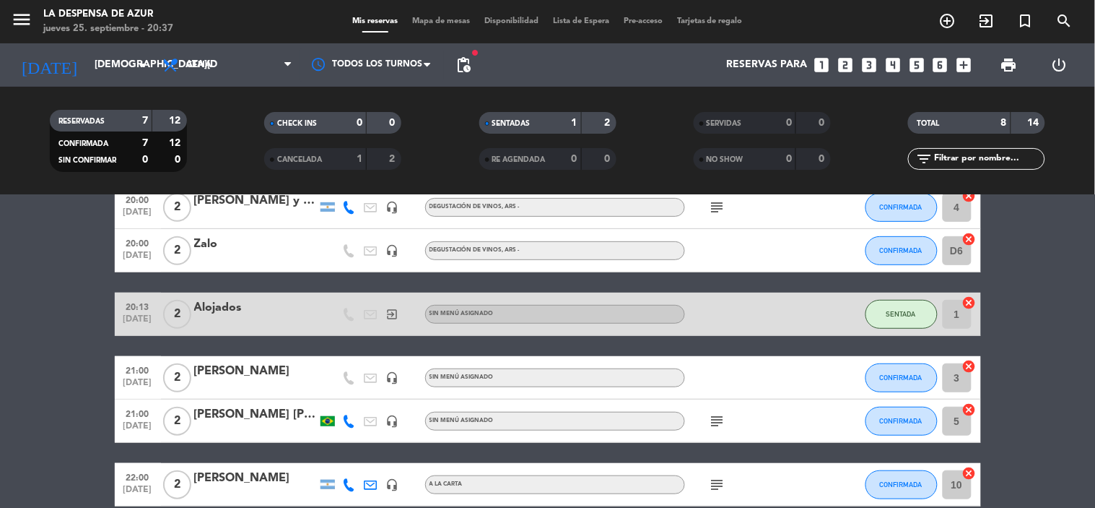
scroll to position [233, 0]
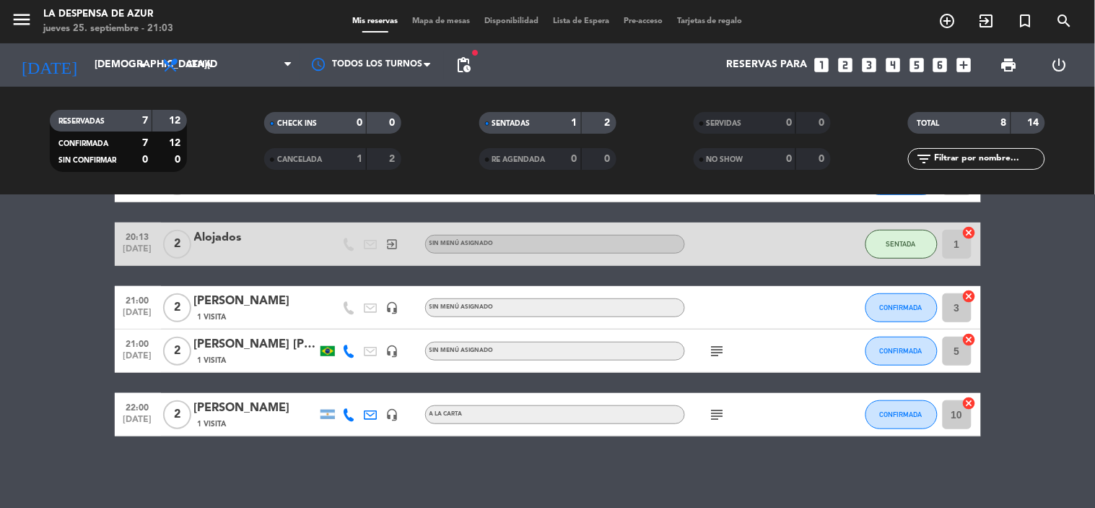
click at [719, 344] on icon "subject" at bounding box center [717, 350] width 17 height 17
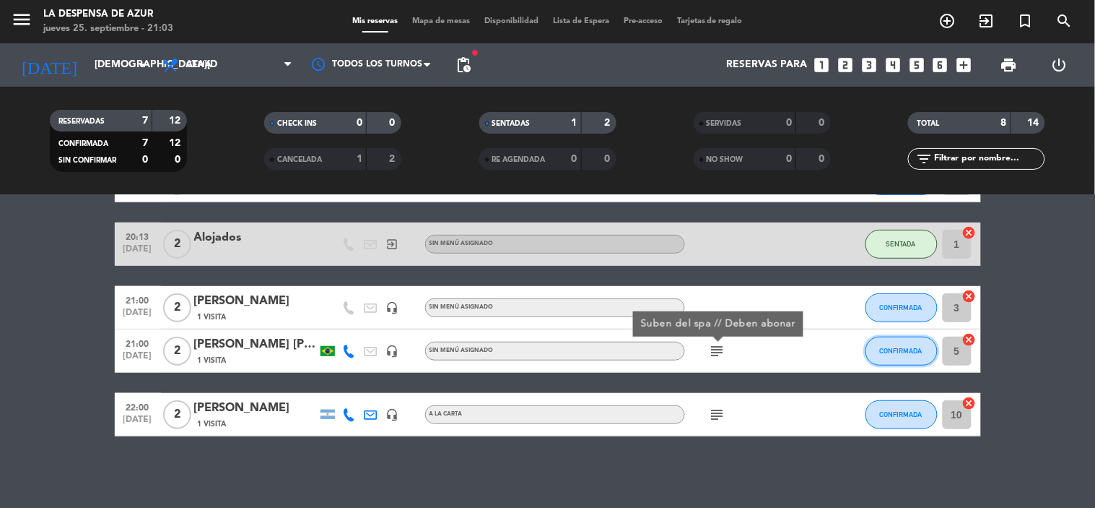
click at [901, 342] on button "CONFIRMADA" at bounding box center [902, 351] width 72 height 29
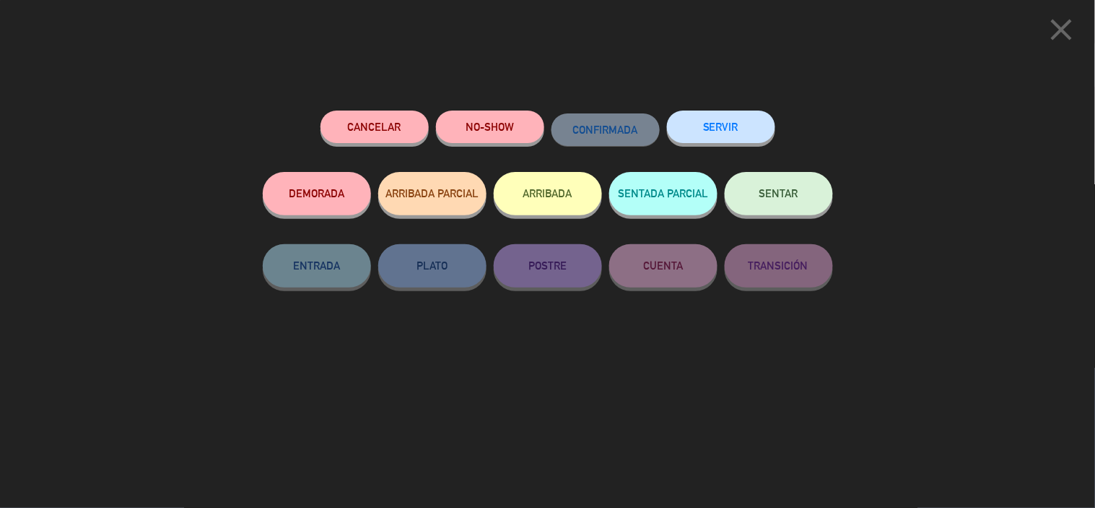
click at [778, 199] on span "SENTAR" at bounding box center [779, 193] width 39 height 12
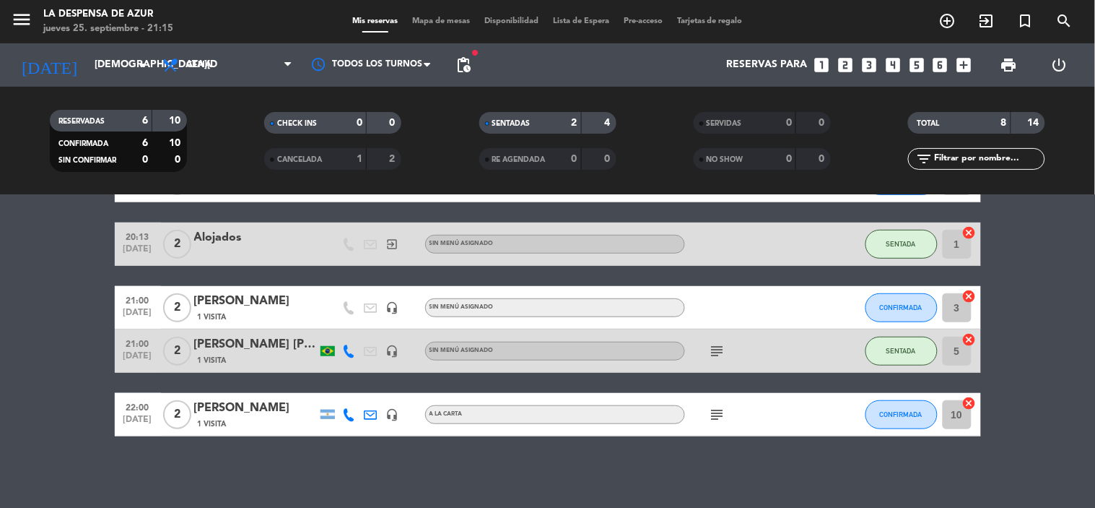
click at [753, 318] on div at bounding box center [750, 307] width 130 height 43
click at [911, 316] on button "CONFIRMADA" at bounding box center [902, 307] width 72 height 29
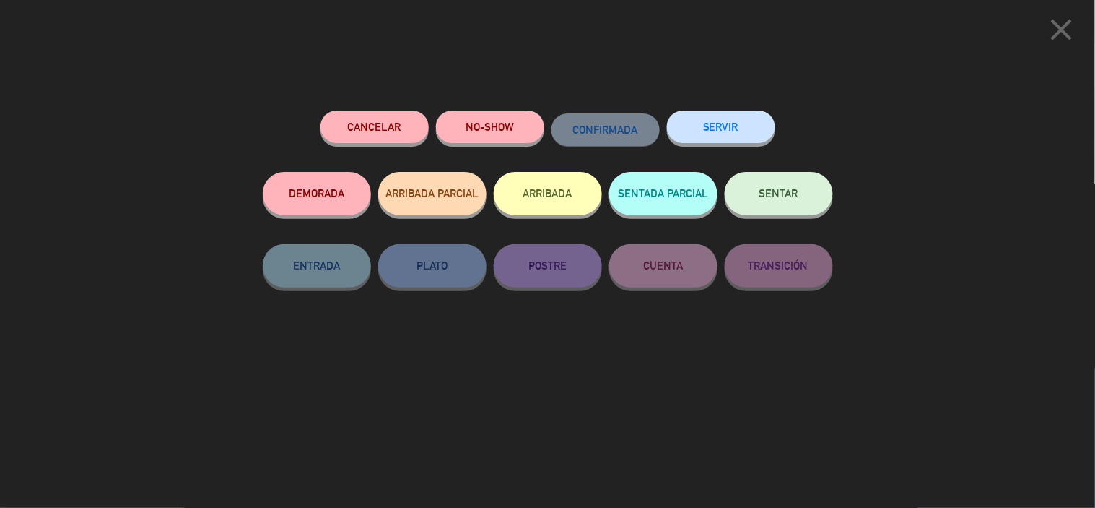
click at [456, 129] on button "NO-SHOW" at bounding box center [490, 126] width 108 height 32
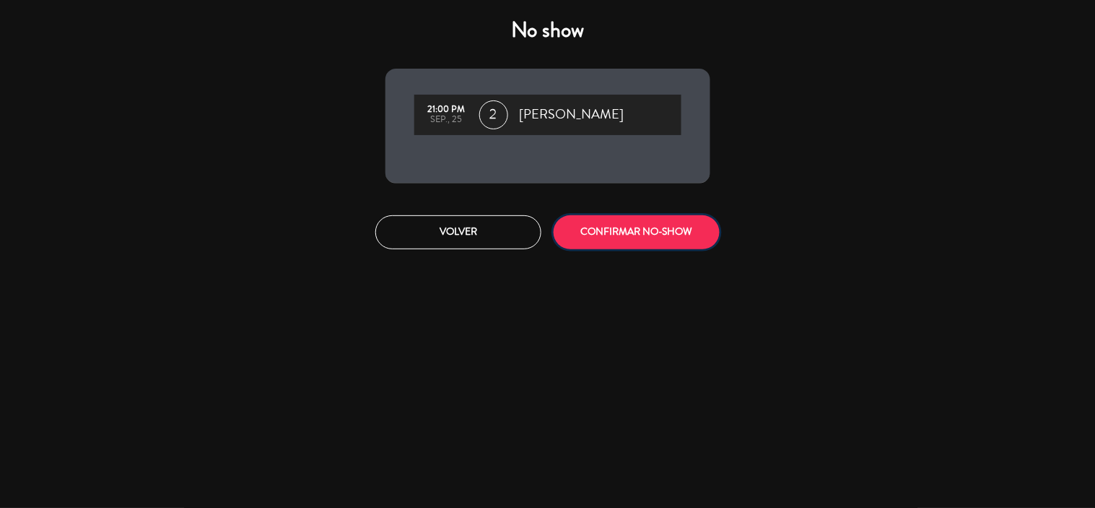
click at [623, 227] on button "CONFIRMAR NO-SHOW" at bounding box center [637, 232] width 166 height 34
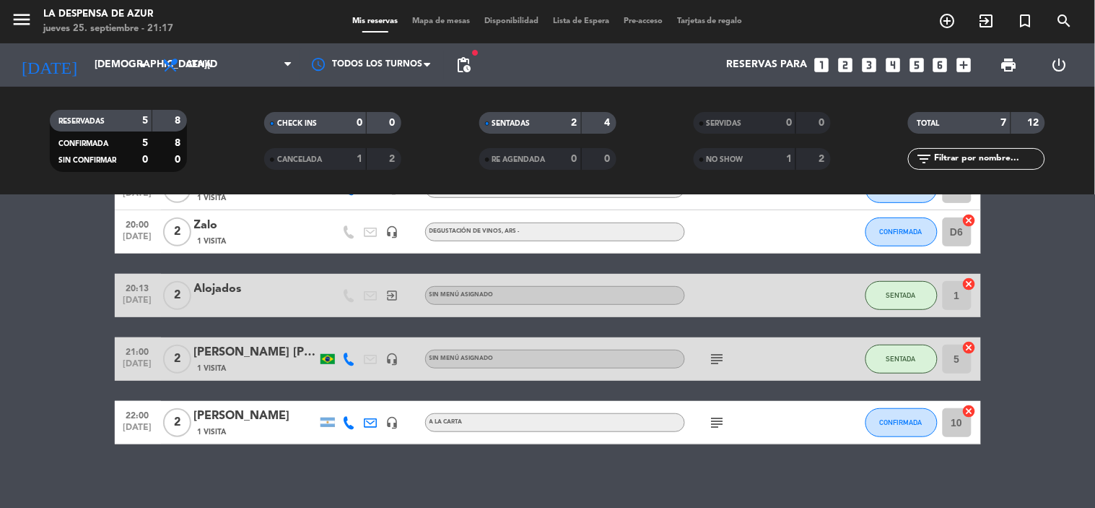
scroll to position [189, 0]
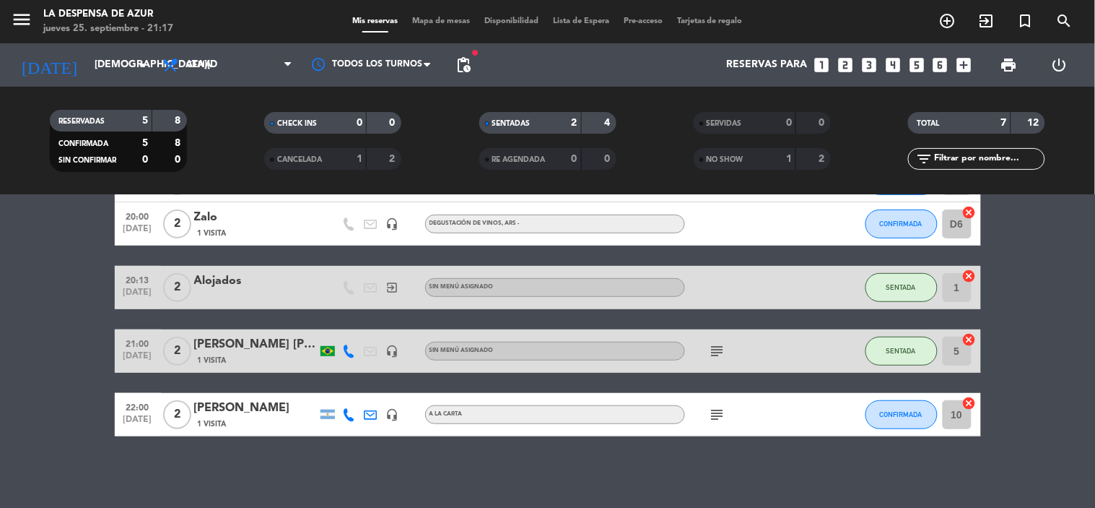
click at [715, 412] on icon "subject" at bounding box center [717, 414] width 17 height 17
click at [713, 408] on icon "subject" at bounding box center [717, 414] width 17 height 17
click at [712, 408] on icon "subject" at bounding box center [717, 414] width 17 height 17
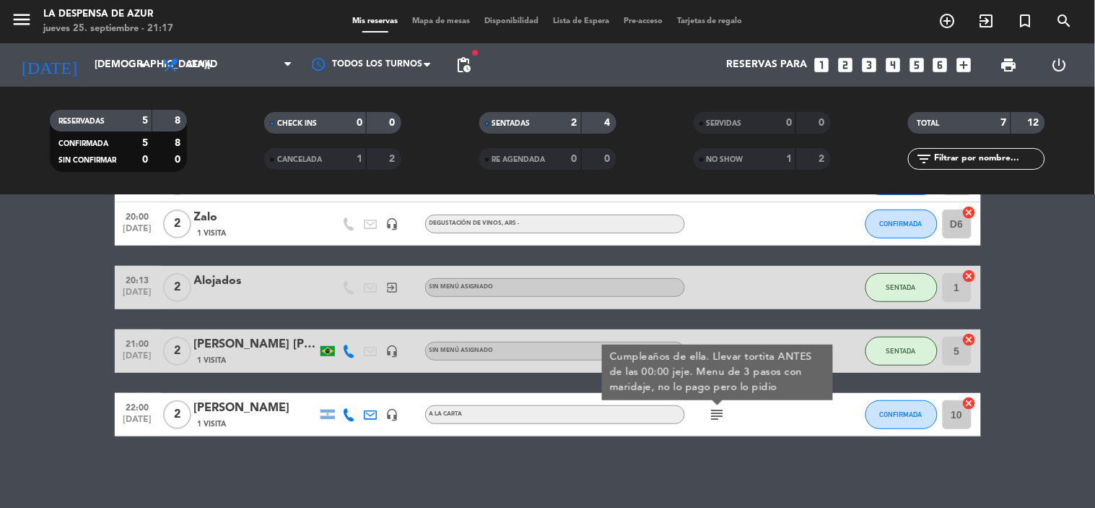
click at [719, 456] on div "No hay notas para este servicio. Haz clic para agregar una 20:00 [DATE] 1 [PERS…" at bounding box center [547, 351] width 1095 height 313
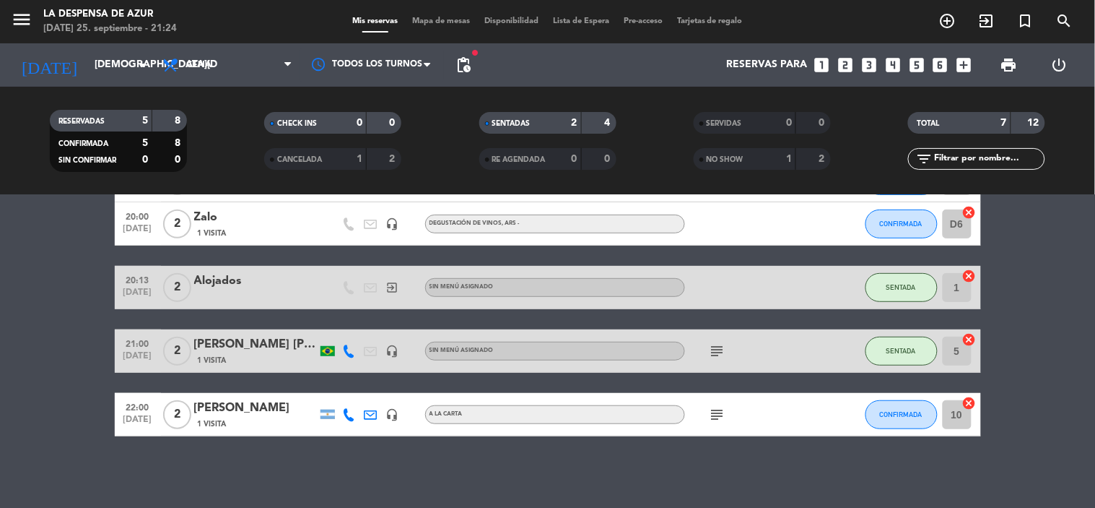
click at [1095, 126] on div "RESERVADAS 5 8 CONFIRMADA 5 8 SIN CONFIRMAR 0 0 CHECK INS 0 0 CANCELADA 1 2 SEN…" at bounding box center [547, 140] width 1095 height 79
drag, startPoint x: 847, startPoint y: 412, endPoint x: 3, endPoint y: 285, distance: 853.7
click at [847, 410] on div at bounding box center [834, 414] width 39 height 43
click at [915, 356] on button "SENTADA" at bounding box center [902, 351] width 72 height 29
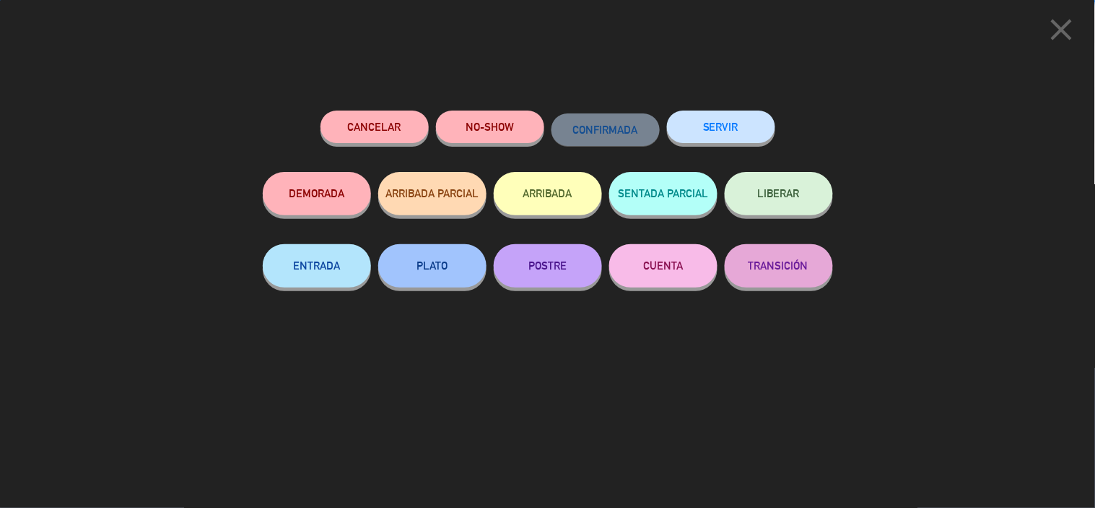
click at [715, 134] on button "SERVIR" at bounding box center [721, 126] width 108 height 32
click at [0, 0] on div at bounding box center [0, 0] width 0 height 0
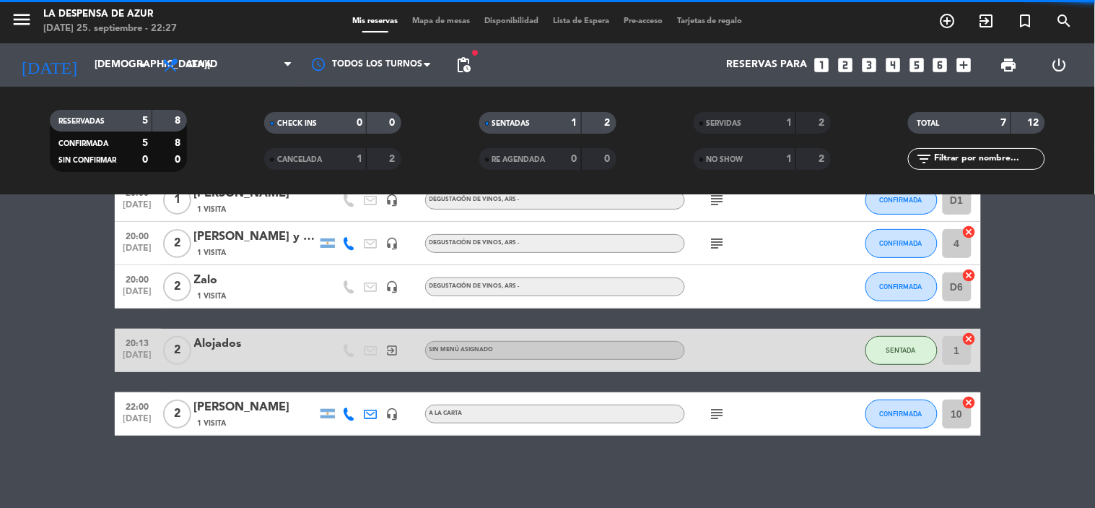
scroll to position [126, 0]
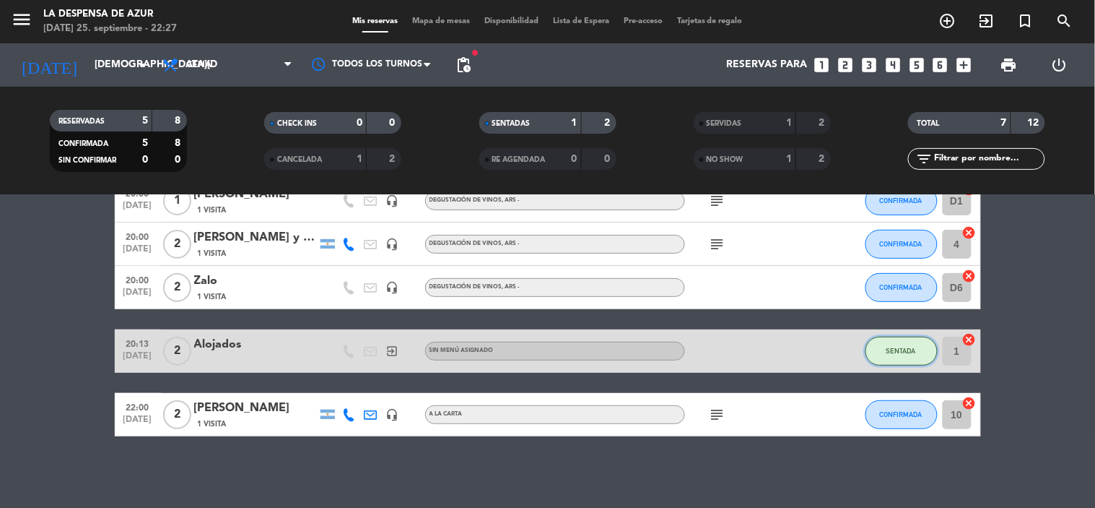
click at [910, 354] on button "SENTADA" at bounding box center [902, 351] width 72 height 29
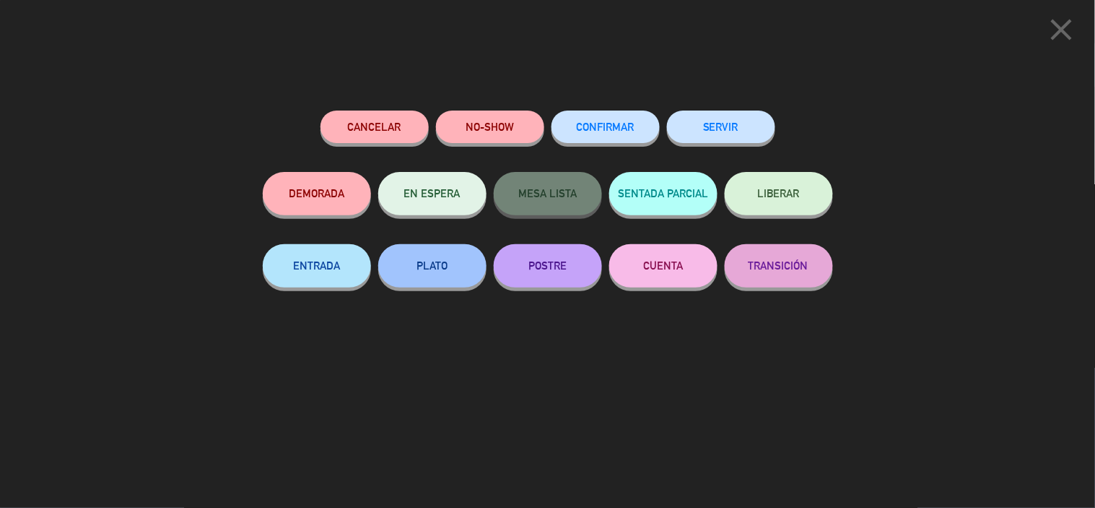
click at [735, 118] on button "SERVIR" at bounding box center [721, 126] width 108 height 32
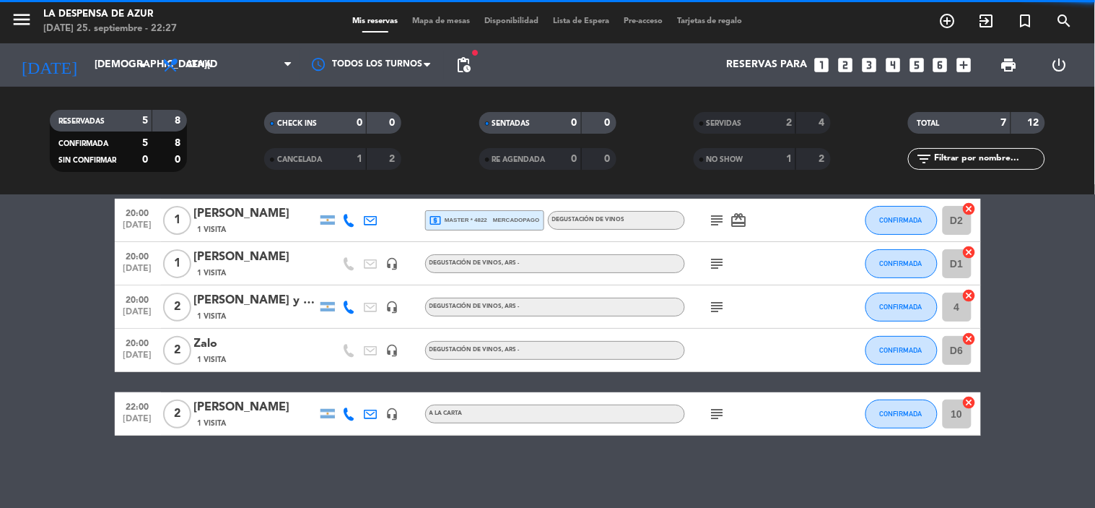
scroll to position [62, 0]
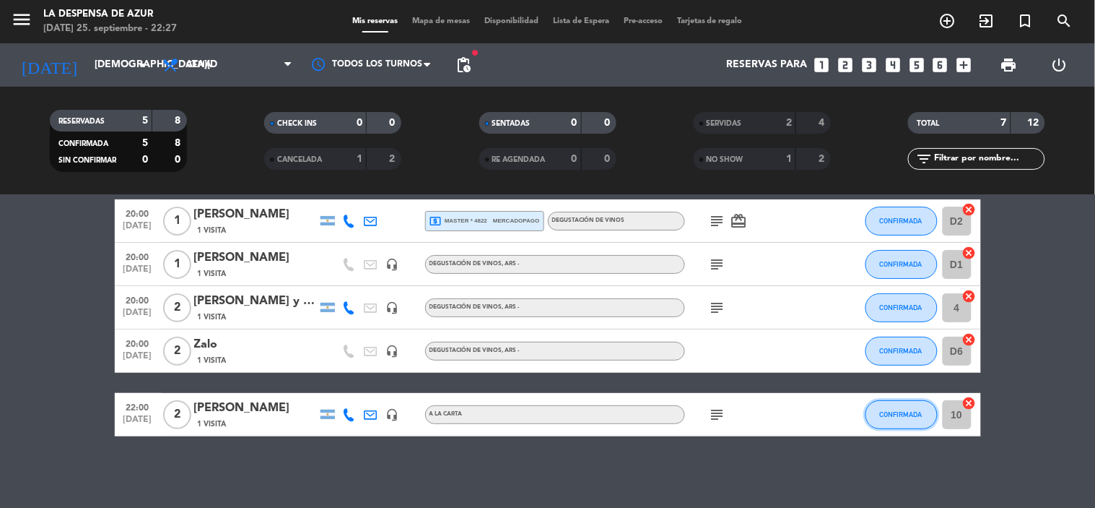
click at [888, 407] on button "CONFIRMADA" at bounding box center [902, 414] width 72 height 29
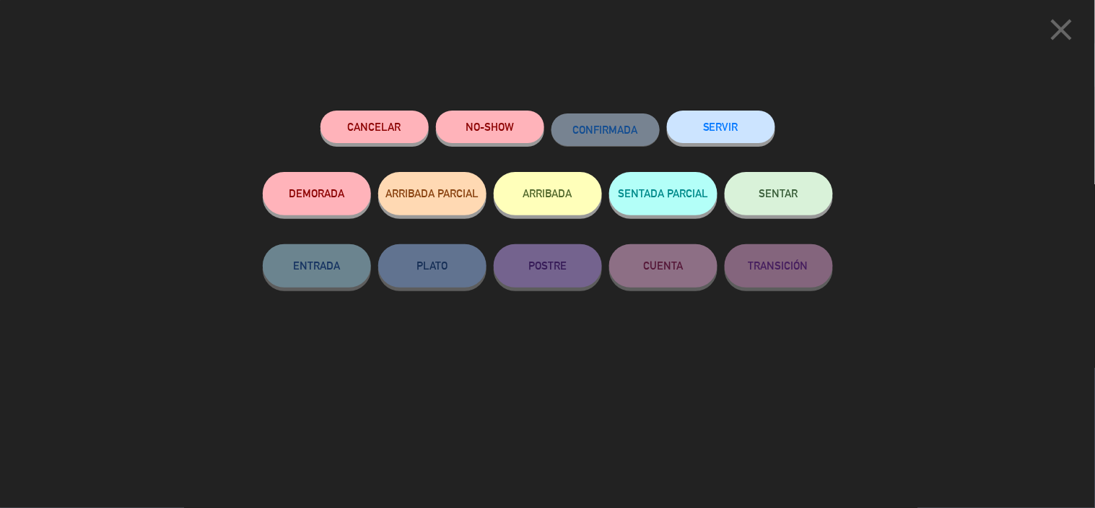
click at [754, 189] on button "SENTAR" at bounding box center [779, 193] width 108 height 43
click at [0, 0] on div at bounding box center [0, 0] width 0 height 0
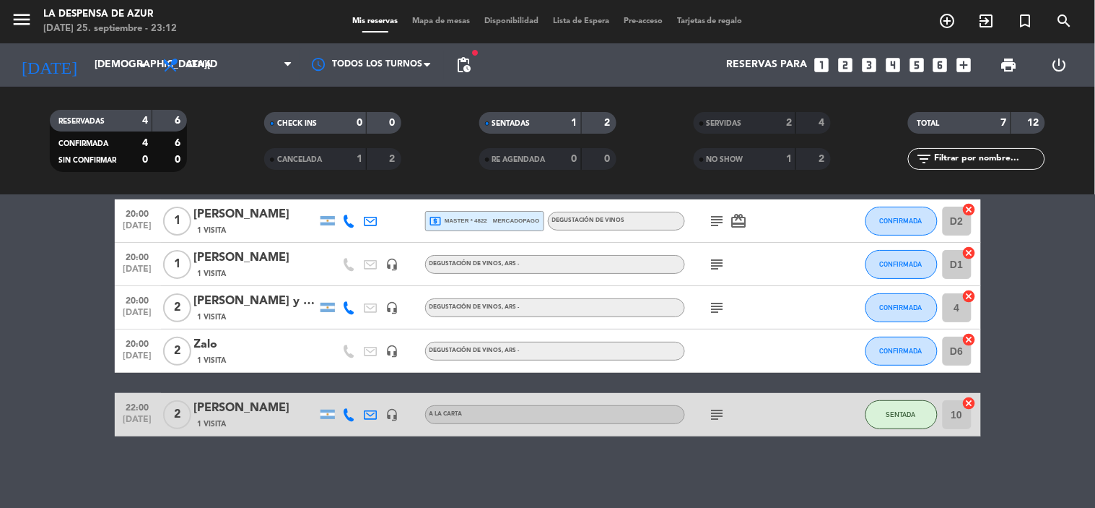
scroll to position [0, 0]
